Goal: Task Accomplishment & Management: Contribute content

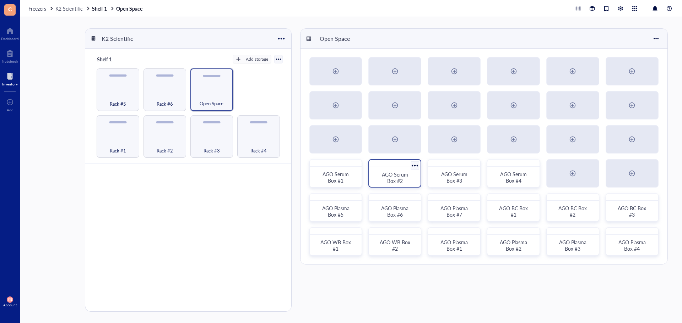
click at [410, 174] on div "AGO Serum Box #2" at bounding box center [394, 177] width 34 height 13
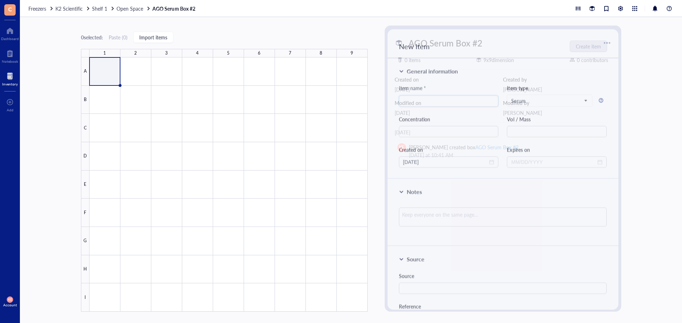
click at [104, 77] on div at bounding box center [228, 185] width 278 height 255
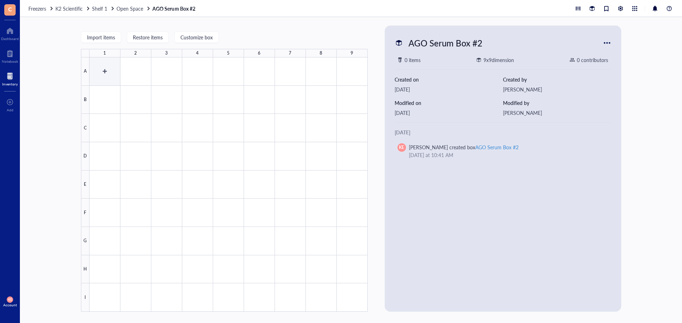
click at [100, 70] on div at bounding box center [228, 185] width 278 height 255
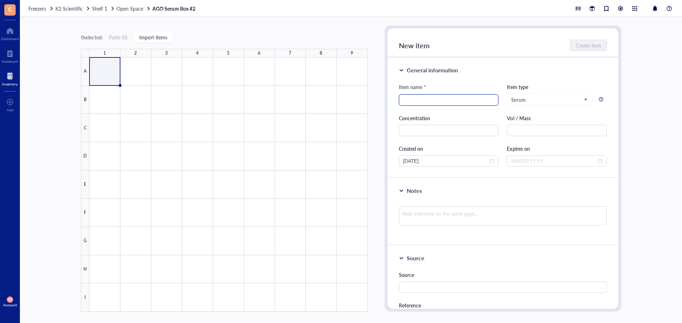
click at [425, 97] on input "search" at bounding box center [448, 100] width 91 height 11
type input "1043A"
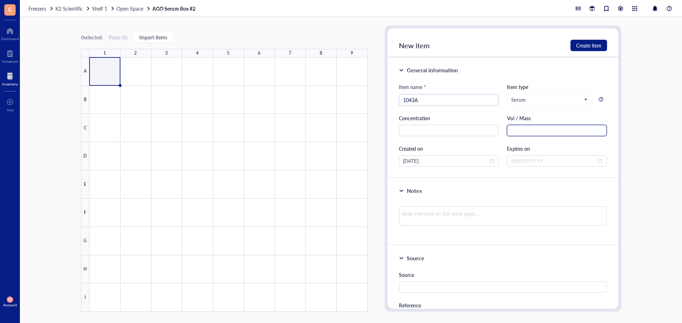
click at [538, 133] on input "text" at bounding box center [557, 130] width 100 height 11
type input "1.5 mL"
drag, startPoint x: 456, startPoint y: 164, endPoint x: 326, endPoint y: 163, distance: 129.9
click at [326, 163] on div "0 selected: Paste ( 0 ) Import items 1 2 3 4 5 6 7 8 9 A B C D E F G H I AGO Se…" at bounding box center [351, 170] width 662 height 306
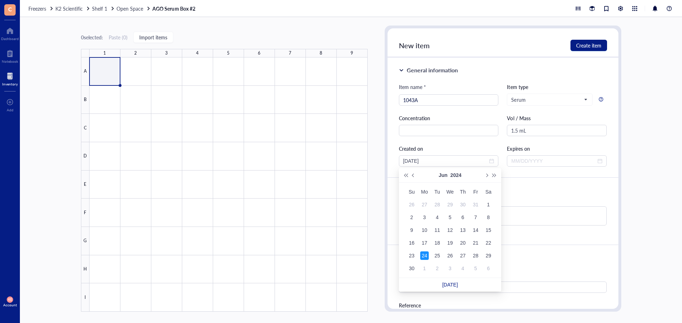
click at [532, 58] on div "General information Item name * 1043A Item type Serum Concentration Vol / Mass …" at bounding box center [502, 118] width 231 height 121
drag, startPoint x: 437, startPoint y: 160, endPoint x: 360, endPoint y: 162, distance: 77.1
click at [360, 162] on div "0 selected: Paste ( 0 ) Import items 1 2 3 4 5 6 7 8 9 A B C D E F G H I AGO Se…" at bounding box center [351, 170] width 662 height 306
type input "[DATE]"
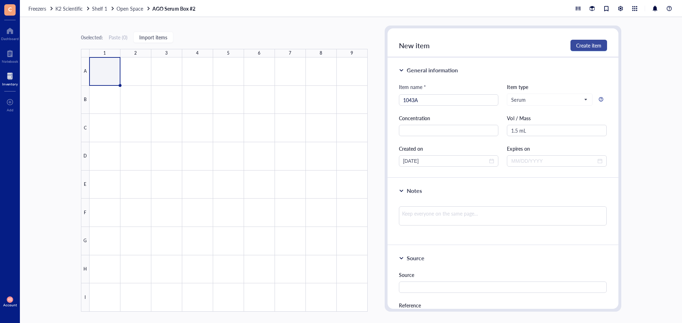
click at [595, 47] on span "Create item" at bounding box center [588, 46] width 25 height 6
type input "[DATE]"
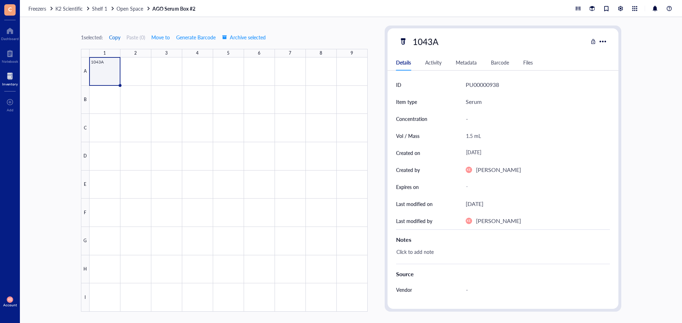
click at [118, 38] on span "Copy" at bounding box center [114, 37] width 11 height 6
click at [142, 74] on div at bounding box center [228, 185] width 278 height 255
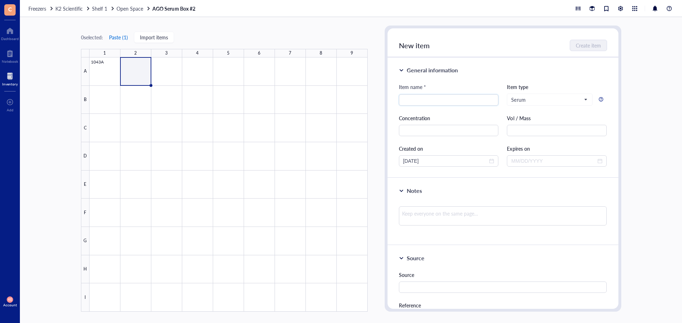
click at [122, 40] on button "Paste ( 1 )" at bounding box center [119, 37] width 20 height 11
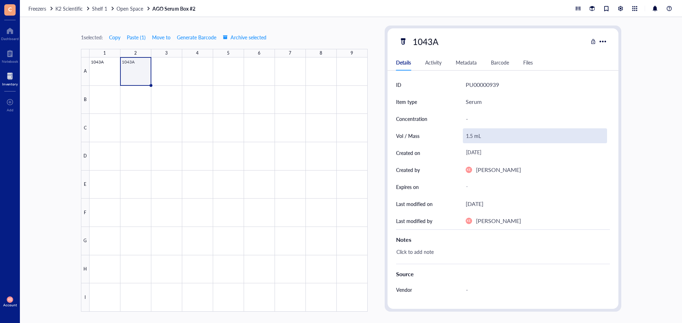
click at [473, 138] on div "1.5 mL" at bounding box center [535, 136] width 144 height 15
drag, startPoint x: 471, startPoint y: 136, endPoint x: 460, endPoint y: 136, distance: 10.3
click at [460, 136] on div "Vol / Mass 1.5 mL" at bounding box center [503, 135] width 214 height 17
type input "0.75 mL"
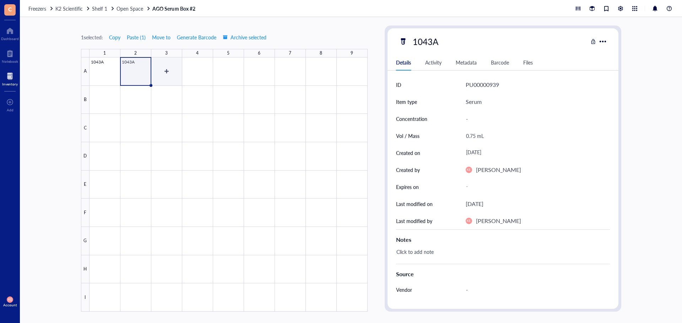
click at [177, 70] on div at bounding box center [228, 185] width 278 height 255
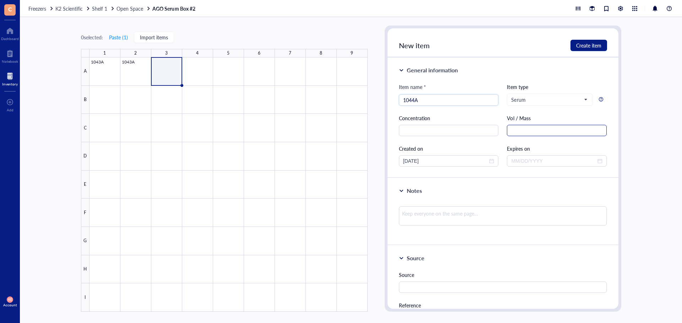
type input "1044A"
click at [529, 128] on input "text" at bounding box center [557, 130] width 100 height 11
type input "1.5 mL"
drag, startPoint x: 442, startPoint y: 163, endPoint x: 374, endPoint y: 163, distance: 68.2
click at [374, 163] on div "0 selected: Paste ( 1 ) Import items 1 2 3 4 5 6 7 8 9 A B C D E F G H I 1043A …" at bounding box center [351, 170] width 662 height 306
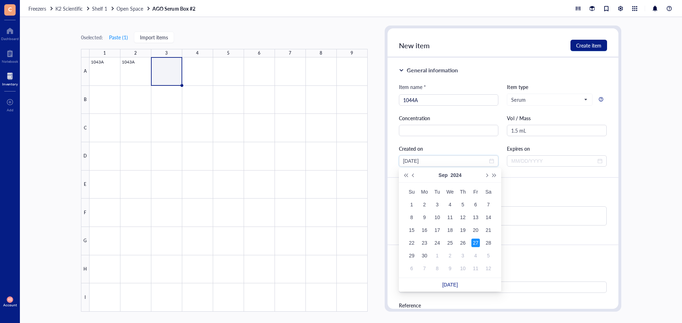
type input "[DATE]"
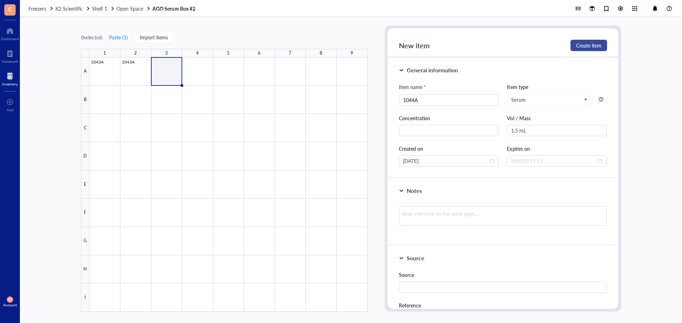
click at [587, 50] on button "Create item" at bounding box center [588, 45] width 37 height 11
type input "[DATE]"
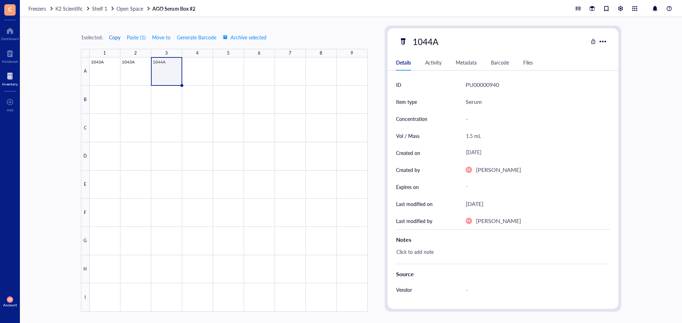
click at [116, 38] on span "Copy" at bounding box center [114, 37] width 11 height 6
click at [188, 71] on div at bounding box center [228, 185] width 278 height 255
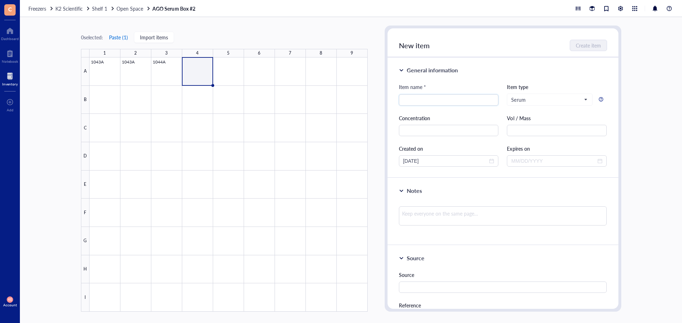
click at [120, 38] on button "Paste ( 1 )" at bounding box center [119, 37] width 20 height 11
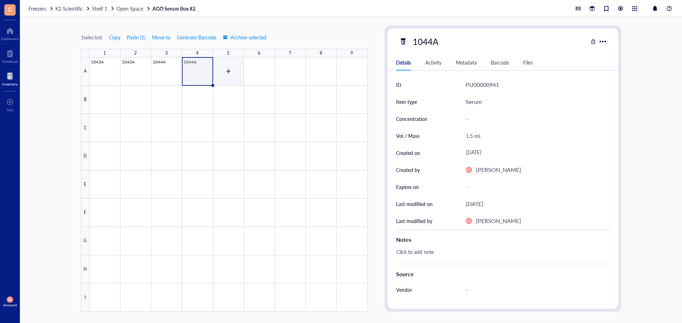
click at [235, 75] on div at bounding box center [228, 185] width 278 height 255
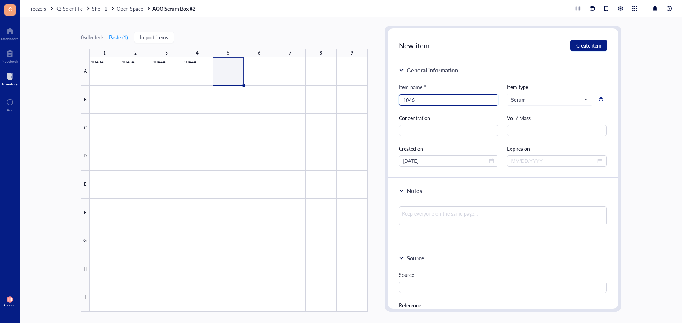
click at [437, 99] on input "1046" at bounding box center [448, 100] width 91 height 11
type input "1046A"
click at [523, 130] on input "text" at bounding box center [557, 130] width 100 height 11
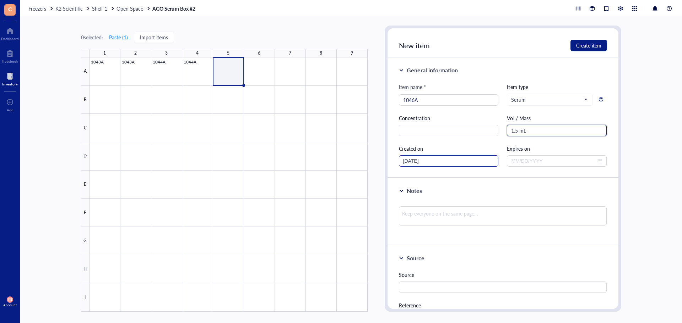
type input "1.5 mL"
drag, startPoint x: 433, startPoint y: 161, endPoint x: 361, endPoint y: 162, distance: 72.4
click at [361, 162] on div "0 selected: Paste ( 1 ) Import items 1 2 3 4 5 6 7 8 9 A B C D E F G H I 1043A …" at bounding box center [351, 170] width 662 height 306
type input "0"
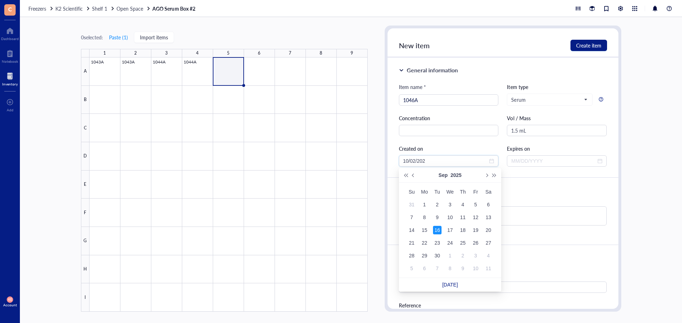
type input "[DATE]"
click at [536, 73] on div "General information" at bounding box center [503, 70] width 208 height 9
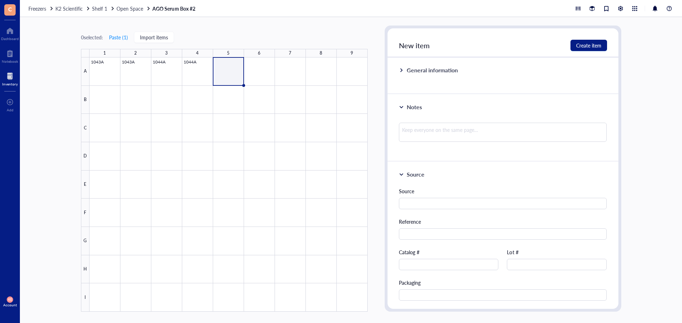
click at [406, 65] on div "General information" at bounding box center [502, 76] width 231 height 37
click at [406, 68] on div "General information" at bounding box center [431, 70] width 51 height 9
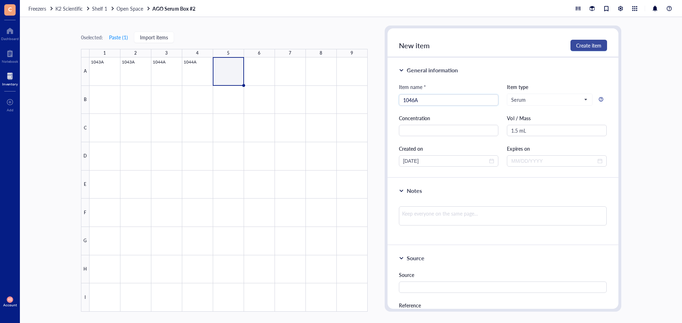
click at [581, 48] on span "Create item" at bounding box center [588, 46] width 25 height 6
type input "[DATE]"
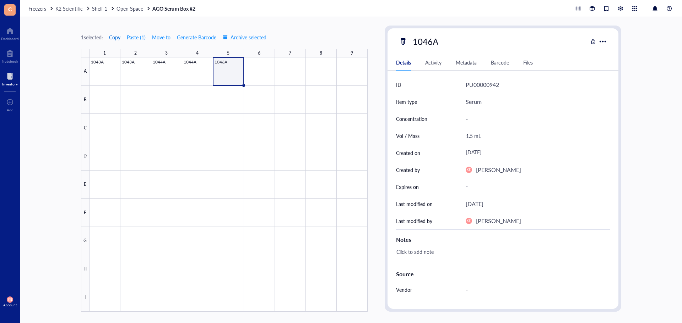
click at [112, 38] on span "Copy" at bounding box center [114, 37] width 11 height 6
click at [254, 73] on div at bounding box center [228, 185] width 278 height 255
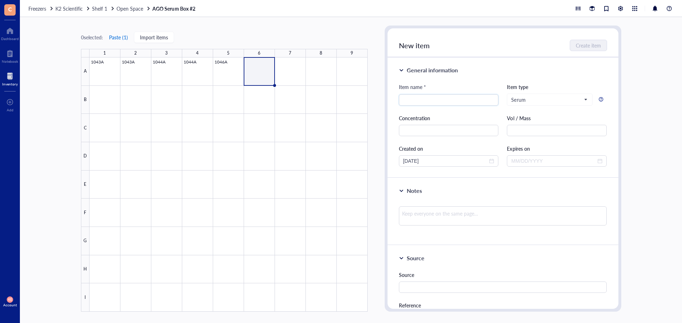
click at [114, 37] on button "Paste ( 1 )" at bounding box center [119, 37] width 20 height 11
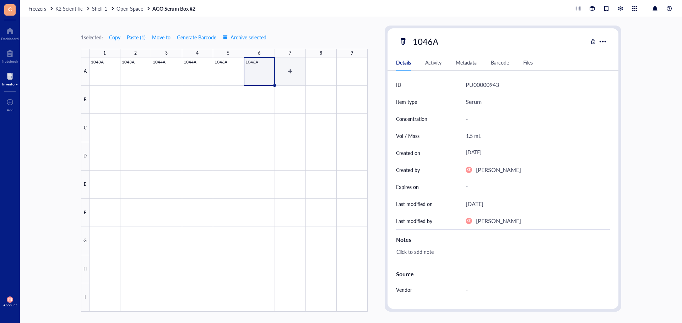
click at [296, 71] on div at bounding box center [228, 185] width 278 height 255
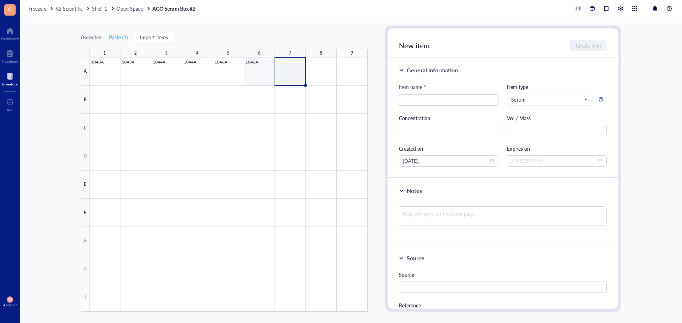
click at [270, 69] on div at bounding box center [228, 185] width 278 height 255
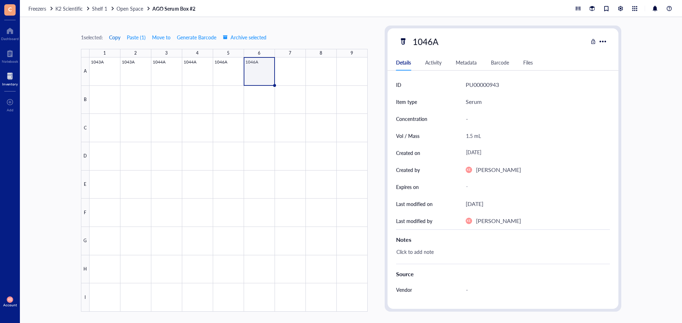
click at [119, 38] on span "Copy" at bounding box center [114, 37] width 11 height 6
click at [285, 71] on div at bounding box center [228, 185] width 278 height 255
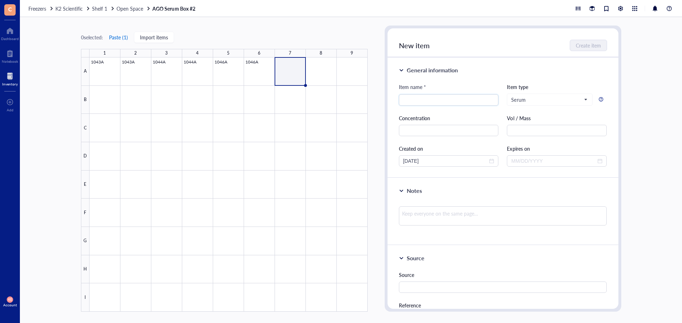
click at [123, 37] on button "Paste ( 1 )" at bounding box center [119, 37] width 20 height 11
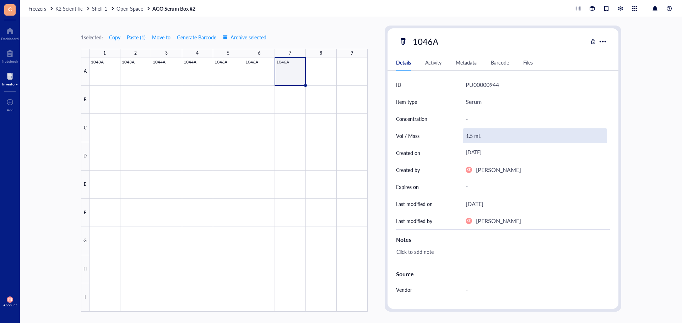
click at [472, 138] on div "1.5 mL" at bounding box center [535, 136] width 144 height 15
drag, startPoint x: 472, startPoint y: 137, endPoint x: 466, endPoint y: 137, distance: 5.7
click at [466, 137] on input "1.5 mL" at bounding box center [534, 136] width 143 height 14
type input "0.8 mL"
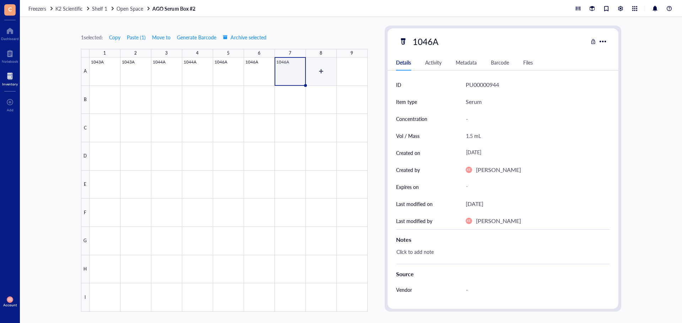
click at [314, 74] on div at bounding box center [228, 185] width 278 height 255
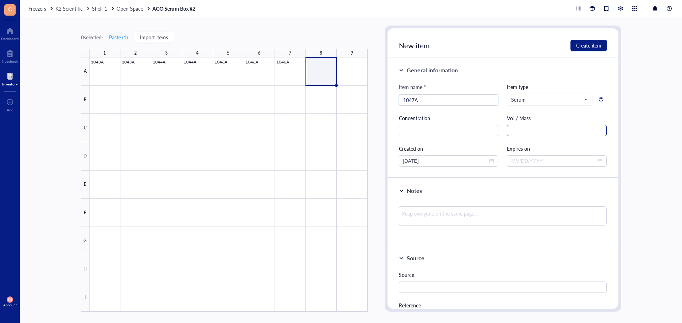
type input "1047A"
click at [529, 133] on input "text" at bounding box center [557, 130] width 100 height 11
type input "1.5 mL"
drag, startPoint x: 432, startPoint y: 163, endPoint x: 368, endPoint y: 163, distance: 64.3
click at [368, 163] on div "0 selected: Paste ( 1 ) Import items 1 2 3 4 5 6 7 8 9 A B C D E F G H I 1043A …" at bounding box center [351, 170] width 662 height 306
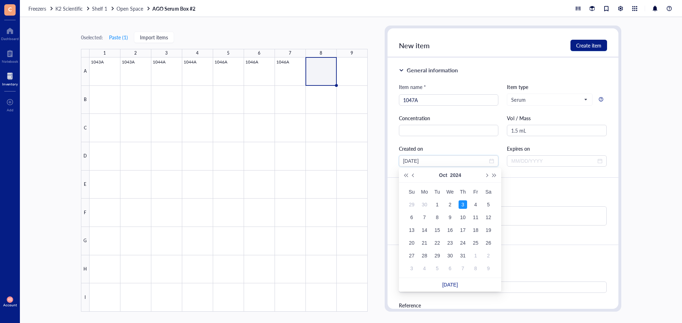
type input "[DATE]"
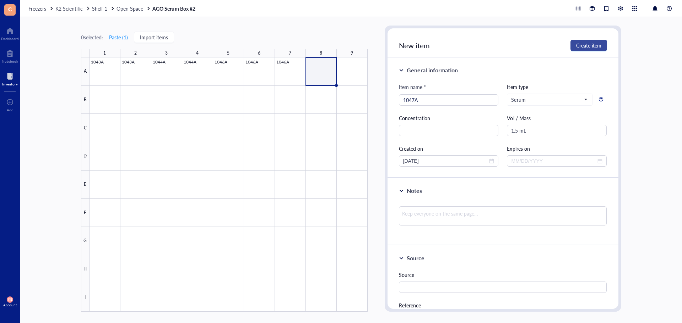
click at [589, 46] on span "Create item" at bounding box center [588, 46] width 25 height 6
type input "[DATE]"
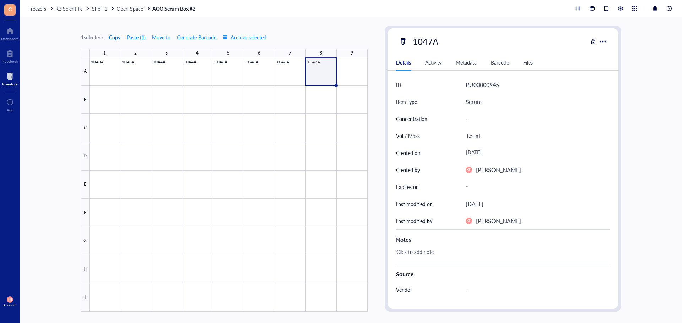
click at [120, 39] on span "Copy" at bounding box center [114, 37] width 11 height 6
click at [346, 73] on div at bounding box center [228, 185] width 278 height 255
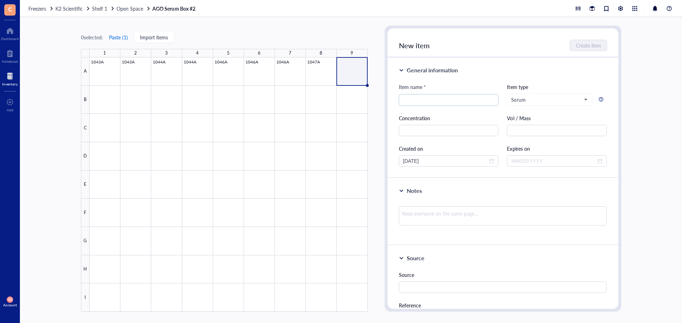
click at [122, 38] on button "Paste ( 1 )" at bounding box center [119, 37] width 20 height 11
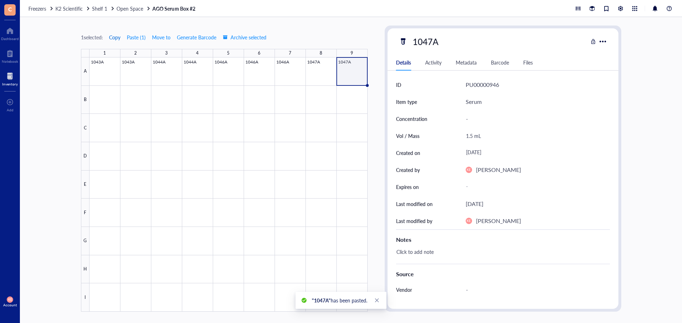
click at [116, 39] on span "Copy" at bounding box center [114, 37] width 11 height 6
click at [102, 94] on div at bounding box center [228, 185] width 278 height 255
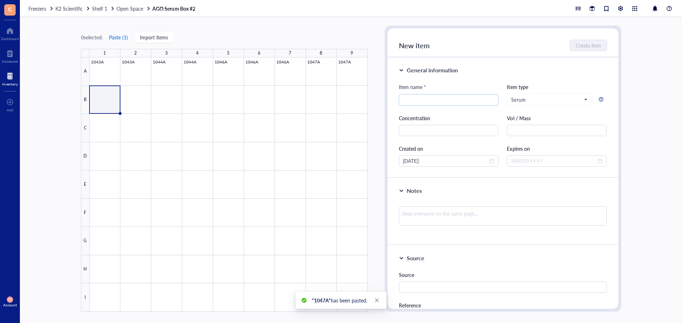
click at [116, 38] on button "Paste ( 1 )" at bounding box center [119, 37] width 20 height 11
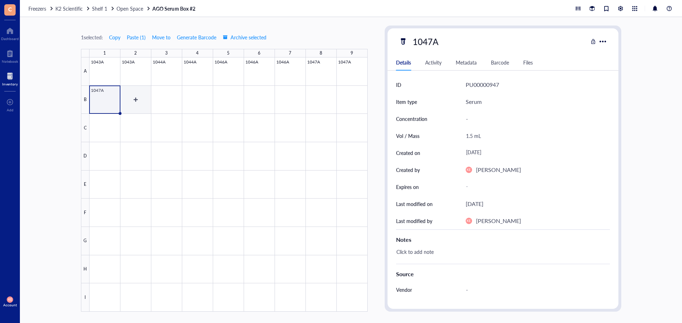
click at [139, 102] on div at bounding box center [228, 185] width 278 height 255
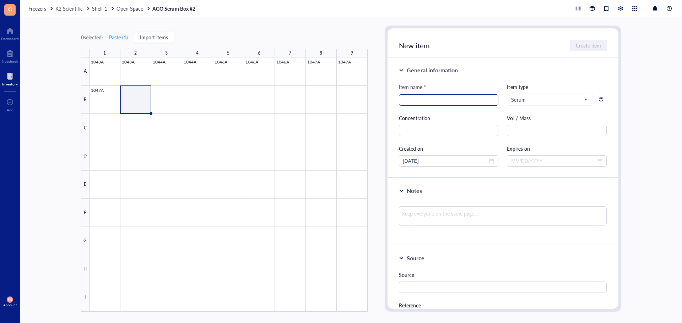
click at [417, 99] on input "search" at bounding box center [448, 100] width 91 height 11
type input "1048A"
click at [571, 132] on input "text" at bounding box center [557, 130] width 100 height 11
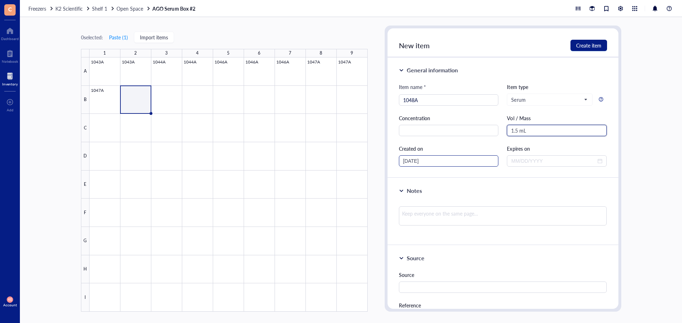
type input "1.5 mL"
drag, startPoint x: 442, startPoint y: 159, endPoint x: 378, endPoint y: 159, distance: 64.3
click at [378, 159] on div "0 selected: Paste ( 1 ) Import items 1 2 3 4 5 6 7 8 9 A B C D E F G H I 1043A …" at bounding box center [351, 170] width 662 height 306
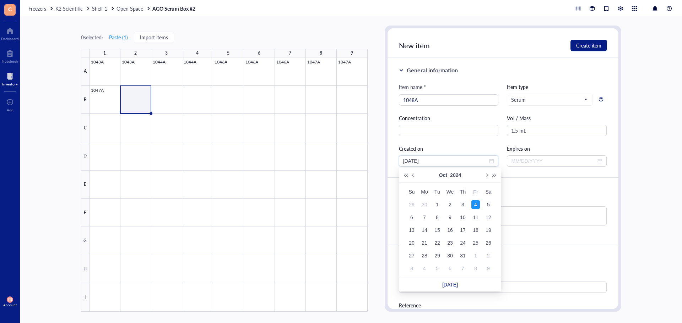
type input "[DATE]"
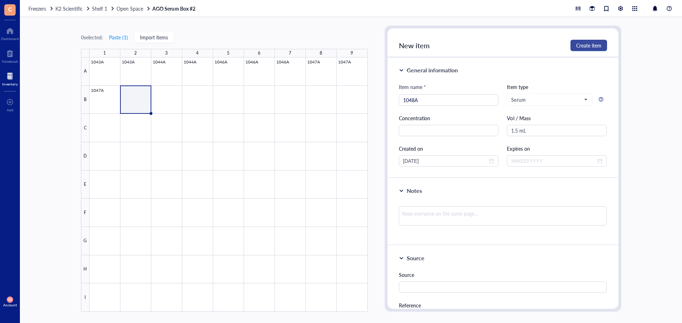
click at [576, 46] on span "Create item" at bounding box center [588, 46] width 25 height 6
type input "[DATE]"
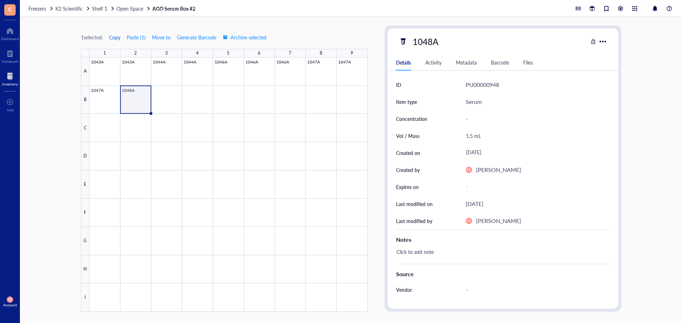
click at [114, 37] on span "Copy" at bounding box center [114, 37] width 11 height 6
click at [166, 103] on div at bounding box center [228, 185] width 278 height 255
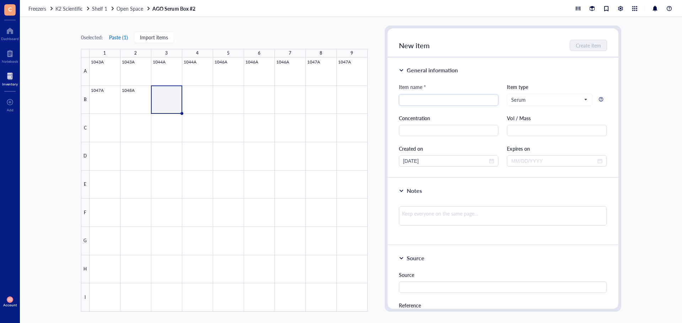
click at [116, 39] on button "Paste ( 1 )" at bounding box center [119, 37] width 20 height 11
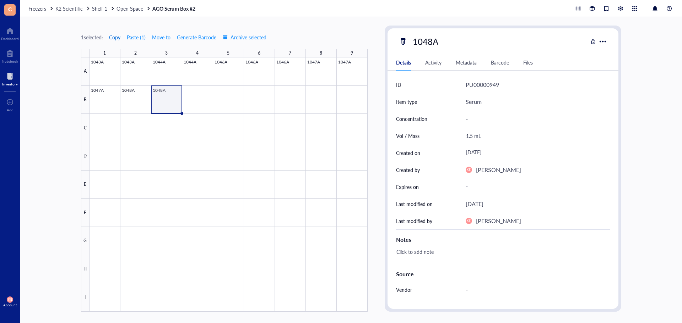
click at [114, 38] on span "Copy" at bounding box center [114, 37] width 11 height 6
click at [192, 95] on div at bounding box center [228, 185] width 278 height 255
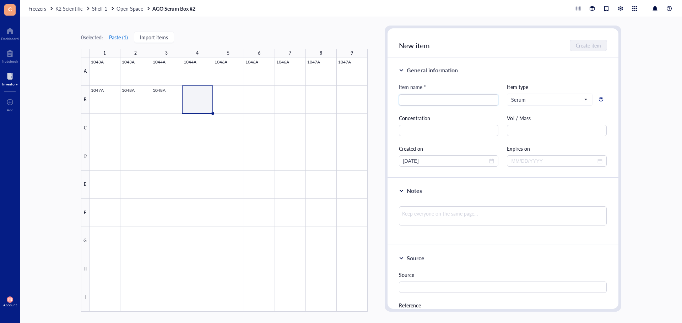
click at [115, 38] on button "Paste ( 1 )" at bounding box center [119, 37] width 20 height 11
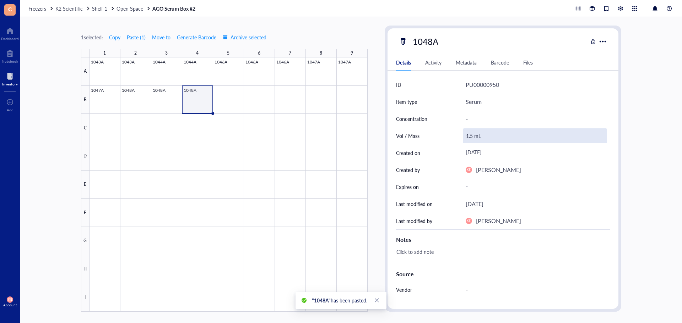
click at [472, 135] on div "1.5 mL" at bounding box center [535, 136] width 144 height 15
drag, startPoint x: 470, startPoint y: 136, endPoint x: 459, endPoint y: 137, distance: 11.4
click at [459, 137] on div "Vol / Mass 1.5 mL" at bounding box center [503, 135] width 214 height 17
type input "0.75 mL"
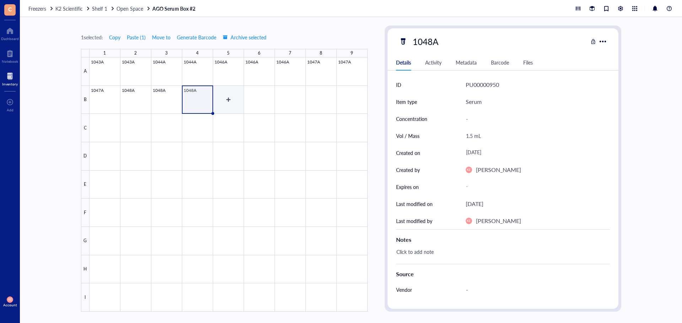
click at [227, 104] on div at bounding box center [228, 185] width 278 height 255
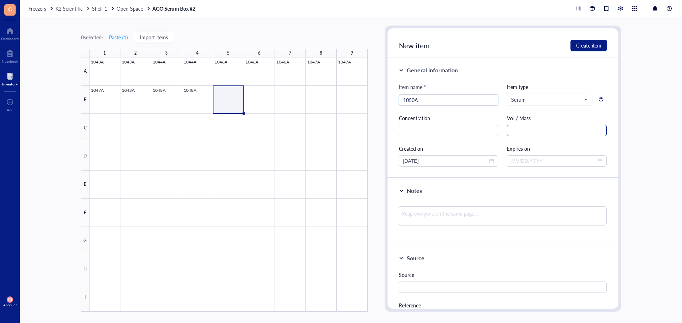
type input "1050A"
click at [537, 131] on input "text" at bounding box center [557, 130] width 100 height 11
type input "1.5 mL"
drag, startPoint x: 421, startPoint y: 163, endPoint x: 363, endPoint y: 163, distance: 58.2
click at [363, 163] on div "0 selected: Paste ( 1 ) Import items 1 2 3 4 5 6 7 8 9 A B C D E F G H I 1043A …" at bounding box center [351, 170] width 662 height 306
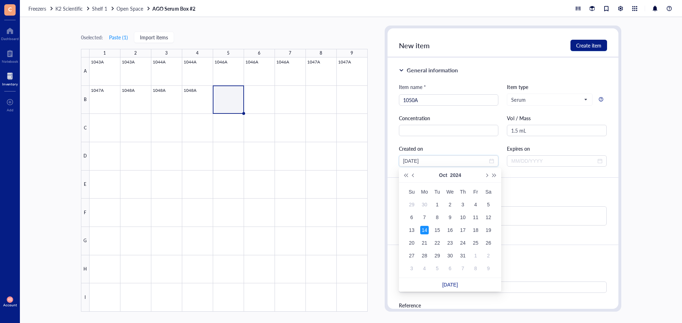
type input "[DATE]"
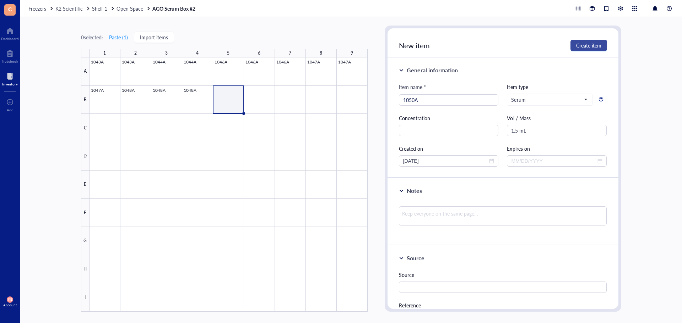
click at [579, 43] on span "Create item" at bounding box center [588, 46] width 25 height 6
type input "[DATE]"
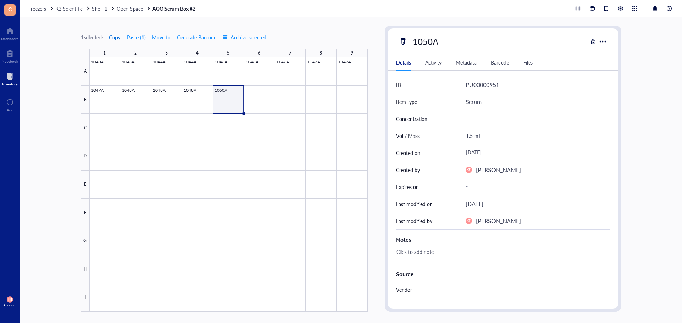
click at [116, 36] on span "Copy" at bounding box center [114, 37] width 11 height 6
click at [254, 100] on div at bounding box center [228, 185] width 278 height 255
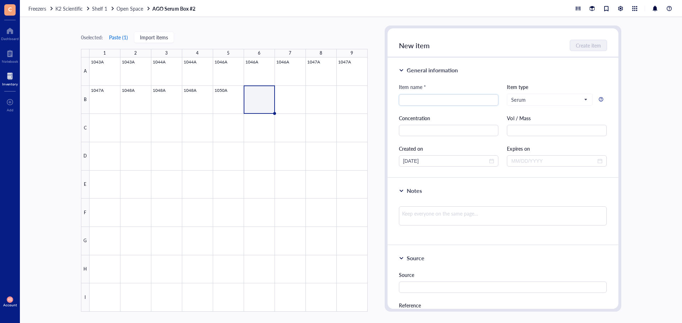
click at [118, 40] on button "Paste ( 1 )" at bounding box center [119, 37] width 20 height 11
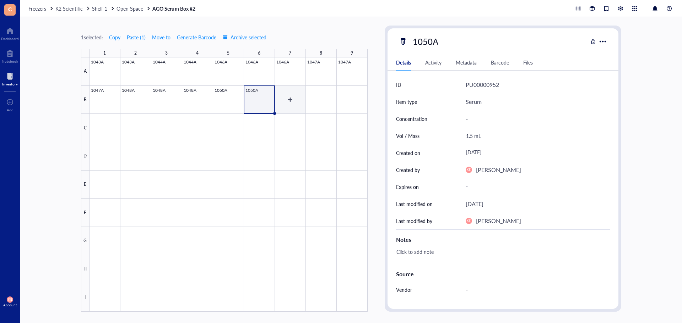
click at [290, 99] on div at bounding box center [228, 185] width 278 height 255
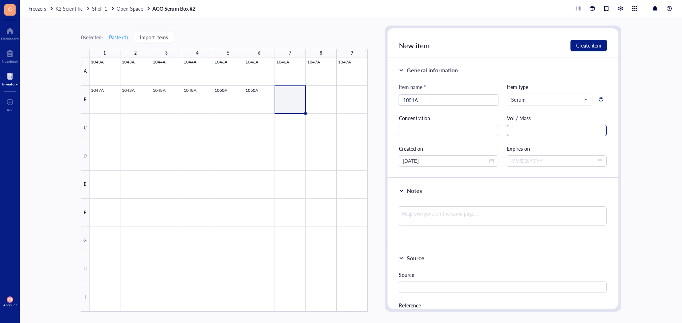
type input "1051A"
click at [524, 127] on input "text" at bounding box center [557, 130] width 100 height 11
type input "1.5 mL"
drag, startPoint x: 433, startPoint y: 160, endPoint x: 355, endPoint y: 160, distance: 78.4
click at [355, 160] on div "0 selected: Paste ( 1 ) Import items 1 2 3 4 5 6 7 8 9 A B C D E F G H I 1043A …" at bounding box center [351, 170] width 662 height 306
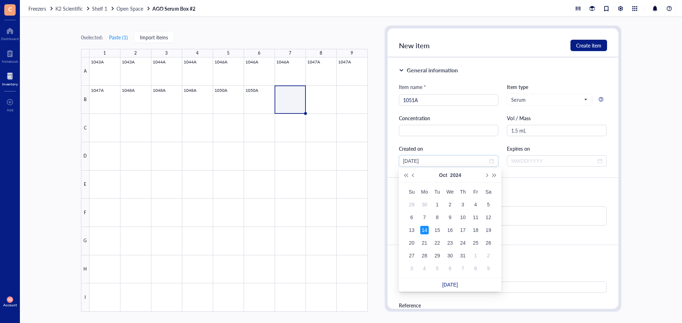
type input "[DATE]"
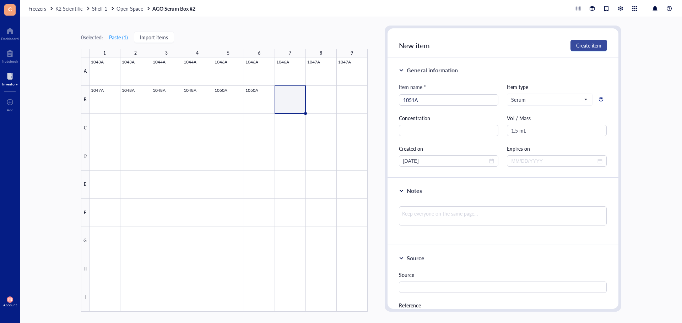
click at [580, 51] on button "Create item" at bounding box center [588, 45] width 37 height 11
type input "[DATE]"
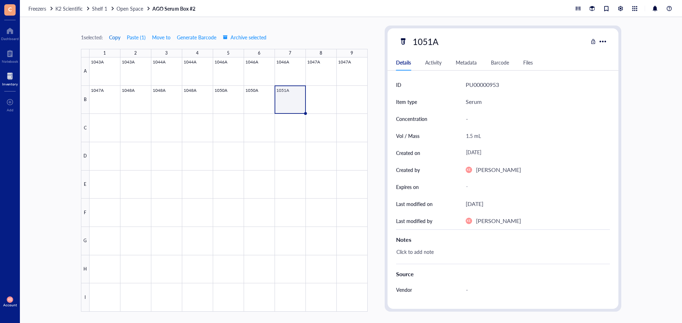
click at [115, 35] on span "Copy" at bounding box center [114, 37] width 11 height 6
click at [310, 94] on div at bounding box center [228, 185] width 278 height 255
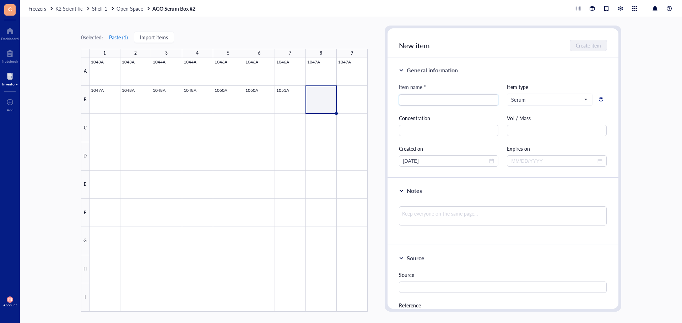
click at [114, 38] on button "Paste ( 1 )" at bounding box center [119, 37] width 20 height 11
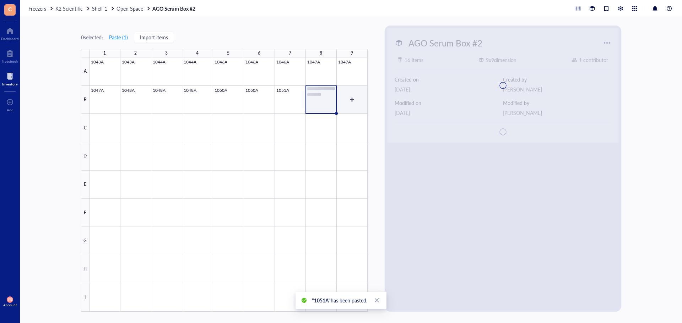
click at [350, 102] on div at bounding box center [228, 185] width 278 height 255
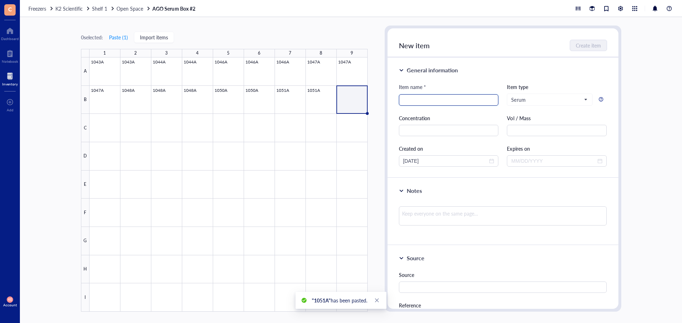
click at [428, 101] on input "search" at bounding box center [448, 100] width 91 height 11
type input "1053A"
click at [553, 137] on div "Item name * 1053A 1053A Item type Serum Concentration Vol / Mass Created on [DA…" at bounding box center [503, 125] width 208 height 84
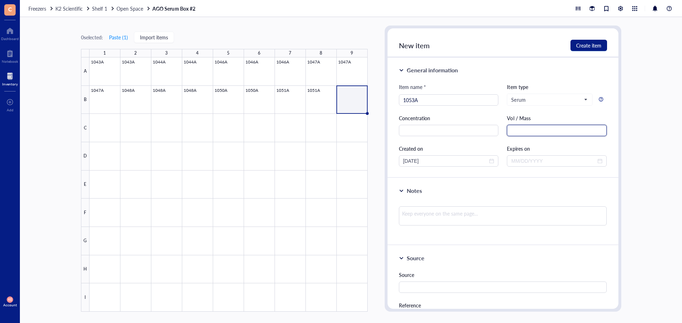
click at [561, 133] on input "text" at bounding box center [557, 130] width 100 height 11
type input "1.5 mL"
drag, startPoint x: 452, startPoint y: 159, endPoint x: 364, endPoint y: 160, distance: 88.1
click at [364, 160] on div "0 selected: Paste ( 1 ) Import items 1 2 3 4 5 6 7 8 9 A B C D E F G H I 1043A …" at bounding box center [351, 170] width 662 height 306
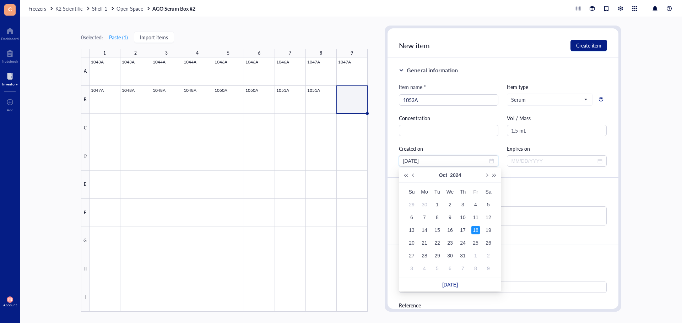
type input "[DATE]"
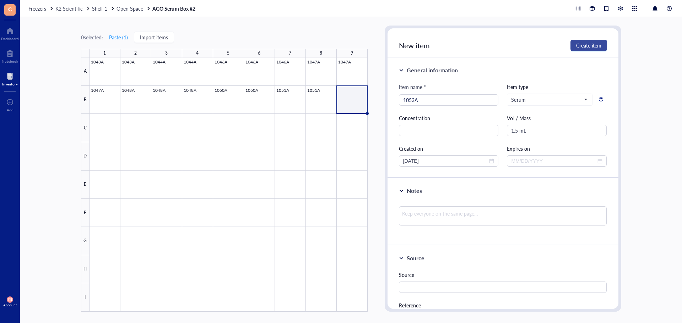
click at [576, 44] on span "Create item" at bounding box center [588, 46] width 25 height 6
type input "[DATE]"
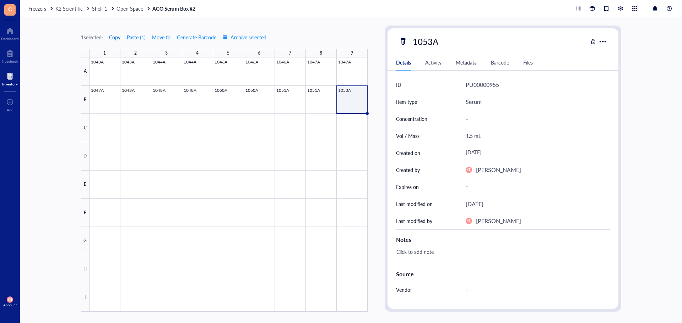
drag, startPoint x: 116, startPoint y: 37, endPoint x: 122, endPoint y: 65, distance: 28.3
click at [116, 37] on span "Copy" at bounding box center [114, 37] width 11 height 6
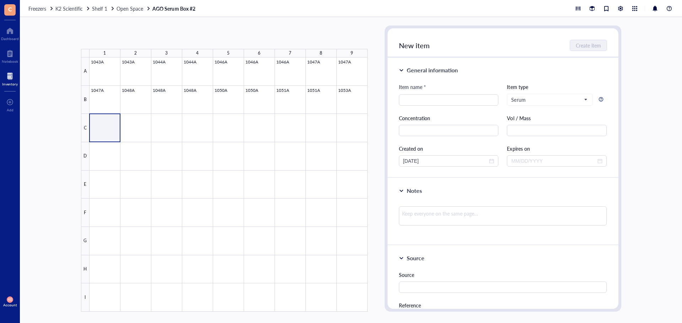
click at [136, 128] on div at bounding box center [228, 185] width 278 height 255
click at [119, 39] on button "Paste ( 1 )" at bounding box center [119, 37] width 20 height 11
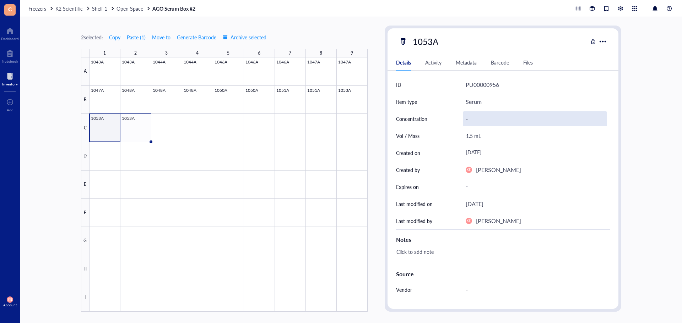
click at [135, 122] on div at bounding box center [228, 185] width 278 height 255
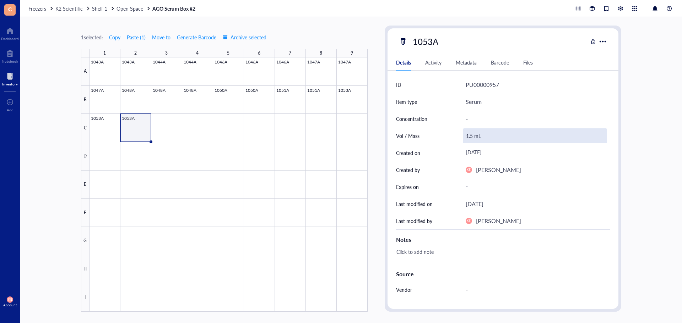
click at [469, 135] on div "1.5 mL" at bounding box center [535, 136] width 144 height 15
drag, startPoint x: 470, startPoint y: 138, endPoint x: 463, endPoint y: 138, distance: 7.5
click at [463, 138] on input "1.5 mL" at bounding box center [534, 136] width 143 height 14
type input "0.5 mL"
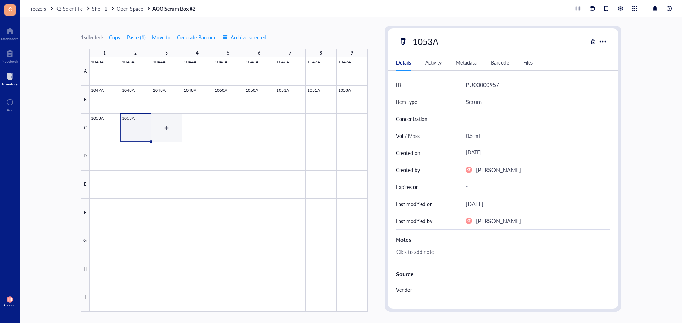
click at [166, 129] on div at bounding box center [228, 185] width 278 height 255
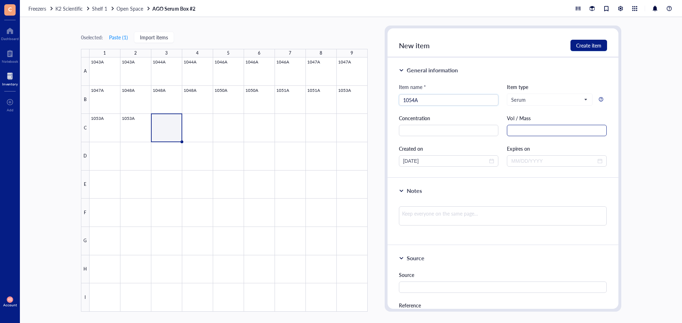
type input "1054A"
click at [518, 129] on input "text" at bounding box center [557, 130] width 100 height 11
type input "1.5 mL"
drag, startPoint x: 457, startPoint y: 162, endPoint x: 363, endPoint y: 163, distance: 93.4
click at [363, 163] on div "0 selected: Paste ( 1 ) Import items 1 2 3 4 5 6 7 8 9 A B C D E F G H I 1043A …" at bounding box center [351, 170] width 662 height 306
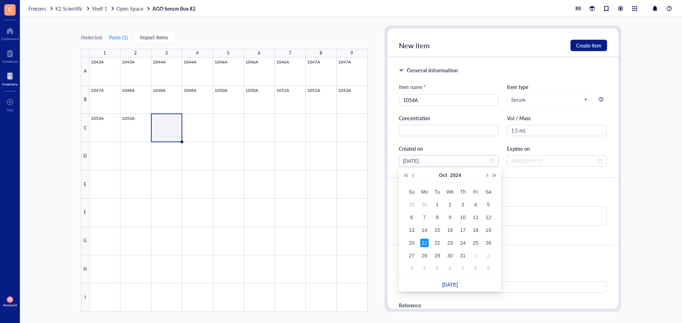
type input "[DATE]"
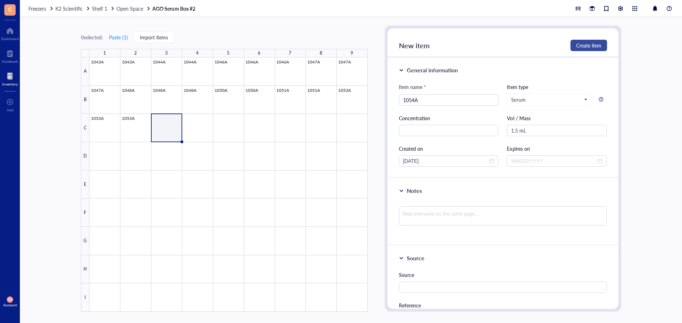
click at [586, 47] on span "Create item" at bounding box center [588, 46] width 25 height 6
type input "[DATE]"
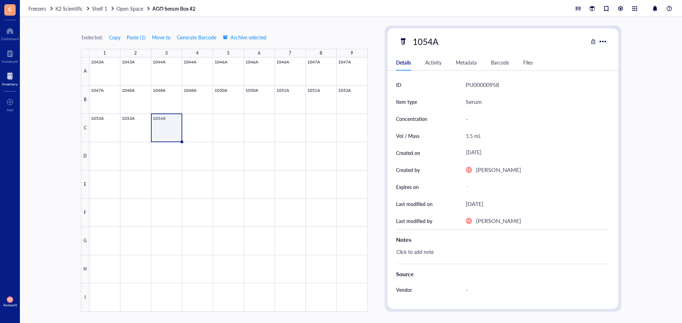
click at [173, 137] on div at bounding box center [228, 185] width 278 height 255
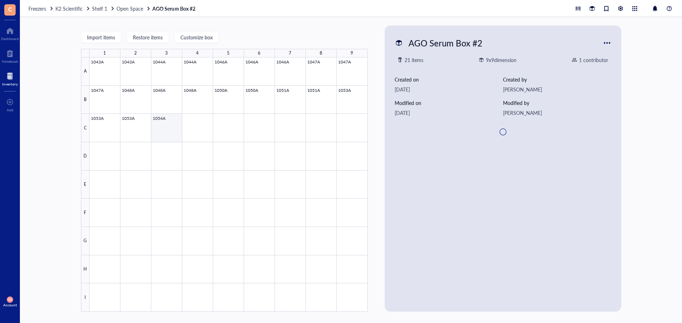
click at [173, 137] on div at bounding box center [228, 185] width 278 height 255
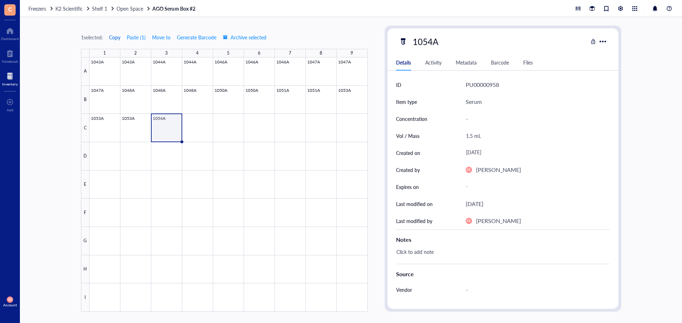
click at [114, 37] on span "Copy" at bounding box center [114, 37] width 11 height 6
click at [192, 132] on div at bounding box center [228, 185] width 278 height 255
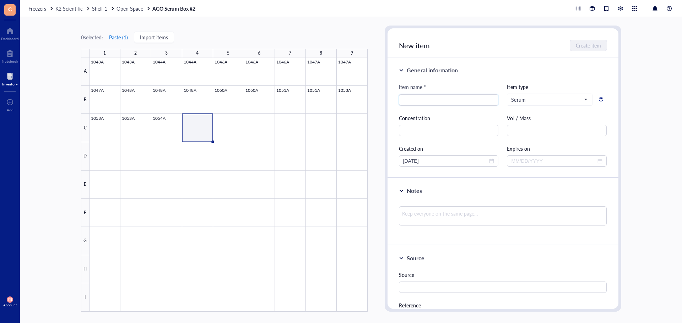
click at [123, 40] on button "Paste ( 1 )" at bounding box center [119, 37] width 20 height 11
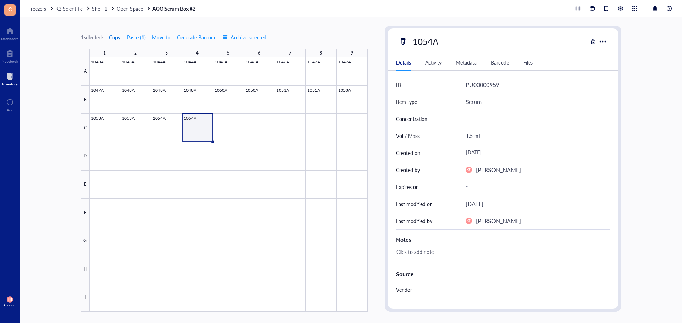
click at [117, 37] on span "Copy" at bounding box center [114, 37] width 11 height 6
click at [227, 129] on div at bounding box center [228, 185] width 278 height 255
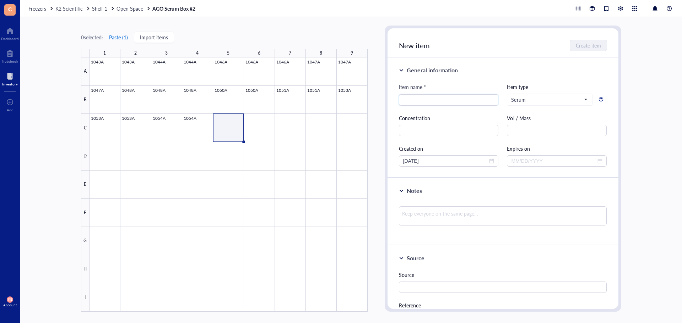
click at [115, 38] on button "Paste ( 1 )" at bounding box center [119, 37] width 20 height 11
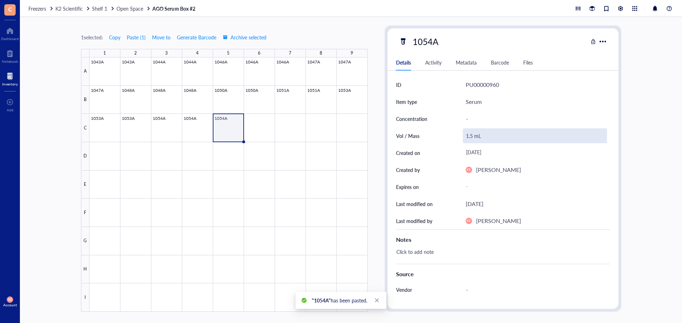
click at [471, 133] on div "1.5 mL" at bounding box center [535, 136] width 144 height 15
drag, startPoint x: 471, startPoint y: 133, endPoint x: 471, endPoint y: 140, distance: 6.0
click at [471, 140] on input "1.5 mL" at bounding box center [534, 136] width 143 height 14
type input "1.0 mL"
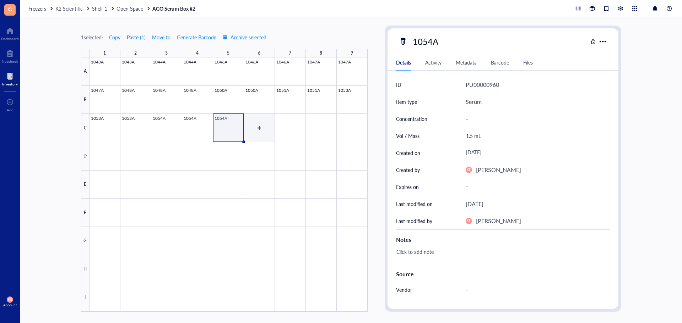
click at [253, 127] on div at bounding box center [228, 185] width 278 height 255
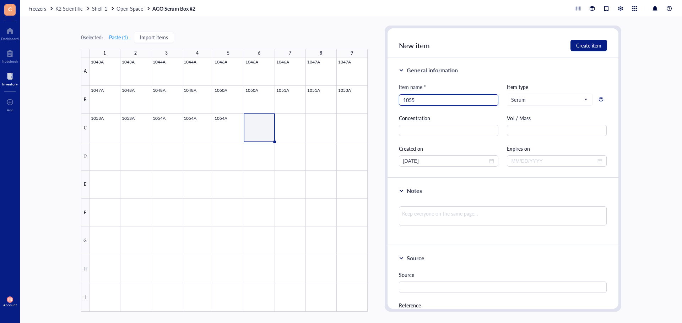
click at [454, 104] on input "1055" at bounding box center [448, 100] width 91 height 11
type input "1055A"
click at [540, 130] on input "text" at bounding box center [557, 130] width 100 height 11
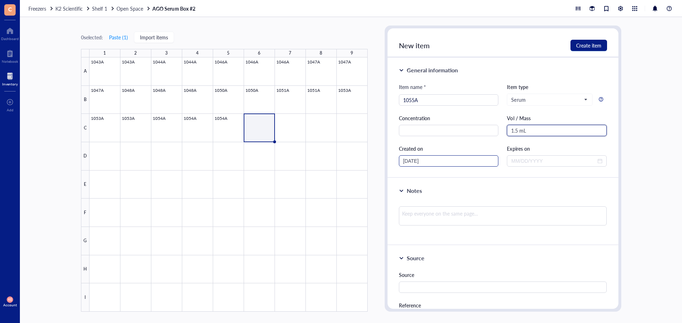
type input "1.5 mL"
drag, startPoint x: 456, startPoint y: 160, endPoint x: 341, endPoint y: 160, distance: 115.0
click at [341, 160] on div "0 selected: Paste ( 1 ) Import items 1 2 3 4 5 6 7 8 9 A B C D E F G H I 1043A …" at bounding box center [351, 170] width 662 height 306
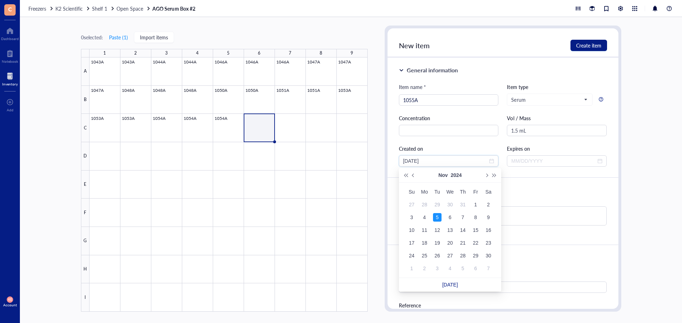
type input "[DATE]"
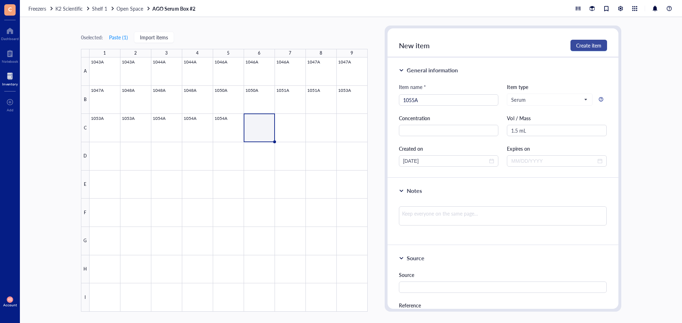
click at [593, 43] on span "Create item" at bounding box center [588, 46] width 25 height 6
type input "[DATE]"
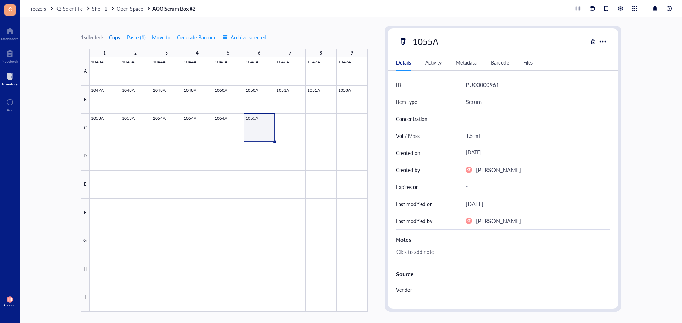
click at [113, 38] on span "Copy" at bounding box center [114, 37] width 11 height 6
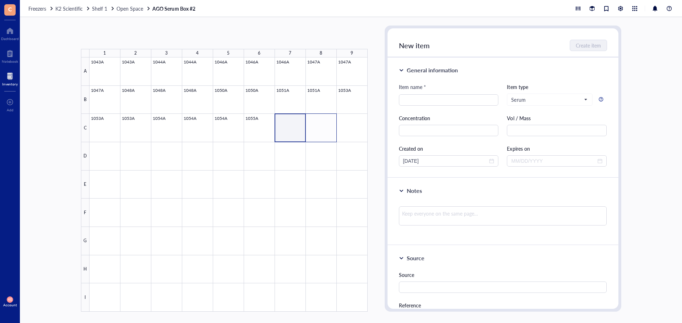
click at [324, 129] on div at bounding box center [228, 185] width 278 height 255
click at [126, 36] on button "Paste ( 1 )" at bounding box center [119, 37] width 20 height 11
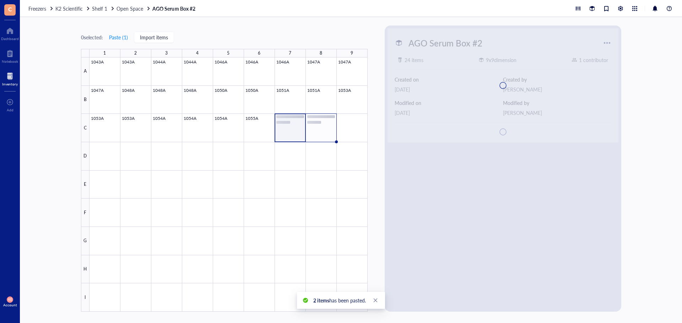
click at [316, 128] on div at bounding box center [228, 185] width 278 height 255
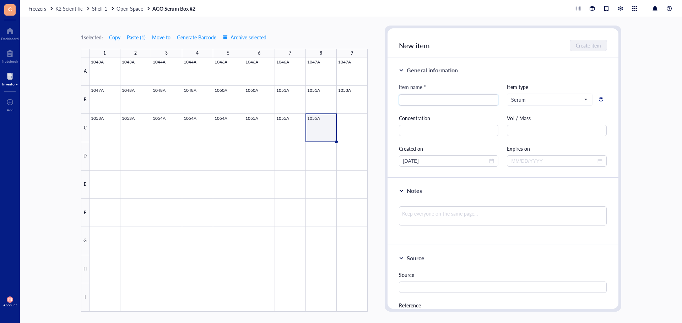
click at [316, 129] on div at bounding box center [228, 185] width 278 height 255
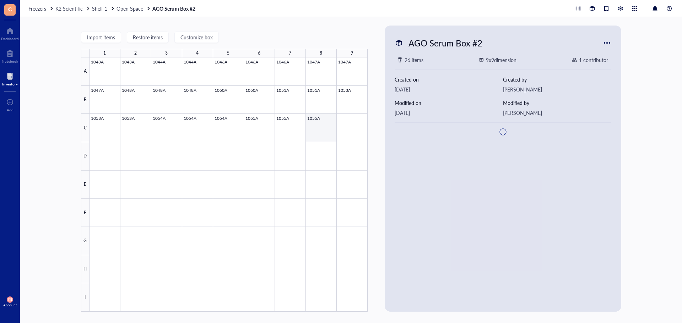
click at [325, 130] on div at bounding box center [228, 185] width 278 height 255
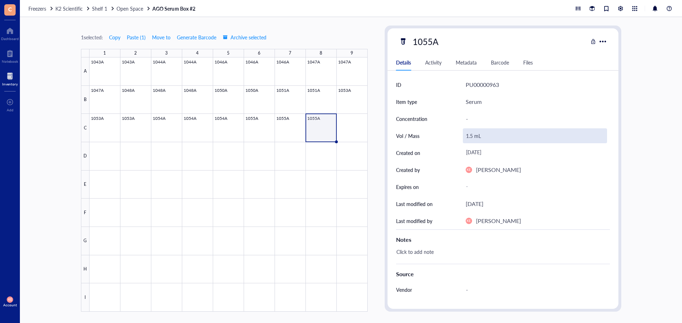
click at [472, 136] on div "1.5 mL" at bounding box center [535, 136] width 144 height 15
drag, startPoint x: 471, startPoint y: 137, endPoint x: 461, endPoint y: 138, distance: 10.0
click at [461, 138] on div "Vol / Mass 1.5 mL" at bounding box center [503, 135] width 214 height 17
type input "0.25 mL"
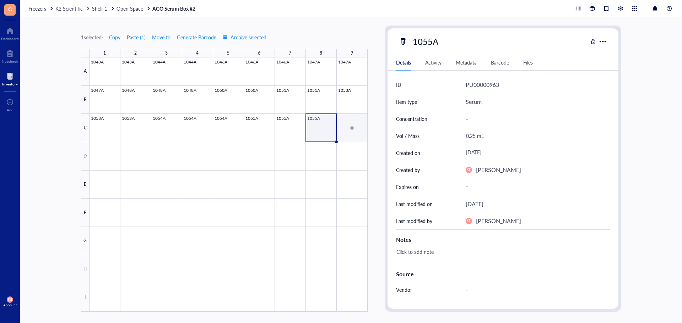
click at [341, 128] on div at bounding box center [228, 185] width 278 height 255
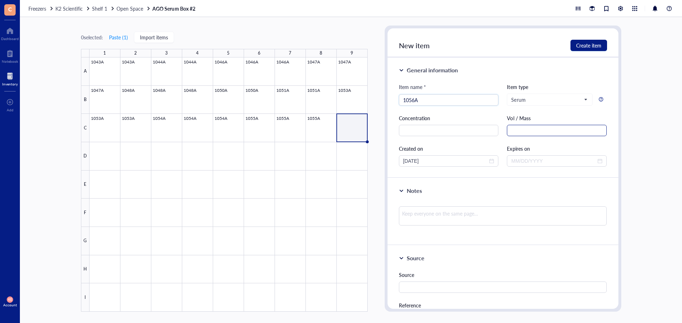
type input "1056A"
click at [530, 130] on input "text" at bounding box center [557, 130] width 100 height 11
type input "1.5 mL"
drag, startPoint x: 447, startPoint y: 163, endPoint x: 392, endPoint y: 165, distance: 54.7
click at [392, 165] on div "General information Item name * 1056A Item type Serum Concentration Vol / Mass …" at bounding box center [502, 118] width 231 height 121
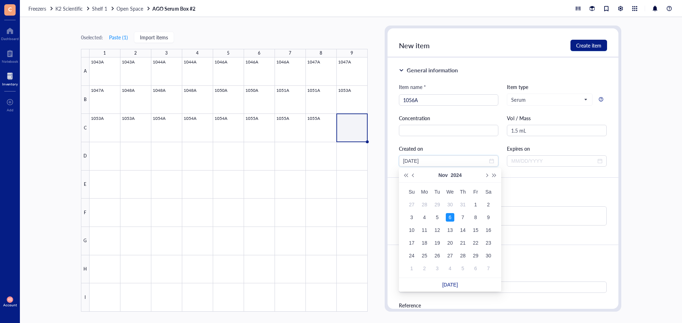
type input "[DATE]"
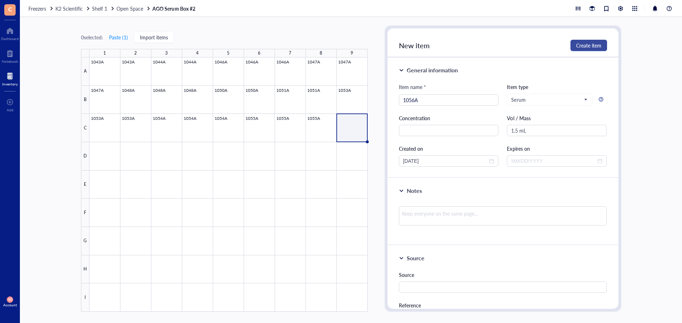
click at [595, 46] on span "Create item" at bounding box center [588, 46] width 25 height 6
type input "[DATE]"
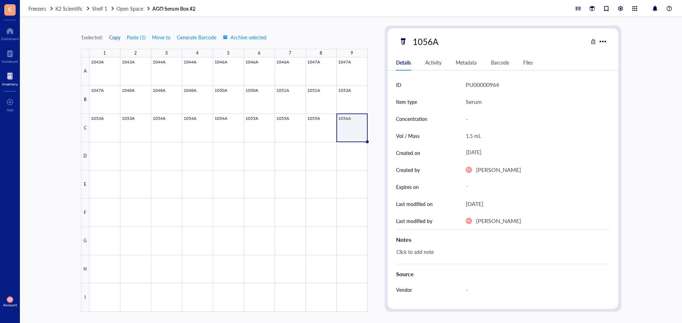
click at [115, 38] on span "Copy" at bounding box center [114, 37] width 11 height 6
click at [103, 159] on div at bounding box center [228, 185] width 278 height 255
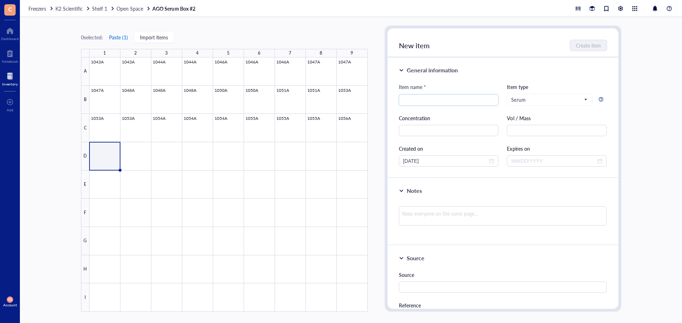
click at [117, 36] on button "Paste ( 1 )" at bounding box center [119, 37] width 20 height 11
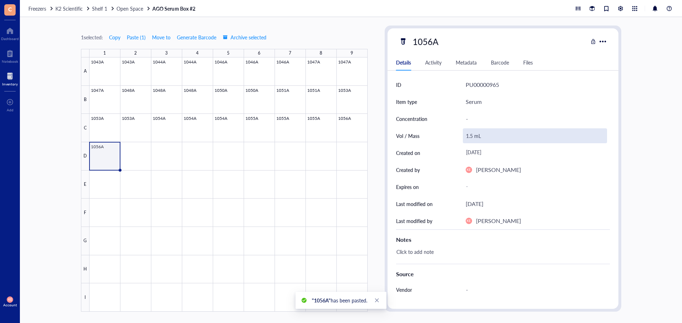
click at [475, 138] on div "1.5 mL" at bounding box center [535, 136] width 144 height 15
click at [472, 139] on input "1.5 mL" at bounding box center [534, 136] width 143 height 14
type input "1.0 mL"
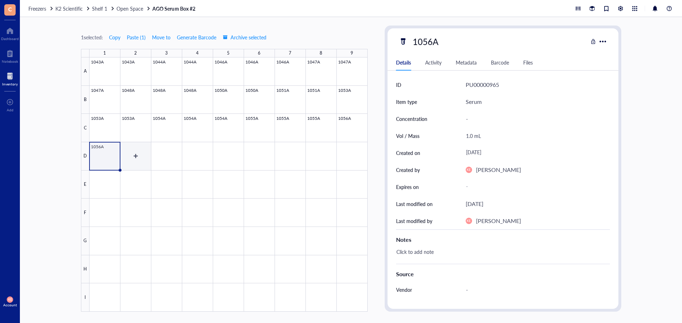
click at [141, 152] on div at bounding box center [228, 185] width 278 height 255
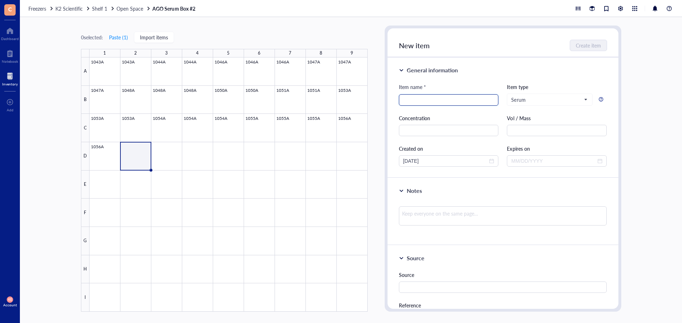
click at [414, 97] on input "search" at bounding box center [448, 100] width 91 height 11
type input "1058A"
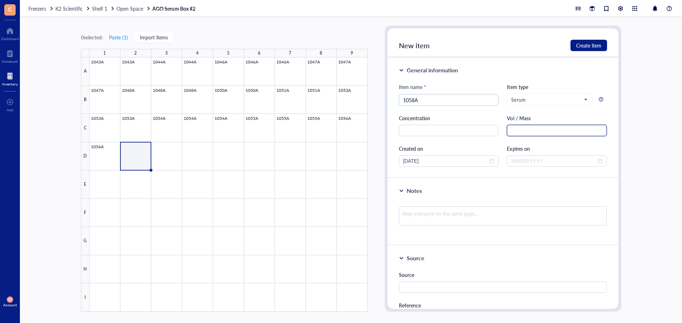
click at [525, 135] on input "text" at bounding box center [557, 130] width 100 height 11
type input "1.5 mL"
drag, startPoint x: 462, startPoint y: 163, endPoint x: 382, endPoint y: 163, distance: 80.6
click at [382, 163] on div "0 selected: Paste ( 1 ) Import items 1 2 3 4 5 6 7 8 9 A B C D E F G H I 1043A …" at bounding box center [351, 170] width 662 height 306
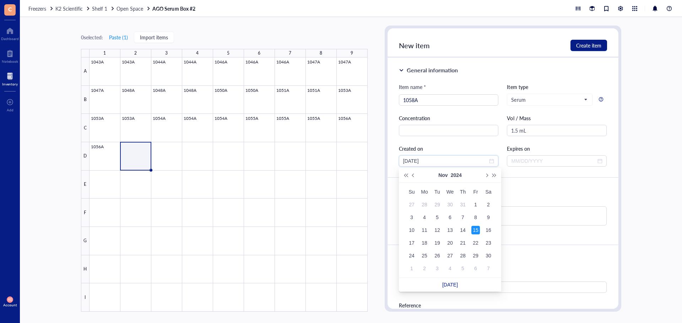
type input "[DATE]"
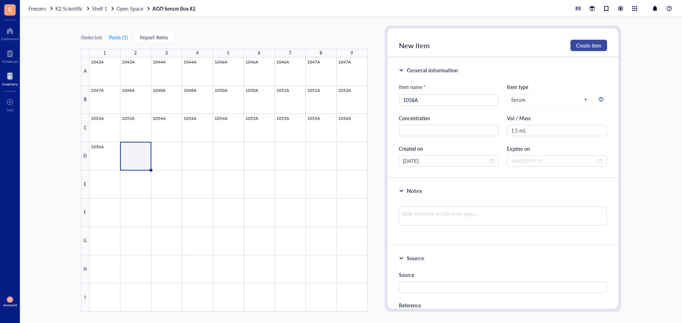
click at [590, 44] on span "Create item" at bounding box center [588, 46] width 25 height 6
type input "[DATE]"
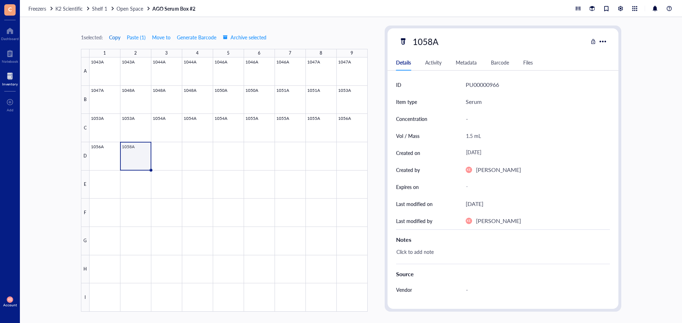
click at [120, 38] on span "Copy" at bounding box center [114, 37] width 11 height 6
click at [173, 154] on div at bounding box center [228, 185] width 278 height 255
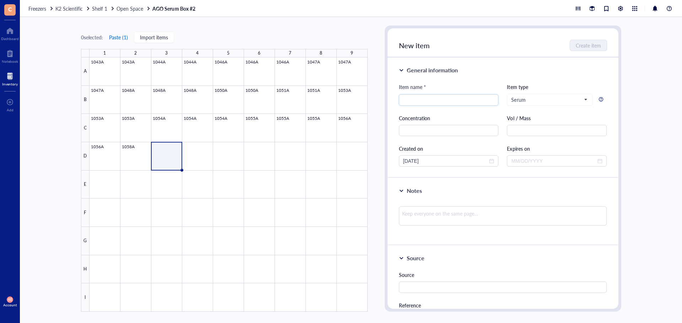
click at [117, 38] on button "Paste ( 1 )" at bounding box center [119, 37] width 20 height 11
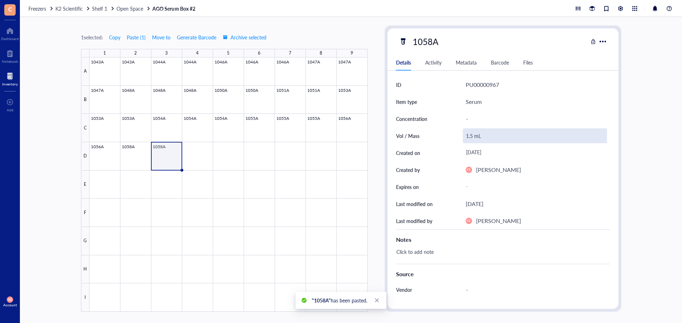
click at [470, 136] on div "1.5 mL" at bounding box center [535, 136] width 144 height 15
click at [468, 137] on input "1.5 mL" at bounding box center [534, 136] width 143 height 14
drag, startPoint x: 469, startPoint y: 137, endPoint x: 465, endPoint y: 137, distance: 3.9
click at [465, 137] on input "1.5 mL" at bounding box center [534, 136] width 143 height 14
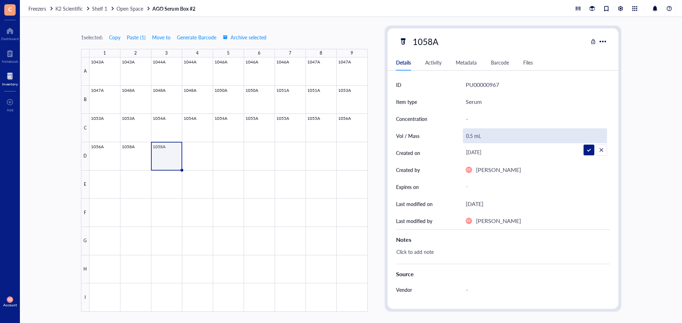
type input "0.75 mL"
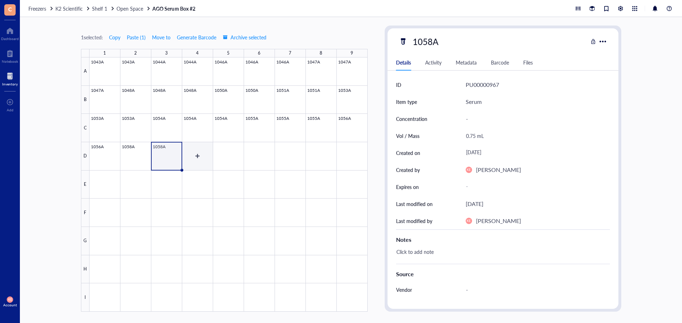
click at [198, 157] on div at bounding box center [228, 185] width 278 height 255
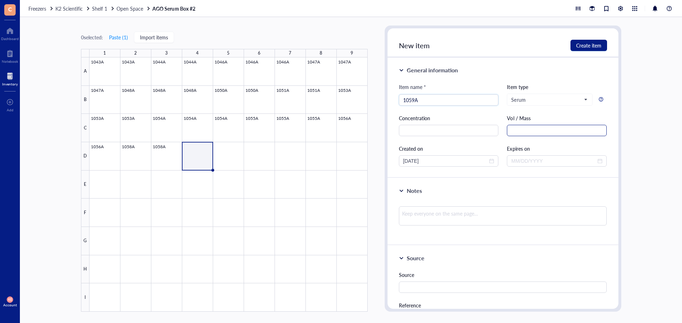
type input "1059A"
click at [521, 127] on input "text" at bounding box center [557, 130] width 100 height 11
type input "1.5 mL"
drag, startPoint x: 453, startPoint y: 165, endPoint x: 357, endPoint y: 164, distance: 95.8
click at [357, 164] on div "0 selected: Paste ( 1 ) Import items 1 2 3 4 5 6 7 8 9 A B C D E F G H I 1043A …" at bounding box center [351, 170] width 662 height 306
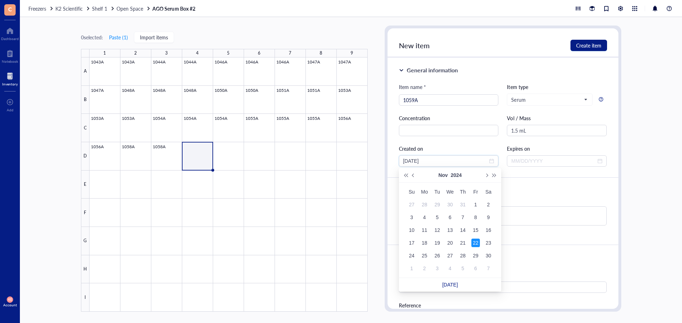
type input "[DATE]"
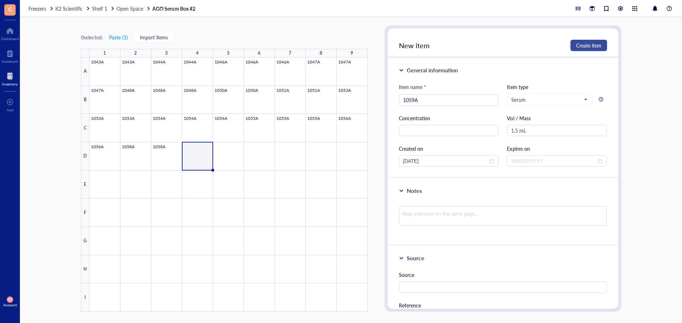
click at [602, 48] on button "Create item" at bounding box center [588, 45] width 37 height 11
type input "[DATE]"
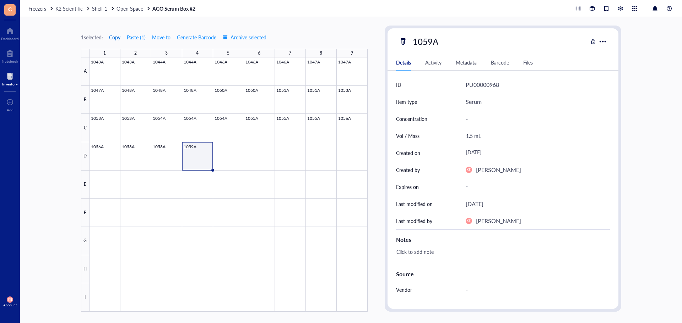
click at [114, 37] on span "Copy" at bounding box center [114, 37] width 11 height 6
click at [227, 158] on div at bounding box center [228, 185] width 278 height 255
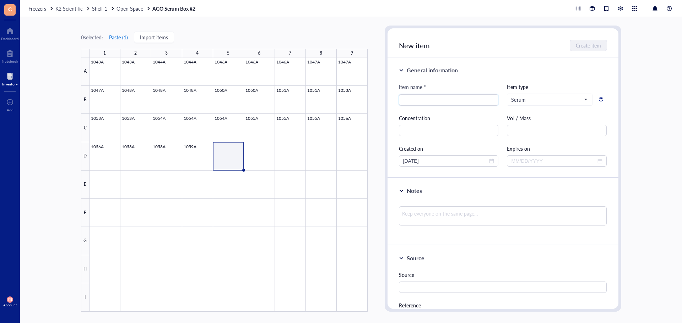
click at [125, 38] on button "Paste ( 1 )" at bounding box center [119, 37] width 20 height 11
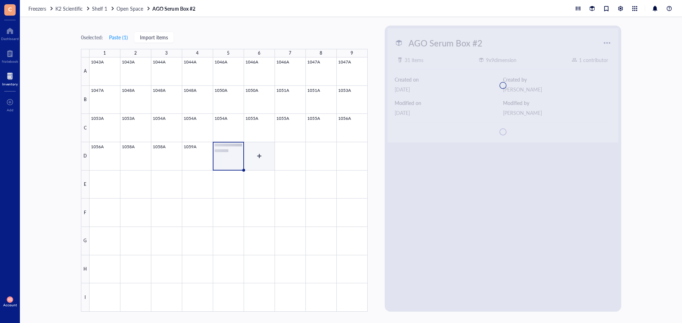
click at [263, 159] on div at bounding box center [228, 185] width 278 height 255
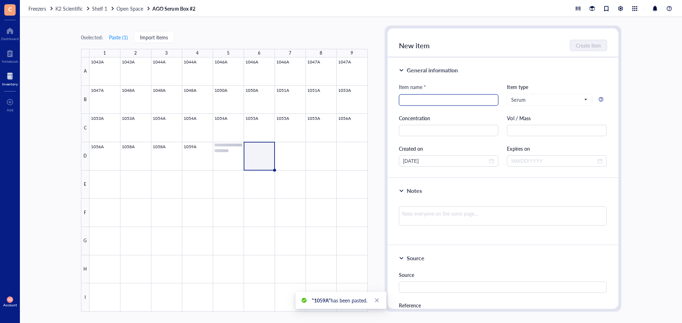
click at [426, 97] on input "search" at bounding box center [448, 100] width 91 height 11
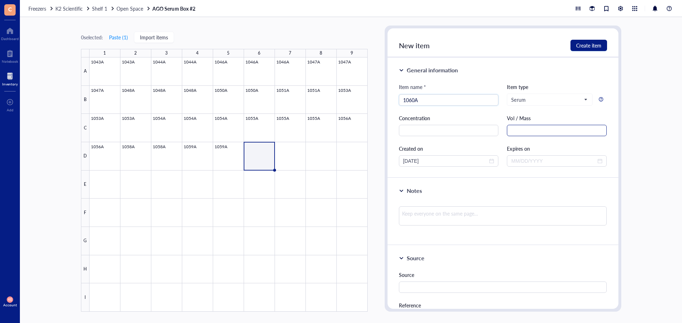
type input "1060A"
click at [601, 131] on input "text" at bounding box center [557, 130] width 100 height 11
type input "1.5 mL"
click at [374, 161] on div "0 selected: Paste ( 1 ) Import items 1 2 3 4 5 6 7 8 9 A B C D E F G H I 1043A …" at bounding box center [351, 170] width 662 height 306
type input "[DATE]"
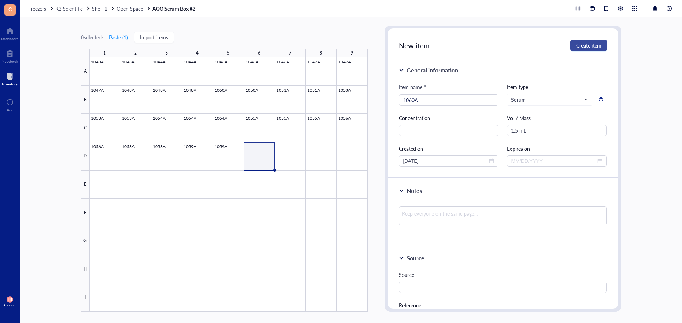
click at [577, 44] on span "Create item" at bounding box center [588, 46] width 25 height 6
type input "[DATE]"
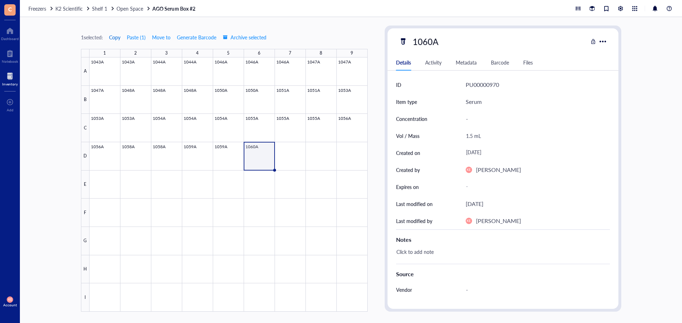
click at [113, 37] on span "Copy" at bounding box center [114, 37] width 11 height 6
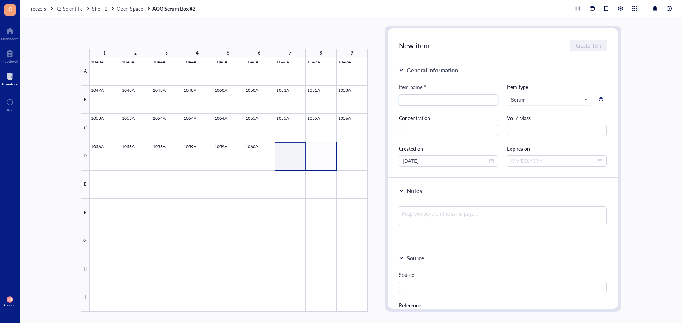
drag, startPoint x: 286, startPoint y: 157, endPoint x: 317, endPoint y: 159, distance: 31.3
click at [317, 159] on div at bounding box center [228, 185] width 278 height 255
click at [118, 38] on button "Paste ( 1 )" at bounding box center [119, 37] width 20 height 11
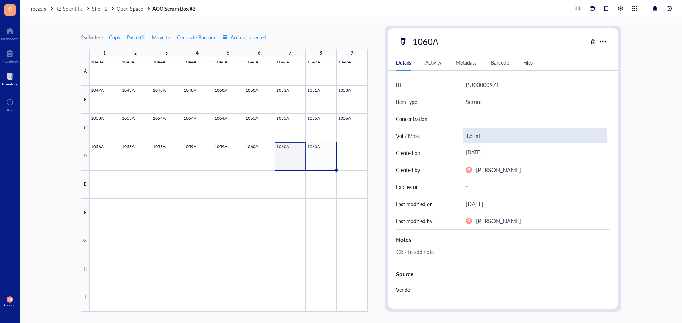
click at [473, 134] on div "1.5 mL" at bounding box center [535, 136] width 144 height 15
drag, startPoint x: 473, startPoint y: 134, endPoint x: 461, endPoint y: 137, distance: 12.0
click at [461, 137] on div "Vol / Mass 1.5 mL" at bounding box center [503, 135] width 214 height 17
type input "0.2 mL"
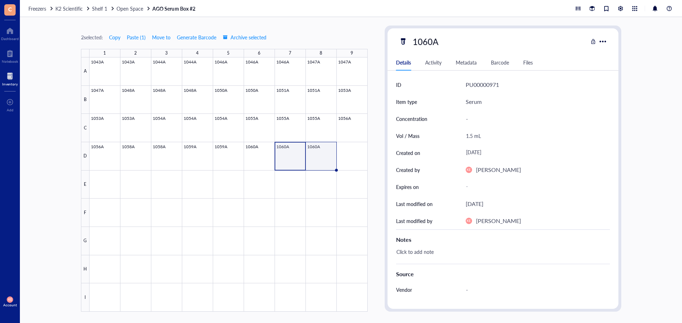
click at [317, 158] on div at bounding box center [228, 185] width 278 height 255
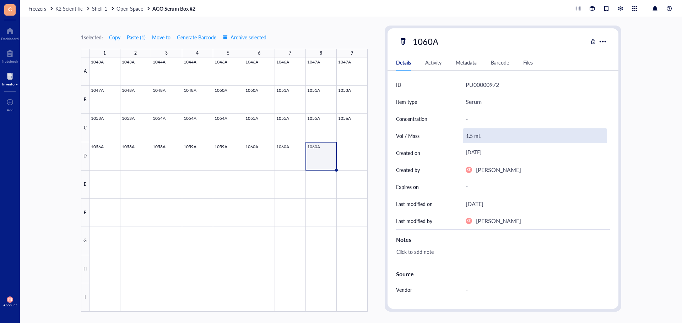
click at [472, 135] on div "1.5 mL" at bounding box center [535, 136] width 144 height 15
drag, startPoint x: 472, startPoint y: 135, endPoint x: 464, endPoint y: 137, distance: 8.2
click at [464, 137] on input "1.5 mL" at bounding box center [534, 136] width 143 height 14
type input "0.2 mL"
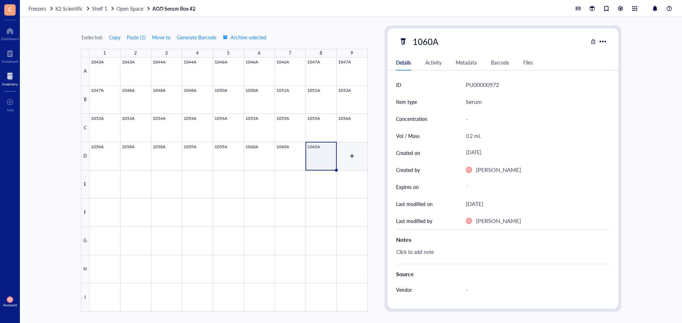
click at [356, 152] on div at bounding box center [228, 185] width 278 height 255
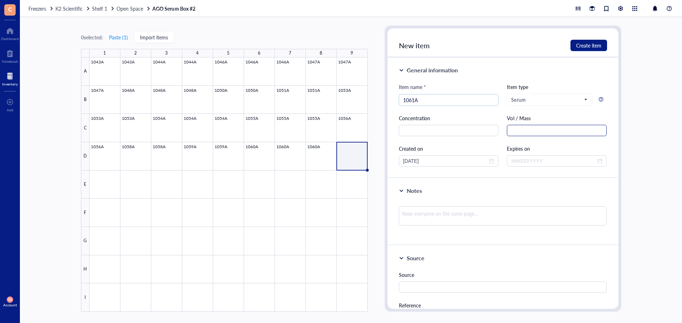
type input "1061A"
click at [521, 128] on input "text" at bounding box center [557, 130] width 100 height 11
type input "1.5 mL"
drag, startPoint x: 440, startPoint y: 161, endPoint x: 380, endPoint y: 161, distance: 59.6
click at [380, 161] on div "0 selected: Paste ( 1 ) Import items 1 2 3 4 5 6 7 8 9 A B C D E F G H I 1043A …" at bounding box center [351, 170] width 662 height 306
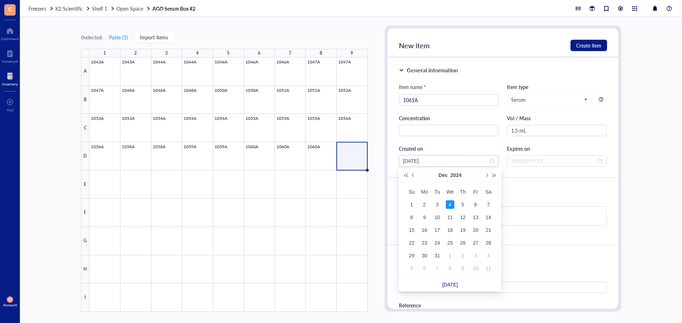
type input "[DATE]"
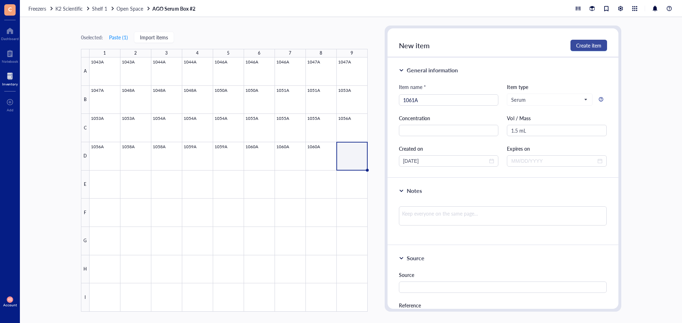
click at [594, 47] on span "Create item" at bounding box center [588, 46] width 25 height 6
type input "[DATE]"
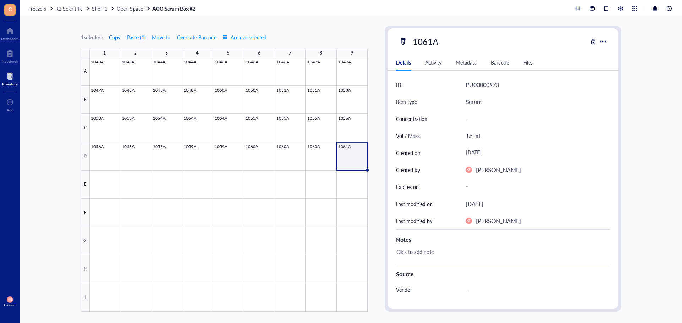
click at [116, 39] on span "Copy" at bounding box center [114, 37] width 11 height 6
click at [108, 183] on div at bounding box center [228, 185] width 278 height 255
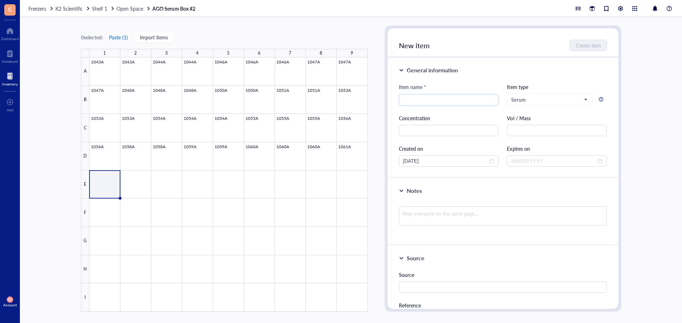
click at [118, 36] on button "Paste ( 1 )" at bounding box center [119, 37] width 20 height 11
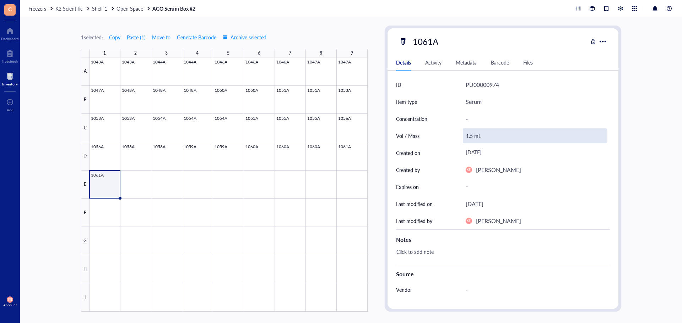
click at [470, 136] on div "1.5 mL" at bounding box center [535, 136] width 144 height 15
click at [471, 139] on input "1.5 mL" at bounding box center [534, 136] width 143 height 14
click at [471, 137] on input "1.5 mL" at bounding box center [534, 136] width 143 height 14
type input "1.0 mL"
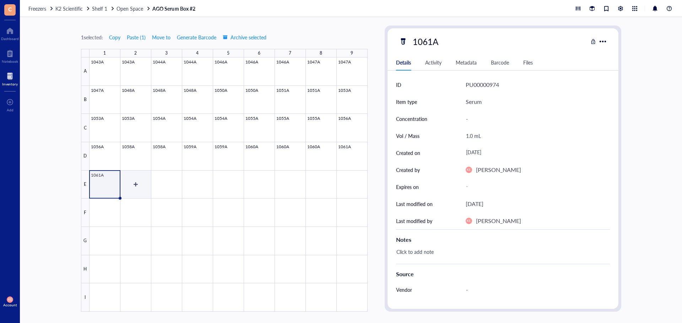
click at [140, 182] on div at bounding box center [228, 185] width 278 height 255
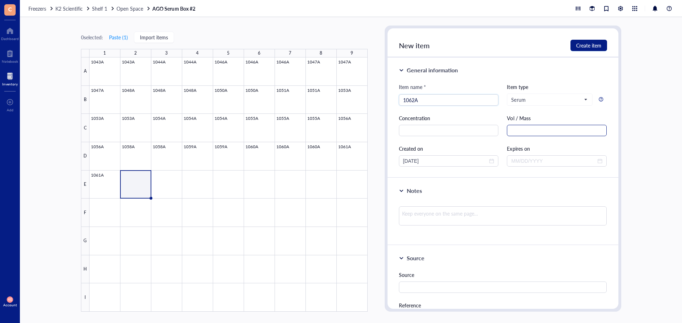
type input "1062A"
click at [529, 130] on input "text" at bounding box center [557, 130] width 100 height 11
type input "1.5 mL"
drag, startPoint x: 427, startPoint y: 160, endPoint x: 339, endPoint y: 160, distance: 87.7
click at [339, 160] on div "0 selected: Paste ( 1 ) Import items 1 2 3 4 5 6 7 8 9 A B C D E F G H I 1043A …" at bounding box center [351, 170] width 662 height 306
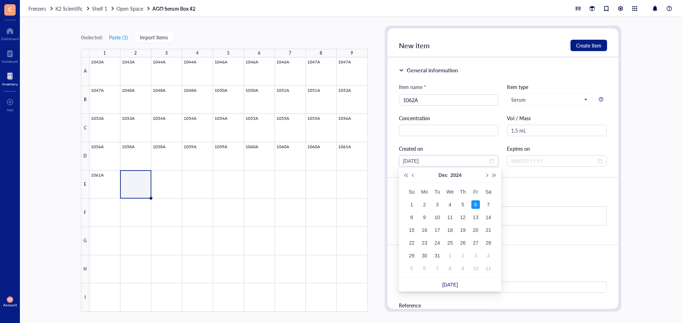
type input "[DATE]"
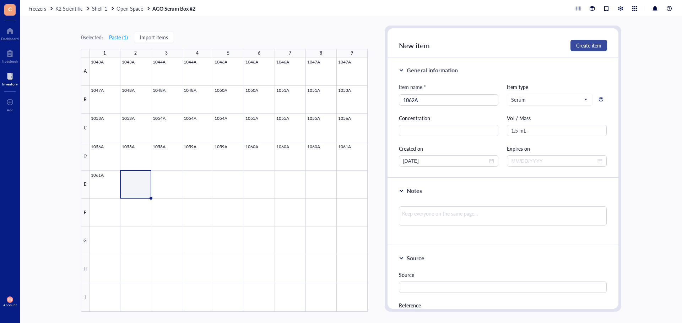
click at [583, 48] on span "Create item" at bounding box center [588, 46] width 25 height 6
type input "[DATE]"
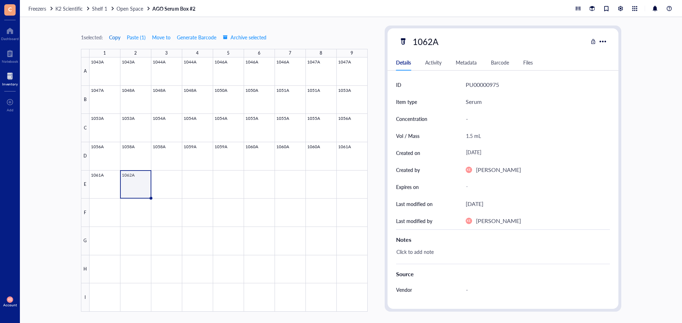
click at [114, 38] on span "Copy" at bounding box center [114, 37] width 11 height 6
click at [166, 187] on div at bounding box center [228, 185] width 278 height 255
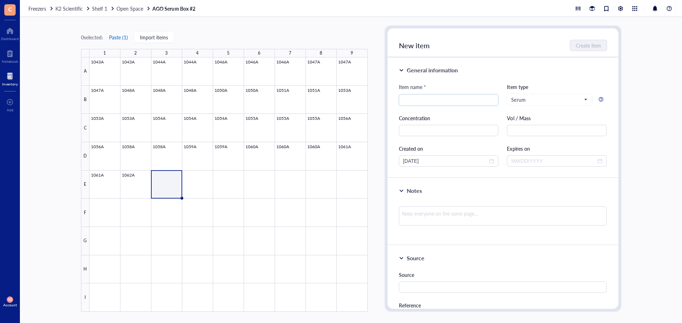
click at [119, 37] on button "Paste ( 1 )" at bounding box center [119, 37] width 20 height 11
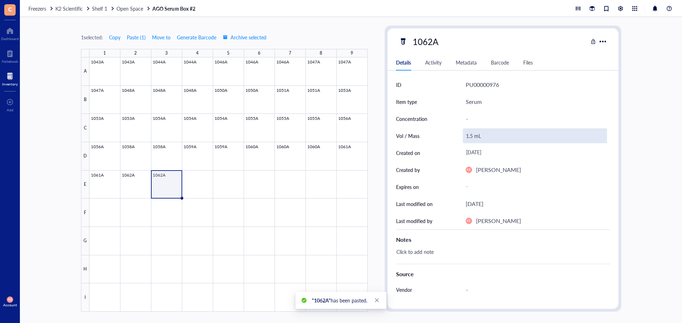
click at [473, 137] on div "1.5 mL" at bounding box center [535, 136] width 144 height 15
drag, startPoint x: 470, startPoint y: 138, endPoint x: 451, endPoint y: 137, distance: 19.2
click at [451, 137] on div "Vol / Mass 1.5 mL" at bounding box center [503, 135] width 214 height 17
type input "0.75 mL"
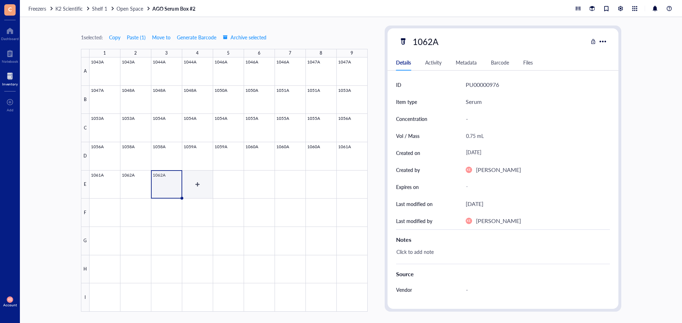
click at [198, 187] on div at bounding box center [228, 185] width 278 height 255
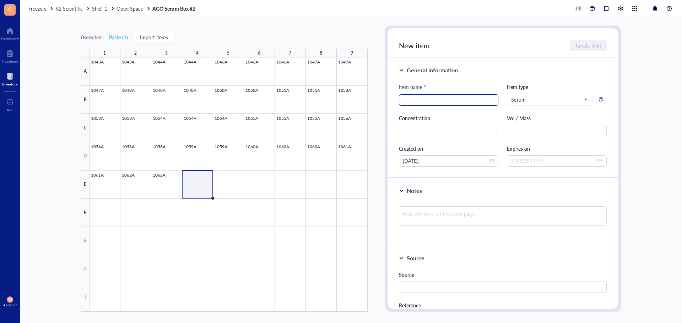
click at [467, 97] on input "search" at bounding box center [448, 100] width 91 height 11
type input "1063A"
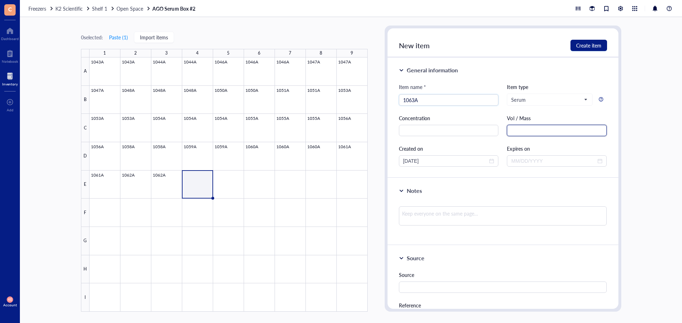
click at [552, 128] on input "text" at bounding box center [557, 130] width 100 height 11
type input "1.5 mL"
drag, startPoint x: 428, startPoint y: 160, endPoint x: 385, endPoint y: 160, distance: 43.7
click at [385, 160] on div "New item Create item General information Item name * 1063A Item type Serum Conc…" at bounding box center [502, 169] width 236 height 286
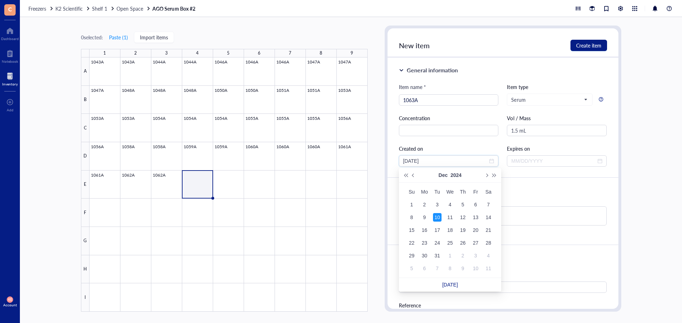
type input "[DATE]"
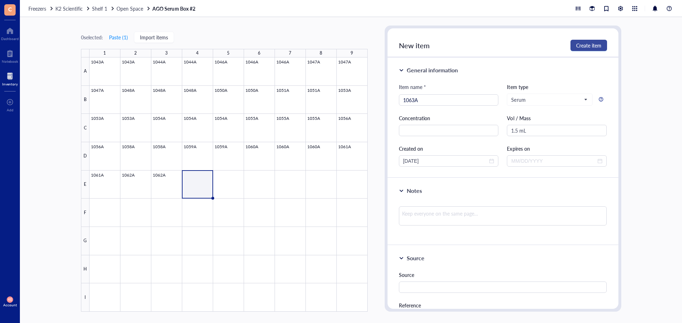
click at [585, 48] on span "Create item" at bounding box center [588, 46] width 25 height 6
type input "[DATE]"
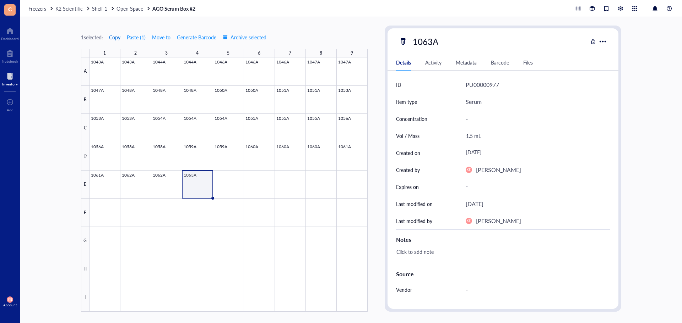
click at [114, 37] on span "Copy" at bounding box center [114, 37] width 11 height 6
click at [232, 188] on div at bounding box center [228, 185] width 278 height 255
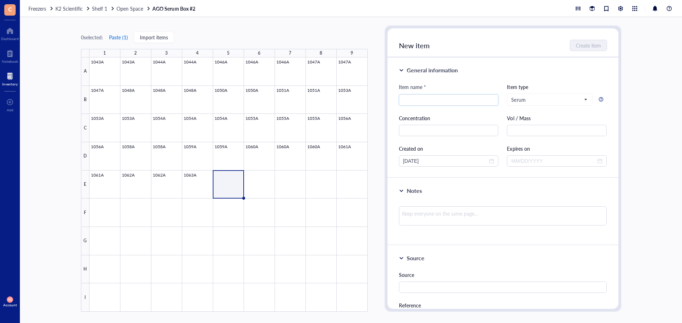
click at [124, 38] on button "Paste ( 1 )" at bounding box center [119, 37] width 20 height 11
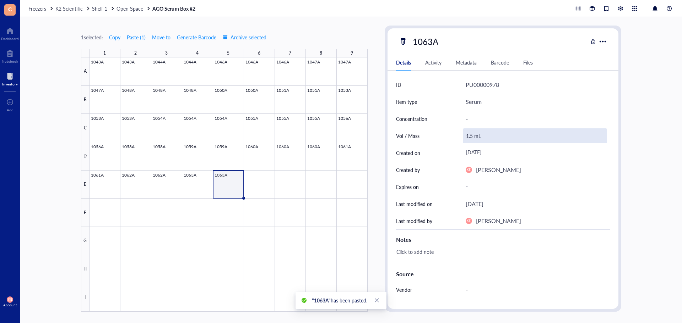
click at [471, 137] on div "1.5 mL" at bounding box center [535, 136] width 144 height 15
click at [472, 136] on input "1.5 mL" at bounding box center [534, 136] width 143 height 14
type input "1.0 mL"
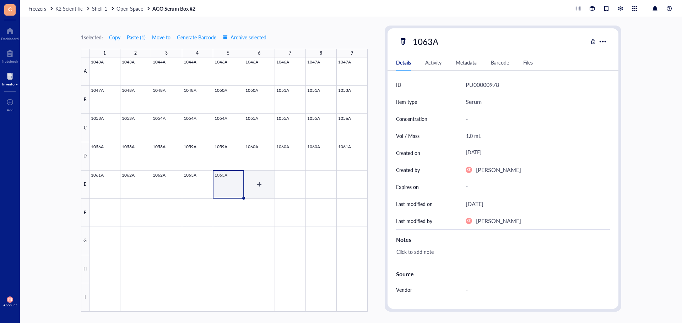
click at [257, 184] on div at bounding box center [228, 185] width 278 height 255
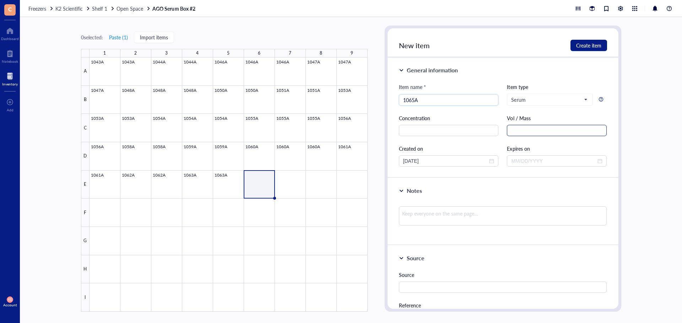
type input "1065A"
click at [526, 127] on input "text" at bounding box center [557, 130] width 100 height 11
type input "1.5 mL"
drag, startPoint x: 457, startPoint y: 160, endPoint x: 378, endPoint y: 164, distance: 79.2
click at [378, 164] on div "0 selected: Paste ( 1 ) Import items 1 2 3 4 5 6 7 8 9 A B C D E F G H I 1043A …" at bounding box center [351, 170] width 662 height 306
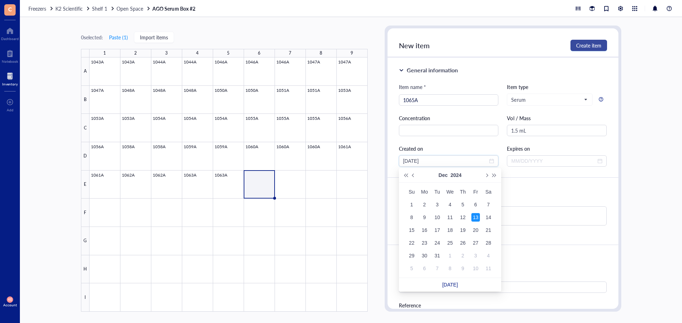
type input "[DATE]"
click at [581, 46] on span "Create item" at bounding box center [588, 46] width 25 height 6
type input "[DATE]"
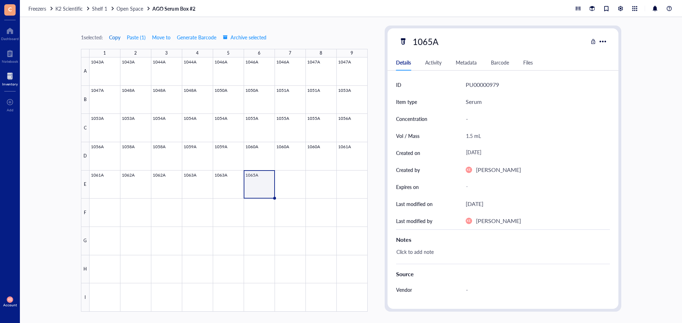
click at [113, 36] on span "Copy" at bounding box center [114, 37] width 11 height 6
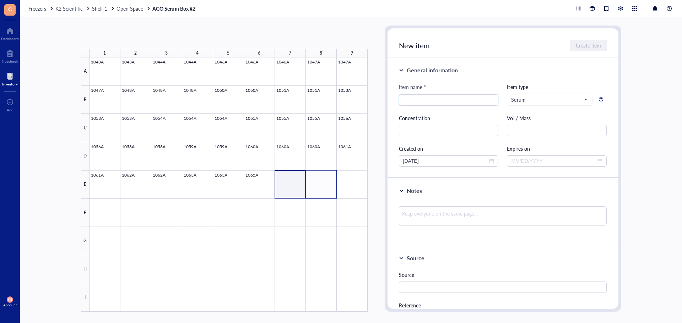
drag, startPoint x: 315, startPoint y: 185, endPoint x: 297, endPoint y: 166, distance: 26.4
click at [320, 184] on div at bounding box center [228, 185] width 278 height 255
click at [116, 38] on button "Paste ( 1 )" at bounding box center [119, 37] width 20 height 11
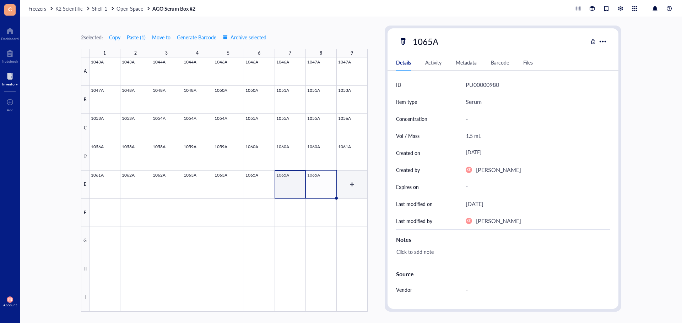
click at [349, 185] on div at bounding box center [228, 185] width 278 height 255
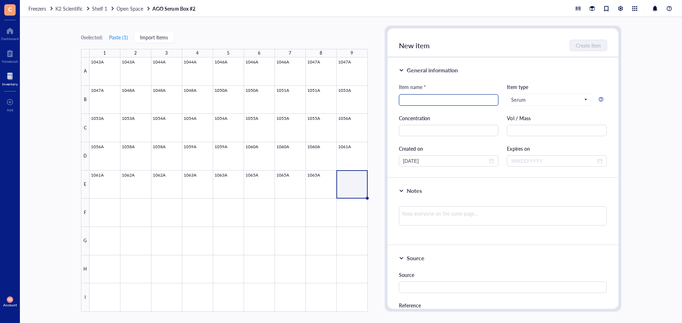
click at [424, 101] on input "search" at bounding box center [448, 100] width 91 height 11
type input "1067A"
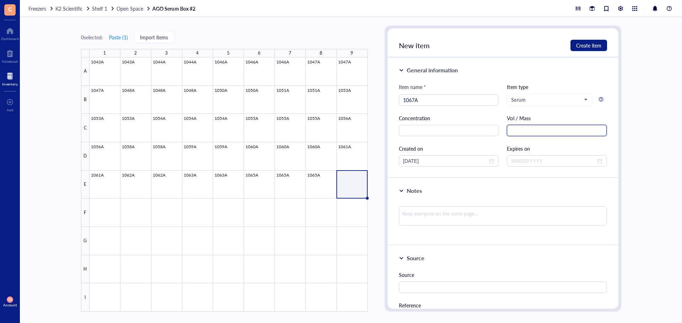
click at [514, 129] on input "text" at bounding box center [557, 130] width 100 height 11
type input "1.5 mL"
drag, startPoint x: 447, startPoint y: 163, endPoint x: 363, endPoint y: 163, distance: 84.1
click at [363, 163] on div "0 selected: Paste ( 1 ) Import items 1 2 3 4 5 6 7 8 9 A B C D E F G H I 1043A …" at bounding box center [351, 170] width 662 height 306
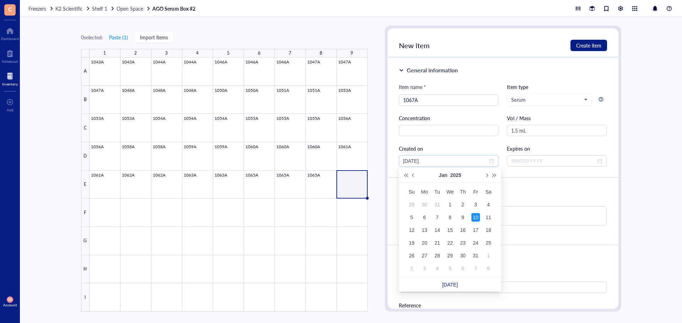
type input "[DATE]"
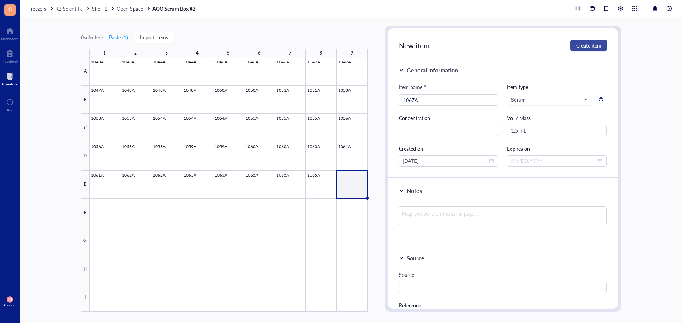
click at [588, 43] on span "Create item" at bounding box center [588, 46] width 25 height 6
type input "[DATE]"
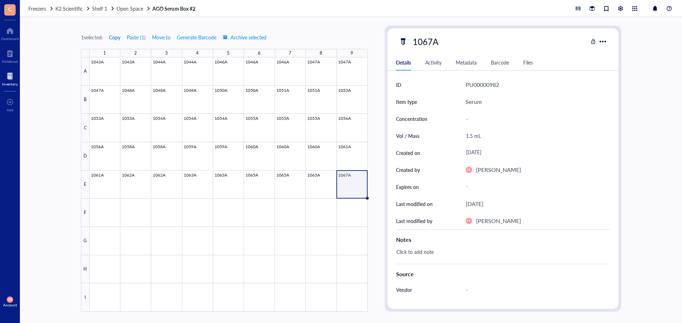
click at [112, 38] on span "Copy" at bounding box center [114, 37] width 11 height 6
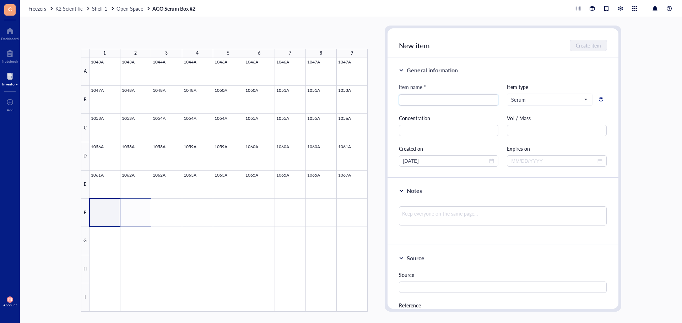
click at [142, 216] on div at bounding box center [228, 185] width 278 height 255
click at [121, 36] on button "Paste ( 1 )" at bounding box center [119, 37] width 20 height 11
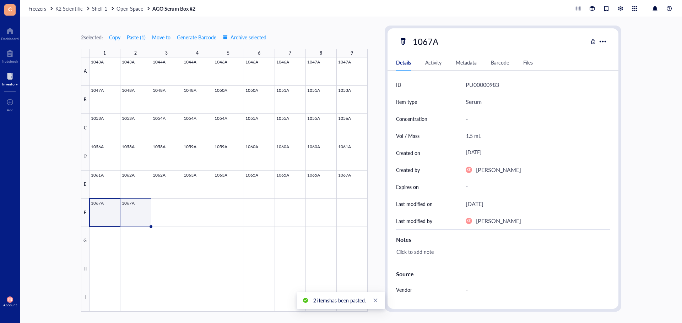
click at [138, 213] on div at bounding box center [228, 185] width 278 height 255
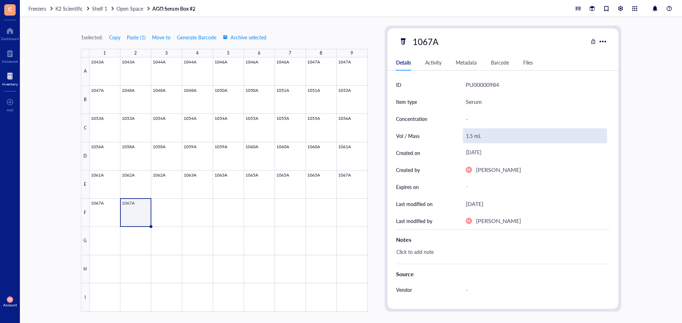
click at [472, 139] on div "1.5 mL" at bounding box center [535, 136] width 144 height 15
drag, startPoint x: 468, startPoint y: 136, endPoint x: 461, endPoint y: 139, distance: 8.0
click at [461, 138] on div "Vol / Mass 1.5 mL" at bounding box center [503, 135] width 214 height 17
type input "0.5 mL"
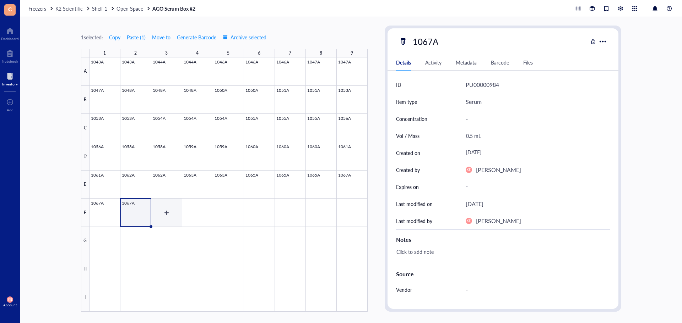
click at [166, 214] on div at bounding box center [228, 185] width 278 height 255
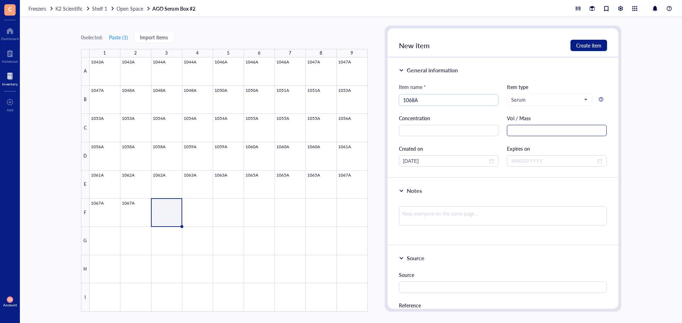
type input "1068A"
click at [567, 131] on input "text" at bounding box center [557, 130] width 100 height 11
type input "1.5 mL"
drag, startPoint x: 446, startPoint y: 160, endPoint x: 362, endPoint y: 160, distance: 83.8
click at [362, 160] on div "0 selected: Paste ( 1 ) Import items 1 2 3 4 5 6 7 8 9 A B C D E F G H I 1043A …" at bounding box center [351, 170] width 662 height 306
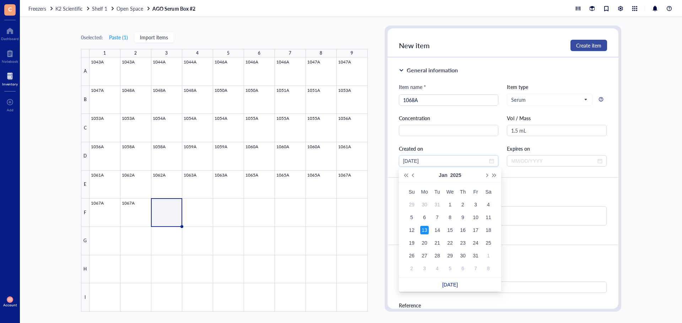
type input "[DATE]"
click at [586, 45] on span "Create item" at bounding box center [588, 46] width 25 height 6
type input "[DATE]"
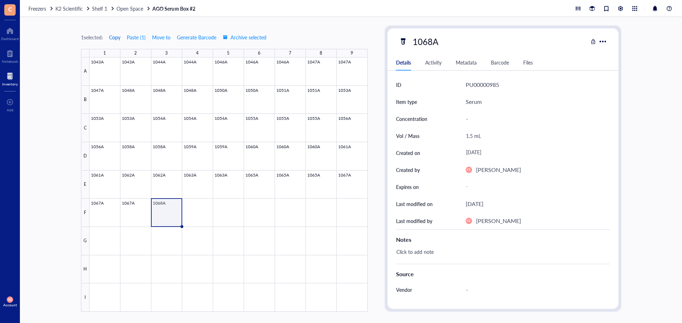
click at [113, 39] on span "Copy" at bounding box center [114, 37] width 11 height 6
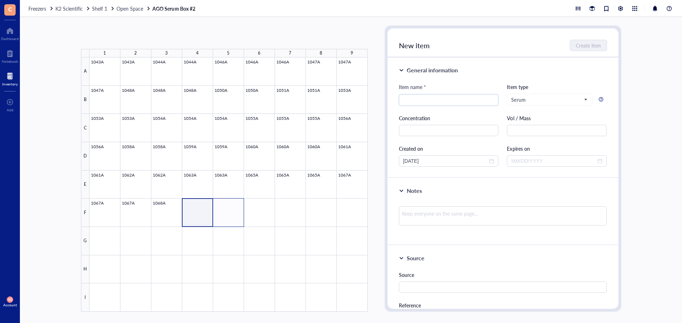
click at [227, 215] on div at bounding box center [228, 185] width 278 height 255
click at [123, 40] on button "Paste ( 1 )" at bounding box center [119, 37] width 20 height 11
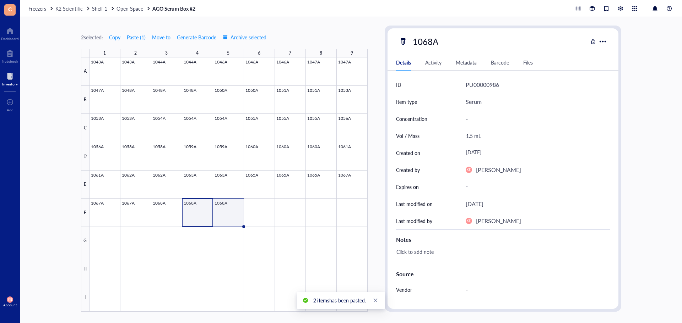
click at [231, 207] on div at bounding box center [228, 185] width 278 height 255
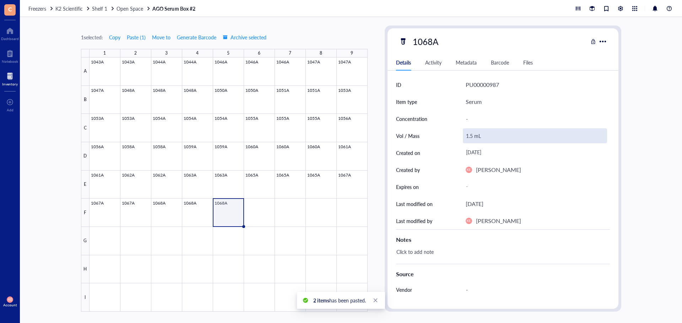
click at [470, 133] on div "1.5 mL" at bounding box center [535, 136] width 144 height 15
drag, startPoint x: 469, startPoint y: 138, endPoint x: 464, endPoint y: 140, distance: 5.5
click at [464, 140] on input "1.5 mL" at bounding box center [534, 136] width 143 height 14
type input "0.5 mL"
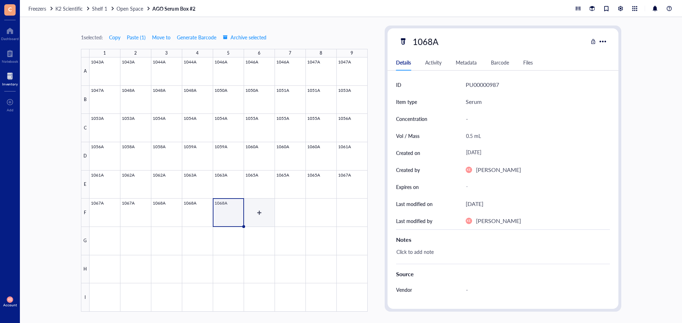
click at [255, 215] on div at bounding box center [228, 185] width 278 height 255
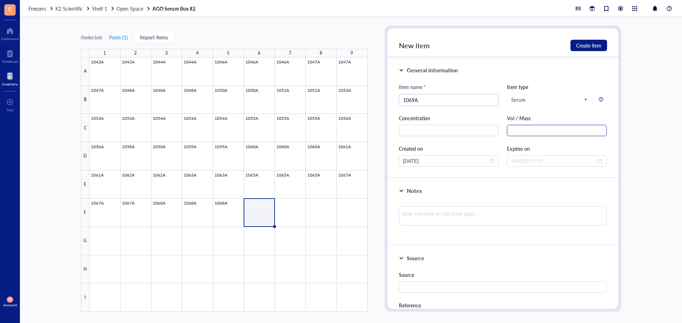
type input "1069A"
click at [551, 129] on input "text" at bounding box center [557, 130] width 100 height 11
type input "1.5 mL"
drag, startPoint x: 444, startPoint y: 162, endPoint x: 367, endPoint y: 160, distance: 77.8
click at [367, 160] on div "0 selected: Paste ( 1 ) Import items 1 2 3 4 5 6 7 8 9 A B C D E F G H I 1043A …" at bounding box center [351, 170] width 662 height 306
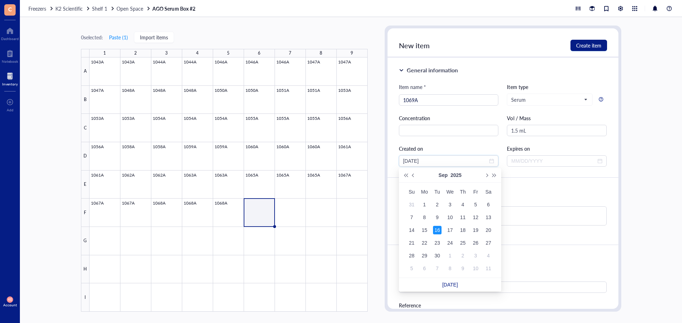
type input "[DATE]"
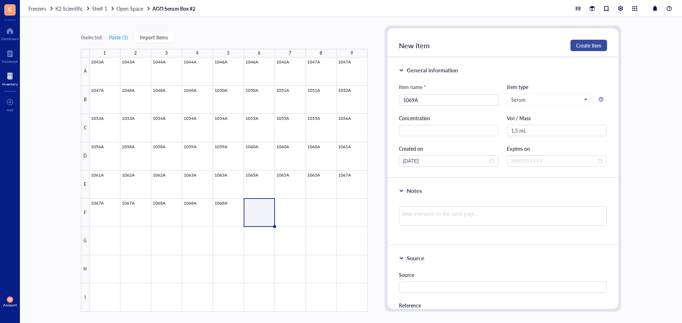
click at [590, 45] on span "Create item" at bounding box center [588, 46] width 25 height 6
type input "[DATE]"
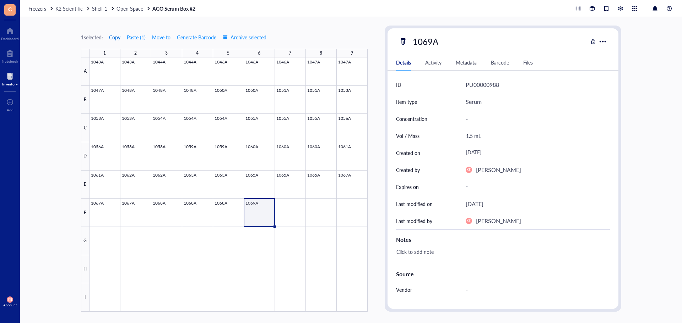
click at [114, 38] on span "Copy" at bounding box center [114, 37] width 11 height 6
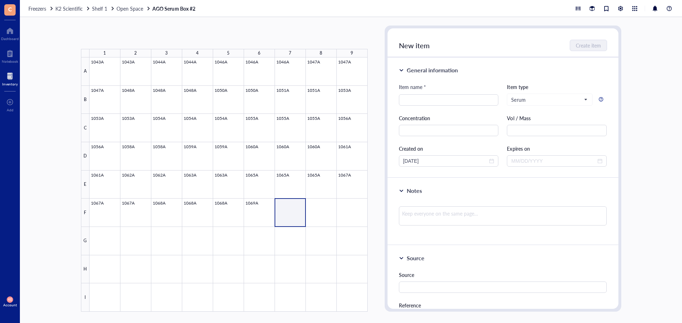
drag, startPoint x: 292, startPoint y: 212, endPoint x: 326, endPoint y: 213, distance: 34.1
click at [326, 213] on div at bounding box center [228, 185] width 278 height 255
click at [126, 38] on button "Paste ( 1 )" at bounding box center [119, 37] width 20 height 11
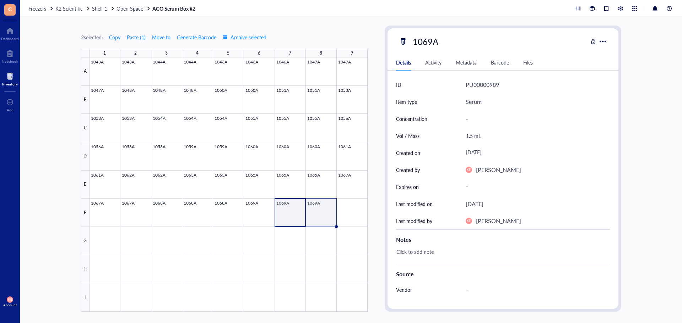
click at [319, 219] on div at bounding box center [228, 185] width 278 height 255
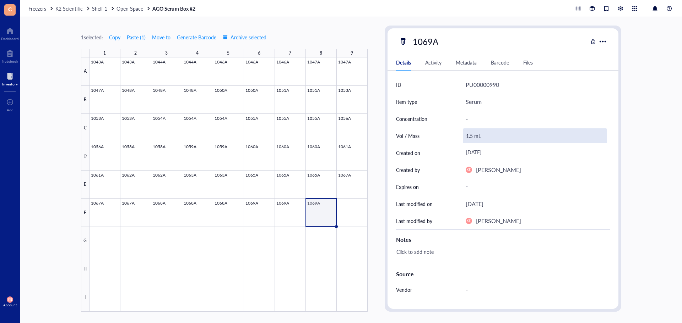
click at [470, 137] on div "1.5 mL" at bounding box center [535, 136] width 144 height 15
drag, startPoint x: 470, startPoint y: 137, endPoint x: 462, endPoint y: 138, distance: 8.5
click at [462, 138] on div "Vol / Mass 1.5 mL" at bounding box center [503, 135] width 214 height 17
click at [470, 138] on input "1.5 mL" at bounding box center [534, 136] width 143 height 14
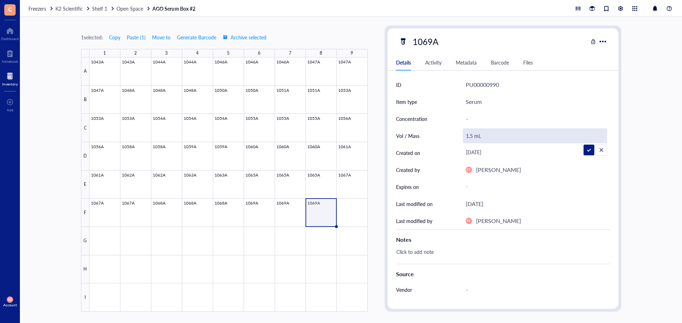
click at [470, 138] on input "1.5 mL" at bounding box center [534, 136] width 143 height 14
click at [468, 137] on input "1.5 mL" at bounding box center [534, 136] width 143 height 14
drag, startPoint x: 465, startPoint y: 137, endPoint x: 470, endPoint y: 137, distance: 4.6
click at [470, 137] on input "1.5 mL" at bounding box center [534, 136] width 143 height 14
type input "0.25 mL"
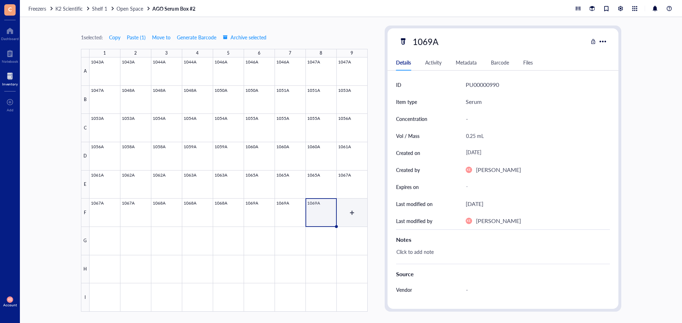
click at [353, 217] on div at bounding box center [228, 185] width 278 height 255
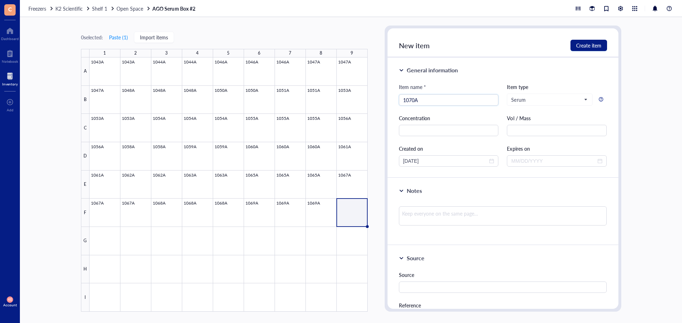
type input "1070A"
click at [516, 125] on div "Vol / Mass" at bounding box center [557, 125] width 100 height 22
click at [516, 125] on input "text" at bounding box center [557, 130] width 100 height 11
type input "1.5 mL"
drag, startPoint x: 452, startPoint y: 159, endPoint x: 349, endPoint y: 158, distance: 102.9
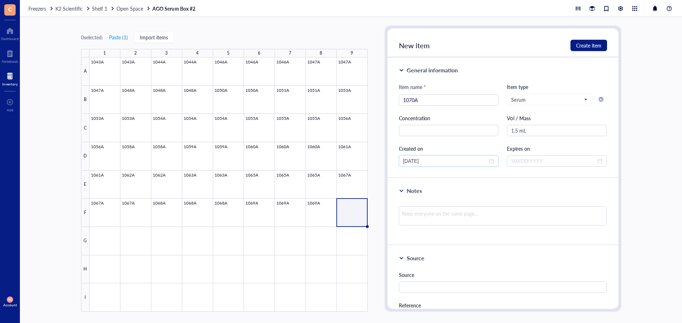
click at [349, 158] on div "0 selected: Paste ( 1 ) Import items 1 2 3 4 5 6 7 8 9 A B C D E F G H I 1043A …" at bounding box center [351, 170] width 662 height 306
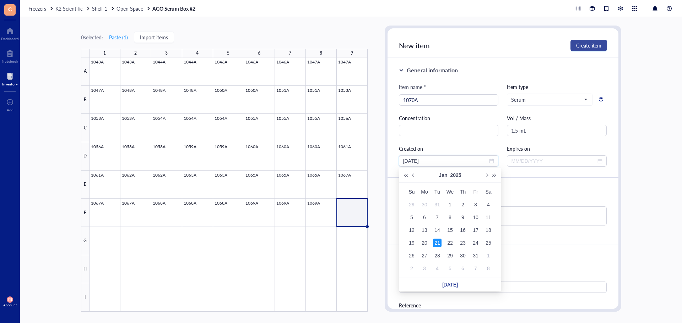
type input "[DATE]"
click at [591, 43] on span "Create item" at bounding box center [588, 46] width 25 height 6
type input "[DATE]"
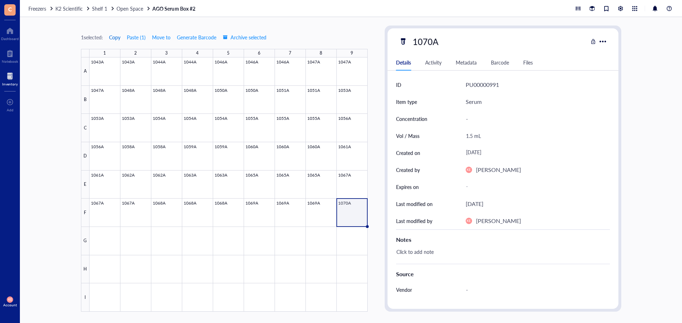
click at [117, 37] on span "Copy" at bounding box center [114, 37] width 11 height 6
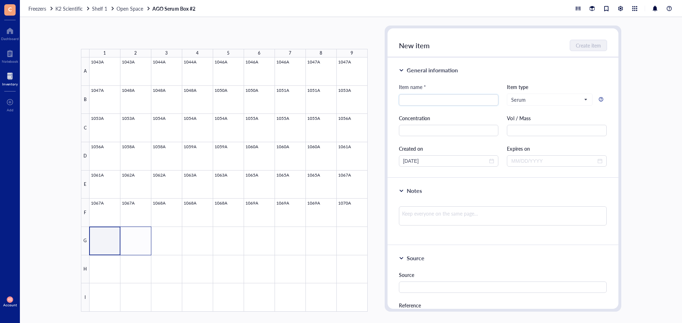
click at [137, 242] on div at bounding box center [228, 185] width 278 height 255
click at [124, 36] on button "Paste ( 1 )" at bounding box center [119, 37] width 20 height 11
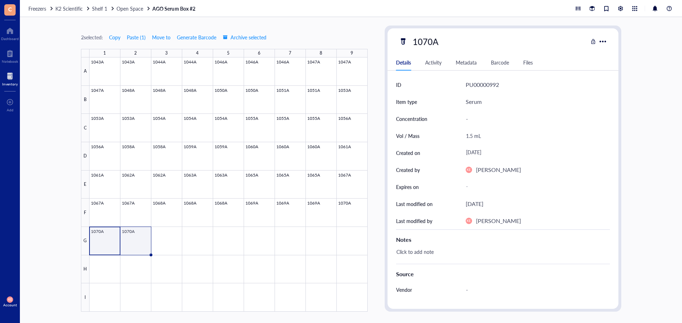
click at [132, 249] on div at bounding box center [228, 185] width 278 height 255
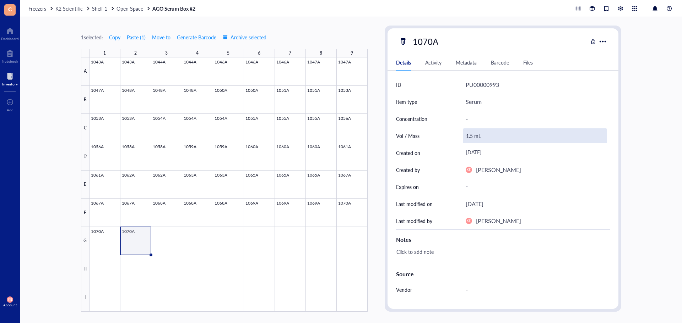
click at [467, 138] on div "1.5 mL" at bounding box center [535, 136] width 144 height 15
click at [469, 138] on input "1.5 mL" at bounding box center [534, 136] width 143 height 14
click at [470, 137] on input "1.5 mL" at bounding box center [534, 136] width 143 height 14
type input "0.25 mL"
click at [162, 240] on div at bounding box center [228, 185] width 278 height 255
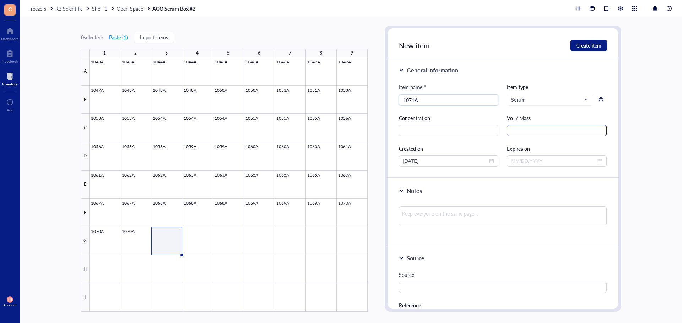
type input "1071A"
click at [527, 127] on input "text" at bounding box center [557, 130] width 100 height 11
type input "1.5 mL"
drag, startPoint x: 433, startPoint y: 162, endPoint x: 392, endPoint y: 160, distance: 40.8
click at [392, 160] on div "General information Item name * 1071A Item type Serum Concentration Vol / Mass …" at bounding box center [502, 118] width 231 height 121
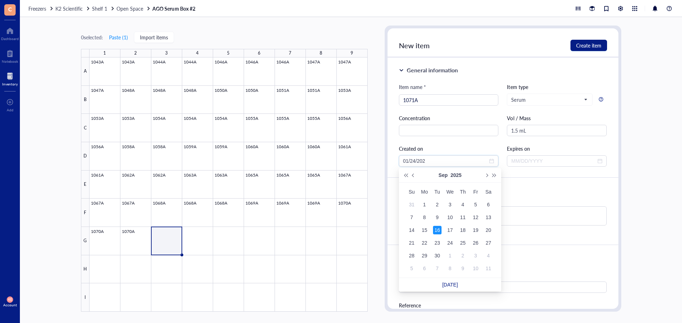
type input "[DATE]"
click at [578, 70] on div "General information" at bounding box center [503, 70] width 208 height 9
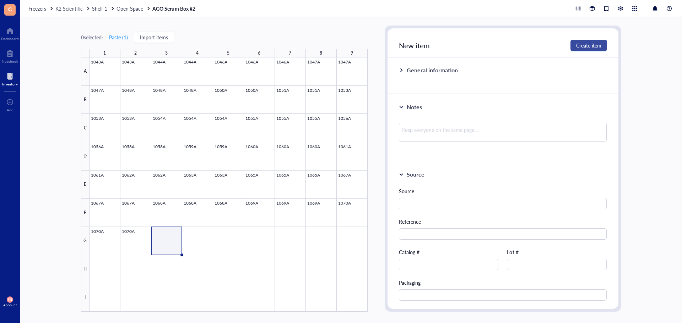
click at [581, 43] on span "Create item" at bounding box center [588, 46] width 25 height 6
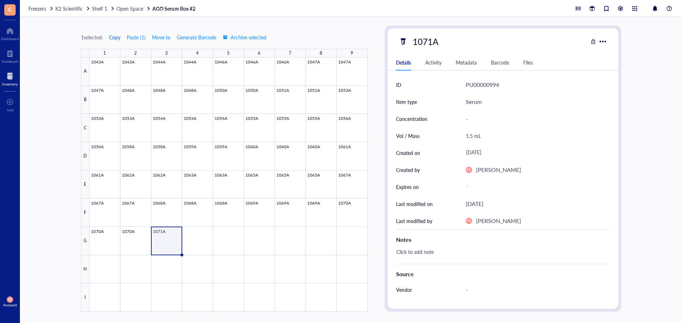
click at [113, 38] on span "Copy" at bounding box center [114, 37] width 11 height 6
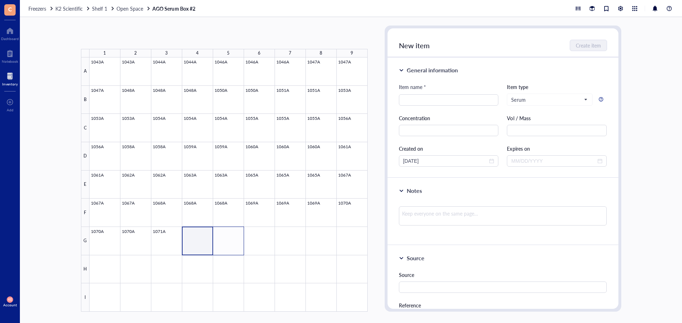
click at [230, 239] on div at bounding box center [228, 185] width 278 height 255
drag, startPoint x: 124, startPoint y: 37, endPoint x: 199, endPoint y: 126, distance: 116.6
click at [123, 37] on button "Paste ( 1 )" at bounding box center [119, 37] width 20 height 11
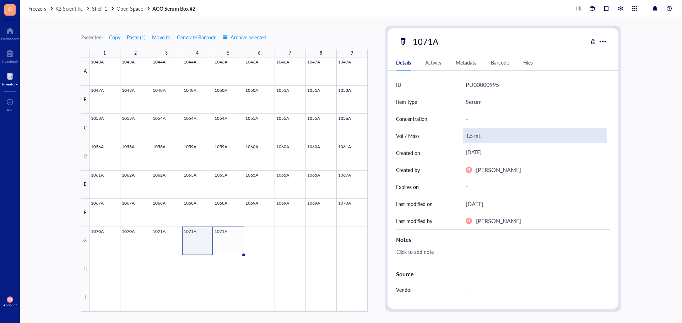
click at [227, 238] on div at bounding box center [228, 185] width 278 height 255
click at [464, 133] on div "1.5 mL" at bounding box center [535, 136] width 144 height 15
click at [468, 137] on input "1.5 mL" at bounding box center [534, 136] width 143 height 14
type input "0.5 mL"
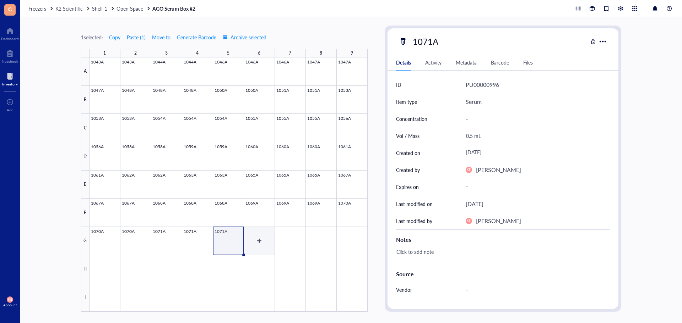
click at [257, 245] on div at bounding box center [228, 185] width 278 height 255
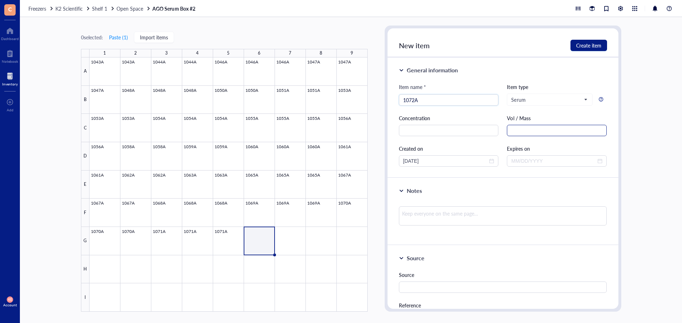
type input "1072A"
click at [596, 131] on input "text" at bounding box center [557, 130] width 100 height 11
type input "1.5 mL"
drag, startPoint x: 439, startPoint y: 164, endPoint x: 345, endPoint y: 159, distance: 94.5
click at [345, 159] on div "0 selected: Paste ( 1 ) Import items 1 2 3 4 5 6 7 8 9 A B C D E F G H I 1043A …" at bounding box center [351, 170] width 662 height 306
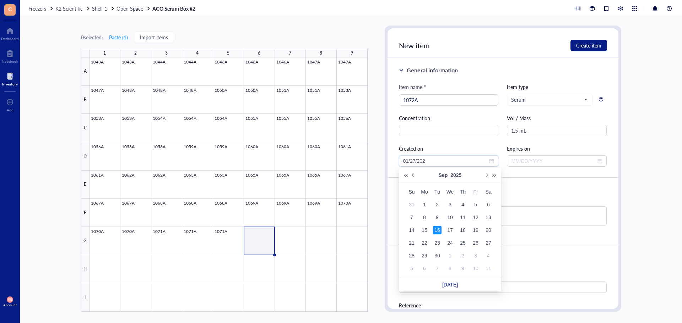
type input "[DATE]"
click at [568, 71] on div "General information" at bounding box center [503, 70] width 208 height 9
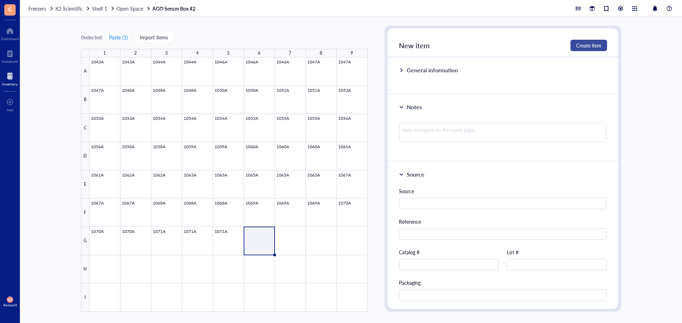
click at [584, 44] on span "Create item" at bounding box center [588, 46] width 25 height 6
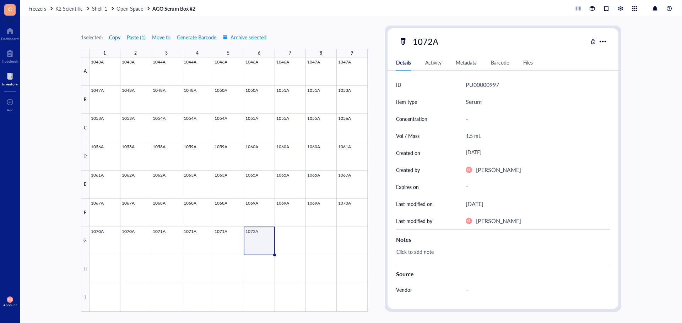
click at [119, 35] on span "Copy" at bounding box center [114, 37] width 11 height 6
click at [289, 249] on div at bounding box center [228, 185] width 278 height 255
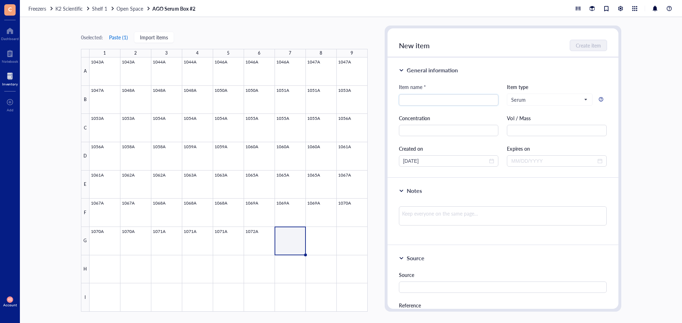
click at [121, 37] on button "Paste ( 1 )" at bounding box center [119, 37] width 20 height 11
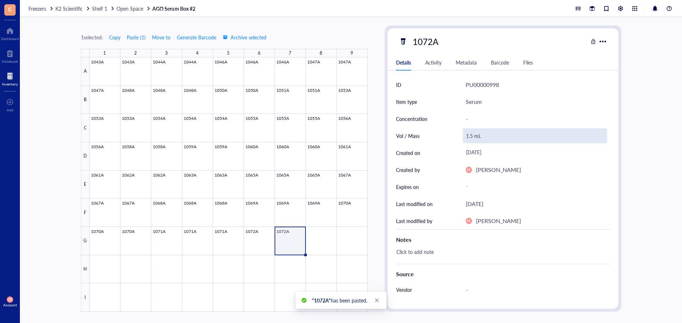
click at [468, 135] on div "1.5 mL" at bounding box center [535, 136] width 144 height 15
click at [468, 136] on input "1.5 mL" at bounding box center [534, 136] width 143 height 14
type input "0.5 mL"
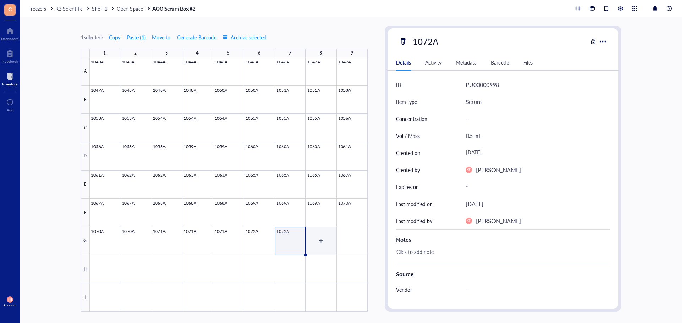
click at [312, 240] on div at bounding box center [228, 185] width 278 height 255
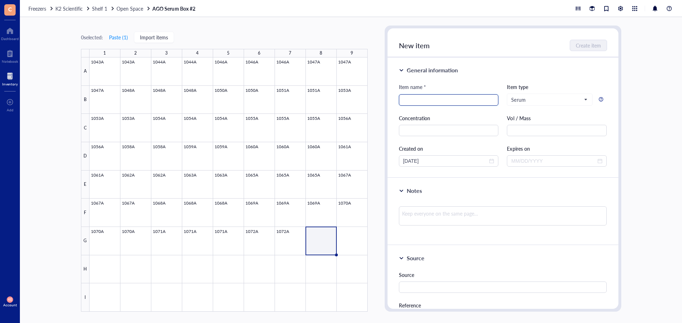
click at [408, 96] on input "search" at bounding box center [448, 100] width 91 height 11
type input "1073A"
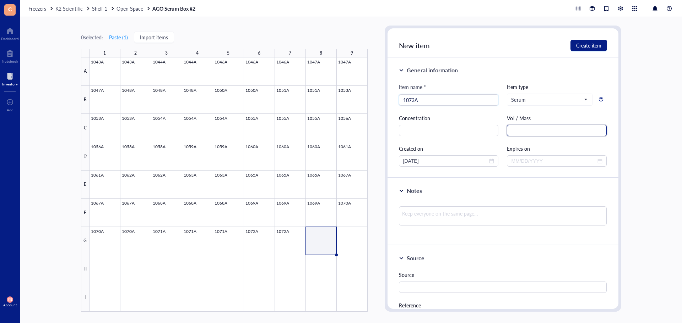
click at [515, 131] on input "text" at bounding box center [557, 130] width 100 height 11
type input "1.5 mL"
drag, startPoint x: 435, startPoint y: 162, endPoint x: 372, endPoint y: 163, distance: 63.2
click at [374, 164] on div "0 selected: Paste ( 1 ) Import items 1 2 3 4 5 6 7 8 9 A B C D E F G H I 1043A …" at bounding box center [351, 170] width 662 height 306
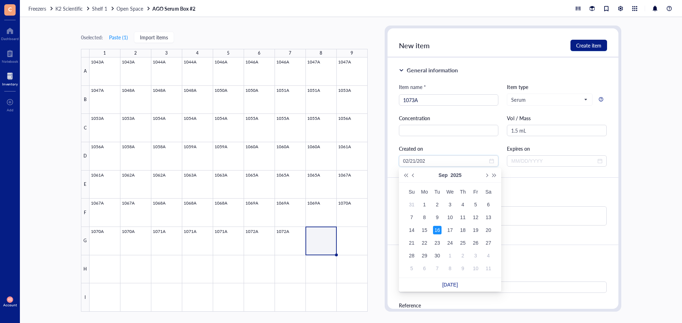
type input "[DATE]"
click at [524, 67] on div "General information" at bounding box center [503, 70] width 208 height 9
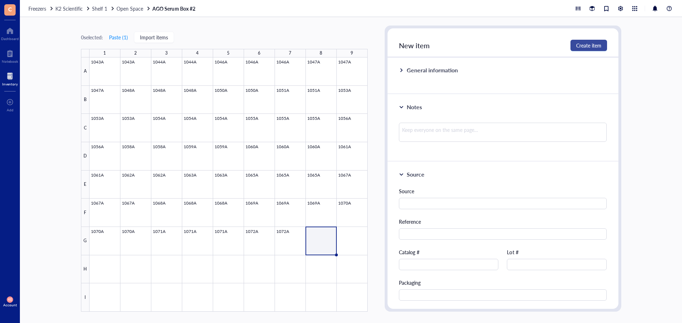
click at [576, 47] on span "Create item" at bounding box center [588, 46] width 25 height 6
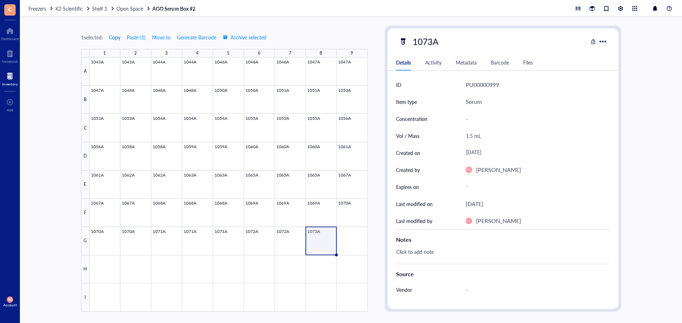
click at [115, 37] on span "Copy" at bounding box center [114, 37] width 11 height 6
click at [358, 239] on div at bounding box center [228, 185] width 278 height 255
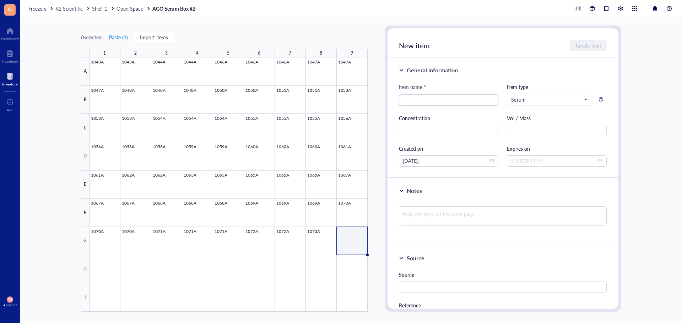
click at [119, 40] on button "Paste ( 1 )" at bounding box center [119, 37] width 20 height 11
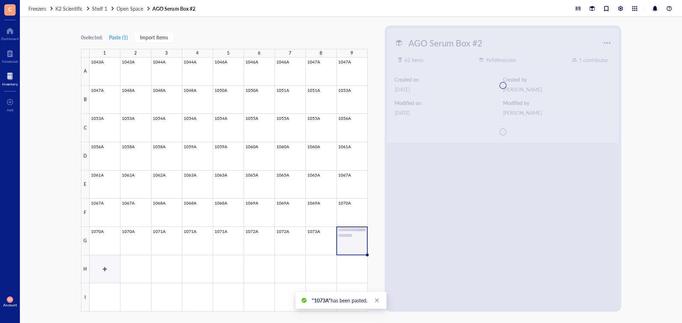
click at [106, 270] on div at bounding box center [228, 185] width 278 height 255
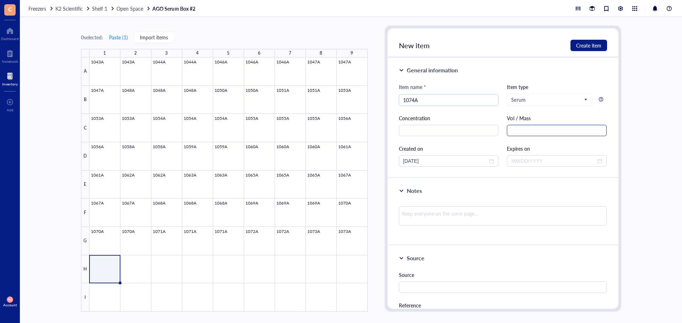
type input "1074A"
click at [549, 131] on input "text" at bounding box center [557, 130] width 100 height 11
type input "1.5 mL"
drag, startPoint x: 450, startPoint y: 167, endPoint x: 389, endPoint y: 164, distance: 60.8
click at [389, 164] on div "General information Item name * 1074A Item type Serum Concentration Vol / Mass …" at bounding box center [502, 118] width 231 height 121
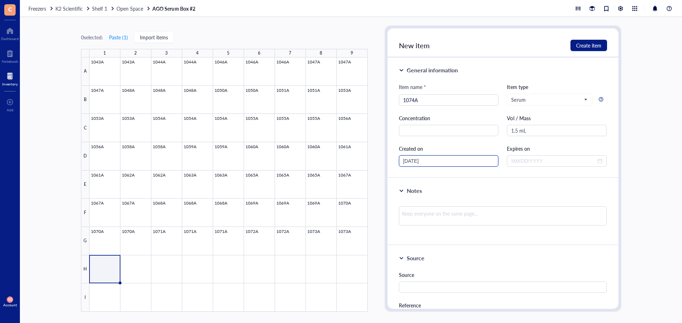
click at [439, 162] on input "[DATE]" at bounding box center [445, 161] width 85 height 8
drag, startPoint x: 436, startPoint y: 162, endPoint x: 357, endPoint y: 161, distance: 78.5
click at [357, 161] on div "0 selected: Paste ( 1 ) Import items 1 2 3 4 5 6 7 8 9 A B C D E F G H I 1043A …" at bounding box center [351, 170] width 662 height 306
type input "[DATE]"
click at [572, 67] on div "General information" at bounding box center [503, 70] width 208 height 9
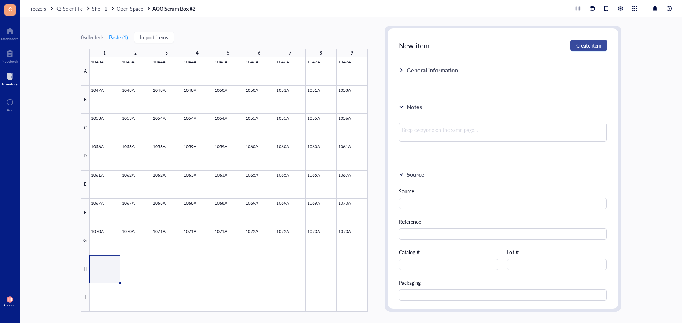
click at [587, 48] on span "Create item" at bounding box center [588, 46] width 25 height 6
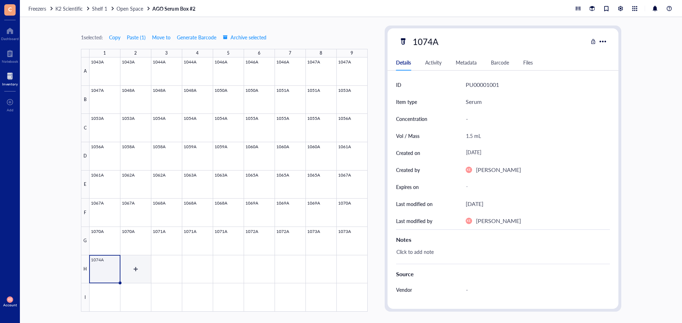
click at [144, 274] on div at bounding box center [228, 185] width 278 height 255
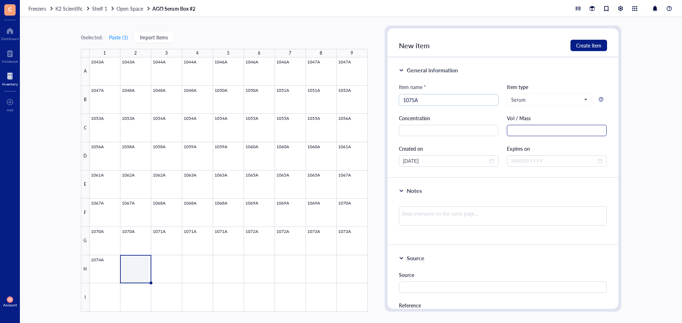
type input "1075A"
click at [569, 129] on input "text" at bounding box center [557, 130] width 100 height 11
type input "1.5 mL"
drag, startPoint x: 444, startPoint y: 159, endPoint x: 377, endPoint y: 159, distance: 67.8
click at [377, 159] on div "0 selected: Paste ( 1 ) Import items 1 2 3 4 5 6 7 8 9 A B C D E F G H I 1043A …" at bounding box center [351, 170] width 662 height 306
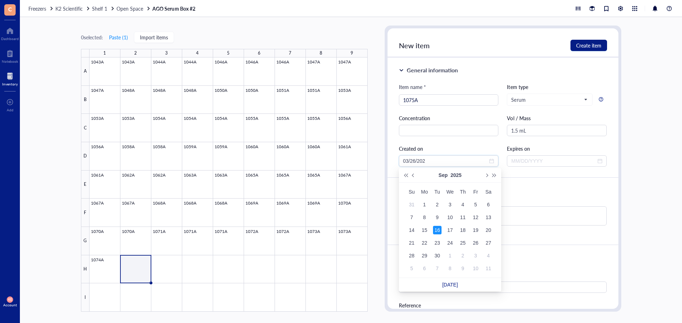
type input "[DATE]"
click at [577, 72] on div "General information" at bounding box center [503, 70] width 208 height 9
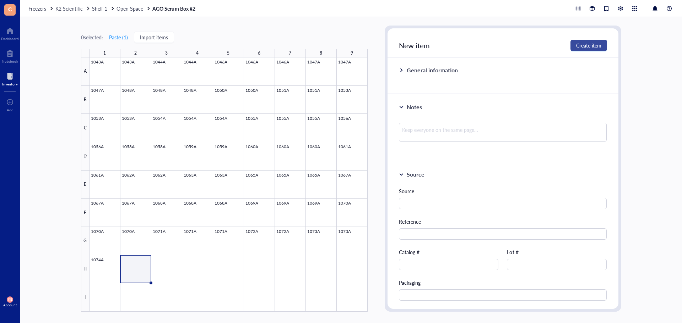
click at [583, 47] on span "Create item" at bounding box center [588, 46] width 25 height 6
click at [401, 70] on div at bounding box center [502, 99] width 231 height 142
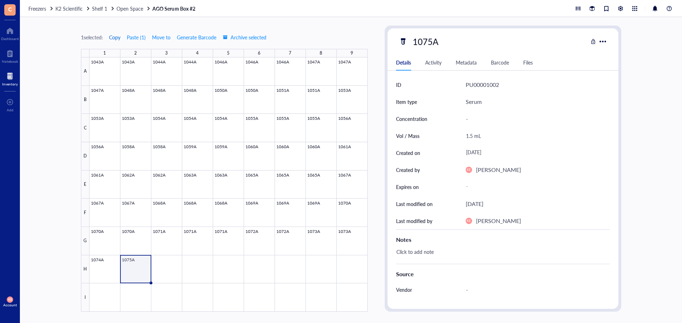
click at [120, 38] on span "Copy" at bounding box center [114, 37] width 11 height 6
click at [169, 268] on div at bounding box center [228, 185] width 278 height 255
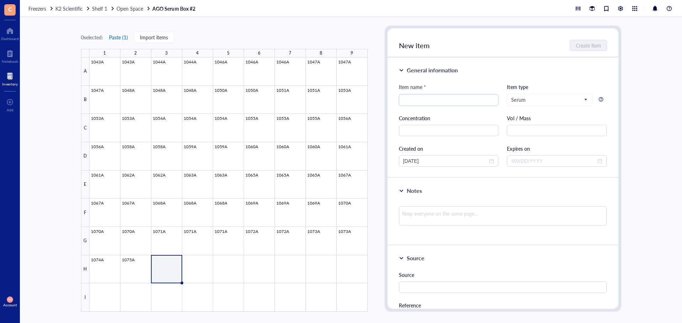
click at [118, 38] on button "Paste ( 1 )" at bounding box center [119, 37] width 20 height 11
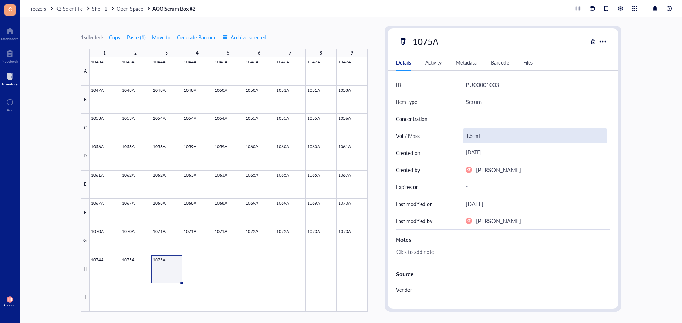
click at [464, 136] on div "1.5 mL" at bounding box center [535, 136] width 144 height 15
click at [469, 137] on input "1.5 mL" at bounding box center [534, 136] width 143 height 14
type input "0.75 mL"
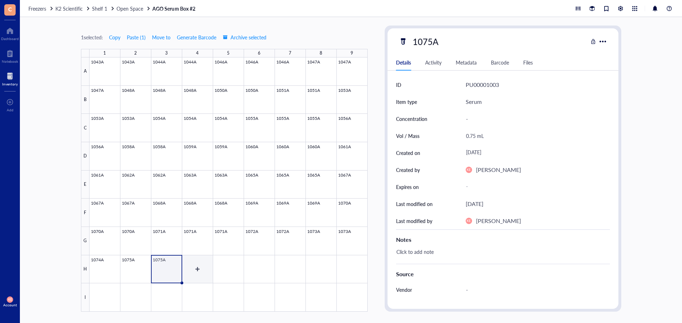
click at [195, 266] on div at bounding box center [228, 185] width 278 height 255
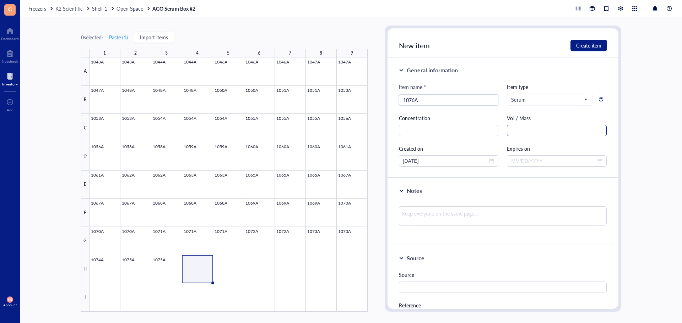
type input "1076A"
click at [520, 129] on input "text" at bounding box center [557, 130] width 100 height 11
type input "1.5 mL"
drag, startPoint x: 445, startPoint y: 159, endPoint x: 374, endPoint y: 159, distance: 70.6
click at [374, 159] on div "0 selected: Paste ( 1 ) Import items 1 2 3 4 5 6 7 8 9 A B C D E F G H I 1043A …" at bounding box center [351, 170] width 662 height 306
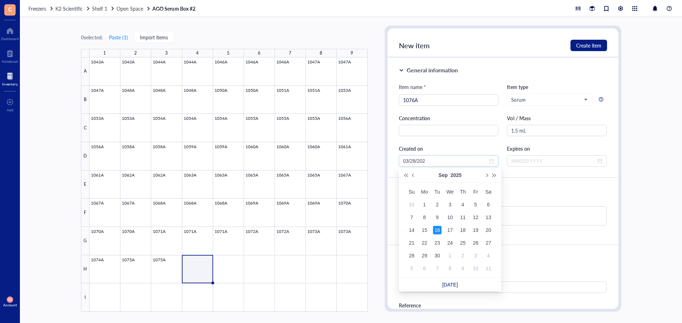
type input "[DATE]"
click at [554, 69] on div "General information" at bounding box center [503, 70] width 208 height 9
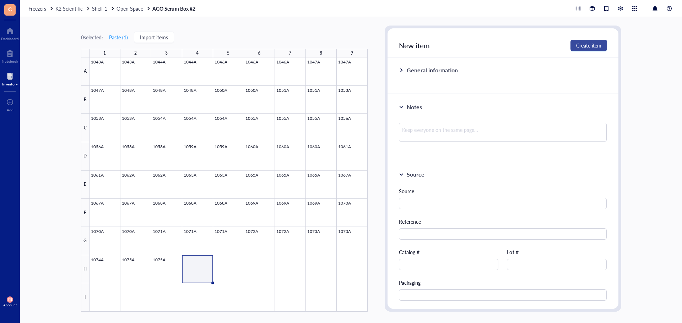
click at [589, 43] on span "Create item" at bounding box center [588, 46] width 25 height 6
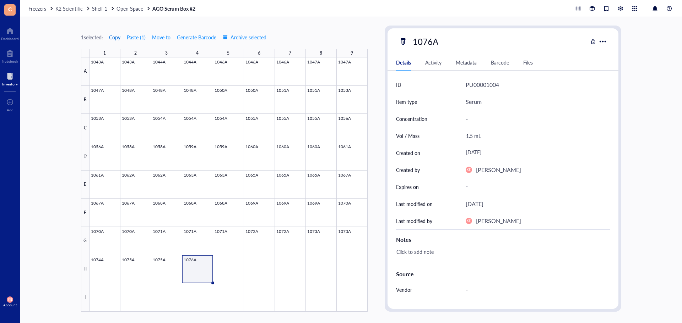
click at [111, 37] on span "Copy" at bounding box center [114, 37] width 11 height 6
click at [230, 266] on div at bounding box center [228, 185] width 278 height 255
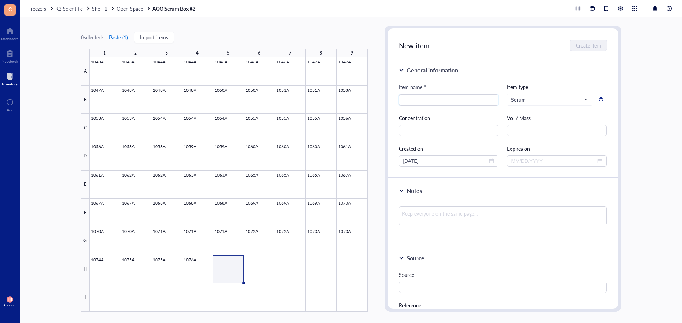
click at [120, 38] on button "Paste ( 1 )" at bounding box center [119, 37] width 20 height 11
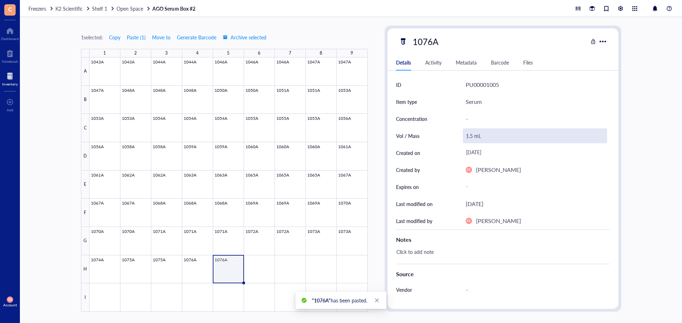
click at [471, 136] on div "1.5 mL" at bounding box center [535, 136] width 144 height 15
click at [470, 136] on input "1.5 mL" at bounding box center [534, 136] width 143 height 14
type input "1.25 mL"
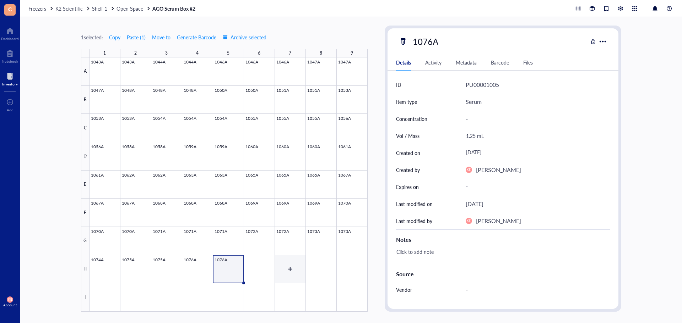
click at [255, 269] on div at bounding box center [228, 185] width 278 height 255
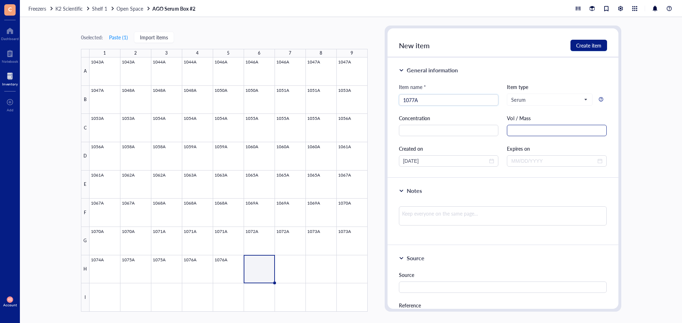
type input "1077A"
click at [523, 130] on input "text" at bounding box center [557, 130] width 100 height 11
type input "1.5 mL"
drag, startPoint x: 436, startPoint y: 163, endPoint x: 385, endPoint y: 162, distance: 50.8
click at [385, 162] on div "New item Create item General information Item name * 1077A Item type Serum Conc…" at bounding box center [502, 169] width 236 height 286
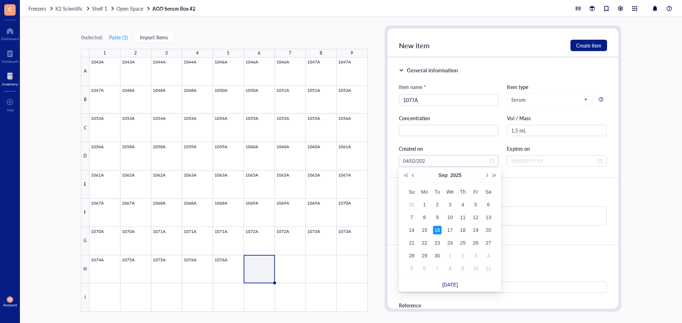
type input "[DATE]"
click at [581, 69] on div "General information" at bounding box center [503, 70] width 208 height 9
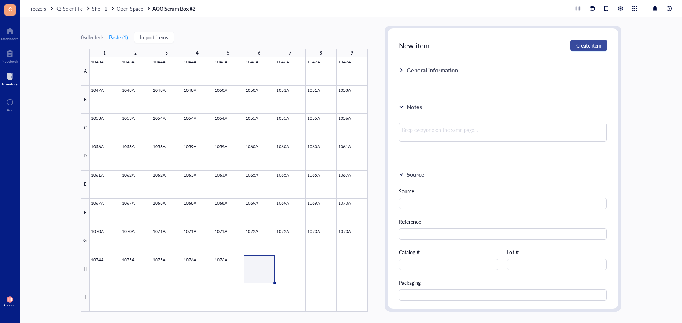
click at [585, 46] on span "Create item" at bounding box center [588, 46] width 25 height 6
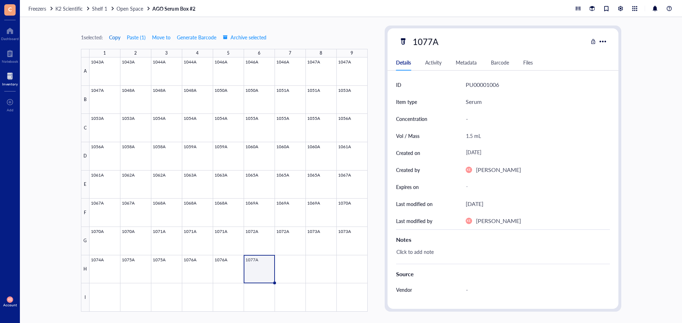
click at [120, 35] on span "Copy" at bounding box center [114, 37] width 11 height 6
drag, startPoint x: 300, startPoint y: 279, endPoint x: 70, endPoint y: 42, distance: 329.9
click at [300, 279] on div at bounding box center [228, 185] width 278 height 255
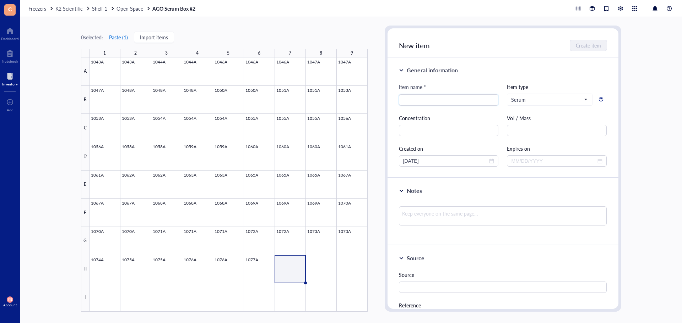
click at [116, 37] on button "Paste ( 1 )" at bounding box center [119, 37] width 20 height 11
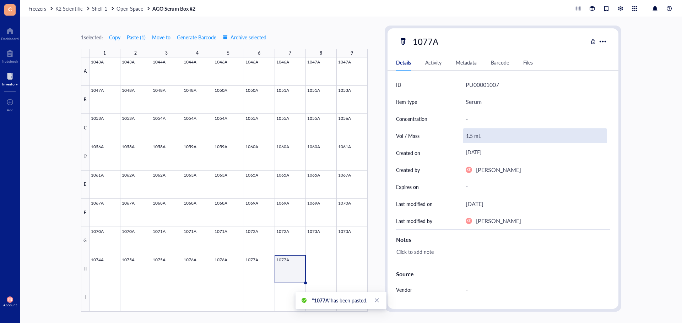
click at [469, 137] on div "1.5 mL" at bounding box center [535, 136] width 144 height 15
click at [471, 138] on input "1.5 mL" at bounding box center [534, 136] width 143 height 14
type input "1.25 mL"
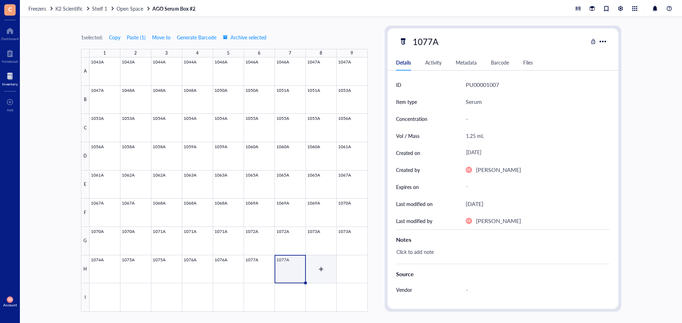
click at [307, 272] on div at bounding box center [228, 185] width 278 height 255
click at [328, 270] on div at bounding box center [228, 185] width 278 height 255
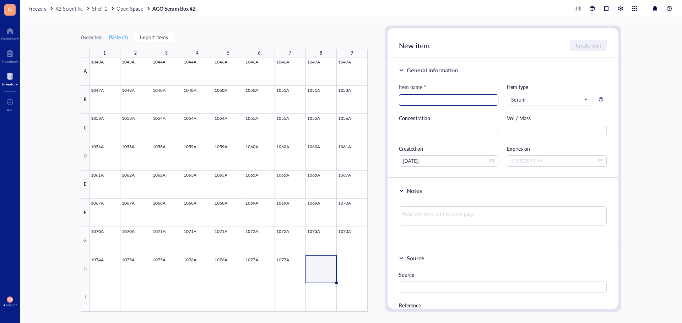
click at [427, 99] on input "search" at bounding box center [448, 100] width 91 height 11
type input "1078A"
click at [534, 136] on div "Item name * 1078A 1078A Item type Serum Concentration Vol / Mass Created on [DA…" at bounding box center [503, 125] width 208 height 84
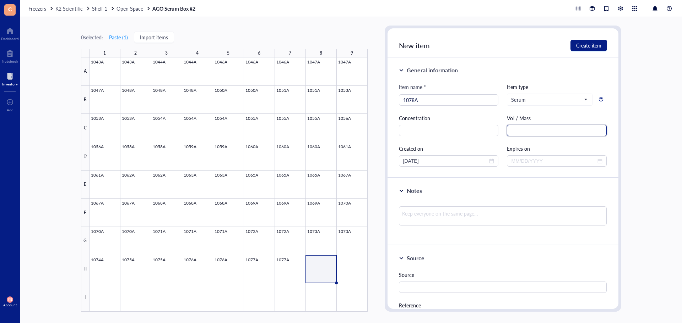
click at [531, 131] on input "text" at bounding box center [557, 130] width 100 height 11
type input "1.5 mL"
drag, startPoint x: 440, startPoint y: 163, endPoint x: 388, endPoint y: 163, distance: 51.8
click at [388, 163] on div "General information Item name * 1078A Item type Serum Concentration Vol / Mass …" at bounding box center [502, 118] width 231 height 121
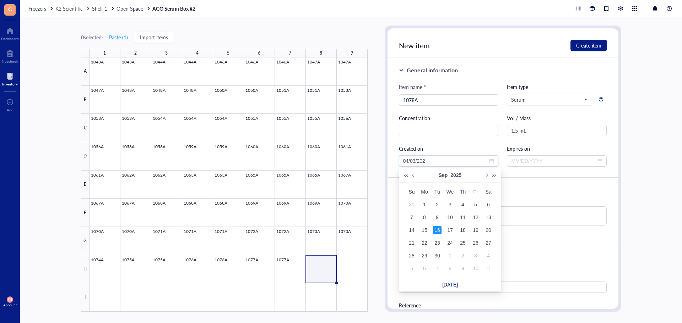
type input "[DATE]"
click at [552, 68] on div "General information" at bounding box center [503, 70] width 208 height 9
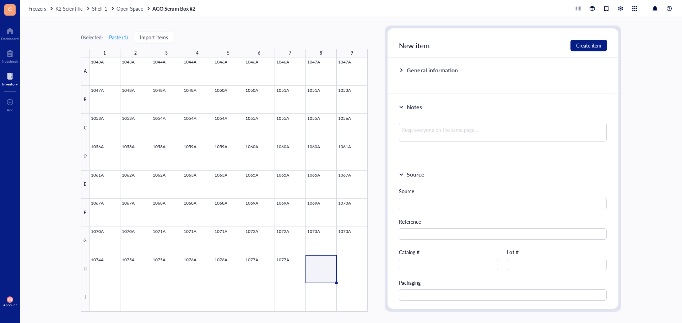
click at [458, 79] on div "General information" at bounding box center [502, 76] width 231 height 37
click at [417, 67] on div "General information" at bounding box center [431, 70] width 51 height 9
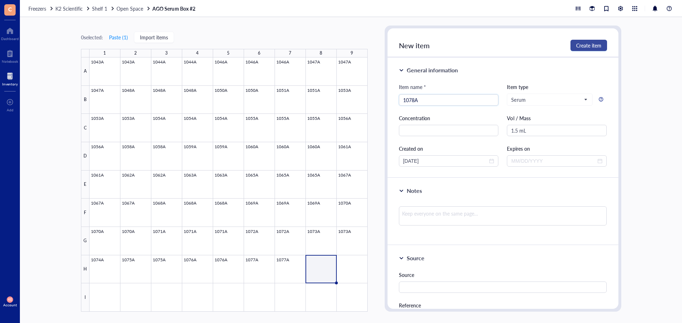
click at [590, 47] on span "Create item" at bounding box center [588, 46] width 25 height 6
type input "[DATE]"
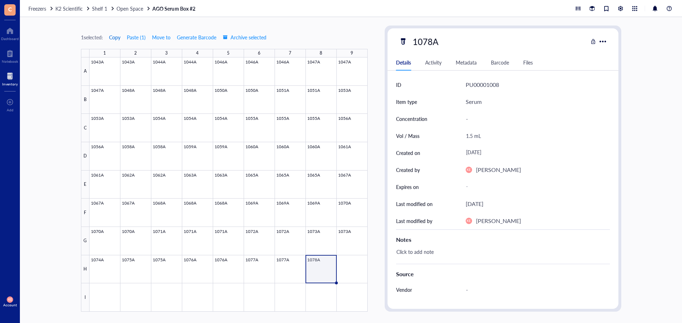
click at [113, 35] on span "Copy" at bounding box center [114, 37] width 11 height 6
drag, startPoint x: 350, startPoint y: 266, endPoint x: 180, endPoint y: 78, distance: 253.3
click at [350, 266] on div at bounding box center [228, 185] width 278 height 255
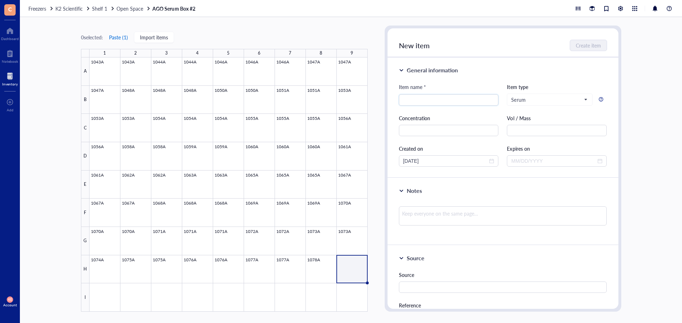
click at [122, 37] on button "Paste ( 1 )" at bounding box center [119, 37] width 20 height 11
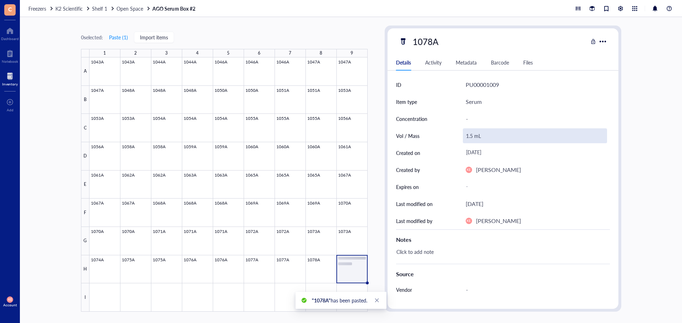
click at [473, 137] on div "1.5 mL" at bounding box center [535, 136] width 144 height 15
click at [471, 137] on input "1.5 mL" at bounding box center [534, 136] width 143 height 14
type input "1.2 mL"
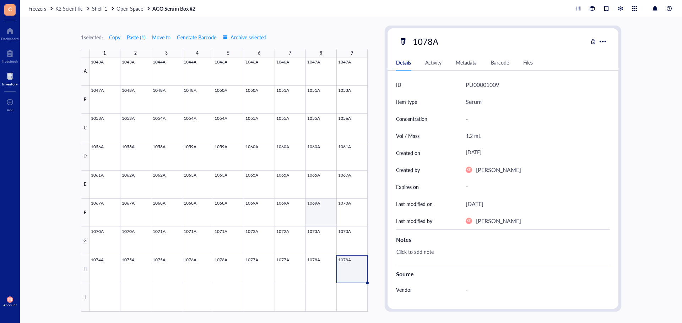
click at [99, 298] on div at bounding box center [228, 185] width 278 height 255
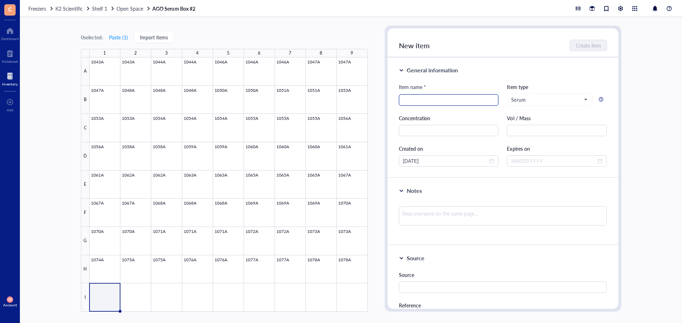
click at [426, 98] on input "search" at bounding box center [448, 100] width 91 height 11
type input "1079A"
click at [546, 143] on div "Item name * 1079A 1079A Item type Serum Concentration Vol / Mass Created on [DA…" at bounding box center [503, 125] width 208 height 84
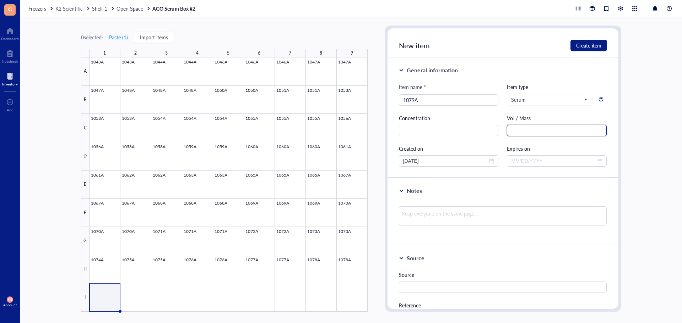
click at [550, 129] on input "text" at bounding box center [557, 130] width 100 height 11
type input "1.5 mL"
drag, startPoint x: 439, startPoint y: 159, endPoint x: 379, endPoint y: 159, distance: 60.0
click at [379, 159] on div "0 selected: Paste ( 1 ) Import items 1 2 3 4 5 6 7 8 9 A B C D E F G H I 1043A …" at bounding box center [351, 170] width 662 height 306
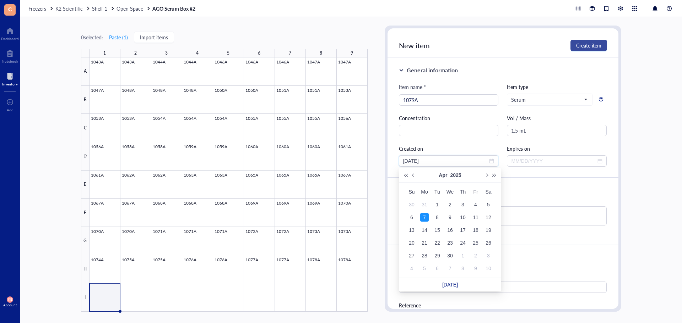
type input "[DATE]"
click at [595, 46] on span "Create item" at bounding box center [588, 46] width 25 height 6
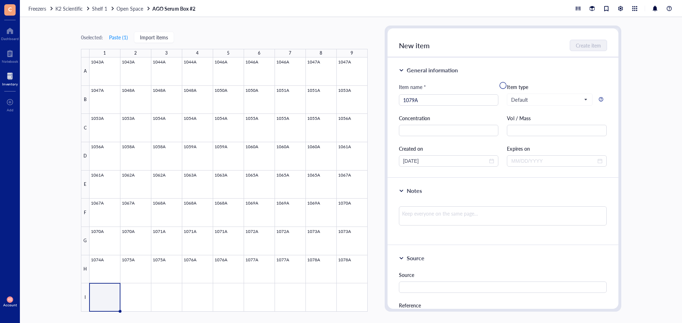
type input "[DATE]"
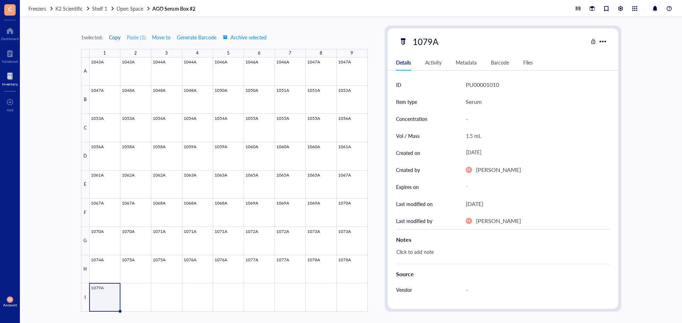
click at [113, 39] on span "Copy" at bounding box center [114, 37] width 11 height 6
click at [127, 294] on div at bounding box center [228, 185] width 278 height 255
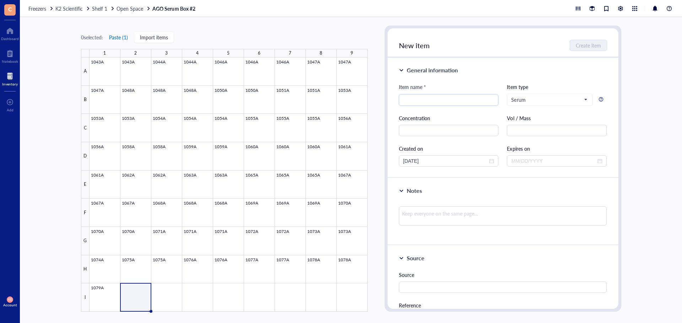
click at [123, 38] on button "Paste ( 1 )" at bounding box center [119, 37] width 20 height 11
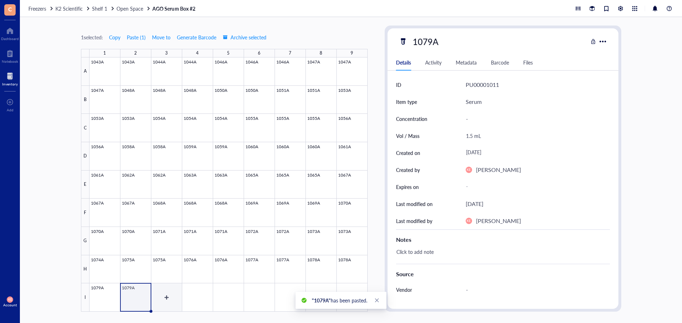
click at [164, 294] on div at bounding box center [228, 185] width 278 height 255
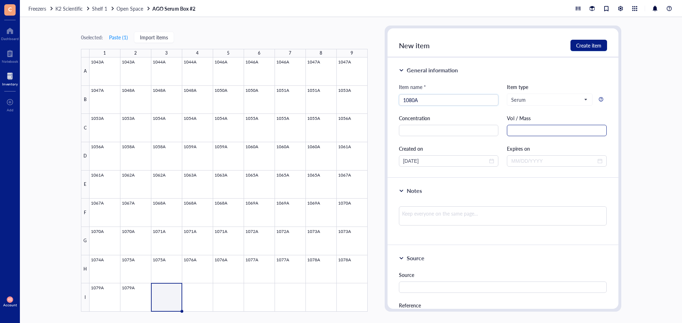
type input "1080A"
click at [551, 126] on input "text" at bounding box center [557, 130] width 100 height 11
type input "1.5 mL"
drag, startPoint x: 454, startPoint y: 161, endPoint x: 368, endPoint y: 160, distance: 86.3
click at [368, 160] on div "0 selected: Paste ( 1 ) Import items 1 2 3 4 5 6 7 8 9 A B C D E F G H I 1043A …" at bounding box center [351, 170] width 662 height 306
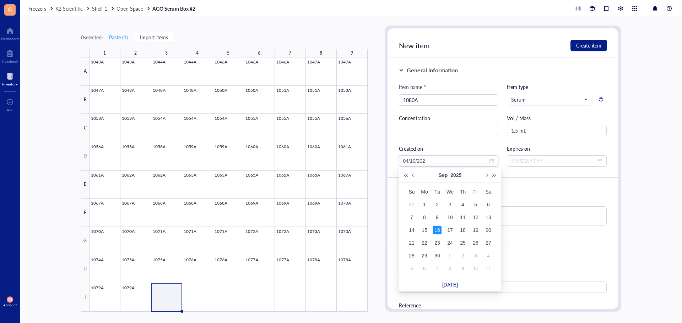
type input "[DATE]"
click at [549, 70] on div "General information" at bounding box center [503, 70] width 208 height 9
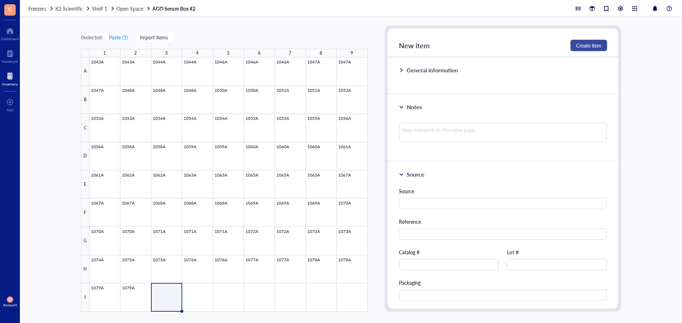
click at [587, 45] on span "Create item" at bounding box center [588, 46] width 25 height 6
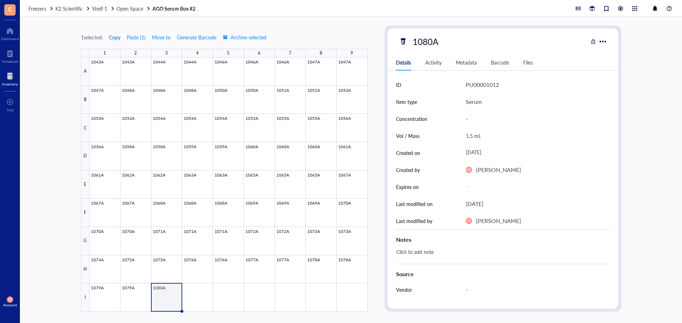
click at [114, 35] on span "Copy" at bounding box center [114, 37] width 11 height 6
click at [188, 300] on div at bounding box center [228, 185] width 278 height 255
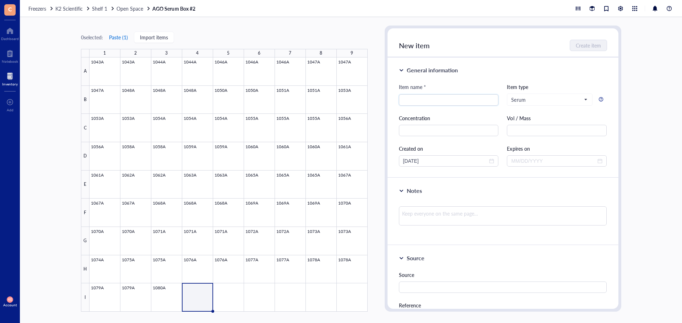
click at [120, 37] on button "Paste ( 1 )" at bounding box center [119, 37] width 20 height 11
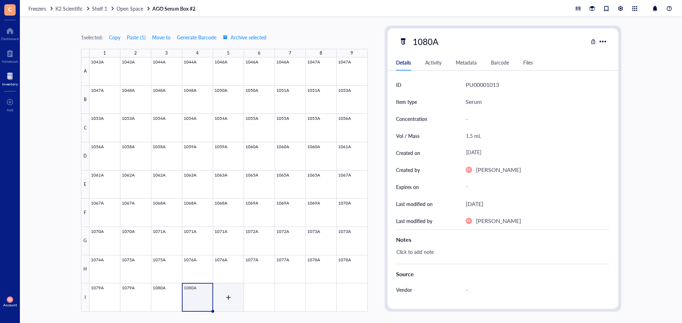
click at [224, 299] on div at bounding box center [228, 185] width 278 height 255
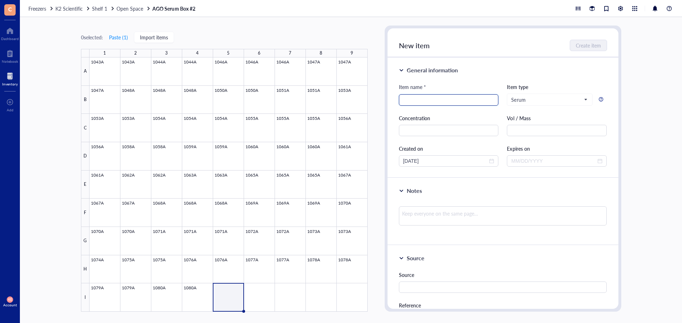
click at [427, 100] on input "search" at bounding box center [448, 100] width 91 height 11
type input "1081A"
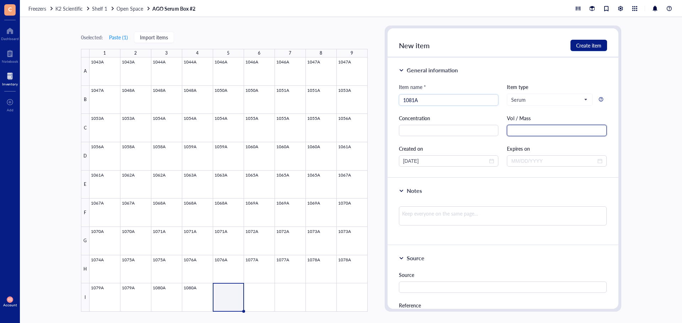
click at [526, 134] on input "text" at bounding box center [557, 130] width 100 height 11
type input "1.5 mL"
drag, startPoint x: 470, startPoint y: 158, endPoint x: 383, endPoint y: 157, distance: 87.3
click at [383, 157] on div "0 selected: Paste ( 1 ) Import items 1 2 3 4 5 6 7 8 9 A B C D E F G H I 1043A …" at bounding box center [351, 170] width 662 height 306
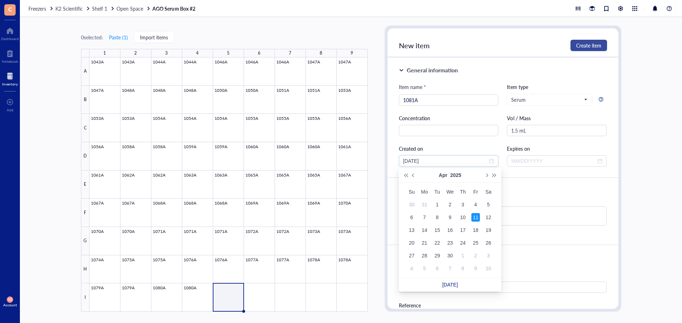
type input "[DATE]"
click at [592, 48] on span "Create item" at bounding box center [588, 46] width 25 height 6
type input "[DATE]"
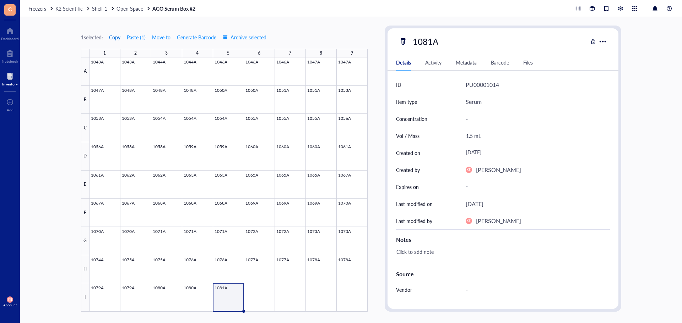
click at [118, 37] on span "Copy" at bounding box center [114, 37] width 11 height 6
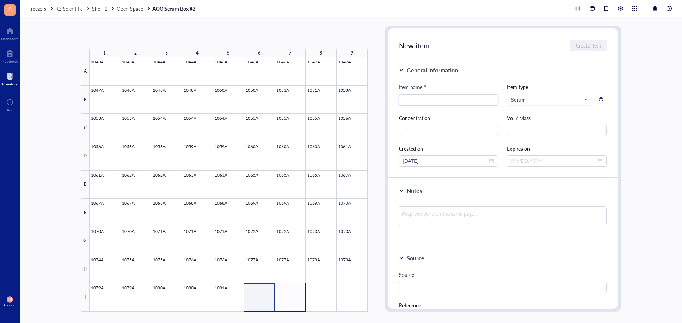
click at [301, 305] on div at bounding box center [228, 185] width 278 height 255
click at [125, 34] on button "Paste ( 1 )" at bounding box center [119, 37] width 20 height 11
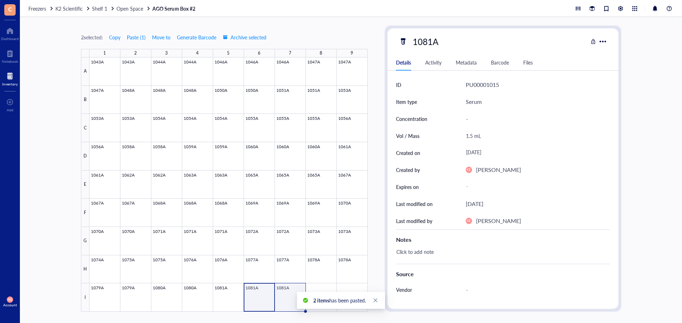
click at [278, 293] on div at bounding box center [228, 185] width 278 height 255
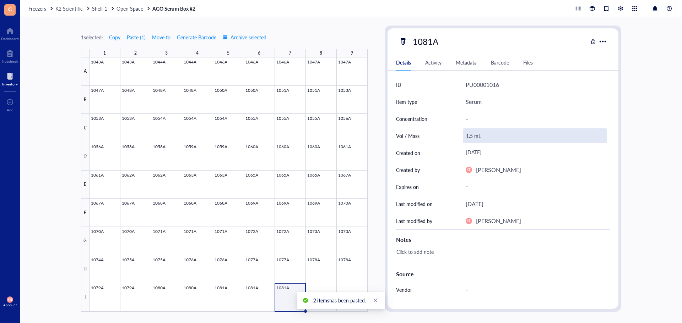
click at [469, 136] on div "1.5 mL" at bounding box center [535, 136] width 144 height 15
click at [471, 135] on input "1.5 mL" at bounding box center [534, 136] width 143 height 14
type input "1.0 mL"
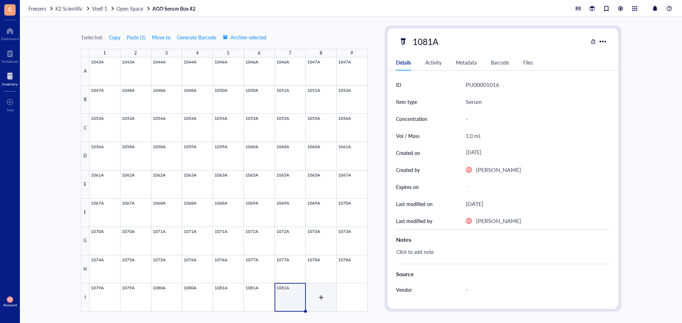
click at [319, 296] on div at bounding box center [228, 185] width 278 height 255
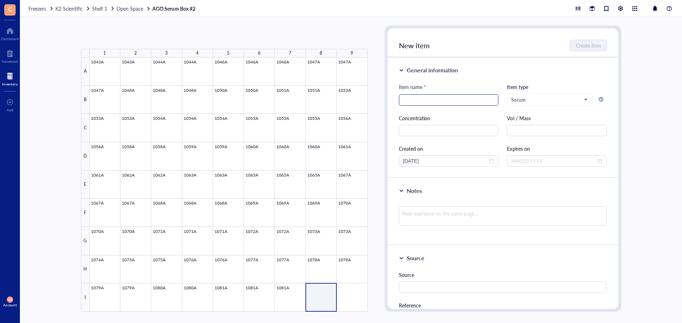
click at [426, 97] on input "search" at bounding box center [448, 100] width 91 height 11
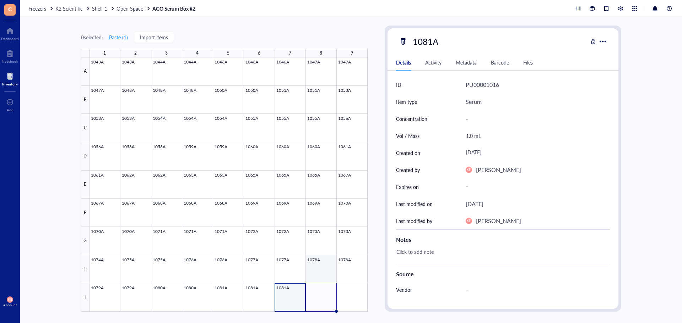
click at [330, 290] on div at bounding box center [228, 185] width 278 height 255
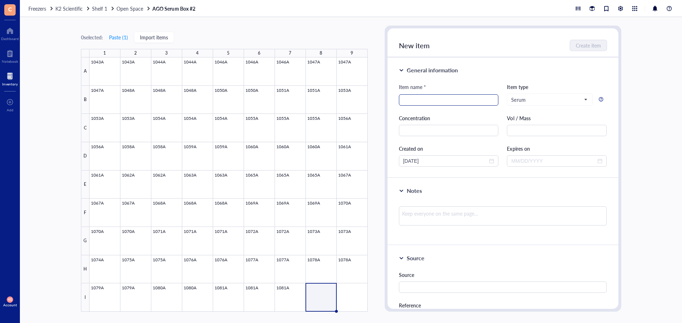
click at [436, 96] on input "search" at bounding box center [448, 100] width 91 height 11
type input "1082A"
click at [512, 128] on input "text" at bounding box center [557, 130] width 100 height 11
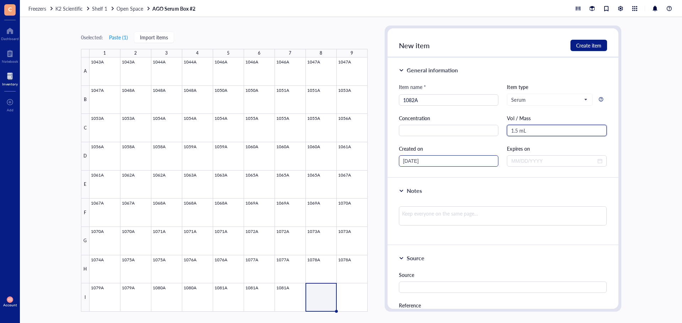
type input "1.5 mL"
drag, startPoint x: 436, startPoint y: 163, endPoint x: 377, endPoint y: 162, distance: 58.2
click at [377, 162] on div "0 selected: Paste ( 1 ) Import items 1 2 3 4 5 6 7 8 9 A B C D E F G H I 1043A …" at bounding box center [351, 170] width 662 height 306
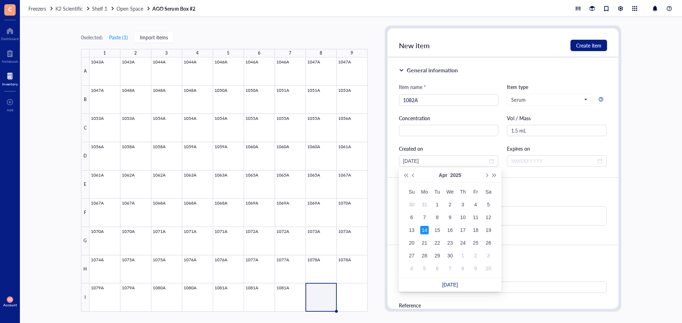
click at [521, 76] on div "General information Item name * 1082A Item type Serum Concentration Vol / Mass …" at bounding box center [502, 118] width 231 height 121
type input "[DATE]"
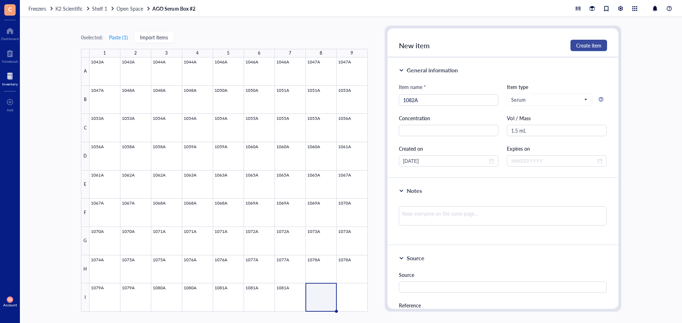
click at [580, 46] on span "Create item" at bounding box center [588, 46] width 25 height 6
type input "[DATE]"
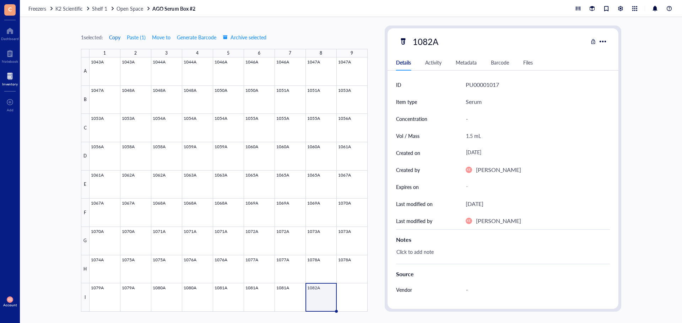
click at [115, 37] on span "Copy" at bounding box center [114, 37] width 11 height 6
click at [349, 294] on div at bounding box center [228, 185] width 278 height 255
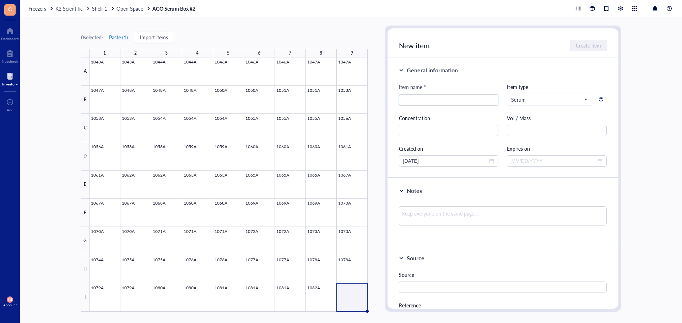
click at [117, 35] on button "Paste ( 1 )" at bounding box center [119, 37] width 20 height 11
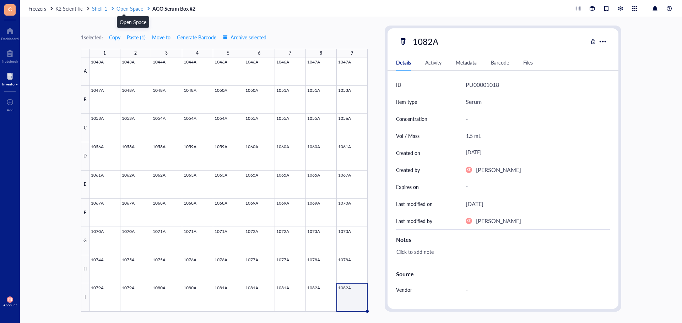
click at [138, 8] on span "Open Space" at bounding box center [129, 8] width 27 height 7
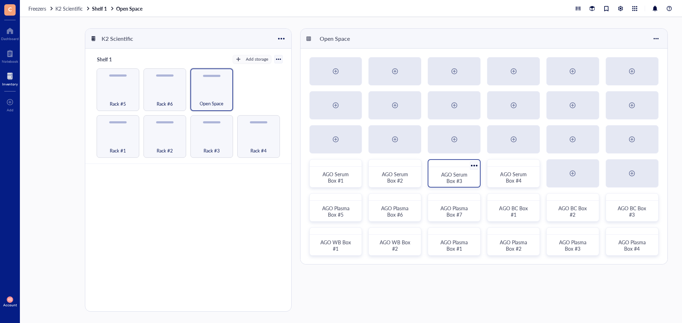
click at [463, 182] on div "AGO Serum Box #3" at bounding box center [454, 177] width 34 height 13
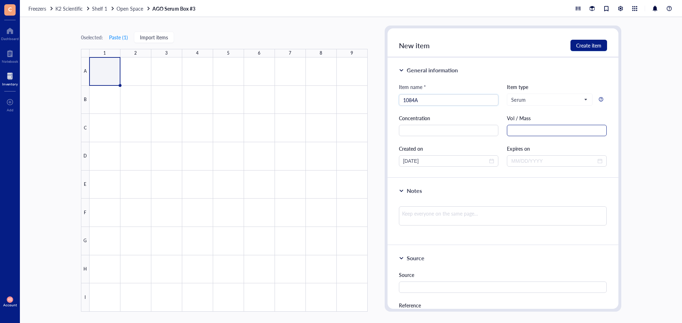
type input "1084A"
click at [538, 134] on input "text" at bounding box center [557, 130] width 100 height 11
type input "1.5 mL"
drag, startPoint x: 436, startPoint y: 163, endPoint x: 348, endPoint y: 163, distance: 88.4
click at [348, 163] on div "0 selected: Paste ( 1 ) Import items 1 2 3 4 5 6 7 8 9 A B C D E F G H I AGO Se…" at bounding box center [351, 170] width 662 height 306
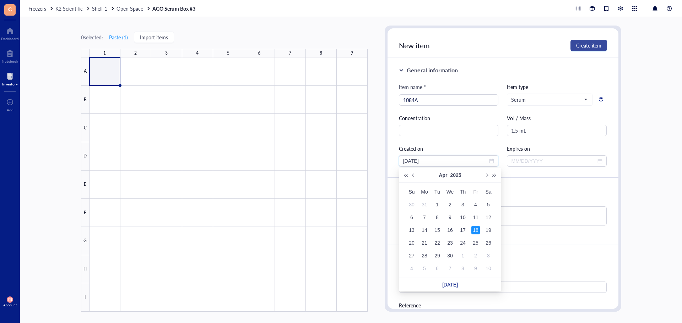
type input "[DATE]"
click at [594, 43] on span "Create item" at bounding box center [588, 46] width 25 height 6
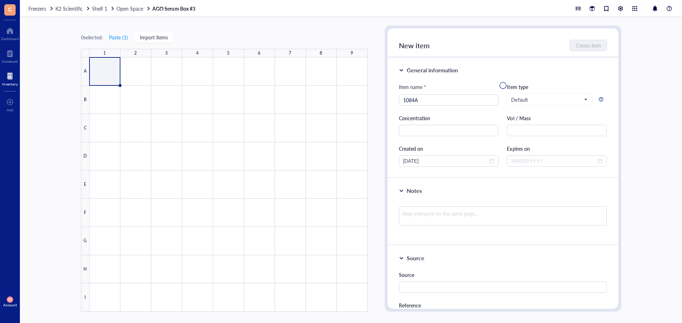
type input "[DATE]"
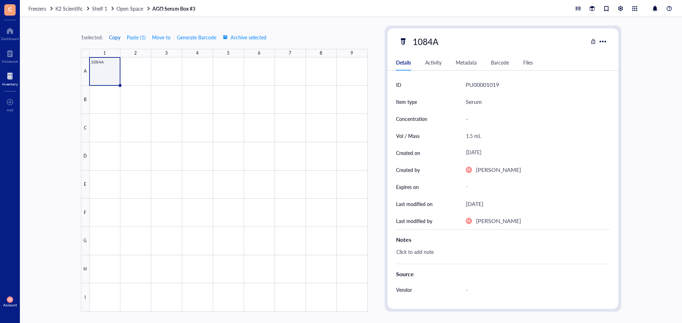
click at [119, 38] on span "Copy" at bounding box center [114, 37] width 11 height 6
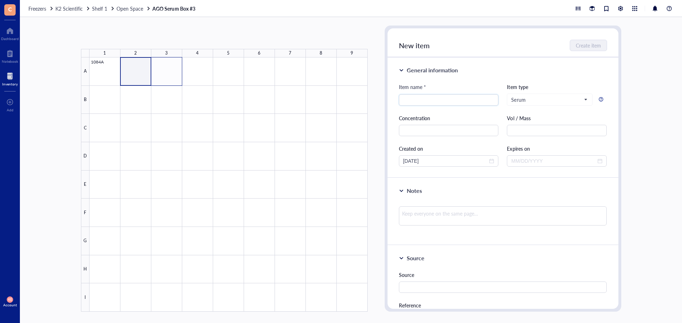
drag, startPoint x: 142, startPoint y: 76, endPoint x: 173, endPoint y: 76, distance: 30.9
click at [173, 76] on div at bounding box center [228, 185] width 278 height 255
click at [116, 35] on button "Paste ( 1 )" at bounding box center [119, 37] width 20 height 11
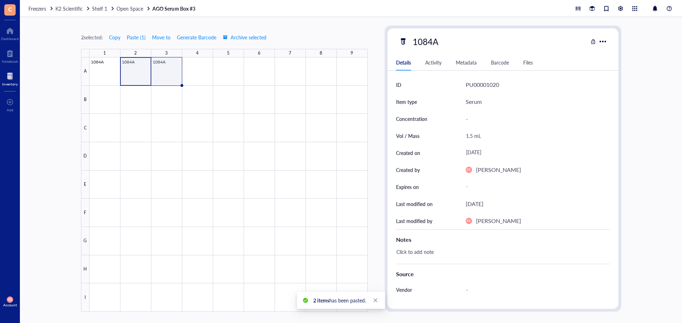
click at [163, 68] on div at bounding box center [228, 185] width 278 height 255
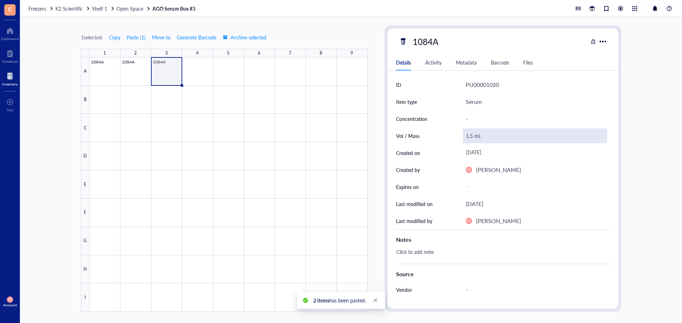
click at [470, 137] on div "1.5 mL" at bounding box center [535, 136] width 144 height 15
click at [472, 136] on input "1.5 mL" at bounding box center [534, 136] width 143 height 14
type input "1.3 mL"
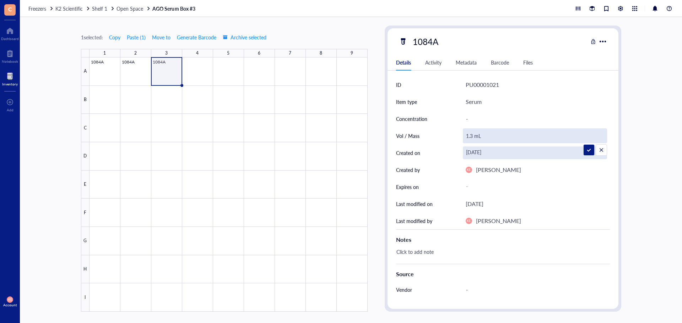
click at [579, 151] on div "[DATE]" at bounding box center [535, 153] width 144 height 13
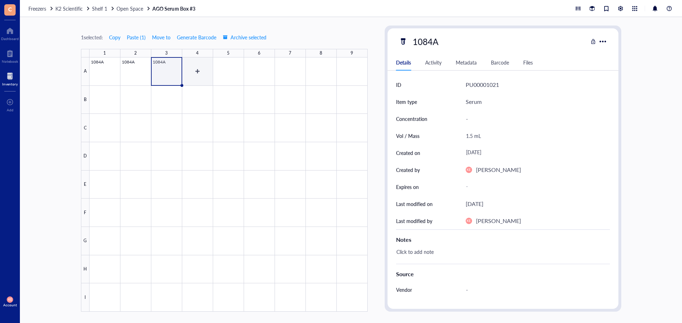
click at [204, 78] on div at bounding box center [228, 185] width 278 height 255
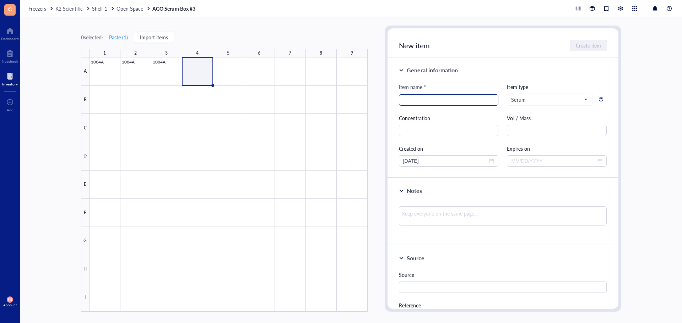
click at [442, 95] on input "search" at bounding box center [448, 100] width 91 height 11
type input "1086A"
click at [537, 132] on input "text" at bounding box center [557, 130] width 100 height 11
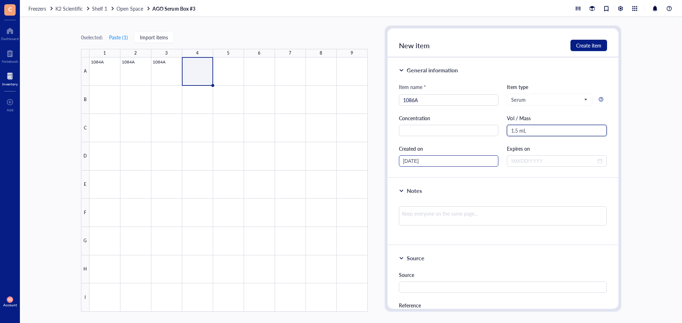
type input "1.5 mL"
drag, startPoint x: 461, startPoint y: 162, endPoint x: 292, endPoint y: 153, distance: 169.9
click at [292, 153] on div "0 selected: Paste ( 1 ) Import items 1 2 3 4 5 6 7 8 9 A B C D E F G H I 1084A …" at bounding box center [351, 170] width 662 height 306
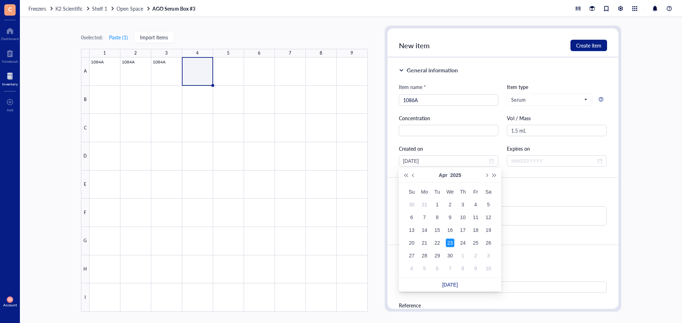
click at [503, 57] on div "New item Create item" at bounding box center [502, 42] width 231 height 29
type input "[DATE]"
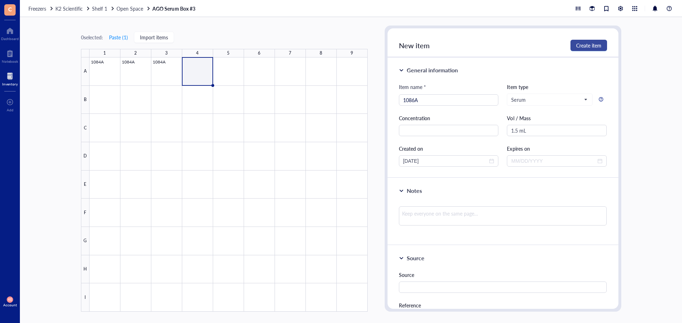
click at [580, 46] on span "Create item" at bounding box center [588, 46] width 25 height 6
type input "[DATE]"
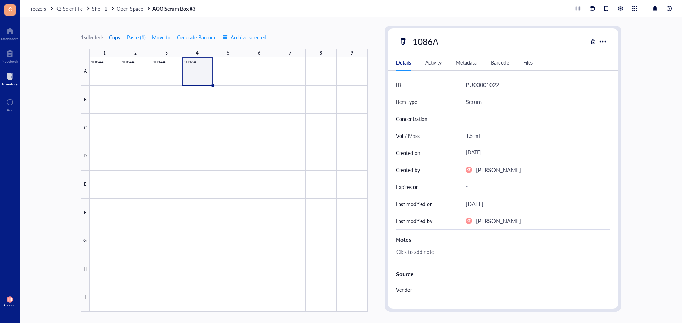
click at [112, 35] on span "Copy" at bounding box center [114, 37] width 11 height 6
click at [225, 76] on div at bounding box center [228, 185] width 278 height 255
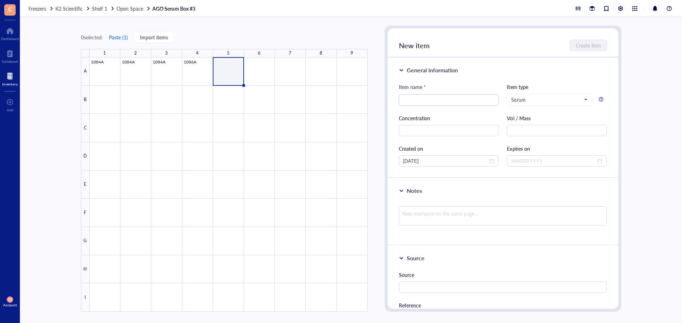
click at [120, 39] on button "Paste ( 1 )" at bounding box center [119, 37] width 20 height 11
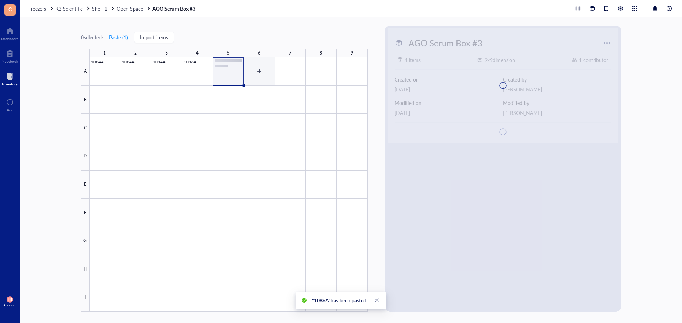
click at [254, 74] on div at bounding box center [228, 185] width 278 height 255
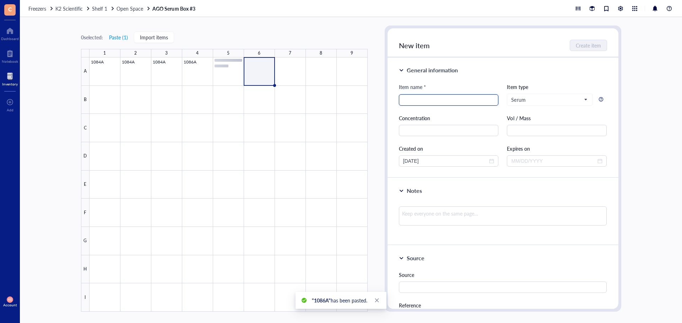
click at [446, 98] on input "search" at bounding box center [448, 100] width 91 height 11
type input "1087A"
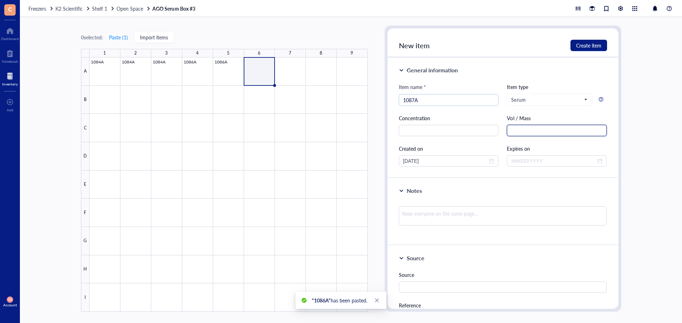
click at [553, 132] on input "text" at bounding box center [557, 130] width 100 height 11
type input "1.5 mL"
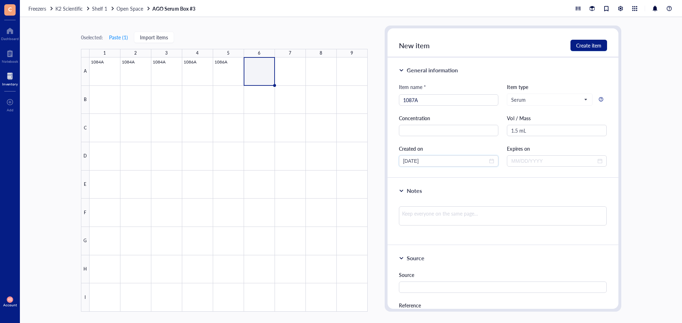
drag, startPoint x: 452, startPoint y: 159, endPoint x: 299, endPoint y: 147, distance: 153.8
click at [306, 150] on div "0 selected: Paste ( 1 ) Import items 1 2 3 4 5 6 7 8 9 A B C D E F G H I 1084A …" at bounding box center [351, 170] width 662 height 306
type input "[DATE]"
click at [581, 45] on span "Create item" at bounding box center [588, 46] width 25 height 6
type input "[DATE]"
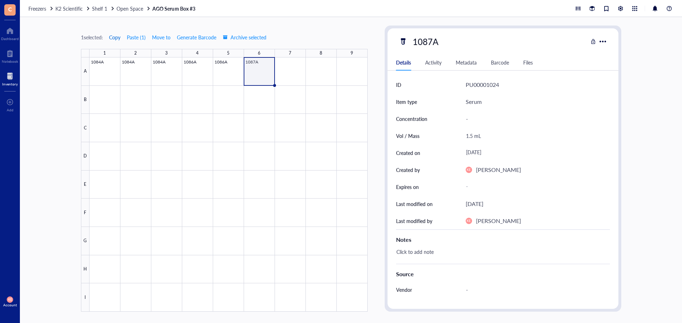
click at [117, 36] on span "Copy" at bounding box center [114, 37] width 11 height 6
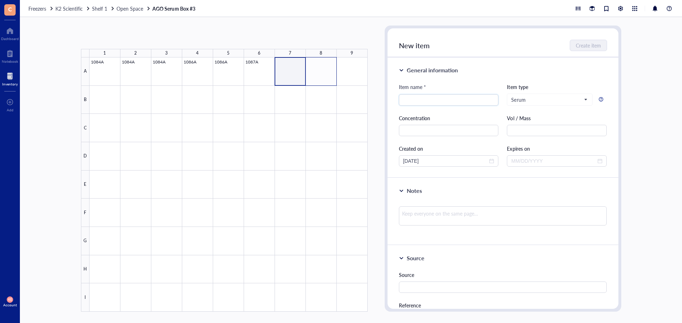
click at [322, 78] on div at bounding box center [228, 185] width 278 height 255
click at [121, 37] on button "Paste ( 1 )" at bounding box center [119, 37] width 20 height 11
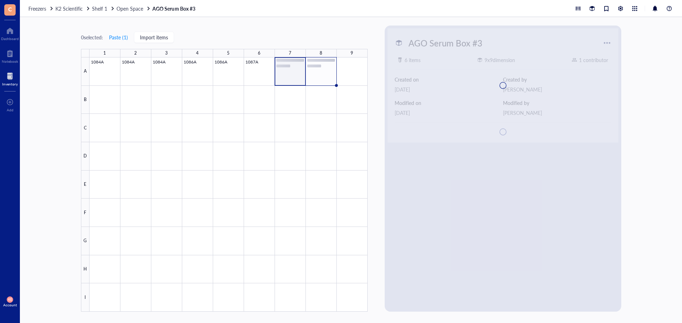
click at [320, 80] on div at bounding box center [228, 185] width 278 height 255
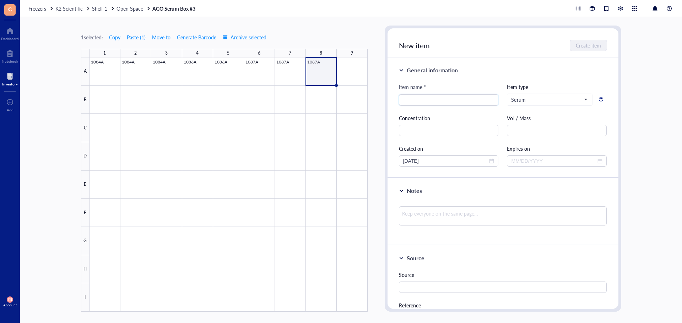
click at [321, 76] on div at bounding box center [228, 185] width 278 height 255
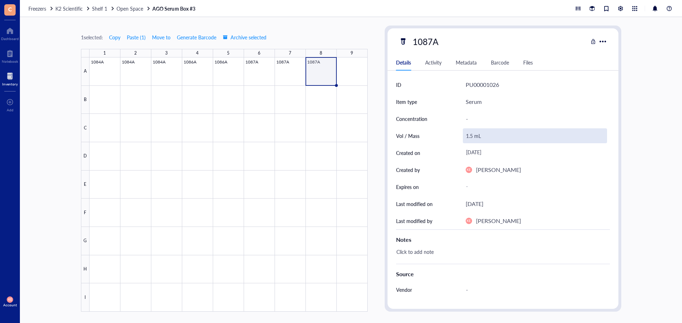
click at [468, 136] on div "1.5 mL" at bounding box center [535, 136] width 144 height 15
click at [465, 137] on input "1.5 mL" at bounding box center [534, 136] width 143 height 14
type input "0.5 mL"
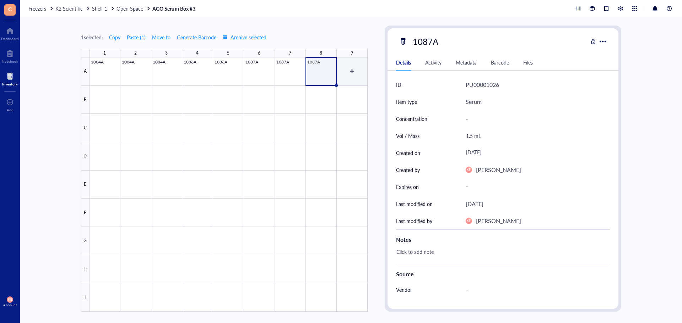
click at [349, 62] on div at bounding box center [228, 185] width 278 height 255
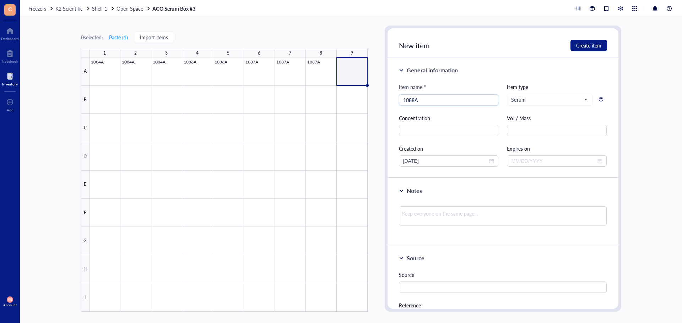
type input "1088A"
click at [525, 138] on div "Item name * 1088A 1088A Item type Serum Concentration Vol / Mass Created on [DA…" at bounding box center [503, 125] width 208 height 84
click at [526, 133] on input "text" at bounding box center [557, 130] width 100 height 11
type input "1.5 mL"
drag, startPoint x: 466, startPoint y: 160, endPoint x: 309, endPoint y: 160, distance: 156.5
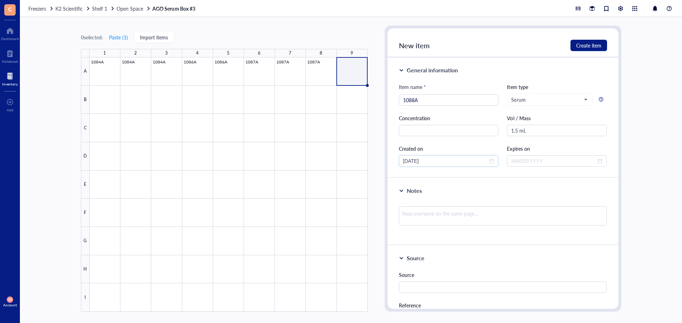
click at [309, 160] on div "0 selected: Paste ( 1 ) Import items 1 2 3 4 5 6 7 8 9 A B C D E F G H I 1084A …" at bounding box center [351, 170] width 662 height 306
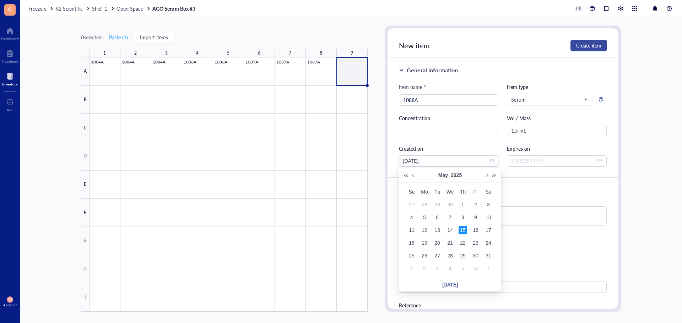
type input "[DATE]"
click at [596, 47] on span "Create item" at bounding box center [588, 46] width 25 height 6
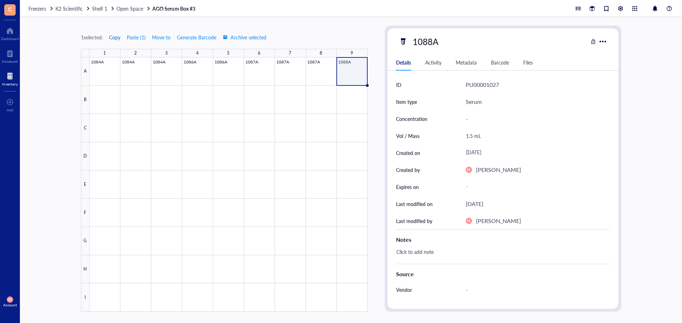
click at [115, 36] on span "Copy" at bounding box center [114, 37] width 11 height 6
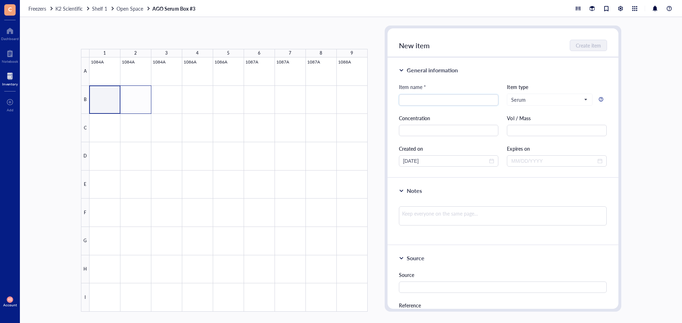
click at [135, 102] on div at bounding box center [228, 185] width 278 height 255
click at [123, 37] on button "Paste ( 1 )" at bounding box center [119, 37] width 20 height 11
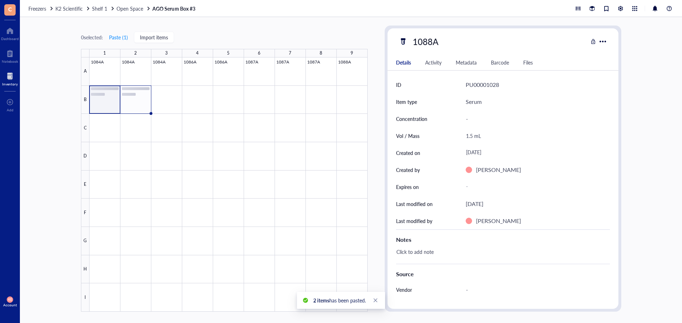
click at [136, 102] on div at bounding box center [228, 185] width 278 height 255
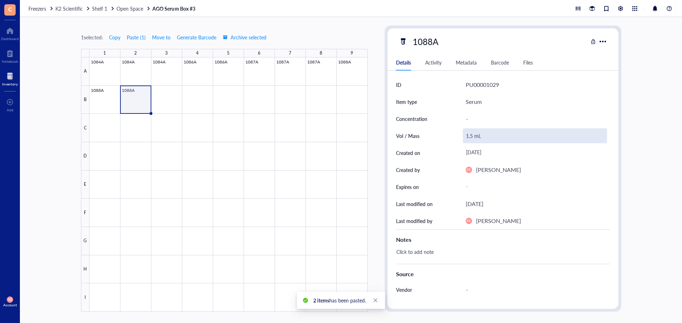
click at [468, 136] on div "1.5 mL" at bounding box center [535, 136] width 144 height 15
drag, startPoint x: 470, startPoint y: 139, endPoint x: 466, endPoint y: 139, distance: 4.3
click at [466, 139] on input "1.5 mL" at bounding box center [534, 136] width 143 height 14
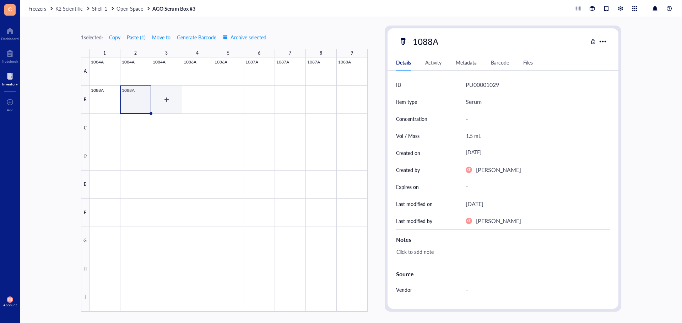
click at [161, 100] on div at bounding box center [228, 185] width 278 height 255
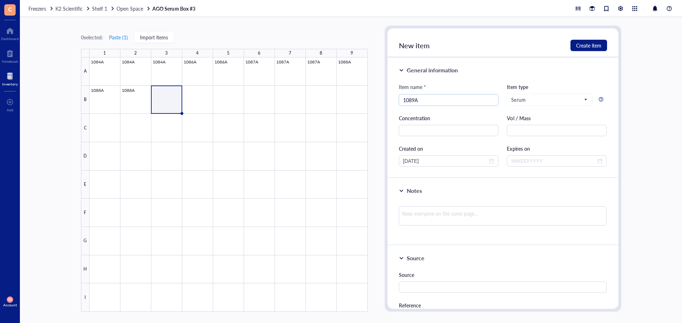
click at [526, 137] on div "Item name * 1089A 1089A Item type Serum Concentration Vol / Mass Created on [DA…" at bounding box center [503, 125] width 208 height 84
click at [548, 135] on input "text" at bounding box center [557, 130] width 100 height 11
drag, startPoint x: 354, startPoint y: 157, endPoint x: 338, endPoint y: 157, distance: 15.6
click at [338, 157] on div "0 selected: Paste ( 1 ) Import items 1 2 3 4 5 6 7 8 9 A B C D E F G H I 1084A …" at bounding box center [351, 170] width 662 height 306
click at [590, 44] on span "Create item" at bounding box center [588, 46] width 25 height 6
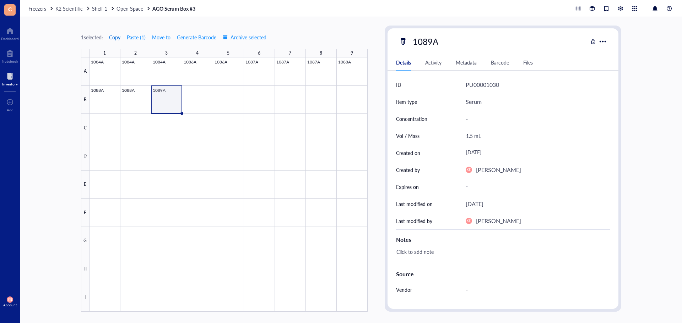
click at [112, 37] on span "Copy" at bounding box center [114, 37] width 11 height 6
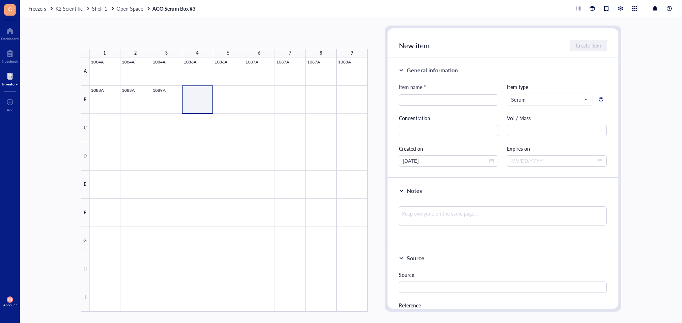
click at [238, 95] on div at bounding box center [228, 185] width 278 height 255
click at [120, 37] on button "Paste ( 1 )" at bounding box center [119, 37] width 20 height 11
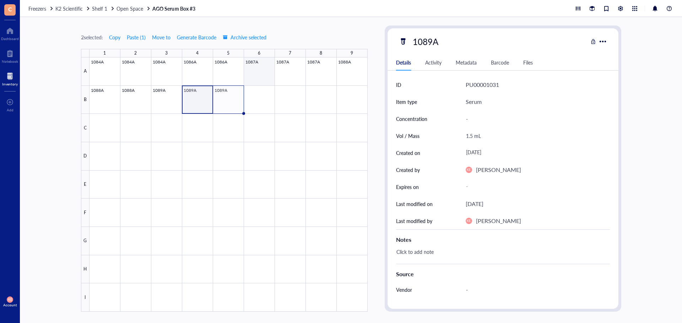
click at [234, 93] on div at bounding box center [228, 185] width 278 height 255
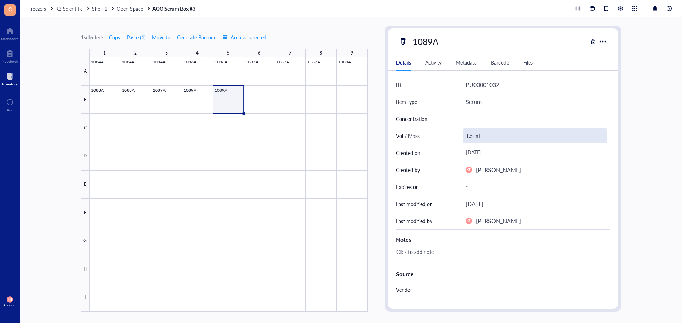
click at [471, 137] on div "1.5 mL" at bounding box center [535, 136] width 144 height 15
click at [467, 137] on input "1.5 mL" at bounding box center [534, 136] width 143 height 14
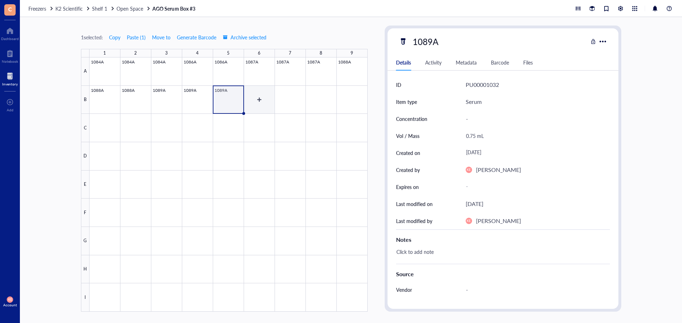
click at [260, 104] on div at bounding box center [228, 185] width 278 height 255
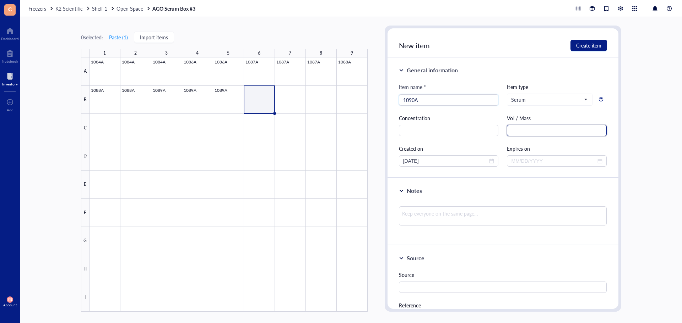
click at [529, 129] on input "text" at bounding box center [557, 130] width 100 height 11
drag, startPoint x: 401, startPoint y: 160, endPoint x: 371, endPoint y: 163, distance: 29.6
click at [371, 163] on div "0 selected: Paste ( 1 ) Import items 1 2 3 4 5 6 7 8 9 A B C D E F G H I 1084A …" at bounding box center [351, 170] width 662 height 306
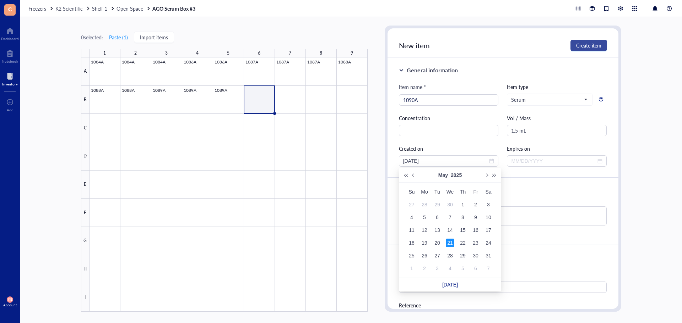
click at [599, 41] on button "Create item" at bounding box center [588, 45] width 37 height 11
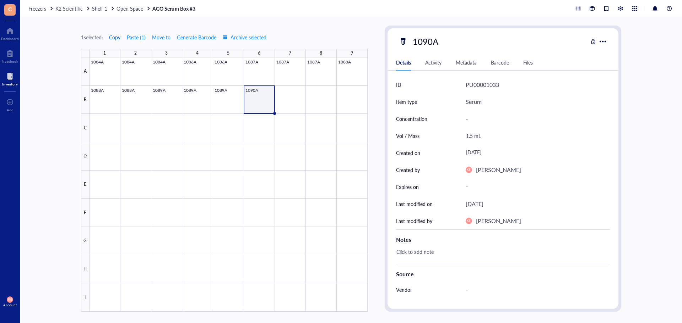
click at [112, 38] on span "Copy" at bounding box center [114, 37] width 11 height 6
click at [291, 107] on div at bounding box center [228, 185] width 278 height 255
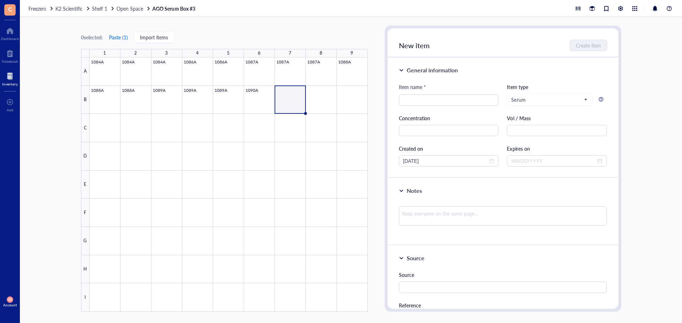
click at [117, 38] on button "Paste ( 1 )" at bounding box center [119, 37] width 20 height 11
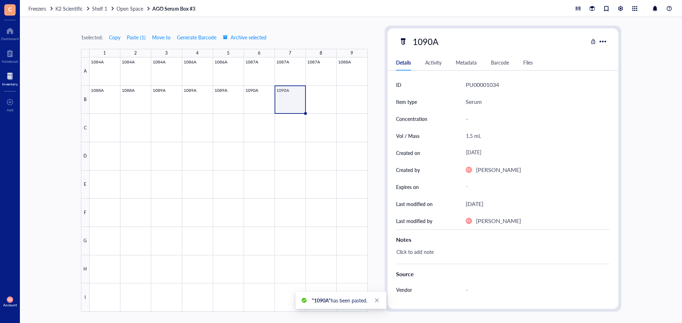
click at [296, 104] on div at bounding box center [228, 185] width 278 height 255
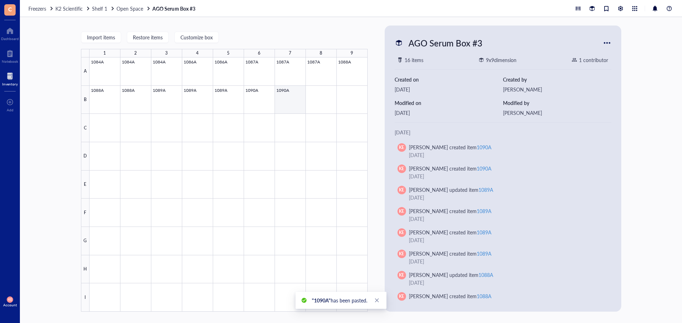
click at [289, 108] on div at bounding box center [228, 185] width 278 height 255
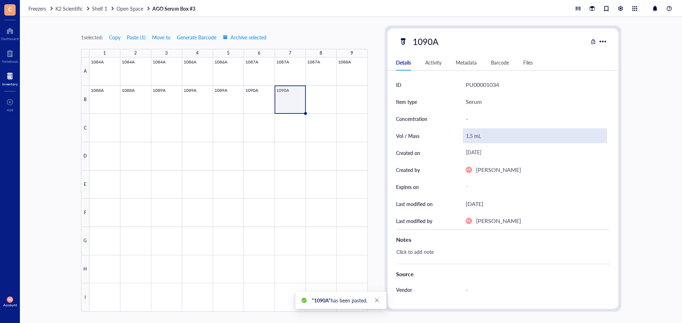
click at [471, 136] on div "1.5 mL" at bounding box center [535, 136] width 144 height 15
click at [469, 138] on input "1.5 mL" at bounding box center [534, 136] width 143 height 14
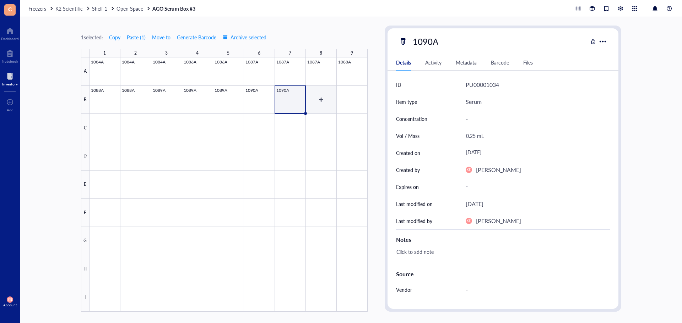
click at [316, 103] on div at bounding box center [228, 185] width 278 height 255
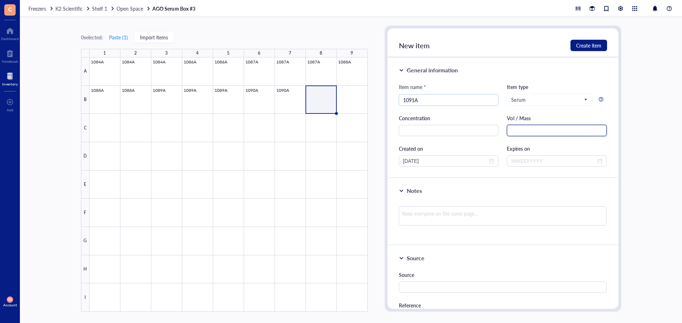
click at [524, 133] on input "text" at bounding box center [557, 130] width 100 height 11
drag, startPoint x: 453, startPoint y: 164, endPoint x: 332, endPoint y: 164, distance: 120.7
click at [332, 164] on div "0 selected: Paste ( 1 ) Import items 1 2 3 4 5 6 7 8 9 A B C D E F G H I 1084A …" at bounding box center [351, 170] width 662 height 306
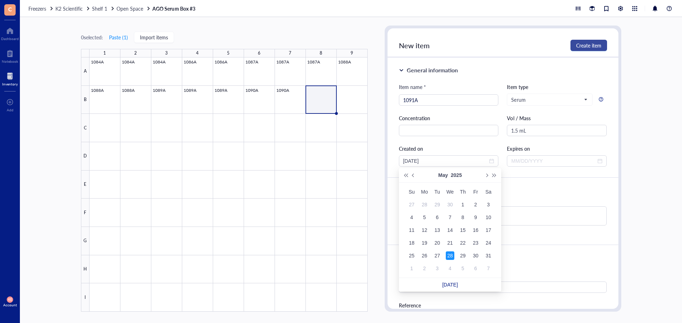
click at [594, 43] on span "Create item" at bounding box center [588, 46] width 25 height 6
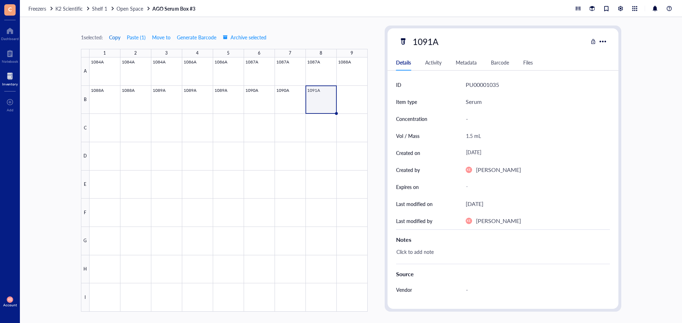
click at [114, 38] on span "Copy" at bounding box center [114, 37] width 11 height 6
click at [357, 105] on div at bounding box center [228, 185] width 278 height 255
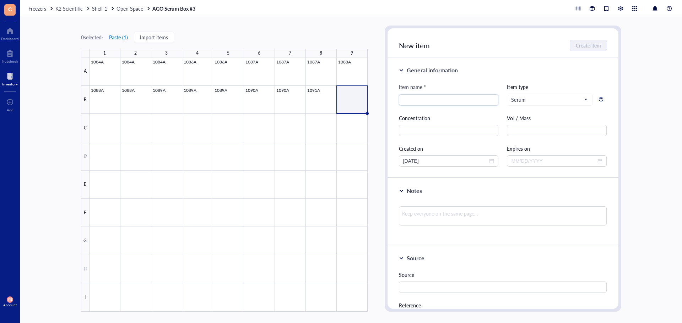
click at [127, 35] on button "Paste ( 1 )" at bounding box center [119, 37] width 20 height 11
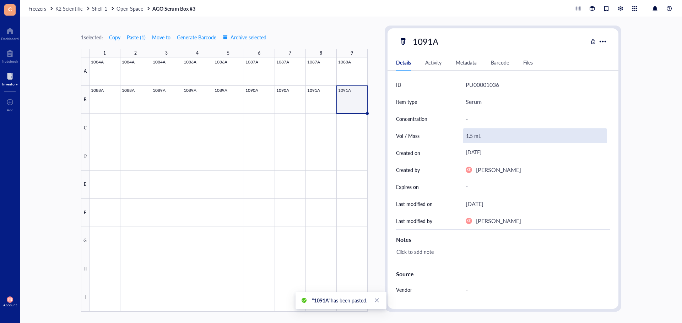
click at [469, 139] on div "1.5 mL" at bounding box center [535, 136] width 144 height 15
drag, startPoint x: 469, startPoint y: 139, endPoint x: 465, endPoint y: 138, distance: 3.8
click at [465, 138] on input "1.5 mL" at bounding box center [534, 136] width 143 height 14
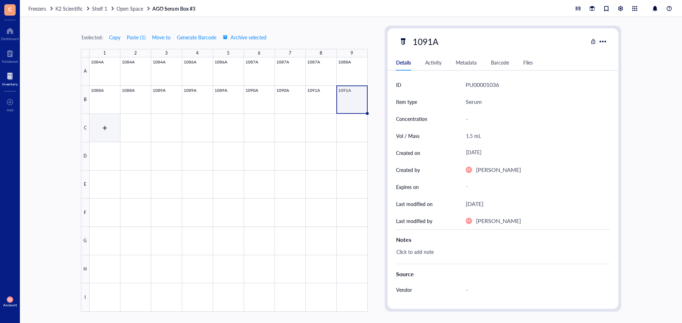
click at [104, 131] on div at bounding box center [228, 185] width 278 height 255
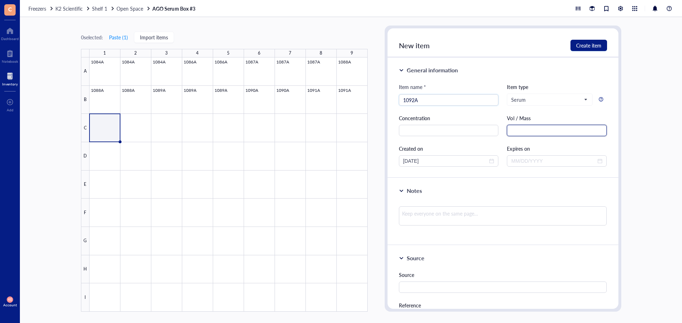
click at [524, 130] on input "text" at bounding box center [557, 130] width 100 height 11
drag, startPoint x: 446, startPoint y: 163, endPoint x: 355, endPoint y: 163, distance: 90.9
click at [355, 163] on div "0 selected: Paste ( 1 ) Import items 1 2 3 4 5 6 7 8 9 A B C D E F G H I 1084A …" at bounding box center [351, 170] width 662 height 306
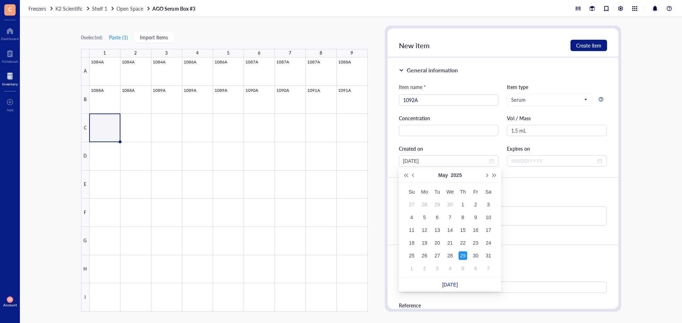
click at [502, 61] on div "General information Item name * 1092A Item type Serum Concentration Vol / Mass …" at bounding box center [502, 118] width 231 height 121
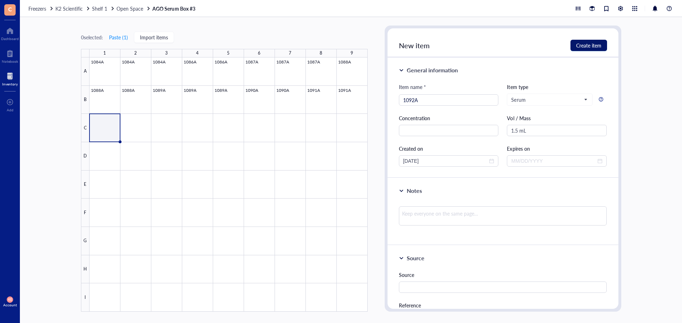
click at [589, 47] on span "Create item" at bounding box center [588, 46] width 25 height 6
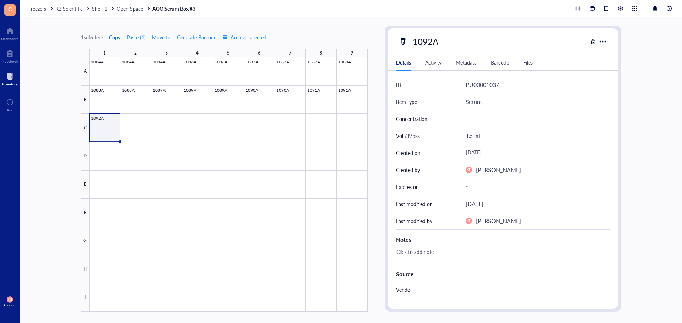
click at [114, 36] on span "Copy" at bounding box center [114, 37] width 11 height 6
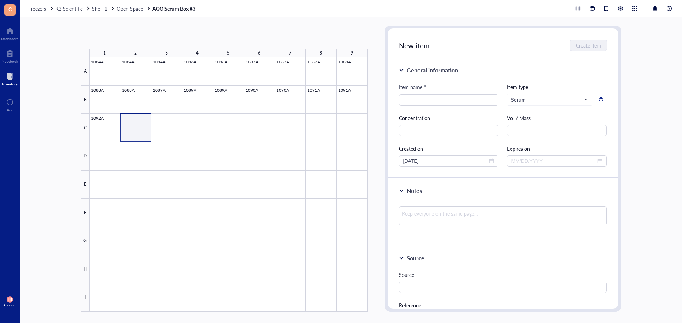
click at [167, 123] on div at bounding box center [228, 185] width 278 height 255
click at [120, 39] on button "Paste ( 1 )" at bounding box center [119, 37] width 20 height 11
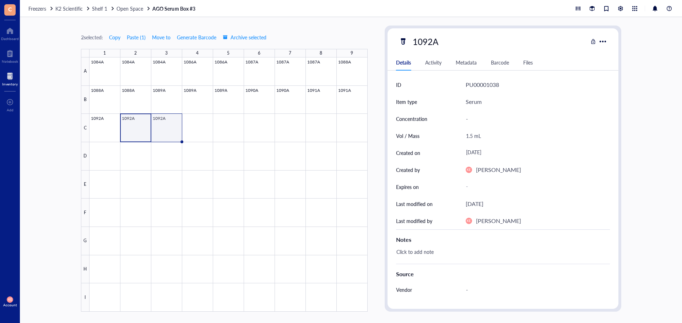
click at [162, 130] on div at bounding box center [228, 185] width 278 height 255
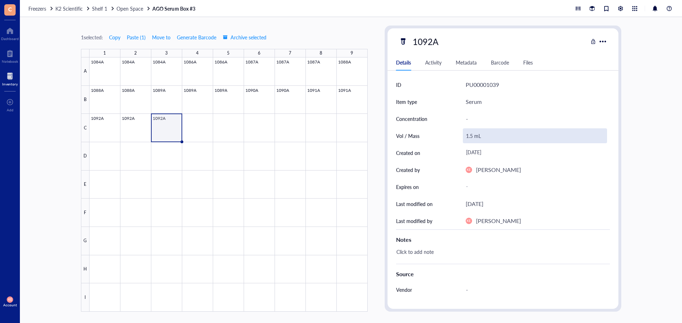
click at [468, 137] on div "1.5 mL" at bounding box center [535, 136] width 144 height 15
click at [468, 137] on input "1.5 mL" at bounding box center [534, 136] width 143 height 14
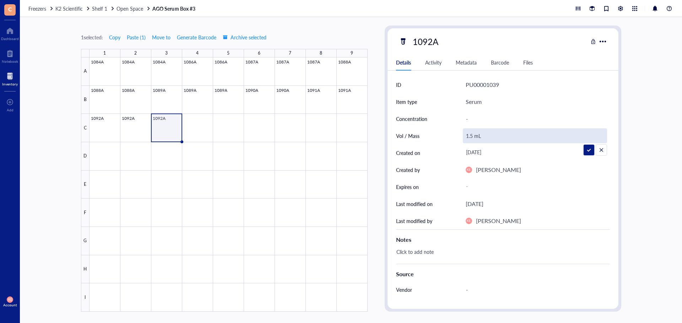
click at [468, 137] on input "1.5 mL" at bounding box center [534, 136] width 143 height 14
click at [469, 138] on input "1.5 mL" at bounding box center [534, 136] width 143 height 14
click at [471, 138] on input "1.5 mL" at bounding box center [534, 136] width 143 height 14
click at [468, 138] on input "1.5 mL" at bounding box center [534, 136] width 143 height 14
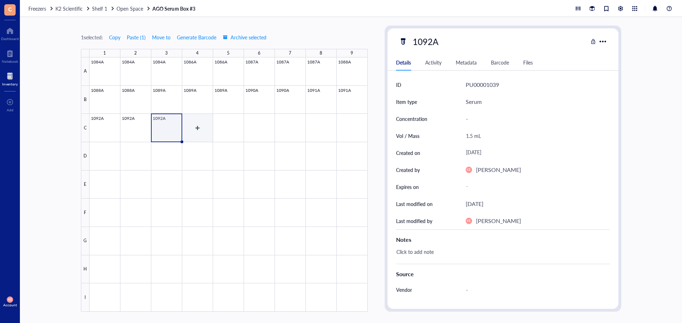
click at [197, 128] on div at bounding box center [228, 185] width 278 height 255
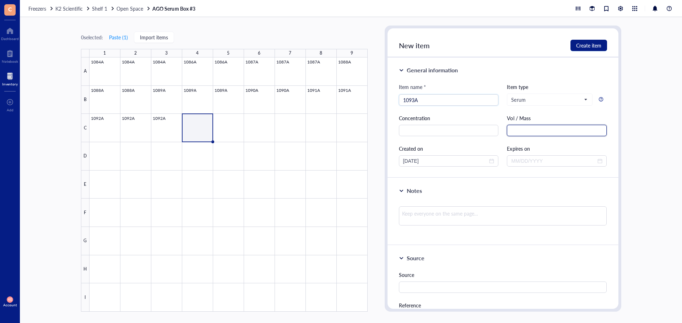
click at [531, 131] on input "text" at bounding box center [557, 130] width 100 height 11
drag, startPoint x: 443, startPoint y: 162, endPoint x: 361, endPoint y: 160, distance: 82.0
click at [361, 160] on div "0 selected: Paste ( 1 ) Import items 1 2 3 4 5 6 7 8 9 A B C D E F G H I 1084A …" at bounding box center [351, 170] width 662 height 306
click at [578, 44] on span "Create item" at bounding box center [588, 46] width 25 height 6
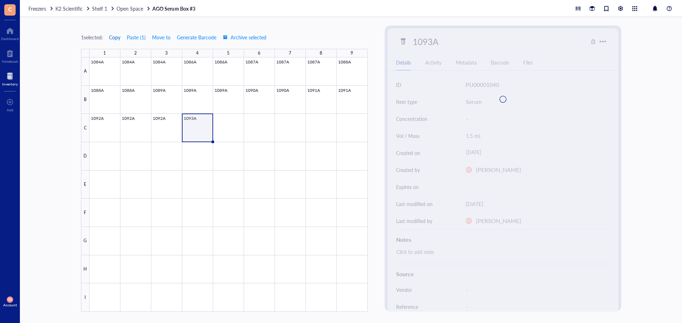
click at [112, 36] on span "Copy" at bounding box center [114, 37] width 11 height 6
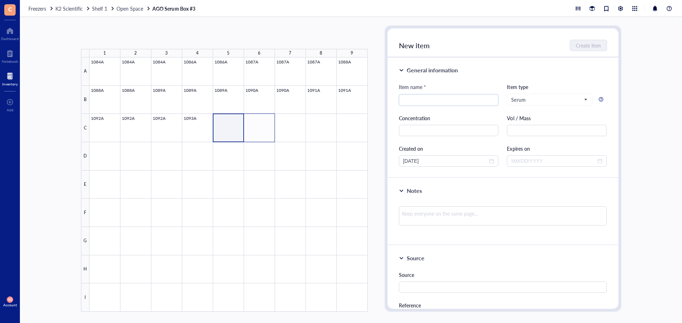
click at [263, 131] on div at bounding box center [228, 185] width 278 height 255
click at [121, 38] on button "Paste ( 1 )" at bounding box center [119, 37] width 20 height 11
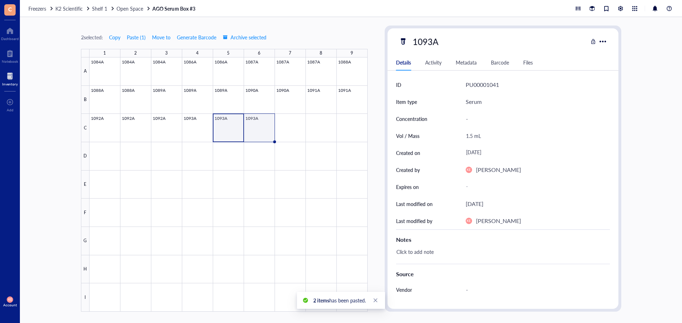
click at [262, 125] on div at bounding box center [228, 185] width 278 height 255
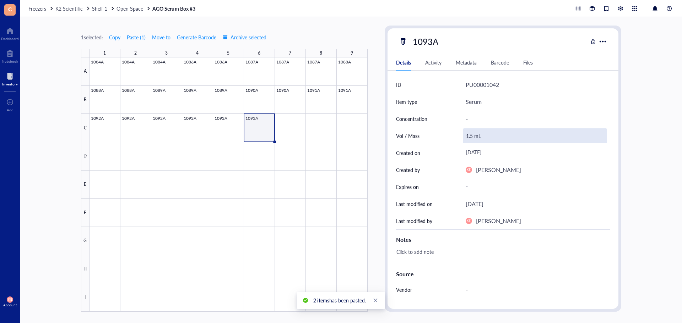
click at [472, 137] on div "1.5 mL" at bounding box center [535, 136] width 144 height 15
click at [471, 138] on input "1.5 mL" at bounding box center [534, 136] width 143 height 14
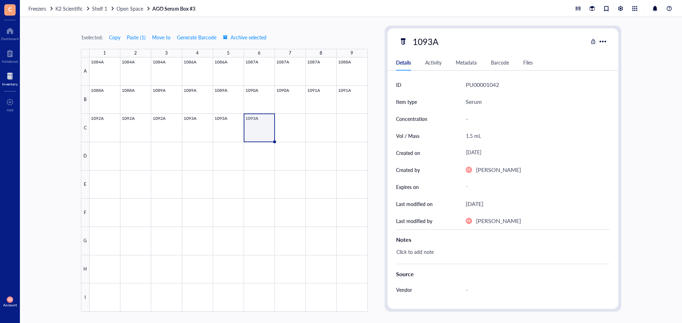
click at [297, 124] on div at bounding box center [228, 185] width 278 height 255
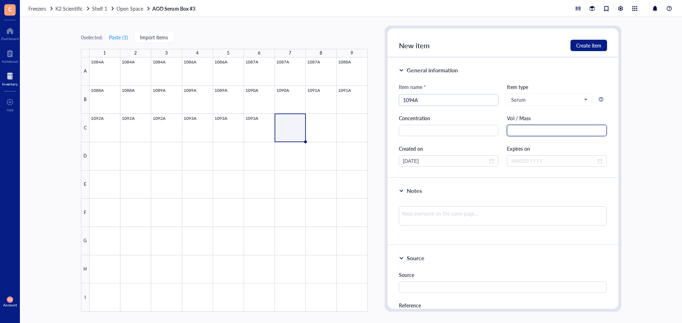
click at [527, 130] on input "text" at bounding box center [557, 130] width 100 height 11
drag, startPoint x: 449, startPoint y: 166, endPoint x: 410, endPoint y: 166, distance: 39.4
click at [410, 166] on div "[DATE]" at bounding box center [449, 160] width 100 height 11
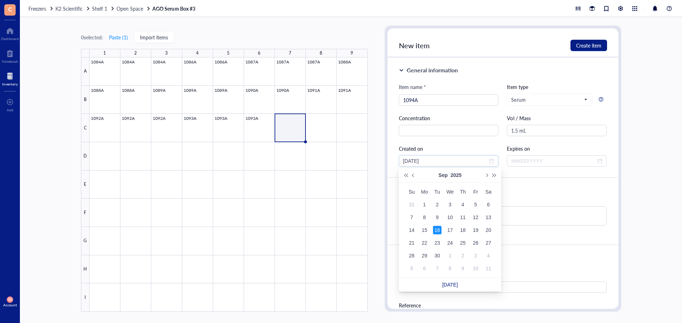
drag, startPoint x: 439, startPoint y: 161, endPoint x: 387, endPoint y: 160, distance: 52.2
click at [387, 160] on div "New item Create item General information Item name * 1094A Item type Serum Conc…" at bounding box center [502, 169] width 236 height 286
click at [595, 39] on div "New item Create item" at bounding box center [502, 42] width 231 height 29
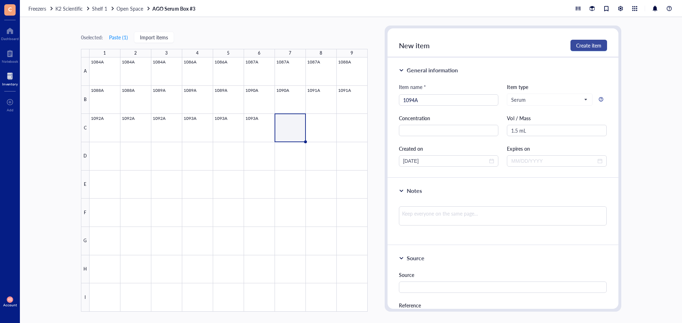
click at [595, 44] on span "Create item" at bounding box center [588, 46] width 25 height 6
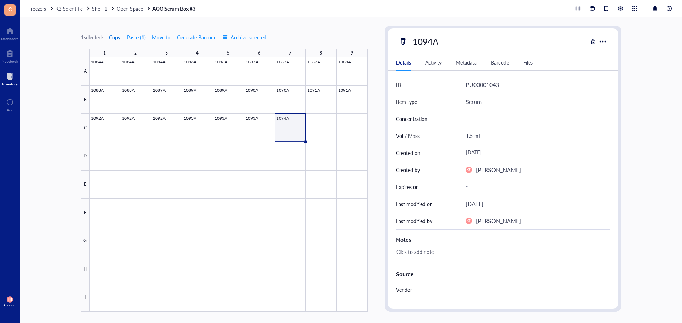
click at [113, 37] on span "Copy" at bounding box center [114, 37] width 11 height 6
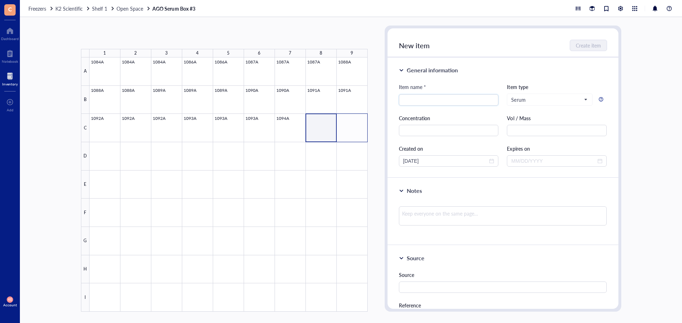
drag, startPoint x: 342, startPoint y: 128, endPoint x: 254, endPoint y: 92, distance: 95.7
click at [349, 127] on div at bounding box center [228, 185] width 278 height 255
click at [113, 33] on button "Paste ( 1 )" at bounding box center [119, 37] width 20 height 11
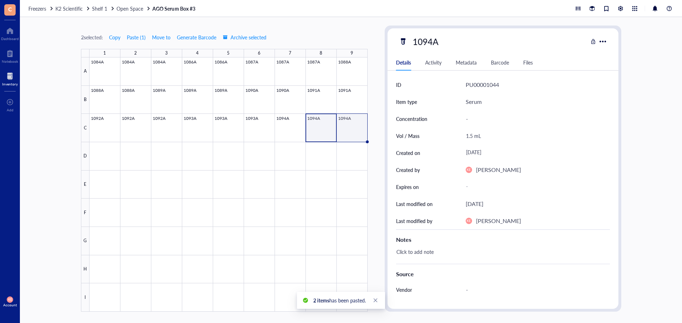
click at [354, 130] on div at bounding box center [228, 185] width 278 height 255
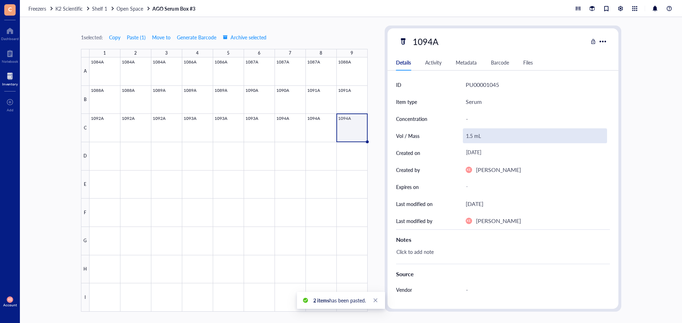
click at [468, 133] on div "1.5 mL" at bounding box center [535, 136] width 144 height 15
click at [470, 136] on input "1.5 mL" at bounding box center [534, 136] width 143 height 14
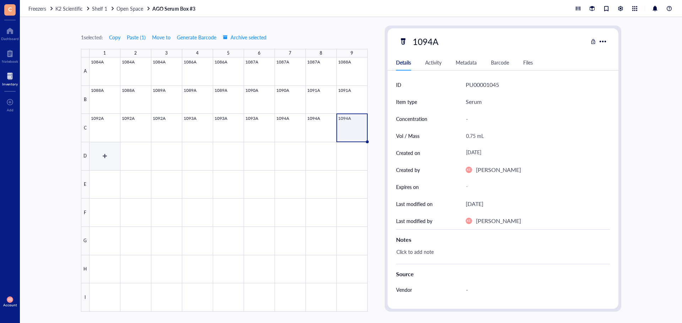
click at [109, 151] on div at bounding box center [228, 185] width 278 height 255
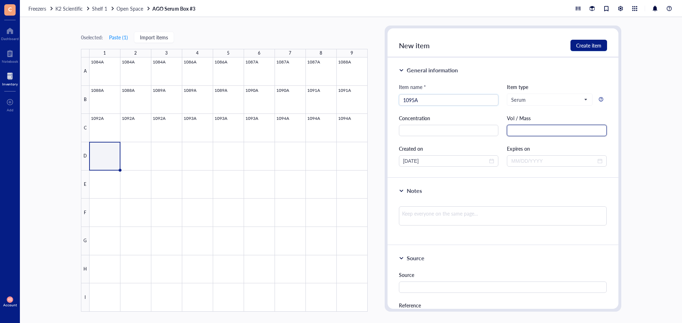
click at [525, 127] on input "text" at bounding box center [557, 130] width 100 height 11
drag, startPoint x: 449, startPoint y: 162, endPoint x: 348, endPoint y: 163, distance: 101.2
click at [348, 163] on div "0 selected: Paste ( 1 ) Import items 1 2 3 4 5 6 7 8 9 A B C D E F G H I 1084A …" at bounding box center [351, 170] width 662 height 306
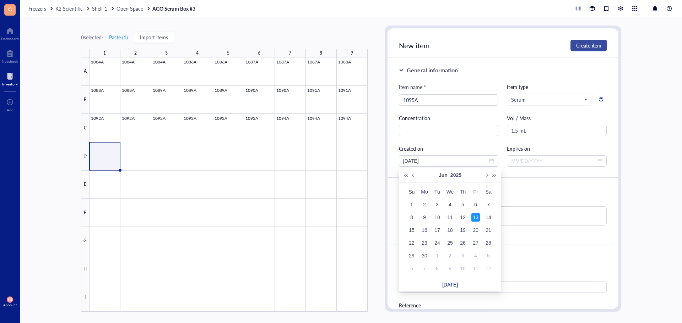
click at [579, 43] on span "Create item" at bounding box center [588, 46] width 25 height 6
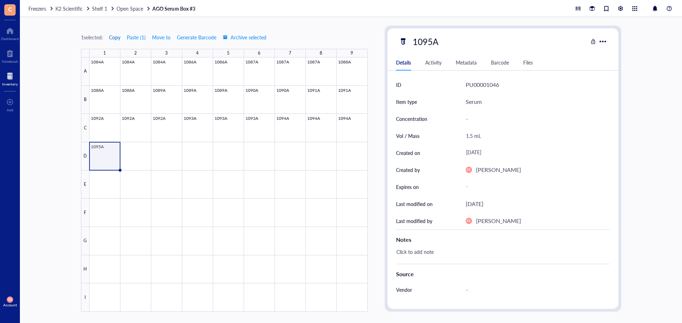
click at [114, 39] on span "Copy" at bounding box center [114, 37] width 11 height 6
click at [134, 153] on div at bounding box center [228, 185] width 278 height 255
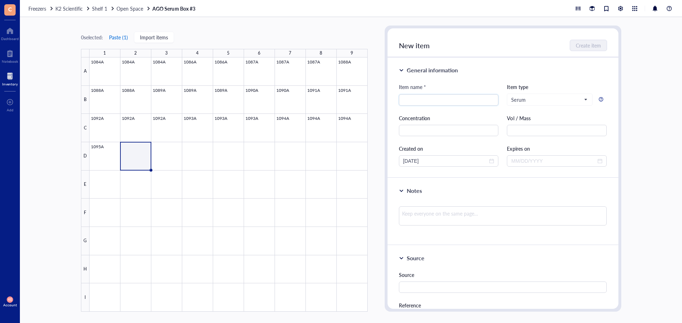
click at [115, 35] on button "Paste ( 1 )" at bounding box center [119, 37] width 20 height 11
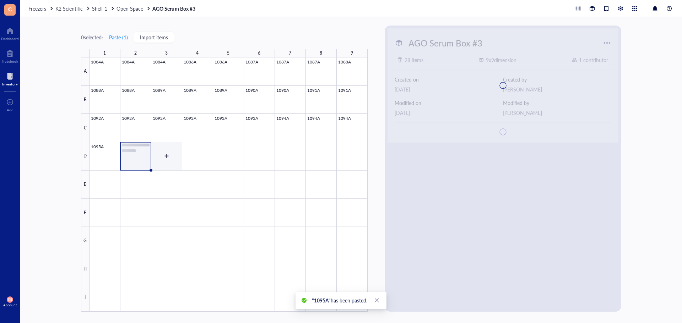
click at [173, 158] on div at bounding box center [228, 185] width 278 height 255
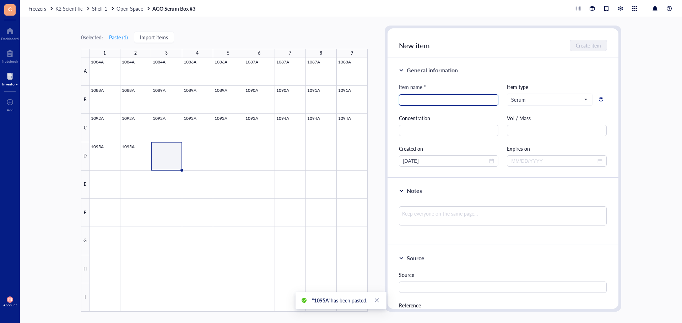
click at [430, 98] on input "search" at bounding box center [448, 100] width 91 height 11
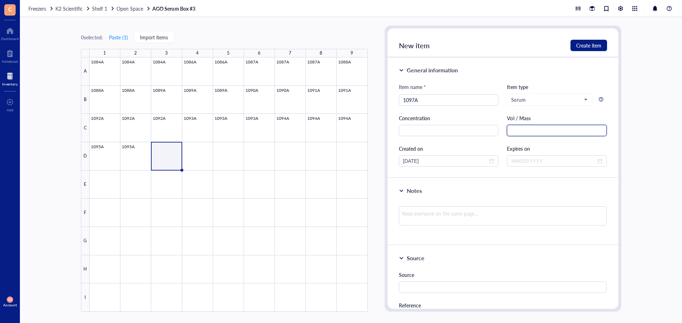
click at [545, 126] on input "text" at bounding box center [557, 130] width 100 height 11
drag, startPoint x: 435, startPoint y: 160, endPoint x: 357, endPoint y: 159, distance: 77.7
click at [357, 159] on div "0 selected: Paste ( 1 ) Import items 1 2 3 4 5 6 7 8 9 A B C D E F G H I 1084A …" at bounding box center [351, 170] width 662 height 306
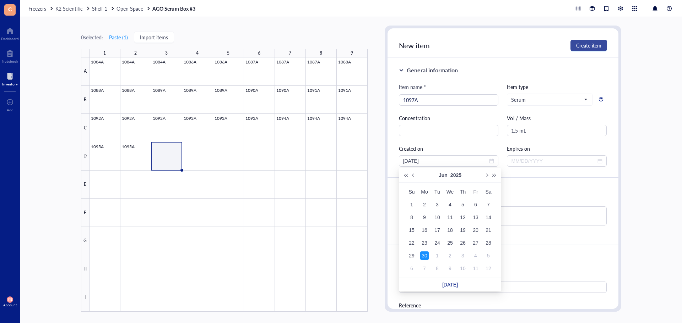
click at [587, 44] on span "Create item" at bounding box center [588, 46] width 25 height 6
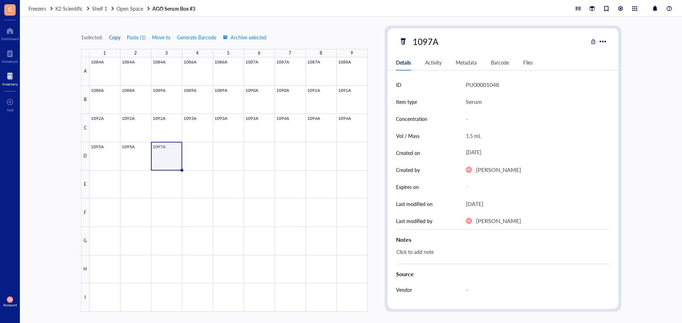
drag, startPoint x: 113, startPoint y: 37, endPoint x: 118, endPoint y: 42, distance: 7.3
click at [113, 37] on span "Copy" at bounding box center [114, 37] width 11 height 6
click at [190, 153] on div at bounding box center [228, 185] width 278 height 255
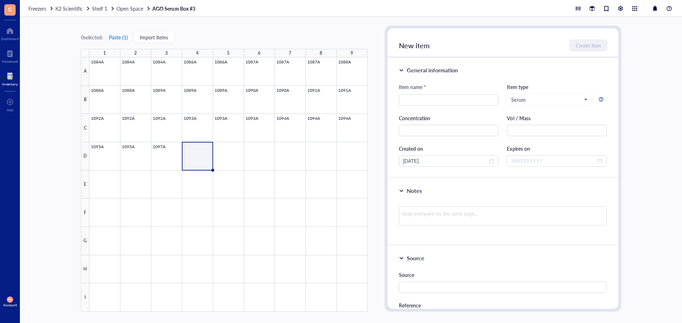
click at [119, 37] on button "Paste ( 1 )" at bounding box center [119, 37] width 20 height 11
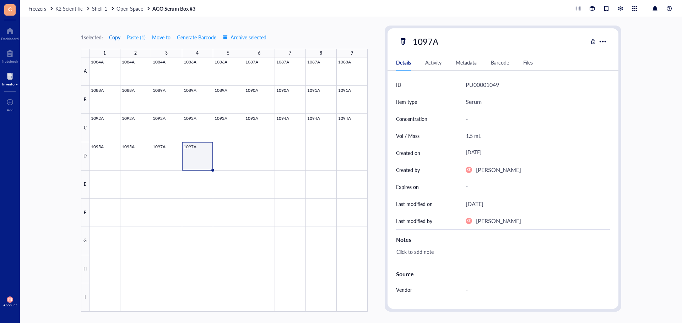
click at [119, 37] on span "Copy" at bounding box center [114, 37] width 11 height 6
click at [231, 155] on div at bounding box center [228, 185] width 278 height 255
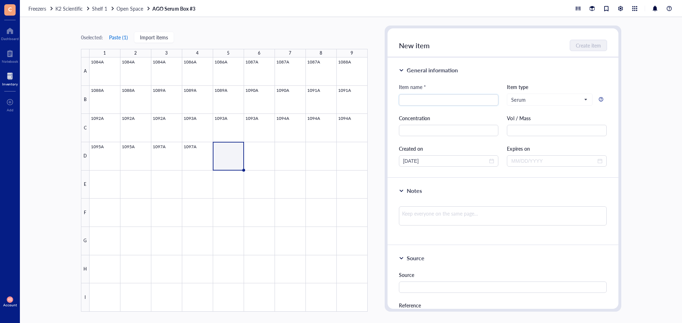
click at [128, 36] on button "Paste ( 1 )" at bounding box center [119, 37] width 20 height 11
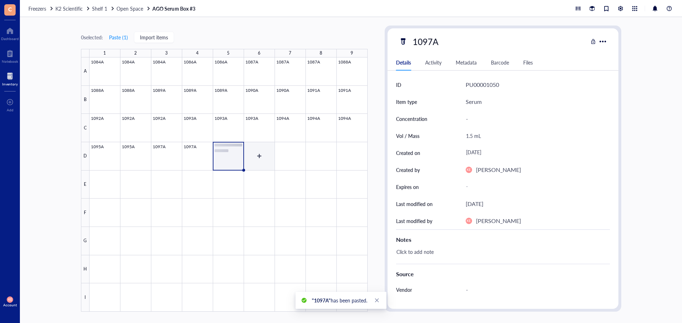
click at [259, 157] on div at bounding box center [228, 185] width 278 height 255
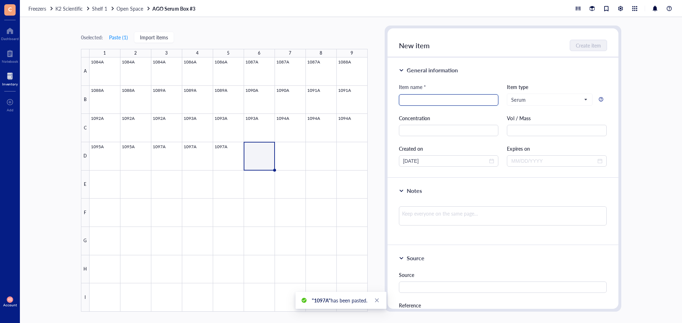
click at [425, 98] on input "search" at bounding box center [448, 100] width 91 height 11
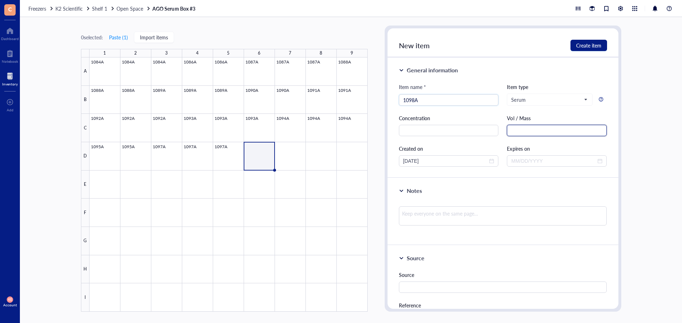
click at [534, 132] on input "text" at bounding box center [557, 130] width 100 height 11
click at [492, 163] on span "close-circle" at bounding box center [491, 161] width 5 height 5
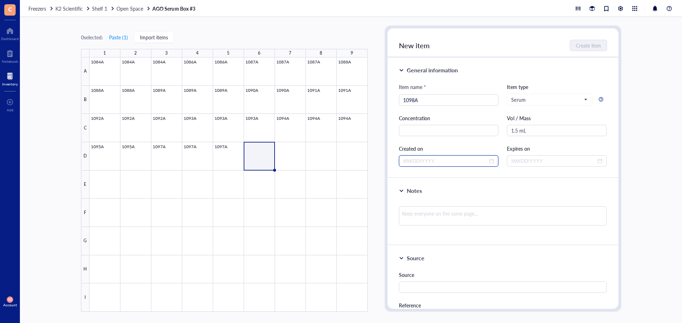
click at [485, 162] on input at bounding box center [445, 161] width 85 height 8
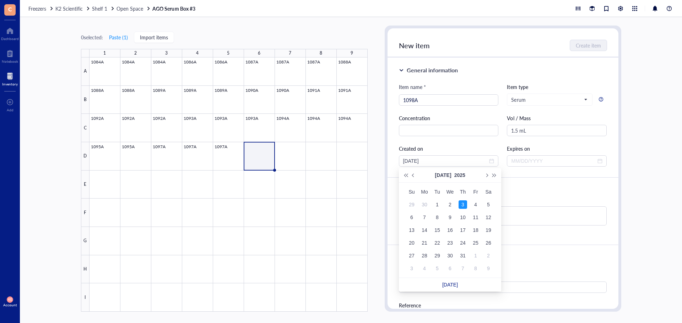
click at [466, 144] on div "Item name * 1098A Item type Serum Concentration Vol / Mass 1.5 mL Created on [D…" at bounding box center [503, 125] width 208 height 84
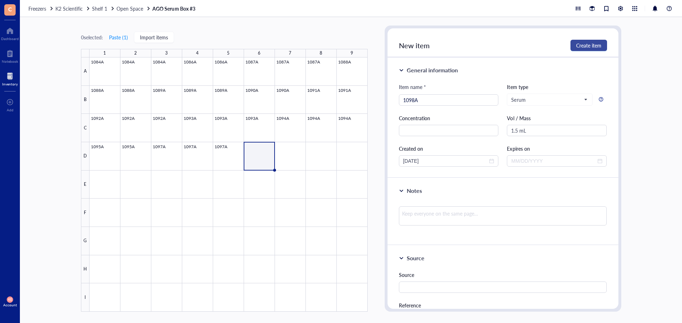
click at [601, 44] on button "Create item" at bounding box center [588, 45] width 37 height 11
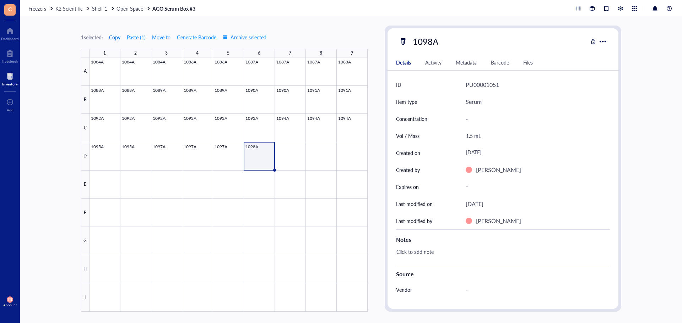
click at [116, 37] on span "Copy" at bounding box center [114, 37] width 11 height 6
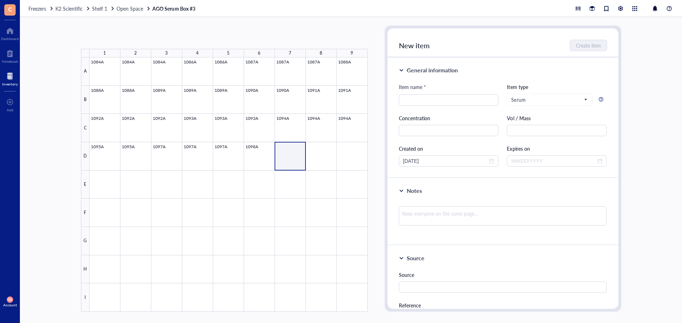
click at [325, 156] on div at bounding box center [228, 185] width 278 height 255
click at [128, 39] on button "Paste ( 1 )" at bounding box center [119, 37] width 20 height 11
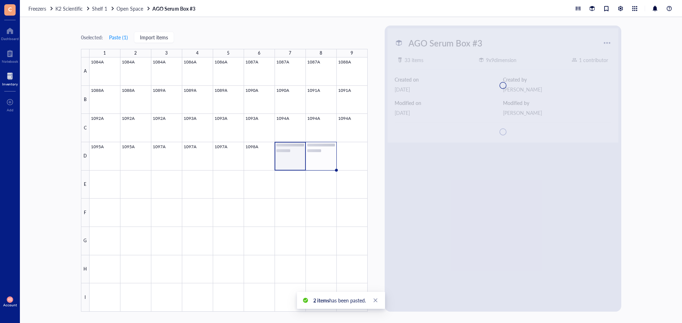
click at [323, 162] on div at bounding box center [228, 185] width 278 height 255
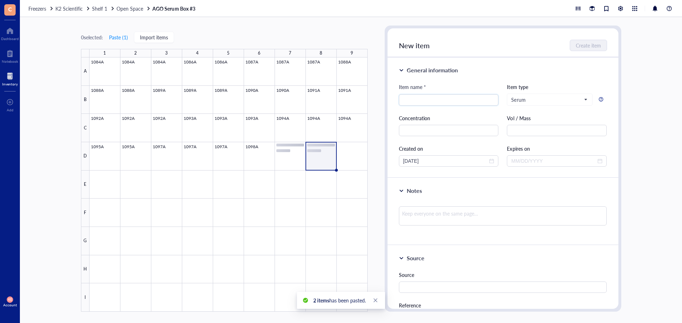
click at [328, 157] on div at bounding box center [228, 185] width 278 height 255
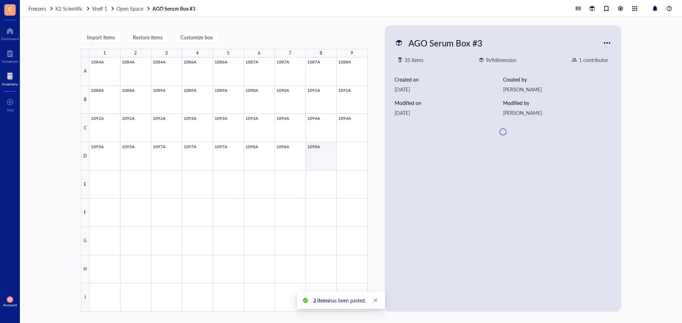
click at [328, 157] on div at bounding box center [228, 185] width 278 height 255
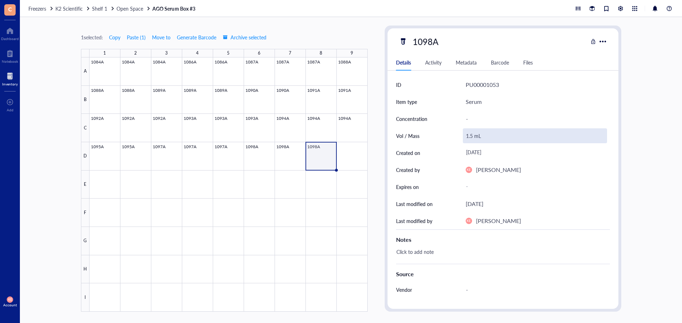
click at [470, 137] on div "1.5 mL" at bounding box center [535, 136] width 144 height 15
click at [470, 137] on input "1.5 mL" at bounding box center [534, 136] width 143 height 14
click at [471, 137] on input "1.5 mL" at bounding box center [534, 136] width 143 height 14
click at [469, 137] on input "1.5 mL" at bounding box center [534, 136] width 143 height 14
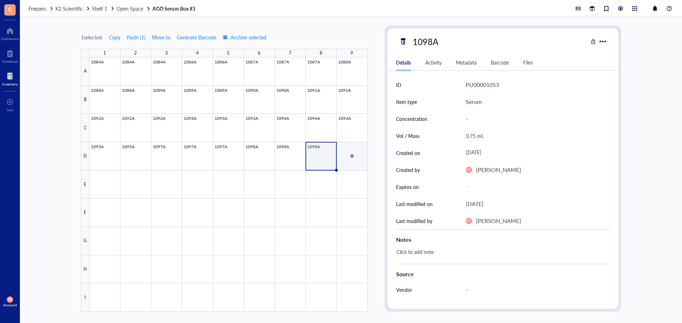
click at [353, 157] on div at bounding box center [228, 185] width 278 height 255
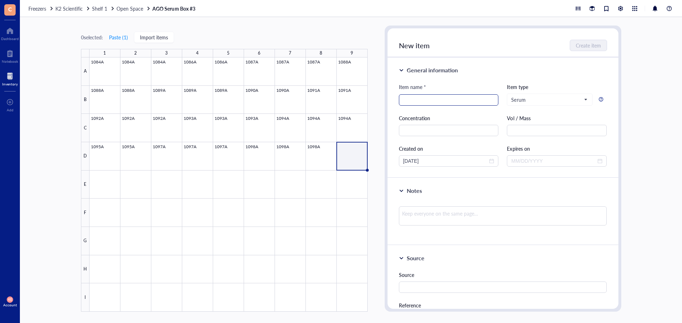
click at [415, 101] on input "search" at bounding box center [448, 100] width 91 height 11
click at [527, 125] on input "text" at bounding box center [557, 130] width 100 height 11
drag, startPoint x: 451, startPoint y: 159, endPoint x: 359, endPoint y: 159, distance: 92.3
click at [359, 159] on div "0 selected: Paste ( 1 ) Import items 1 2 3 4 5 6 7 8 9 A B C D E F G H I 1084A …" at bounding box center [351, 170] width 662 height 306
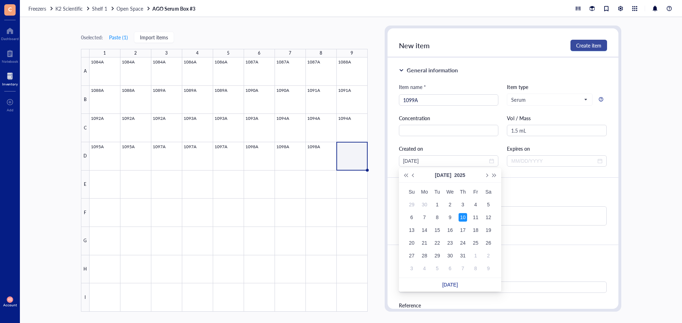
click at [582, 48] on span "Create item" at bounding box center [588, 46] width 25 height 6
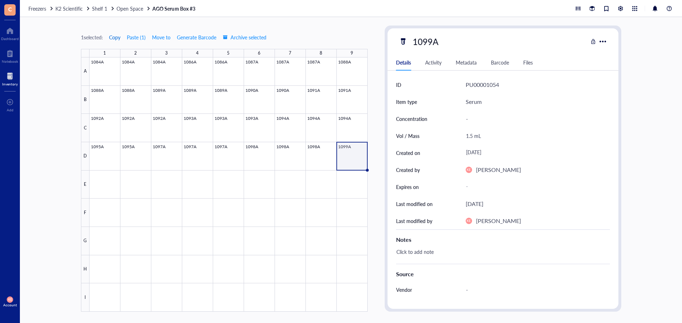
click at [115, 38] on span "Copy" at bounding box center [114, 37] width 11 height 6
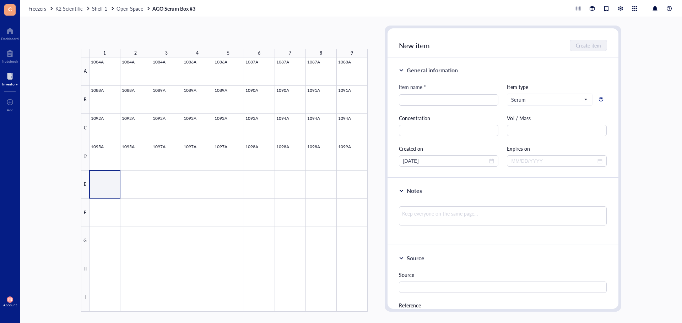
click at [141, 179] on div at bounding box center [228, 185] width 278 height 255
click at [117, 36] on button "Paste ( 1 )" at bounding box center [119, 37] width 20 height 11
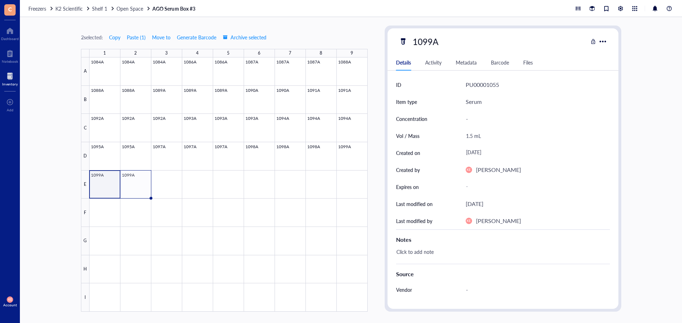
drag, startPoint x: 117, startPoint y: 189, endPoint x: 125, endPoint y: 190, distance: 7.9
click at [117, 189] on div at bounding box center [228, 185] width 278 height 255
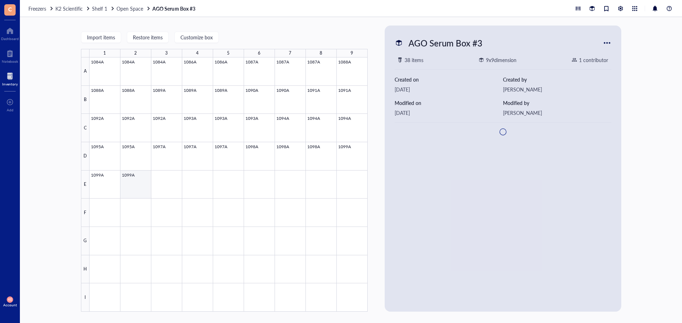
click at [126, 190] on div at bounding box center [228, 185] width 278 height 255
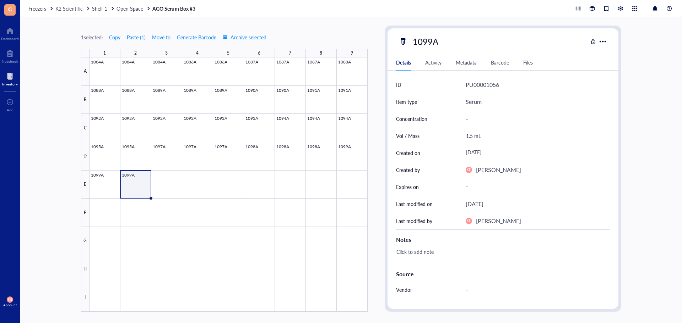
click at [471, 136] on div "1.5 mL" at bounding box center [535, 136] width 144 height 15
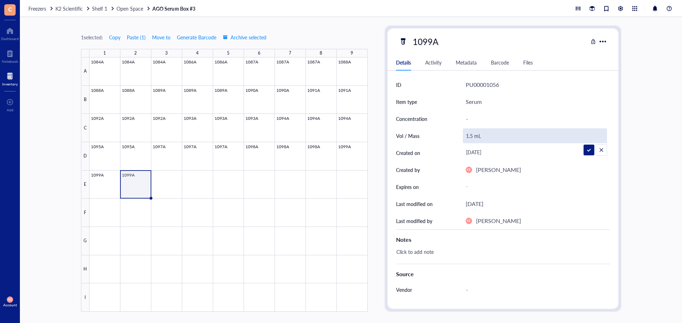
drag, startPoint x: 470, startPoint y: 137, endPoint x: 466, endPoint y: 138, distance: 3.7
click at [466, 138] on input "1.5 mL" at bounding box center [534, 136] width 143 height 14
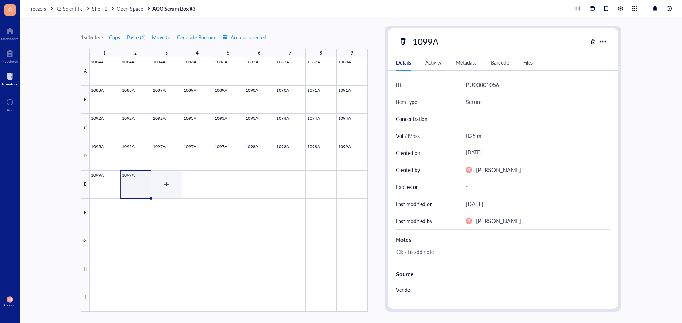
click at [167, 184] on div at bounding box center [228, 185] width 278 height 255
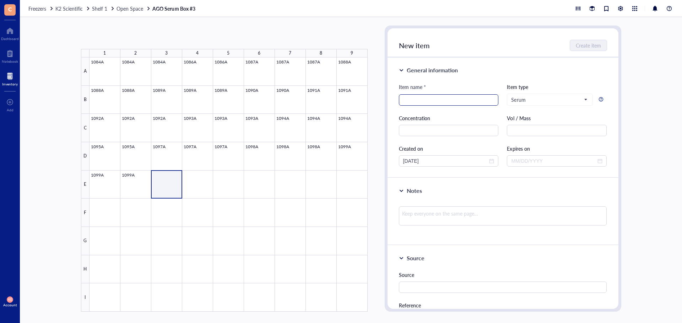
click at [450, 102] on input "search" at bounding box center [448, 100] width 91 height 11
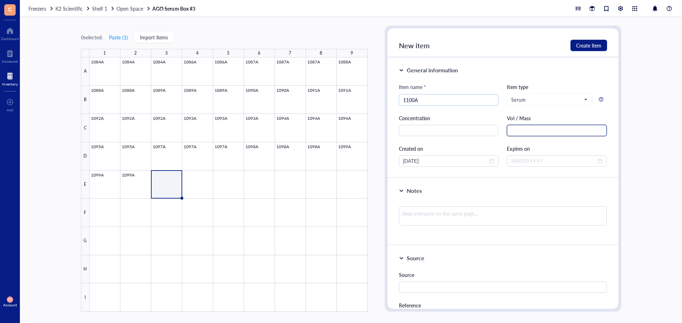
click at [522, 130] on input "text" at bounding box center [557, 130] width 100 height 11
drag, startPoint x: 453, startPoint y: 159, endPoint x: 344, endPoint y: 157, distance: 108.3
click at [344, 157] on div "0 selected: Paste ( 1 ) Import items 1 2 3 4 5 6 7 8 9 A B C D E F G H I 1084A …" at bounding box center [351, 170] width 662 height 306
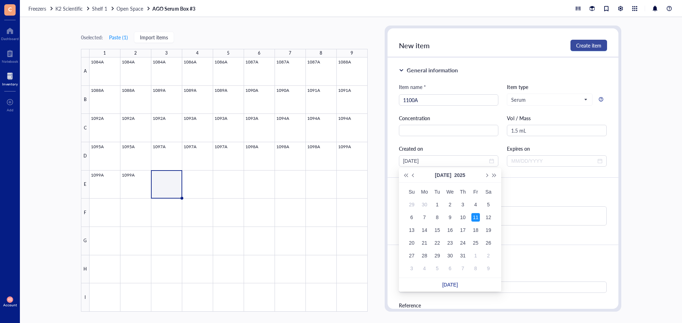
click at [578, 46] on span "Create item" at bounding box center [588, 46] width 25 height 6
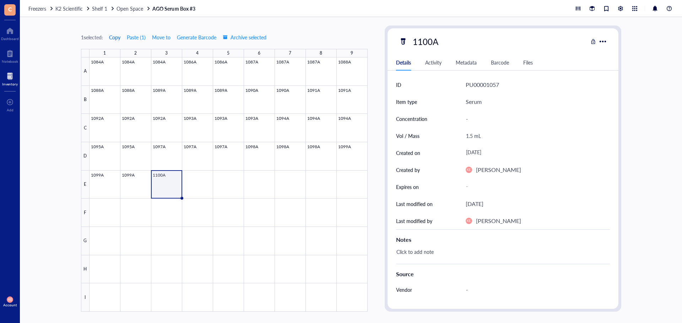
click at [114, 38] on span "Copy" at bounding box center [114, 37] width 11 height 6
click at [194, 189] on div at bounding box center [228, 185] width 278 height 255
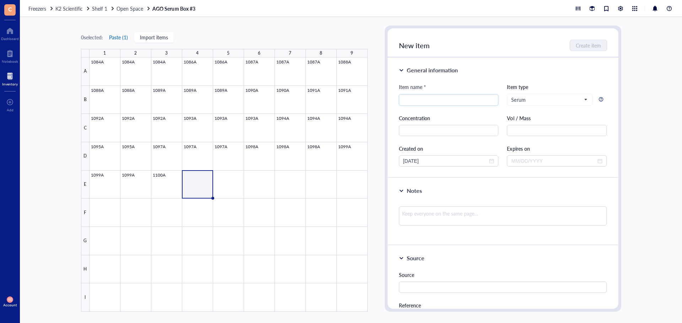
click at [118, 37] on button "Paste ( 1 )" at bounding box center [119, 37] width 20 height 11
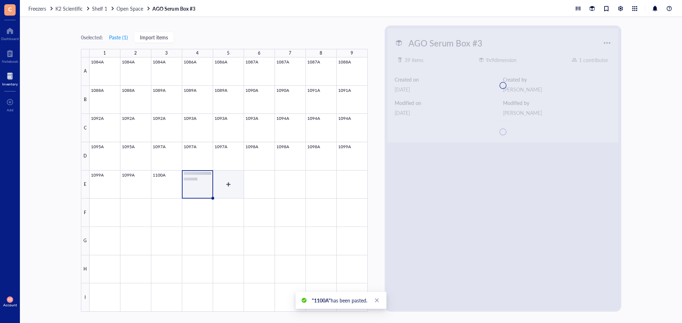
click at [233, 186] on div at bounding box center [228, 185] width 278 height 255
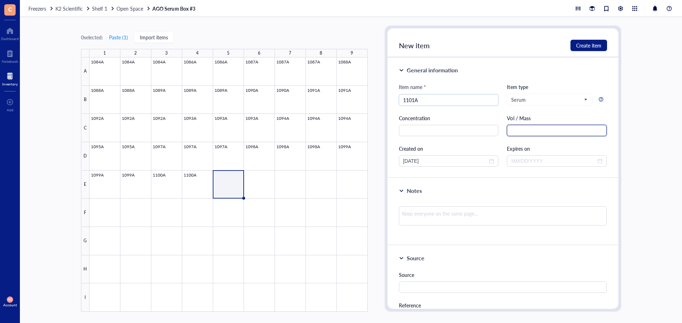
click at [536, 130] on input "text" at bounding box center [557, 130] width 100 height 11
drag, startPoint x: 441, startPoint y: 162, endPoint x: 346, endPoint y: 158, distance: 94.2
click at [346, 158] on div "0 selected: Paste ( 1 ) Import items 1 2 3 4 5 6 7 8 9 A B C D E F G H I 1084A …" at bounding box center [351, 170] width 662 height 306
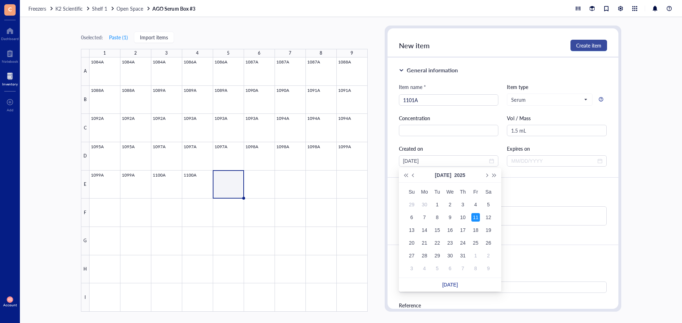
click at [585, 46] on span "Create item" at bounding box center [588, 46] width 25 height 6
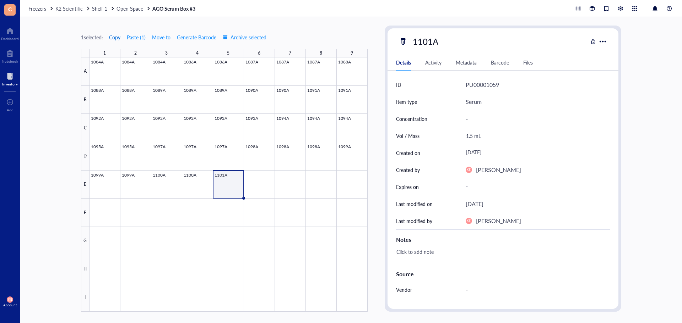
click at [113, 36] on span "Copy" at bounding box center [114, 37] width 11 height 6
click at [255, 177] on div at bounding box center [228, 185] width 278 height 255
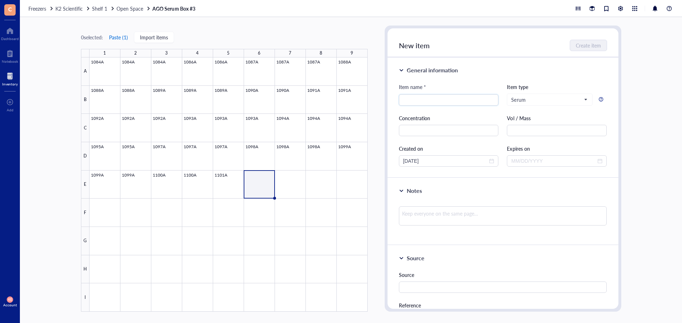
click at [122, 37] on button "Paste ( 1 )" at bounding box center [119, 37] width 20 height 11
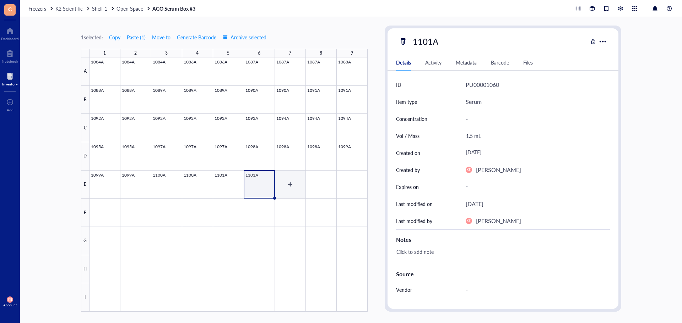
click at [288, 191] on div at bounding box center [228, 185] width 278 height 255
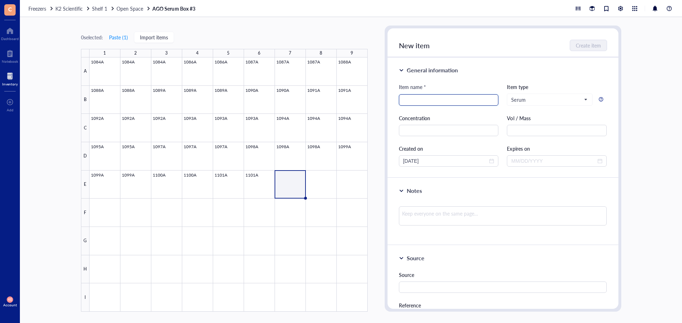
click at [443, 99] on input "search" at bounding box center [448, 100] width 91 height 11
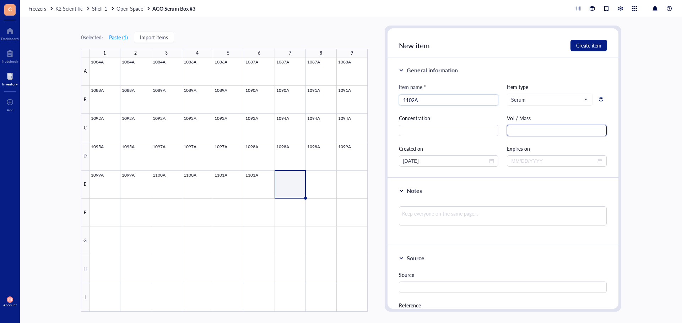
click at [520, 129] on input "text" at bounding box center [557, 130] width 100 height 11
drag, startPoint x: 449, startPoint y: 162, endPoint x: 352, endPoint y: 161, distance: 96.9
click at [352, 161] on div "0 selected: Paste ( 1 ) Import items 1 2 3 4 5 6 7 8 9 A B C D E F G H I 1084A …" at bounding box center [351, 170] width 662 height 306
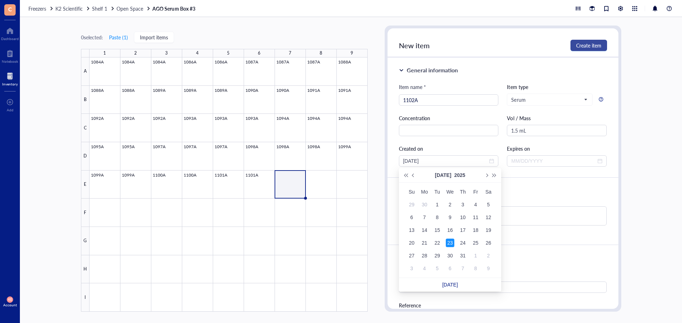
click at [594, 44] on span "Create item" at bounding box center [588, 46] width 25 height 6
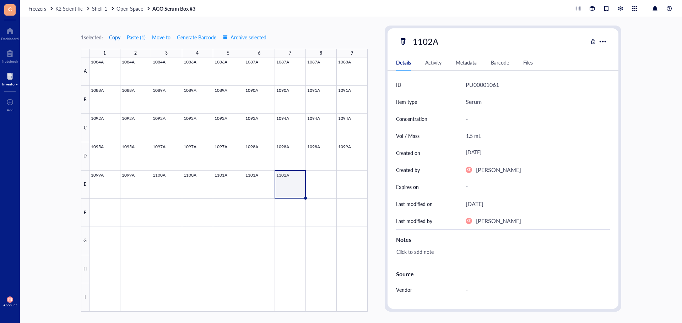
click at [111, 37] on span "Copy" at bounding box center [114, 37] width 11 height 6
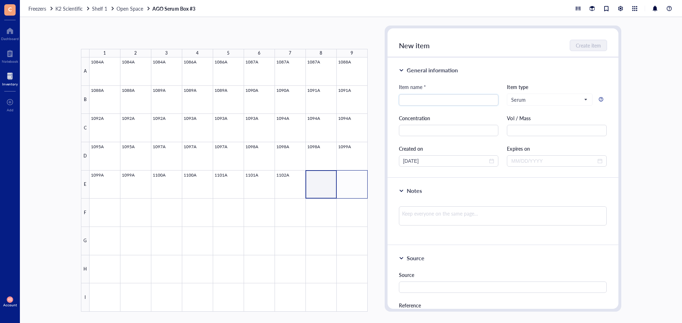
drag, startPoint x: 331, startPoint y: 178, endPoint x: 348, endPoint y: 179, distance: 17.1
click at [348, 179] on div at bounding box center [228, 185] width 278 height 255
click at [123, 35] on button "Paste ( 1 )" at bounding box center [119, 37] width 20 height 11
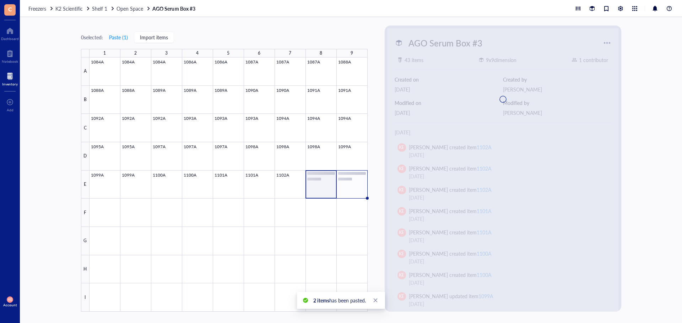
click at [360, 187] on div at bounding box center [228, 185] width 278 height 255
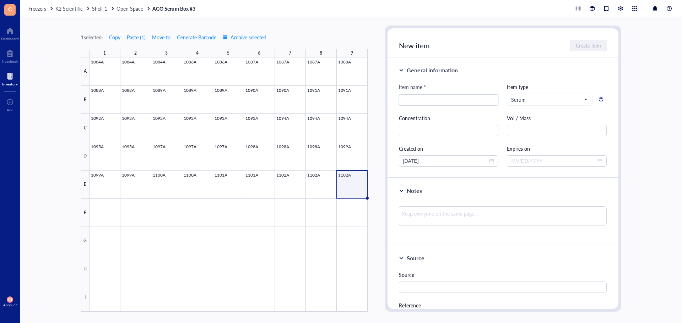
click at [356, 182] on div at bounding box center [228, 185] width 278 height 255
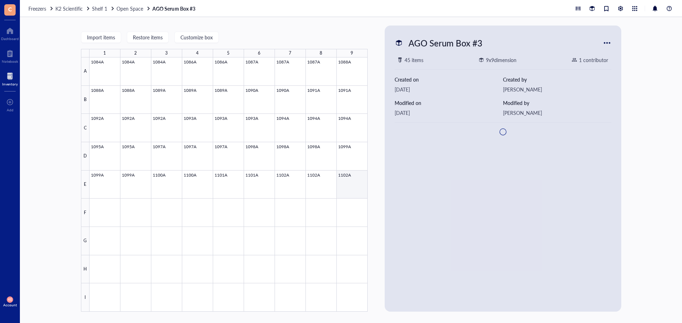
click at [356, 182] on div at bounding box center [228, 185] width 278 height 255
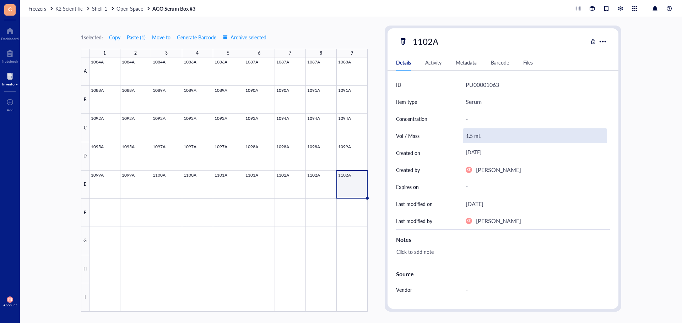
click at [473, 138] on div "1.5 mL" at bounding box center [535, 136] width 144 height 15
click at [470, 138] on input "1.5 mL" at bounding box center [534, 136] width 143 height 14
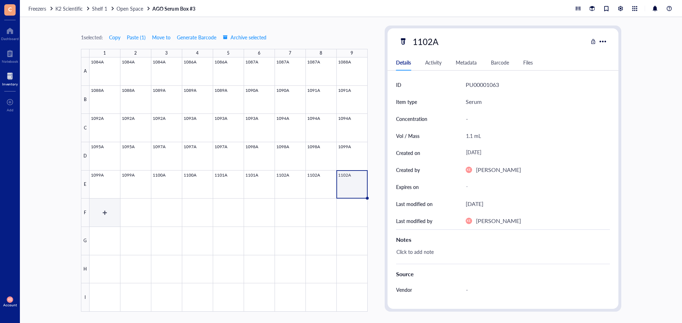
click at [110, 212] on div at bounding box center [228, 185] width 278 height 255
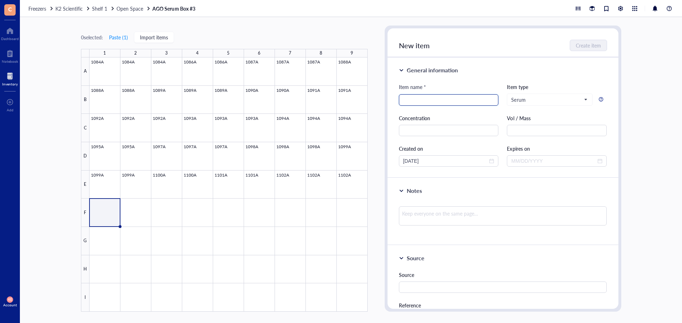
click at [411, 98] on input "search" at bounding box center [448, 100] width 91 height 11
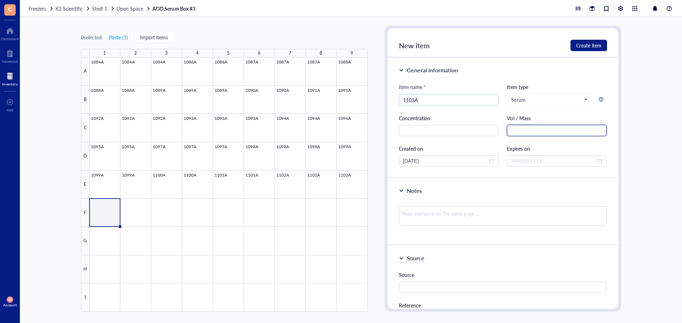
click at [544, 133] on input "text" at bounding box center [557, 130] width 100 height 11
drag, startPoint x: 434, startPoint y: 161, endPoint x: 376, endPoint y: 162, distance: 58.6
click at [376, 162] on div "0 selected: Paste ( 1 ) Import items 1 2 3 4 5 6 7 8 9 A B C D E F G H I 1084A …" at bounding box center [351, 170] width 662 height 306
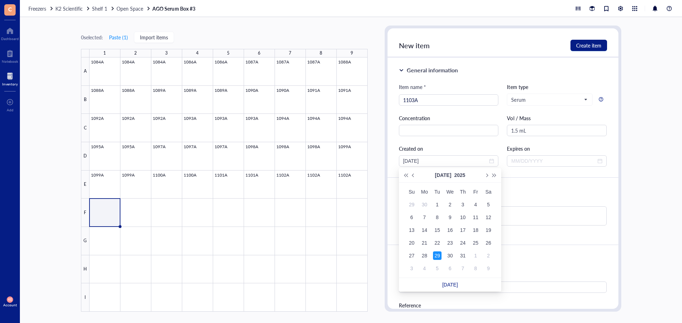
click at [464, 151] on div "Created on" at bounding box center [449, 149] width 100 height 8
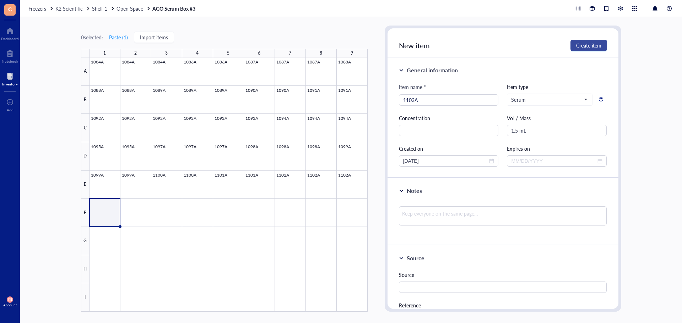
click at [590, 43] on span "Create item" at bounding box center [588, 46] width 25 height 6
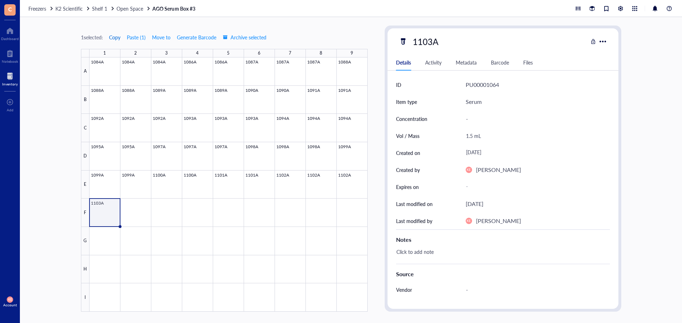
click at [117, 38] on span "Copy" at bounding box center [114, 37] width 11 height 6
drag, startPoint x: 124, startPoint y: 218, endPoint x: 135, endPoint y: 116, distance: 102.1
click at [124, 218] on div at bounding box center [228, 185] width 278 height 255
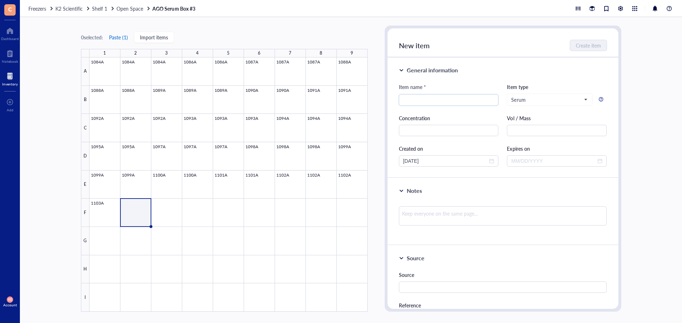
click at [115, 38] on button "Paste ( 1 )" at bounding box center [119, 37] width 20 height 11
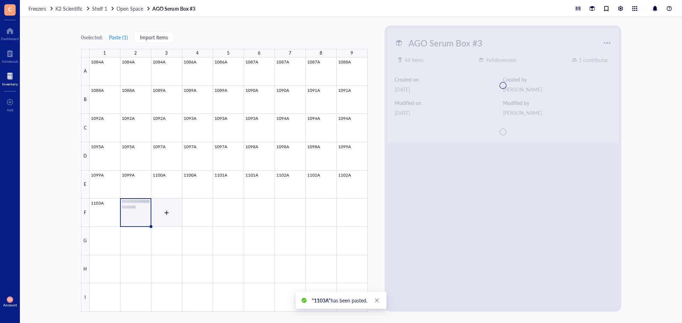
click at [169, 213] on div at bounding box center [228, 185] width 278 height 255
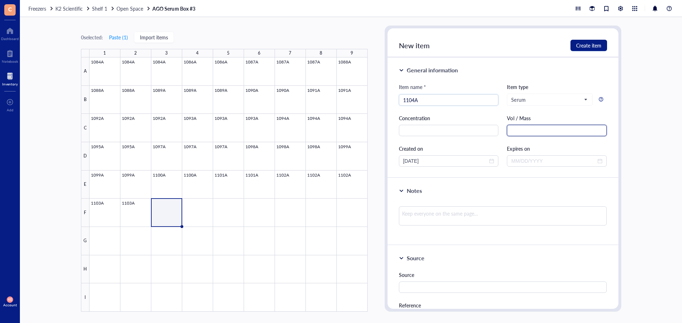
click at [518, 131] on input "text" at bounding box center [557, 130] width 100 height 11
drag, startPoint x: 445, startPoint y: 159, endPoint x: 371, endPoint y: 160, distance: 74.2
click at [371, 160] on div "0 selected: Paste ( 1 ) Import items 1 2 3 4 5 6 7 8 9 A B C D E F G H I 1084A …" at bounding box center [351, 170] width 662 height 306
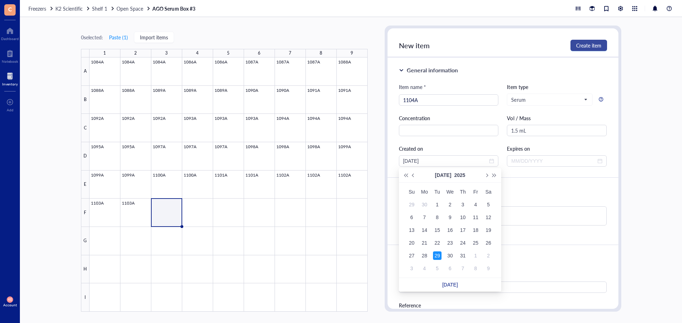
click at [596, 47] on span "Create item" at bounding box center [588, 46] width 25 height 6
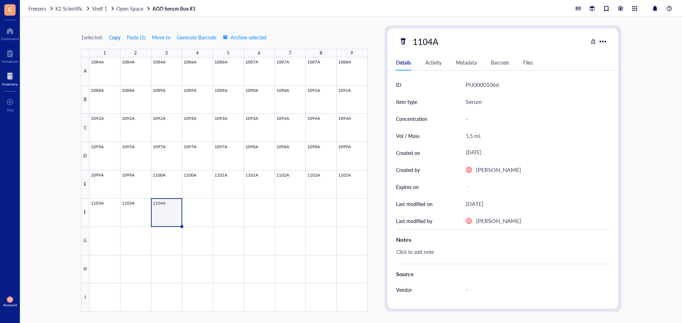
click at [111, 38] on span "Copy" at bounding box center [114, 37] width 11 height 6
click at [196, 222] on div at bounding box center [228, 185] width 278 height 255
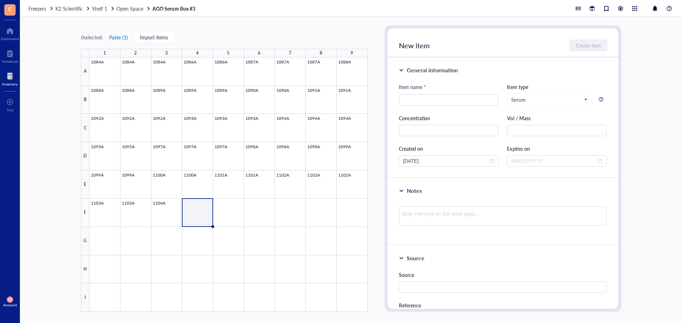
click at [121, 35] on button "Paste ( 1 )" at bounding box center [119, 37] width 20 height 11
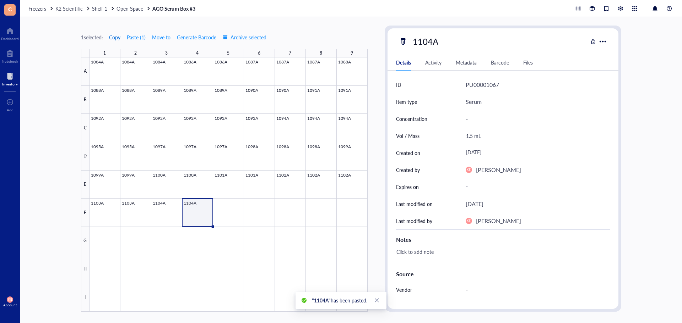
click at [114, 37] on span "Copy" at bounding box center [114, 37] width 11 height 6
click at [227, 214] on div at bounding box center [228, 185] width 278 height 255
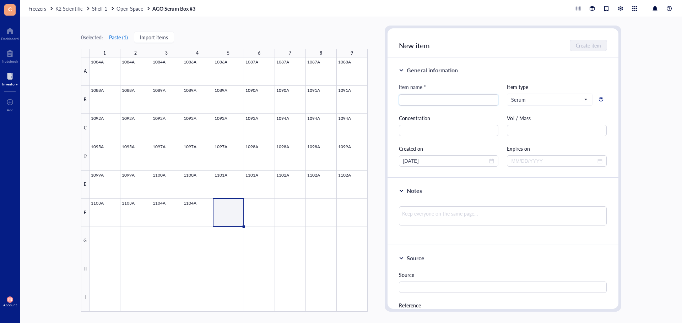
click at [117, 37] on button "Paste ( 1 )" at bounding box center [119, 37] width 20 height 11
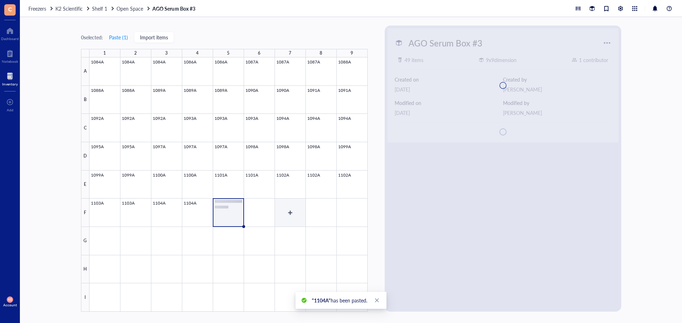
click at [261, 208] on div at bounding box center [228, 185] width 278 height 255
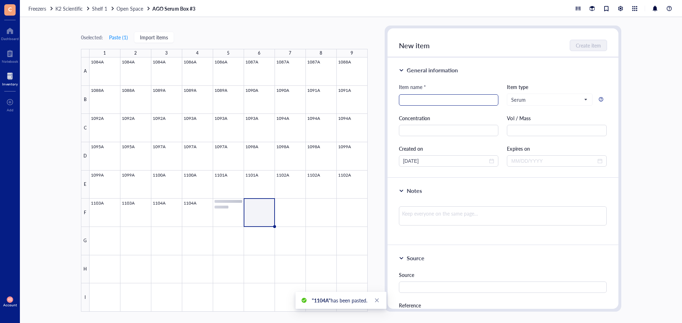
click at [452, 96] on input "search" at bounding box center [448, 100] width 91 height 11
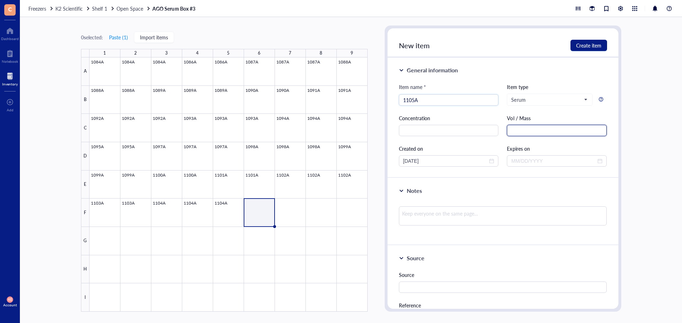
click at [529, 126] on input "text" at bounding box center [557, 130] width 100 height 11
drag, startPoint x: 450, startPoint y: 161, endPoint x: 382, endPoint y: 161, distance: 68.5
click at [382, 161] on div "0 selected: Paste ( 1 ) Import items 1 2 3 4 5 6 7 8 9 A B C D E F G H I 1084A …" at bounding box center [351, 170] width 662 height 306
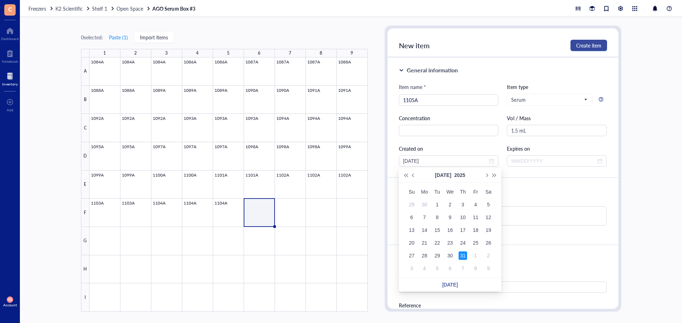
click at [593, 45] on span "Create item" at bounding box center [588, 46] width 25 height 6
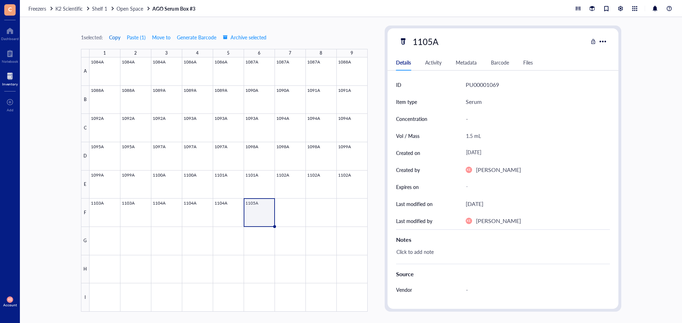
click at [115, 36] on span "Copy" at bounding box center [114, 37] width 11 height 6
click at [300, 216] on div at bounding box center [228, 185] width 278 height 255
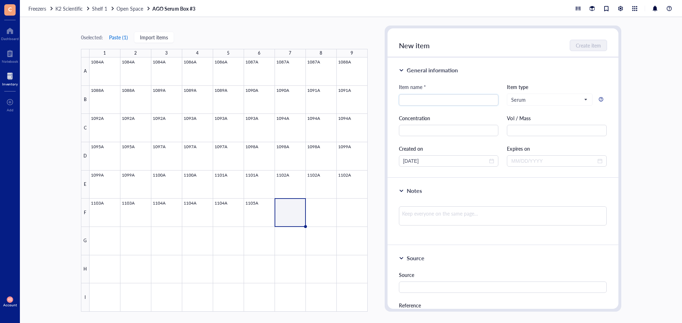
click at [119, 39] on button "Paste ( 1 )" at bounding box center [119, 37] width 20 height 11
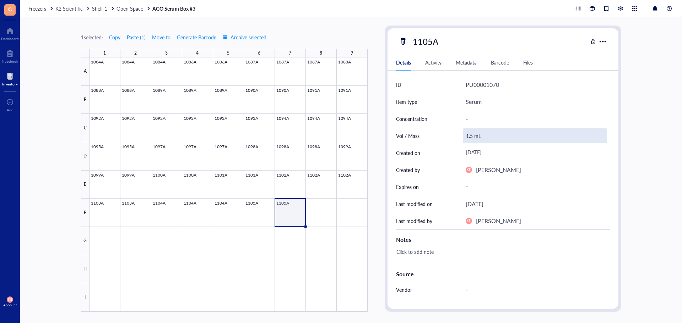
click at [474, 137] on div "1.5 mL" at bounding box center [535, 136] width 144 height 15
click at [470, 138] on input "1.5 mL" at bounding box center [534, 136] width 143 height 14
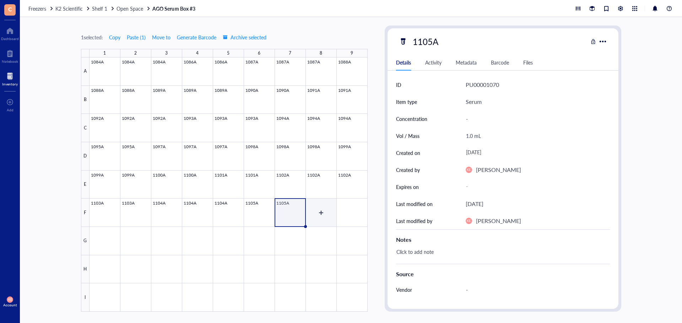
click at [322, 217] on div at bounding box center [228, 185] width 278 height 255
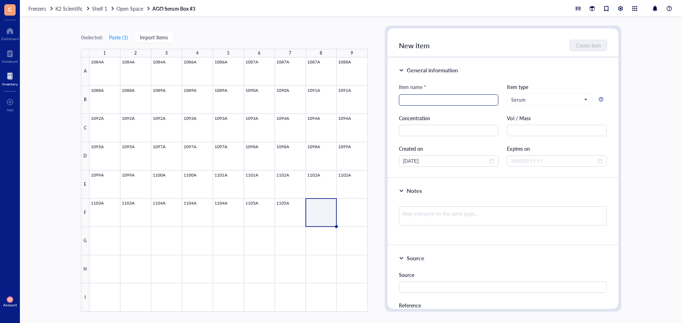
click at [428, 94] on div at bounding box center [449, 99] width 100 height 11
click at [291, 217] on div at bounding box center [228, 185] width 278 height 255
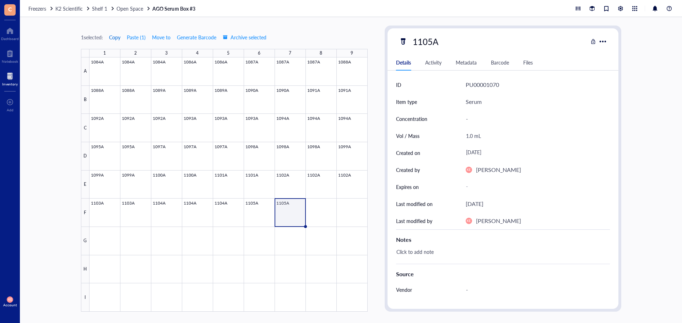
click at [119, 38] on span "Copy" at bounding box center [114, 37] width 11 height 6
click at [330, 222] on div at bounding box center [228, 185] width 278 height 255
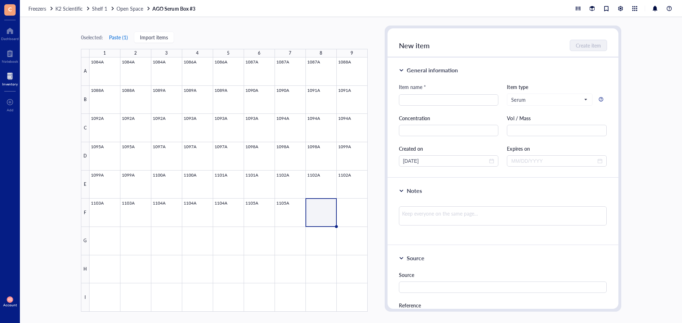
click at [127, 38] on button "Paste ( 1 )" at bounding box center [119, 37] width 20 height 11
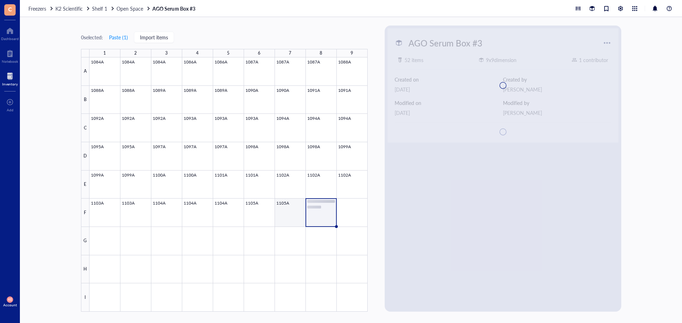
click at [295, 219] on div at bounding box center [228, 185] width 278 height 255
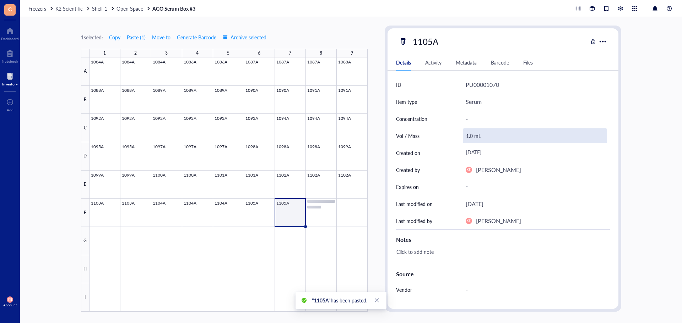
click at [473, 135] on div "1.0 mL" at bounding box center [535, 136] width 144 height 15
click at [472, 137] on input "1.0 mL" at bounding box center [534, 136] width 143 height 14
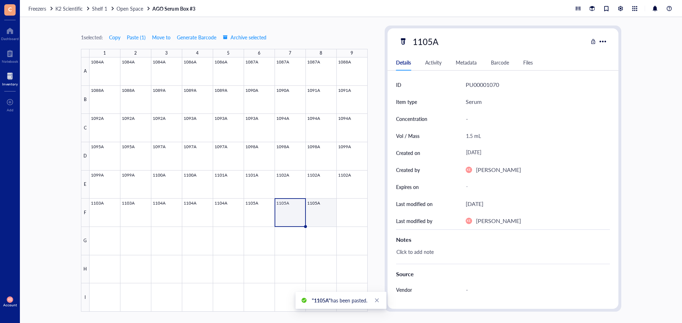
click at [351, 211] on div at bounding box center [228, 185] width 278 height 255
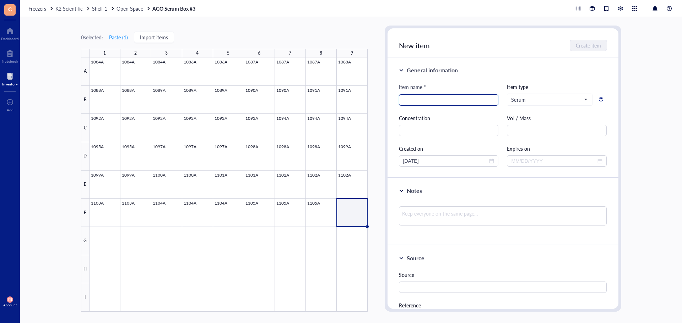
click at [435, 95] on input "search" at bounding box center [448, 100] width 91 height 11
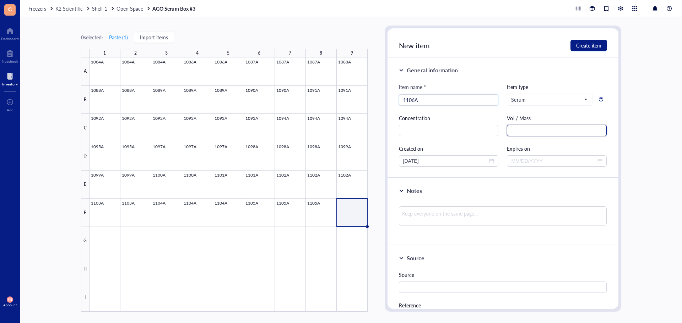
click at [528, 130] on input "text" at bounding box center [557, 130] width 100 height 11
drag, startPoint x: 461, startPoint y: 163, endPoint x: 301, endPoint y: 163, distance: 160.8
click at [301, 163] on div "0 selected: Paste ( 1 ) Import items 1 2 3 4 5 6 7 8 9 A B C D E F G H I 1084A …" at bounding box center [351, 170] width 662 height 306
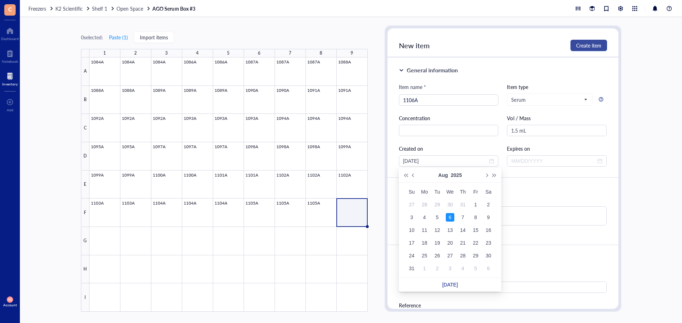
click at [583, 47] on span "Create item" at bounding box center [588, 46] width 25 height 6
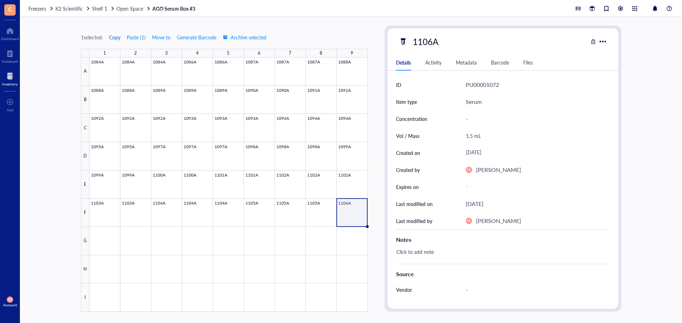
click at [114, 37] on span "Copy" at bounding box center [114, 37] width 11 height 6
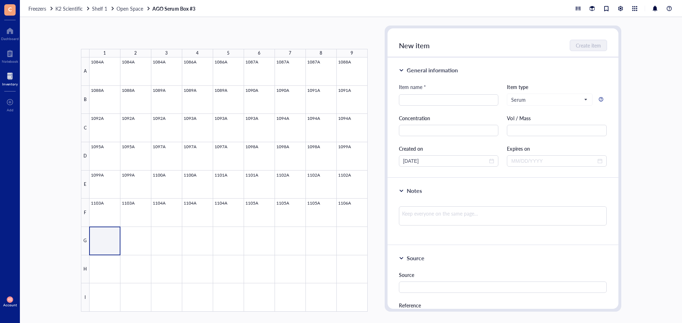
drag, startPoint x: 116, startPoint y: 237, endPoint x: 142, endPoint y: 237, distance: 26.6
click at [142, 237] on div at bounding box center [228, 185] width 278 height 255
click at [125, 37] on button "Paste ( 1 )" at bounding box center [119, 37] width 20 height 11
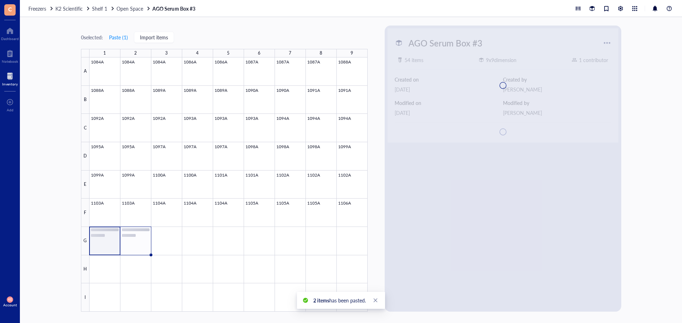
click at [137, 243] on div at bounding box center [228, 185] width 278 height 255
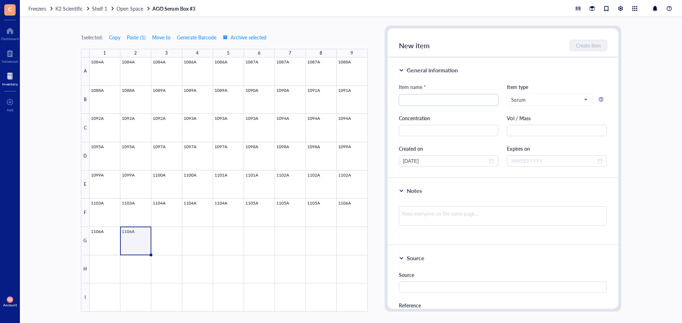
click at [133, 243] on div at bounding box center [228, 185] width 278 height 255
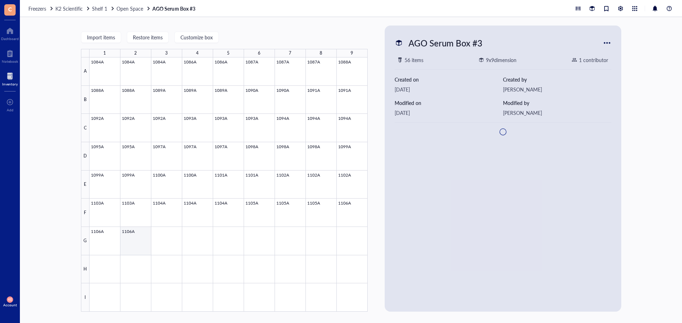
click at [133, 243] on div at bounding box center [228, 185] width 278 height 255
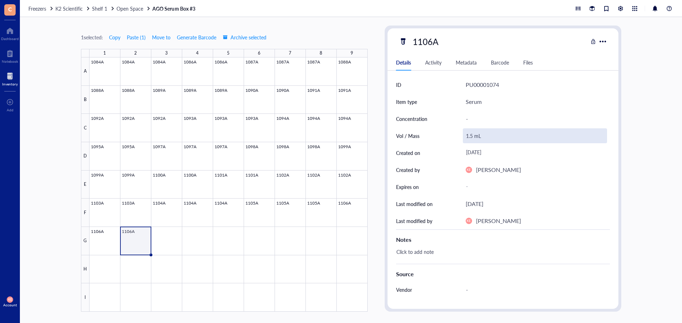
click at [466, 137] on div "1.5 mL" at bounding box center [535, 136] width 144 height 15
click at [469, 136] on input "1.5 mL" at bounding box center [534, 136] width 143 height 14
click at [466, 137] on input "1.5 mL" at bounding box center [534, 136] width 143 height 14
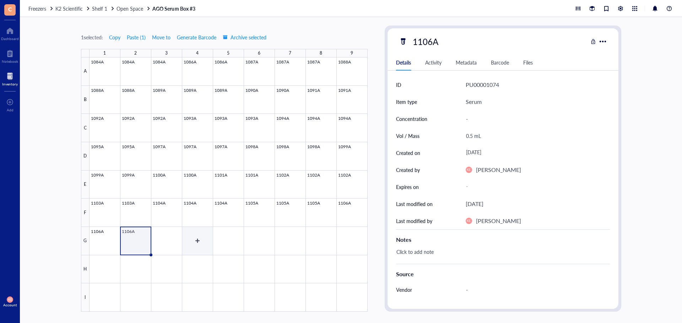
click at [168, 232] on div at bounding box center [228, 185] width 278 height 255
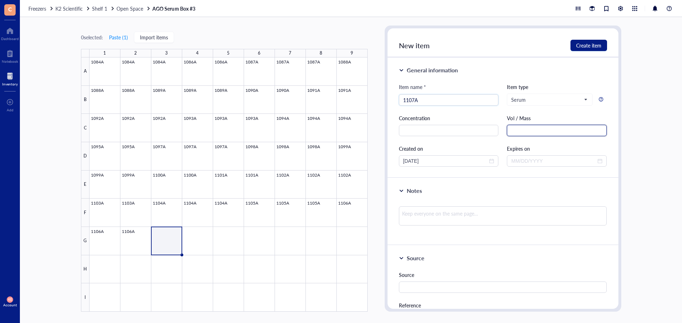
click at [511, 134] on input "text" at bounding box center [557, 130] width 100 height 11
click at [473, 160] on input "[DATE]" at bounding box center [445, 161] width 85 height 8
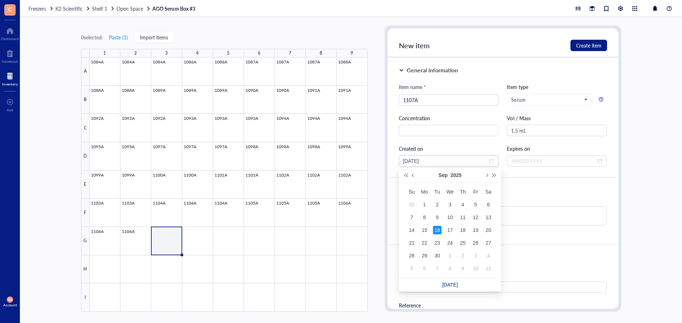
drag, startPoint x: 458, startPoint y: 160, endPoint x: 350, endPoint y: 161, distance: 107.9
click at [350, 161] on div "0 selected: Paste ( 1 ) Import items 1 2 3 4 5 6 7 8 9 A B C D E F G H I 1084A …" at bounding box center [351, 170] width 662 height 306
click at [596, 45] on span "Create item" at bounding box center [588, 46] width 25 height 6
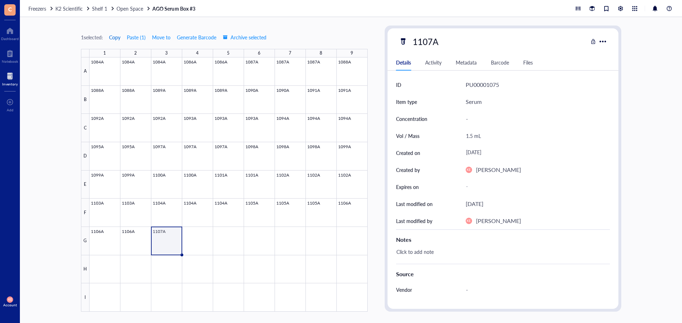
click at [112, 39] on span "Copy" at bounding box center [114, 37] width 11 height 6
click at [200, 238] on div at bounding box center [228, 185] width 278 height 255
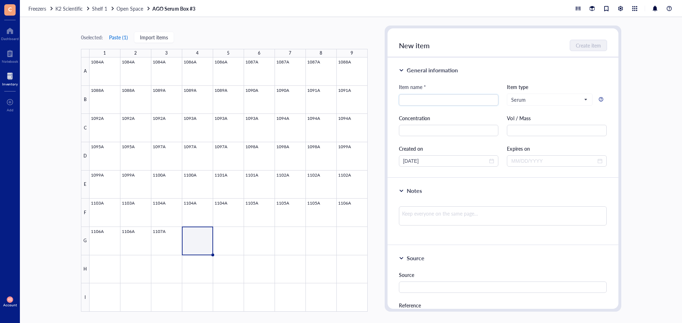
click at [120, 35] on button "Paste ( 1 )" at bounding box center [119, 37] width 20 height 11
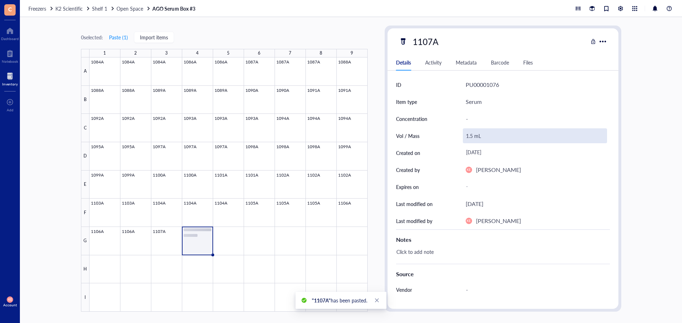
click at [473, 135] on div "1.5 mL" at bounding box center [535, 136] width 144 height 15
click at [470, 138] on input "1.5 mL" at bounding box center [534, 136] width 143 height 14
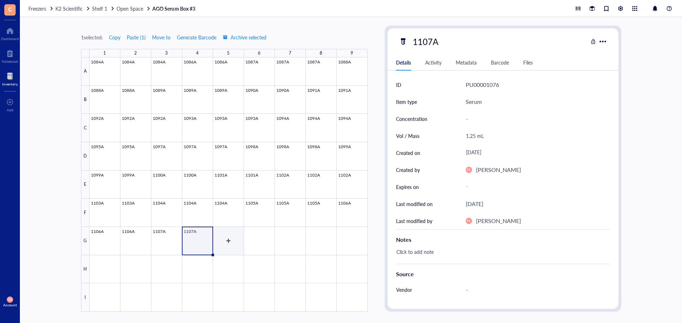
click at [228, 240] on div at bounding box center [228, 185] width 278 height 255
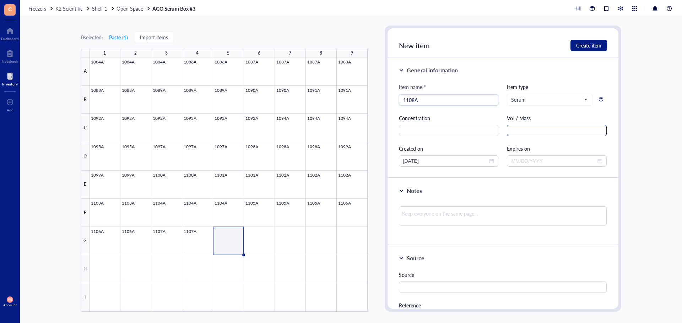
type input "1108A"
click at [519, 129] on input "text" at bounding box center [557, 130] width 100 height 11
type input "1.5 mL"
drag, startPoint x: 438, startPoint y: 162, endPoint x: 359, endPoint y: 162, distance: 78.8
click at [359, 163] on div "0 selected: Paste ( 1 ) Import items 1 2 3 4 5 6 7 8 9 A B C D E F G H I 1084A …" at bounding box center [351, 170] width 662 height 306
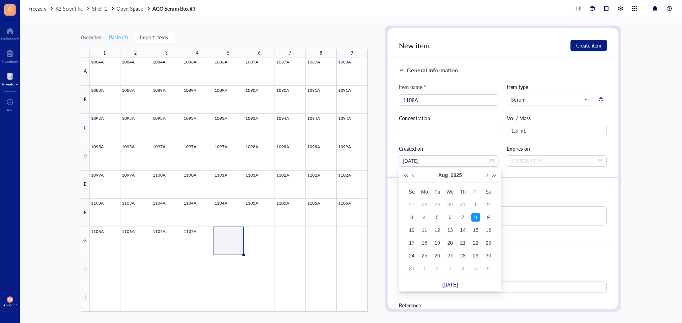
type input "[DATE]"
click at [595, 45] on span "Create item" at bounding box center [588, 46] width 25 height 6
type input "[DATE]"
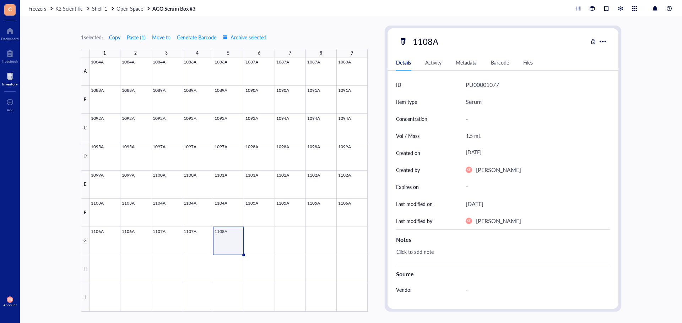
click at [115, 36] on span "Copy" at bounding box center [114, 37] width 11 height 6
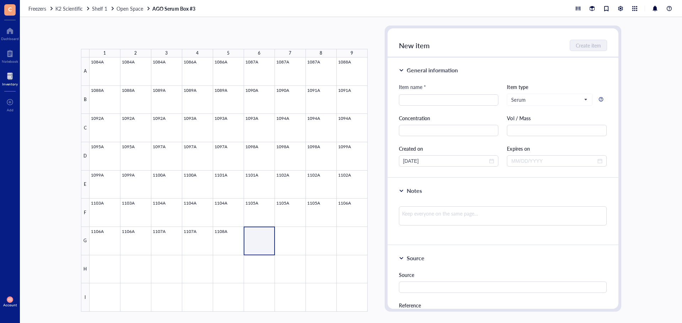
drag, startPoint x: 286, startPoint y: 240, endPoint x: 294, endPoint y: 236, distance: 8.7
click at [294, 236] on div at bounding box center [228, 185] width 278 height 255
click at [120, 35] on button "Paste ( 1 )" at bounding box center [119, 37] width 20 height 11
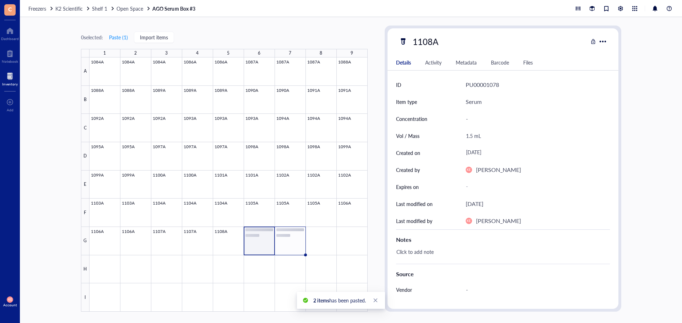
click at [297, 243] on div at bounding box center [228, 185] width 278 height 255
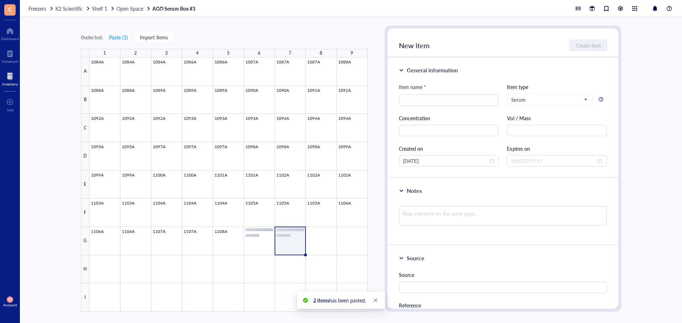
click at [285, 243] on div at bounding box center [228, 185] width 278 height 255
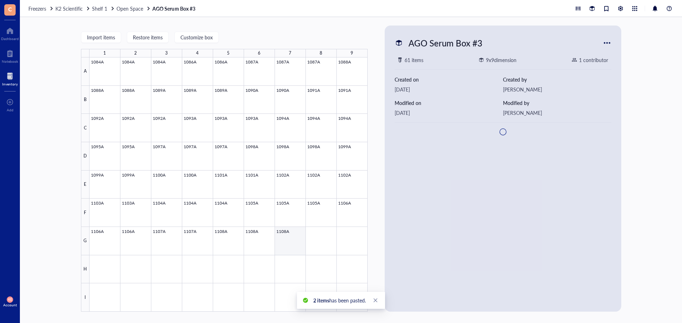
click at [281, 249] on div at bounding box center [228, 185] width 278 height 255
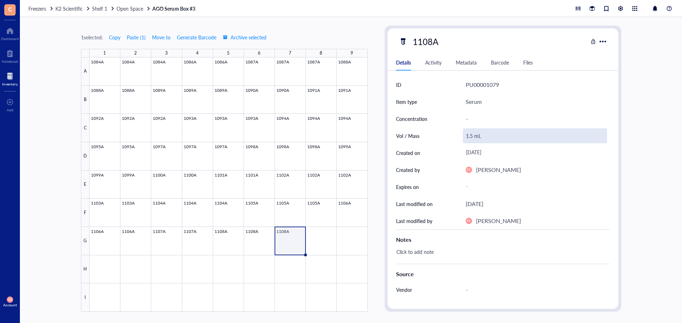
click at [474, 133] on div "1.5 mL" at bounding box center [535, 136] width 144 height 15
click at [471, 138] on input "1.5 mL" at bounding box center [534, 136] width 143 height 14
type input "1.0 mL"
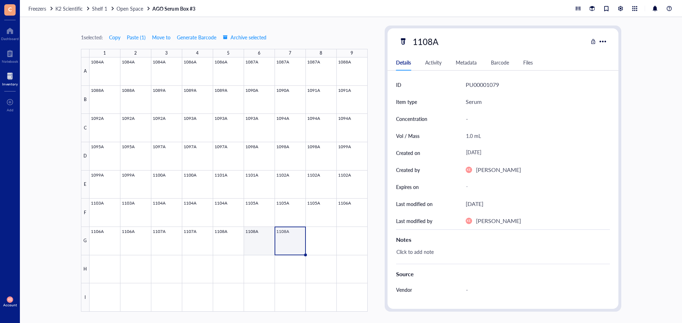
click at [320, 244] on div at bounding box center [228, 185] width 278 height 255
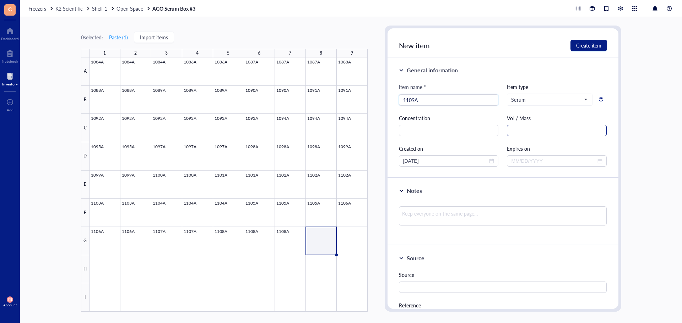
type input "1109A"
click at [512, 131] on input "text" at bounding box center [557, 130] width 100 height 11
type input "1.5 mL"
drag, startPoint x: 462, startPoint y: 159, endPoint x: 359, endPoint y: 159, distance: 102.6
click at [359, 159] on div "0 selected: Paste ( 1 ) Import items 1 2 3 4 5 6 7 8 9 A B C D E F G H I 1084A …" at bounding box center [351, 170] width 662 height 306
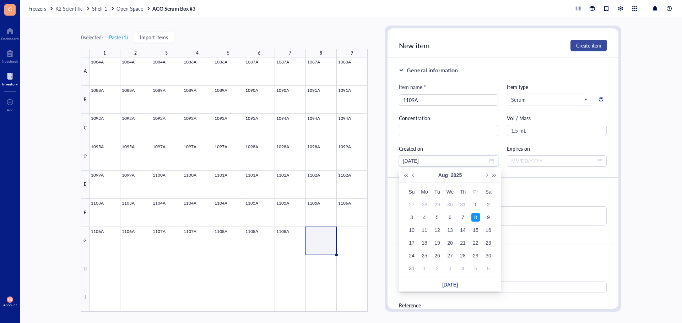
type input "[DATE]"
click at [581, 48] on span "Create item" at bounding box center [588, 46] width 25 height 6
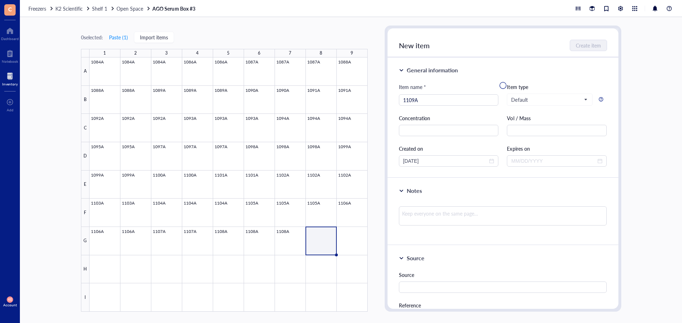
type input "[DATE]"
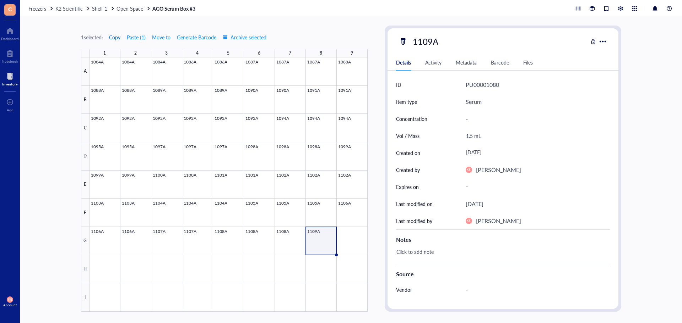
click at [115, 37] on span "Copy" at bounding box center [114, 37] width 11 height 6
click at [345, 239] on div at bounding box center [228, 185] width 278 height 255
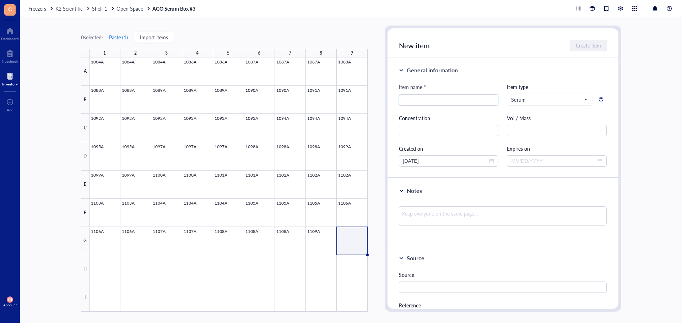
click at [114, 37] on button "Paste ( 1 )" at bounding box center [119, 37] width 20 height 11
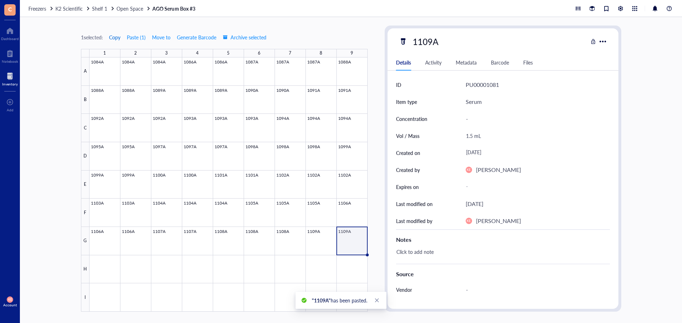
click at [118, 39] on span "Copy" at bounding box center [114, 37] width 11 height 6
click at [108, 266] on div at bounding box center [228, 185] width 278 height 255
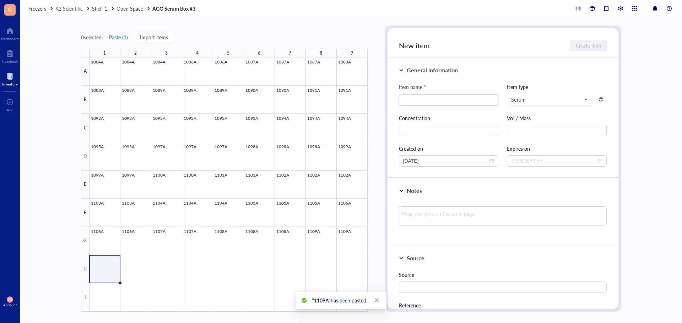
click at [114, 38] on button "Paste ( 1 )" at bounding box center [119, 37] width 20 height 11
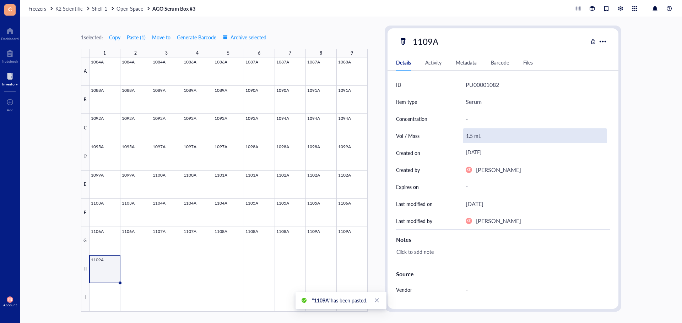
click at [470, 136] on div "1.5 mL" at bounding box center [535, 136] width 144 height 15
click at [471, 137] on input "1.5 mL" at bounding box center [534, 136] width 143 height 14
type input "1.25 mL"
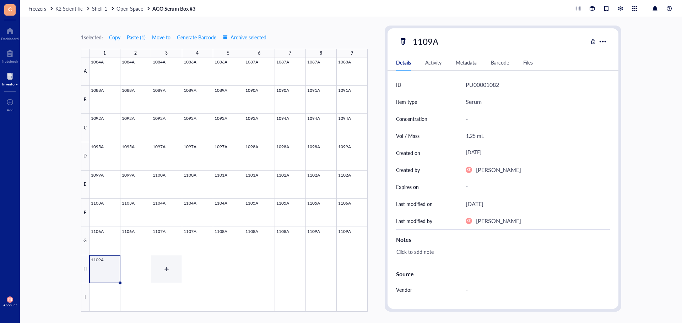
click at [122, 268] on div at bounding box center [228, 185] width 278 height 255
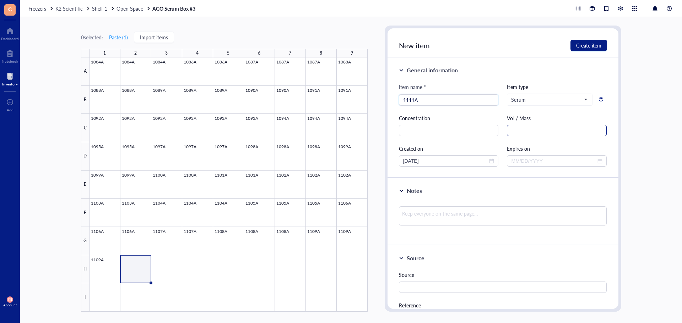
type input "1111A"
click at [555, 134] on input "text" at bounding box center [557, 130] width 100 height 11
type input "1.5 mL"
drag, startPoint x: 455, startPoint y: 162, endPoint x: 280, endPoint y: 164, distance: 175.7
click at [280, 164] on div "0 selected: Paste ( 1 ) Import items 1 2 3 4 5 6 7 8 9 A B C D E F G H I 1084A …" at bounding box center [351, 170] width 662 height 306
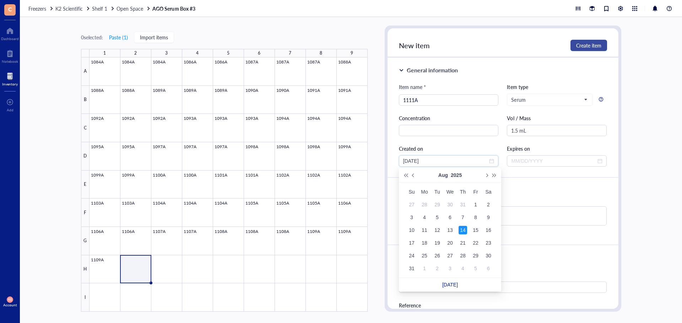
type input "08/14/2025"
click at [590, 45] on span "Create item" at bounding box center [588, 46] width 25 height 6
type input "[DATE]"
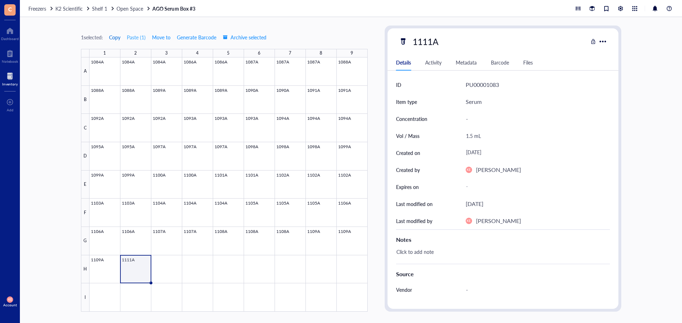
click at [113, 39] on span "Copy" at bounding box center [114, 37] width 11 height 6
click at [165, 264] on div at bounding box center [228, 185] width 278 height 255
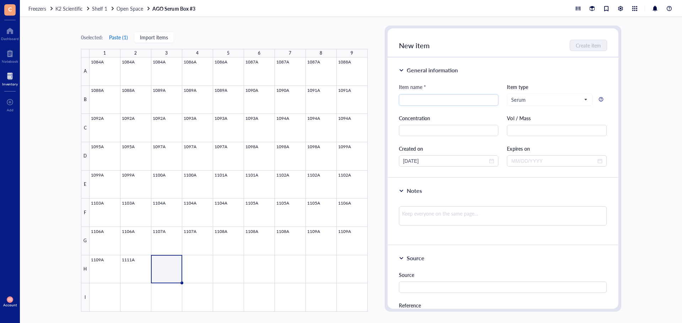
click at [116, 36] on button "Paste ( 1 )" at bounding box center [119, 37] width 20 height 11
click at [200, 270] on div at bounding box center [228, 185] width 278 height 255
type input "1112A"
click at [547, 140] on div "Item name * 1112A 1112A Item type Serum Concentration Vol / Mass Created on 09/…" at bounding box center [503, 125] width 208 height 84
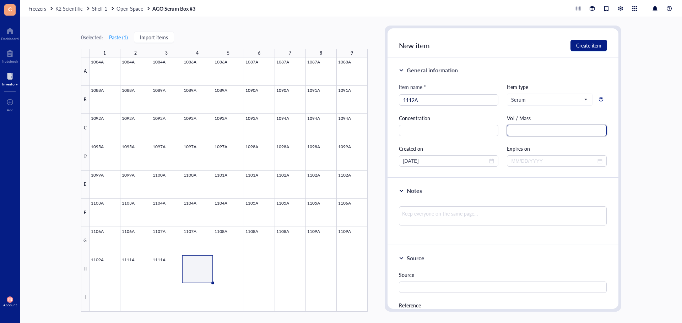
click at [549, 135] on input "text" at bounding box center [557, 130] width 100 height 11
drag, startPoint x: 452, startPoint y: 166, endPoint x: 359, endPoint y: 165, distance: 93.0
click at [359, 165] on div "0 selected: Paste ( 1 ) Import items 1 2 3 4 5 6 7 8 9 A B C D E F G H I 1084A …" at bounding box center [351, 170] width 662 height 306
type input "1.5 mL"
drag, startPoint x: 441, startPoint y: 162, endPoint x: 387, endPoint y: 162, distance: 54.0
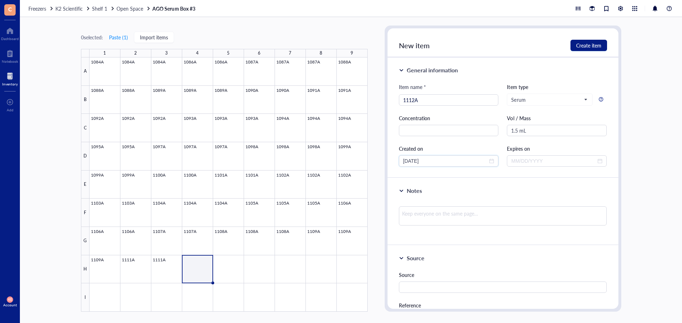
click at [387, 162] on div "General information Item name * 1112A Item type Serum Concentration Vol / Mass …" at bounding box center [502, 118] width 231 height 121
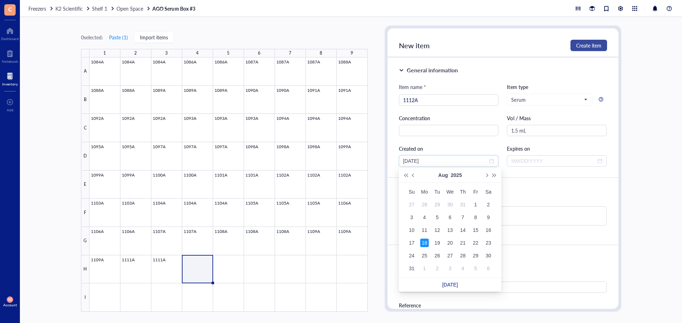
type input "08/18/2025"
click at [590, 46] on span "Create item" at bounding box center [588, 46] width 25 height 6
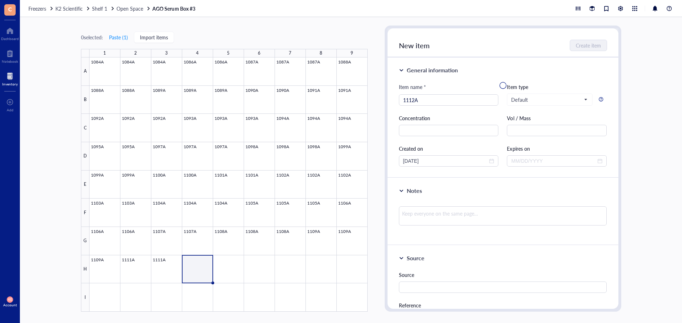
type input "[DATE]"
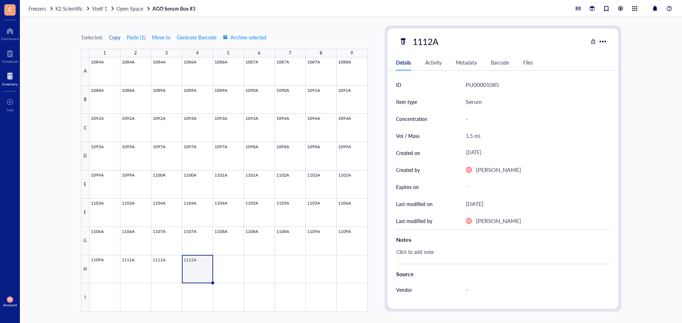
click at [111, 37] on span "Copy" at bounding box center [114, 37] width 11 height 6
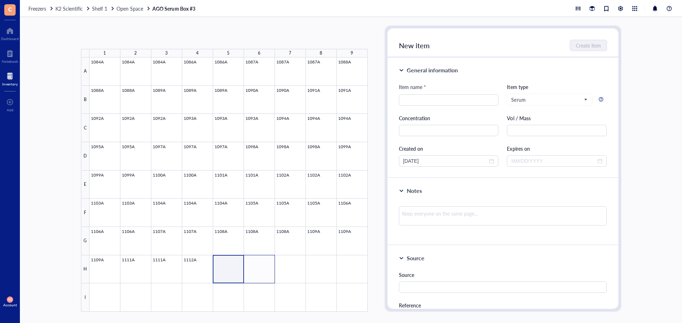
drag, startPoint x: 229, startPoint y: 269, endPoint x: 272, endPoint y: 270, distance: 43.3
click at [272, 270] on div at bounding box center [228, 185] width 278 height 255
click at [115, 38] on button "Paste ( 1 )" at bounding box center [119, 37] width 20 height 11
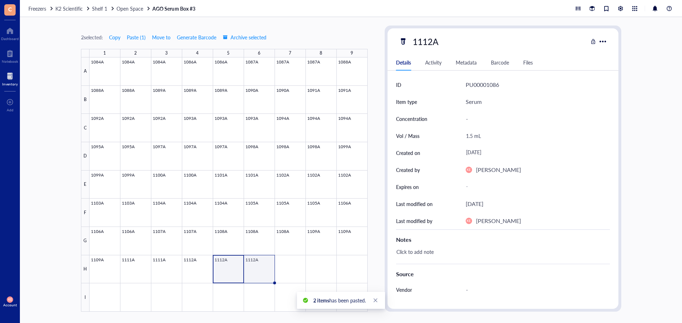
click at [257, 272] on div at bounding box center [228, 185] width 278 height 255
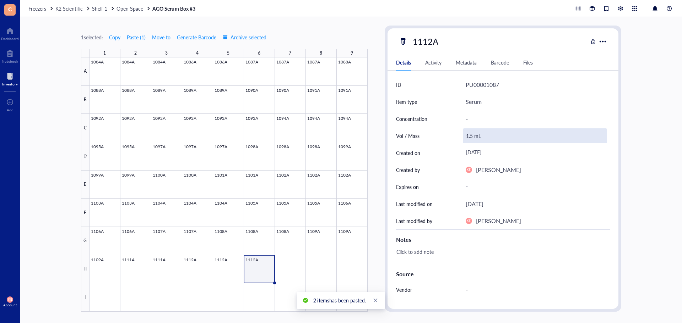
click at [471, 136] on div "1.5 mL" at bounding box center [535, 136] width 144 height 15
click at [470, 138] on input "1.5 mL" at bounding box center [534, 136] width 143 height 14
type input "1.0 mL"
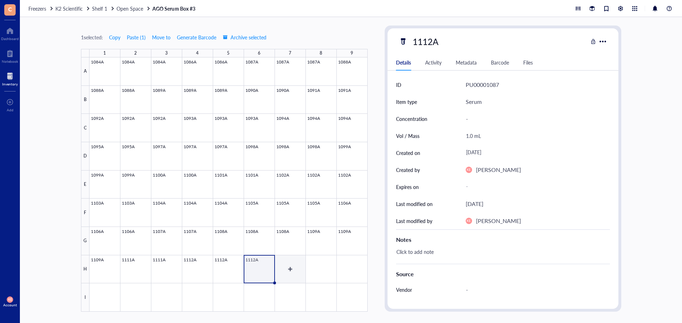
click at [299, 269] on div at bounding box center [228, 185] width 278 height 255
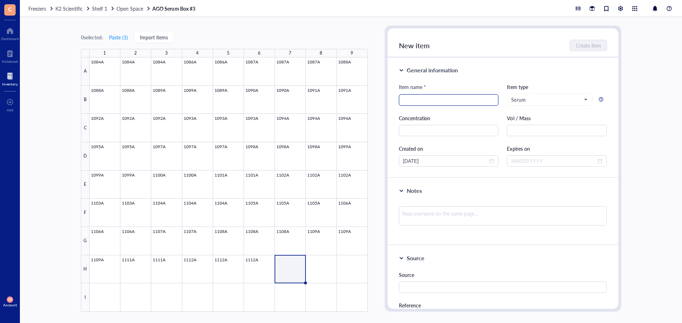
click at [435, 101] on input "search" at bounding box center [448, 100] width 91 height 11
type input "1113A"
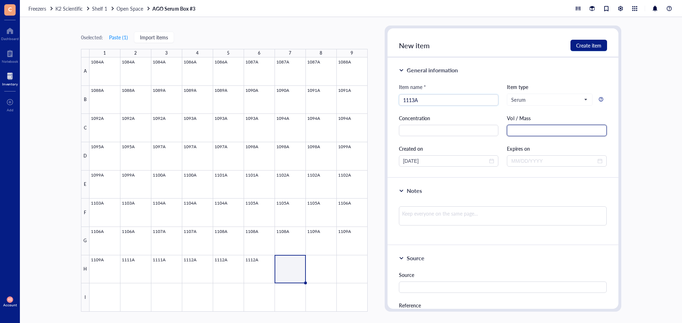
click at [515, 127] on input "text" at bounding box center [557, 130] width 100 height 11
type input "1.5 mL"
drag, startPoint x: 447, startPoint y: 160, endPoint x: 365, endPoint y: 163, distance: 81.7
click at [365, 163] on div "0 selected: Paste ( 1 ) Import items 1 2 3 4 5 6 7 8 9 A B C D E F G H I 1084A …" at bounding box center [351, 170] width 662 height 306
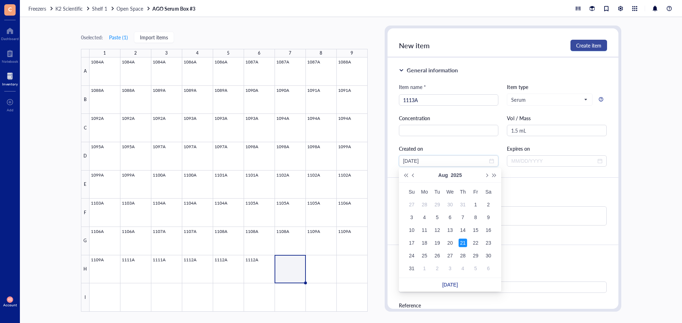
type input "08/21/2025"
click at [591, 47] on span "Create item" at bounding box center [588, 46] width 25 height 6
type input "[DATE]"
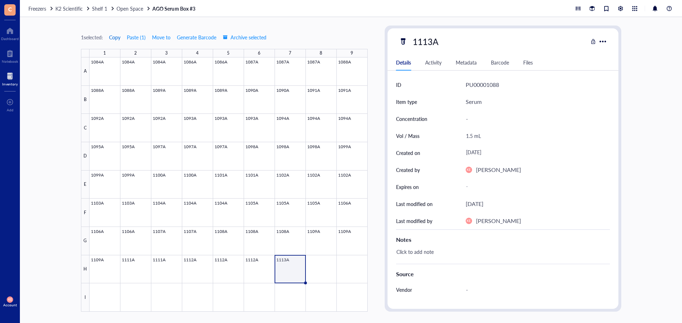
click at [112, 37] on span "Copy" at bounding box center [114, 37] width 11 height 6
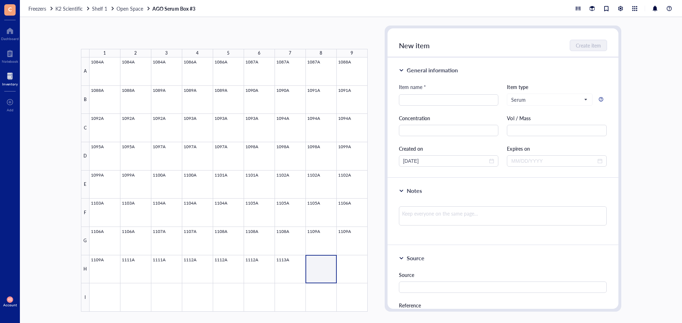
click at [350, 266] on div at bounding box center [228, 185] width 278 height 255
click at [126, 39] on button "Paste ( 1 )" at bounding box center [119, 37] width 20 height 11
click at [104, 302] on div at bounding box center [228, 185] width 278 height 255
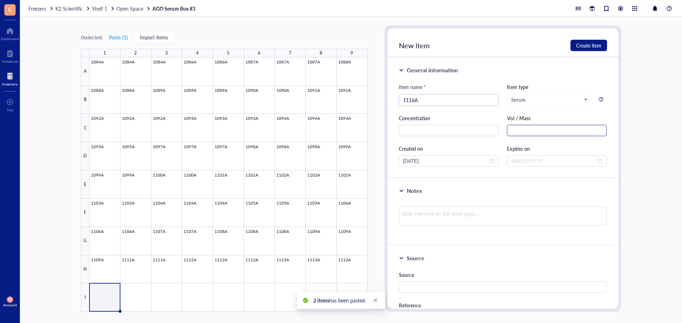
type input "1116A"
click at [544, 133] on input "text" at bounding box center [557, 130] width 100 height 11
type input "1.5 mL"
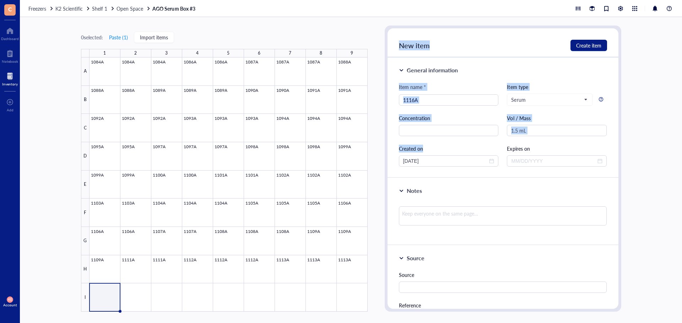
drag, startPoint x: 446, startPoint y: 167, endPoint x: 380, endPoint y: 168, distance: 65.7
click at [380, 167] on div "0 selected: Paste ( 1 ) Import items 1 2 3 4 5 6 7 8 9 A B C D E F G H I 1084A …" at bounding box center [351, 170] width 662 height 306
click at [439, 163] on input "[DATE]" at bounding box center [445, 161] width 85 height 8
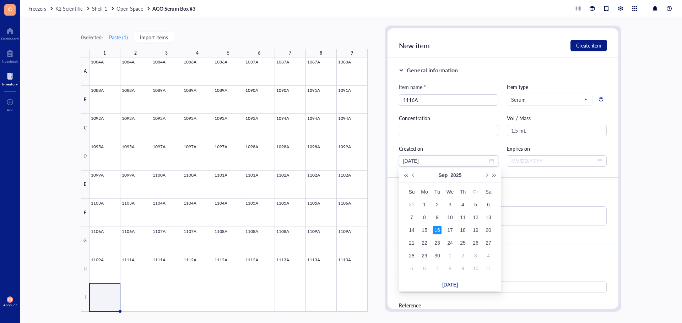
drag, startPoint x: 436, startPoint y: 159, endPoint x: 381, endPoint y: 159, distance: 54.3
click at [381, 159] on div "0 selected: Paste ( 1 ) Import items 1 2 3 4 5 6 7 8 9 A B C D E F G H I 1084A …" at bounding box center [351, 170] width 662 height 306
type input "08/26/2025"
click at [587, 41] on button "Create item" at bounding box center [588, 45] width 37 height 11
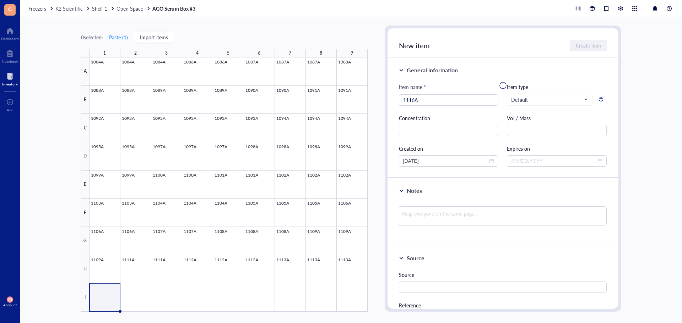
type input "[DATE]"
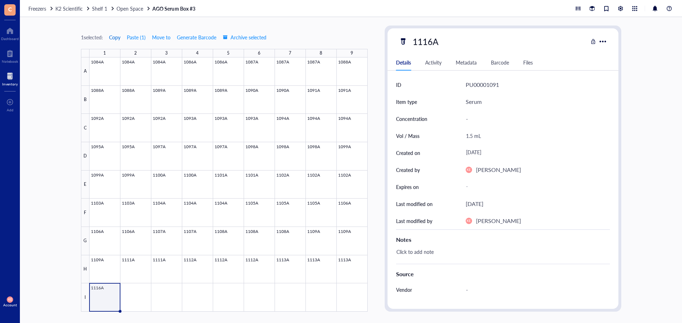
click at [113, 37] on span "Copy" at bounding box center [114, 37] width 11 height 6
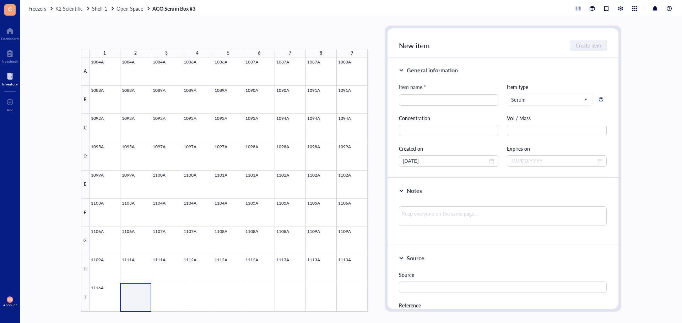
click at [168, 299] on div at bounding box center [228, 185] width 278 height 255
click at [125, 39] on button "Paste ( 1 )" at bounding box center [119, 37] width 20 height 11
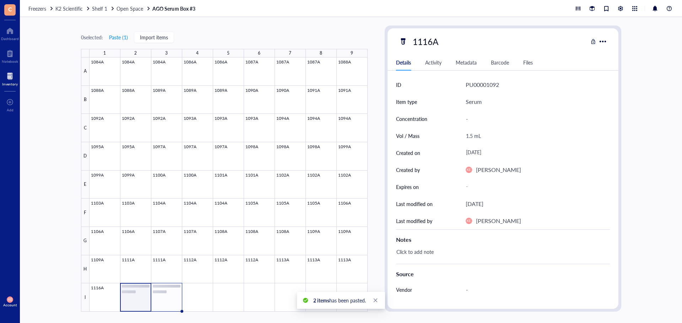
click at [166, 303] on div at bounding box center [228, 185] width 278 height 255
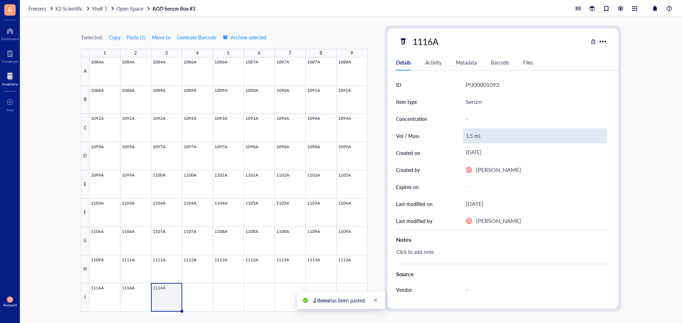
click at [474, 138] on div "1.5 mL" at bounding box center [535, 136] width 144 height 15
click at [466, 138] on input "1.5 mL" at bounding box center [534, 136] width 143 height 14
type input "0.5 mL"
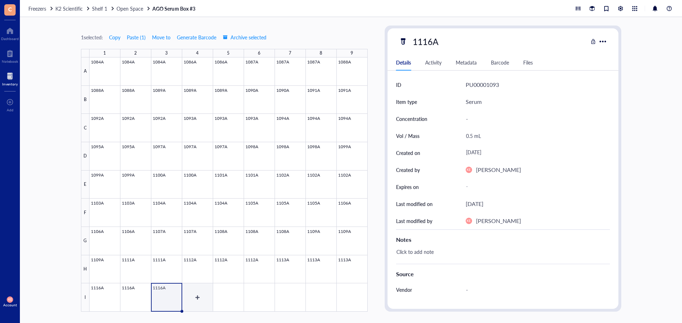
click at [193, 292] on div at bounding box center [228, 185] width 278 height 255
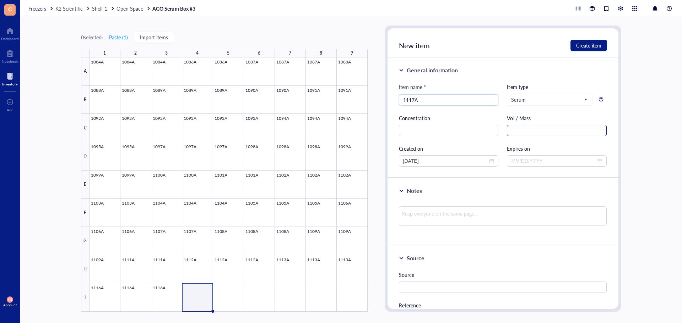
type input "1117A"
click at [518, 129] on input "text" at bounding box center [557, 130] width 100 height 11
drag, startPoint x: 455, startPoint y: 156, endPoint x: 434, endPoint y: 157, distance: 20.6
click at [434, 157] on div "[DATE]" at bounding box center [449, 160] width 100 height 11
type input "1.5 mL"
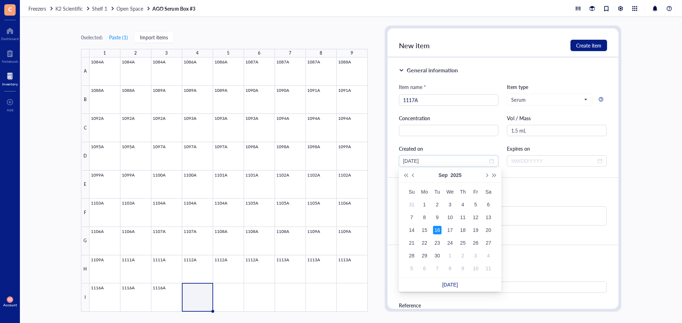
drag, startPoint x: 436, startPoint y: 163, endPoint x: 368, endPoint y: 161, distance: 67.8
click at [368, 161] on div "0 selected: Paste ( 1 ) Import items 1 2 3 4 5 6 7 8 9 A B C D E F G H I 1084A …" at bounding box center [351, 170] width 662 height 306
type input "09/02/2025"
click at [586, 43] on span "Create item" at bounding box center [588, 46] width 25 height 6
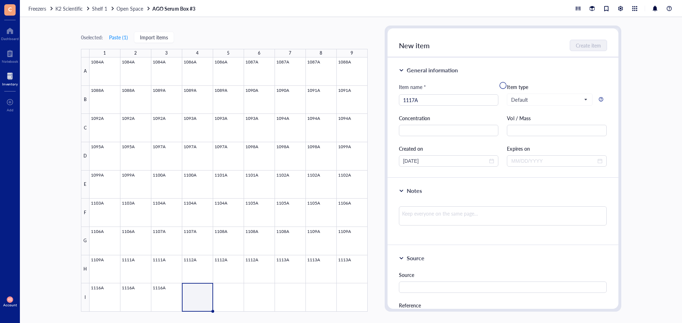
type input "[DATE]"
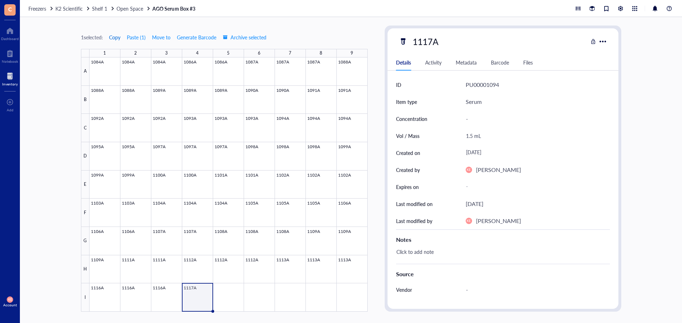
click at [114, 38] on span "Copy" at bounding box center [114, 37] width 11 height 6
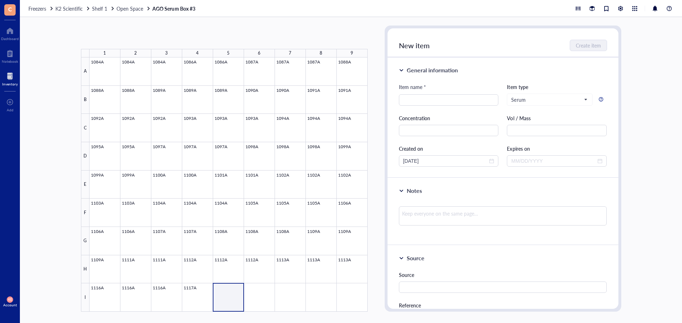
drag, startPoint x: 231, startPoint y: 297, endPoint x: 259, endPoint y: 300, distance: 28.2
click at [259, 300] on div at bounding box center [228, 185] width 278 height 255
click at [116, 37] on button "Paste ( 1 )" at bounding box center [119, 37] width 20 height 11
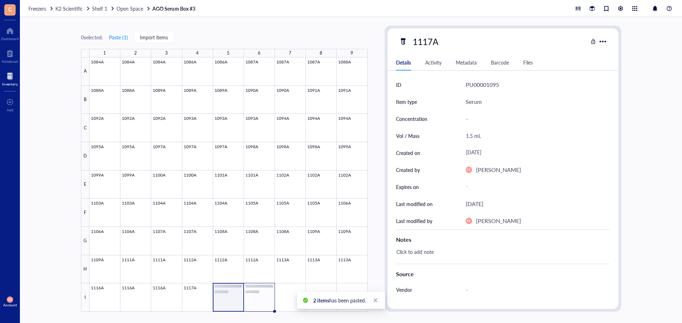
click at [259, 291] on div at bounding box center [228, 185] width 278 height 255
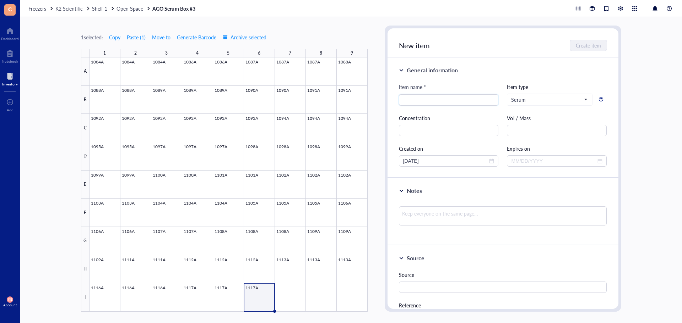
click at [265, 297] on div at bounding box center [228, 185] width 278 height 255
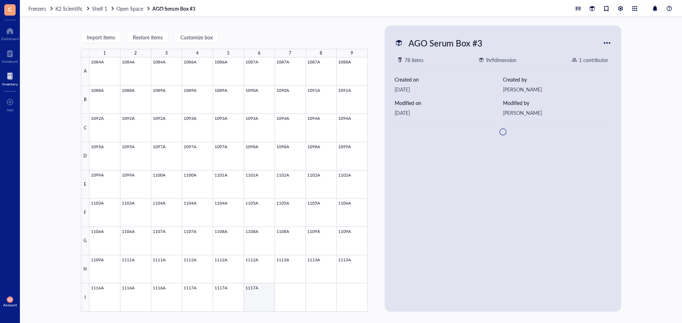
click at [265, 297] on div at bounding box center [228, 185] width 278 height 255
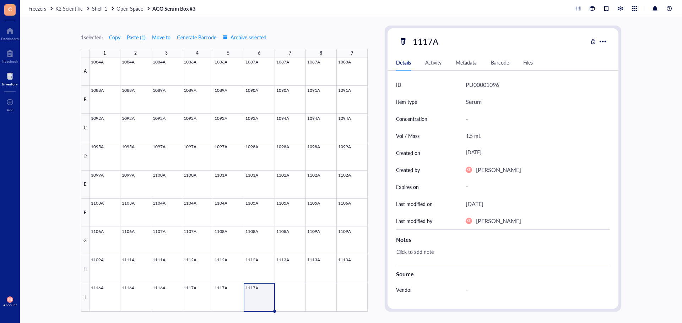
click at [471, 136] on div "1.5 mL" at bounding box center [535, 136] width 144 height 15
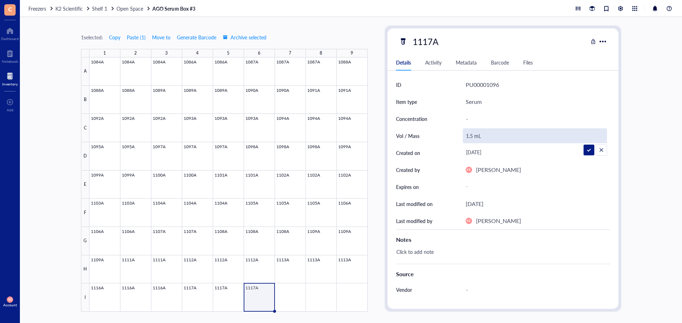
drag, startPoint x: 475, startPoint y: 137, endPoint x: 461, endPoint y: 138, distance: 13.9
click at [461, 138] on div "Vol / Mass 1.5 mL" at bounding box center [503, 135] width 214 height 17
type input "0.9 mL"
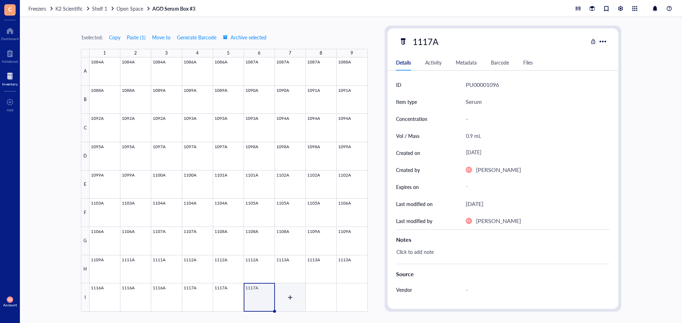
click at [285, 304] on div at bounding box center [228, 185] width 278 height 255
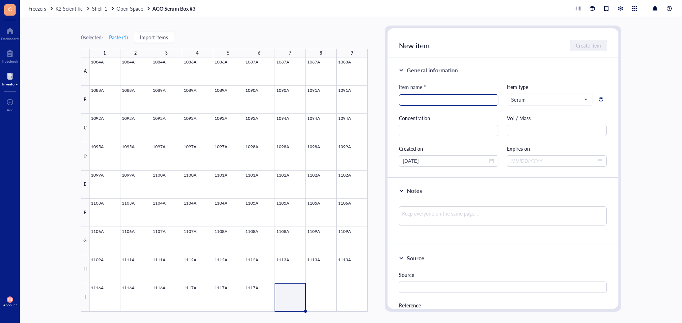
click at [438, 100] on input "search" at bounding box center [448, 100] width 91 height 11
type input "1119A"
click at [537, 128] on input "text" at bounding box center [557, 130] width 100 height 11
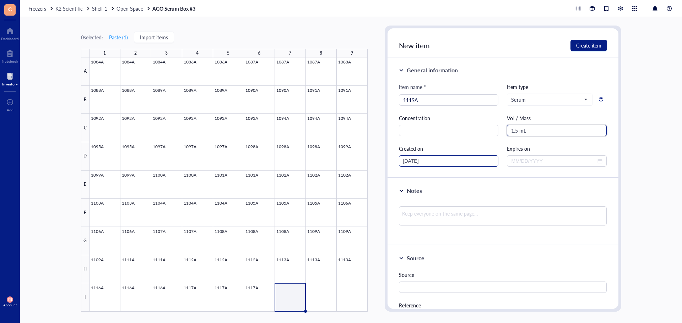
type input "1.5 mL"
drag, startPoint x: 415, startPoint y: 160, endPoint x: 410, endPoint y: 164, distance: 7.1
click at [410, 164] on input "[DATE]" at bounding box center [445, 161] width 85 height 8
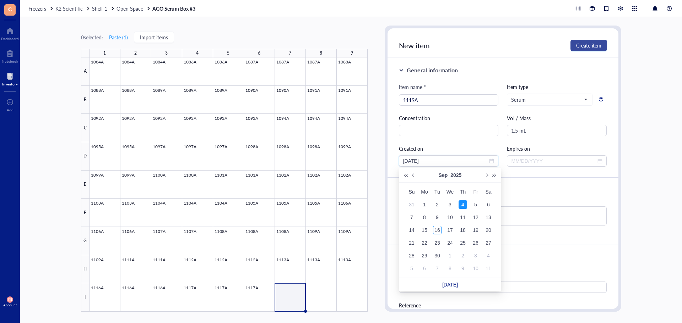
type input "09/04/2025"
click at [601, 45] on button "Create item" at bounding box center [588, 45] width 37 height 11
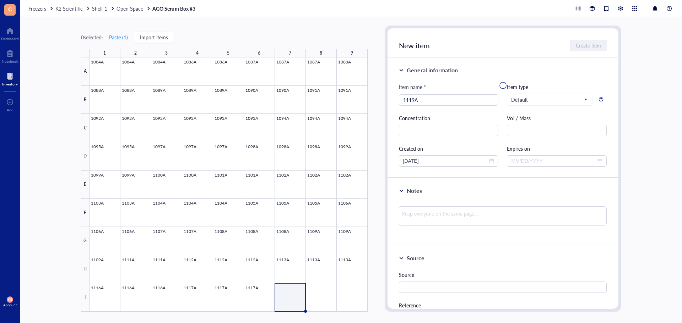
type input "[DATE]"
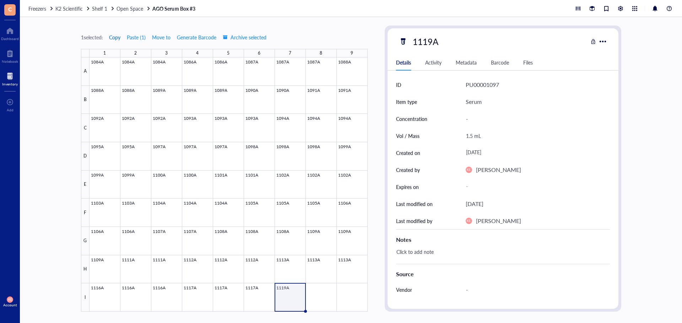
click at [118, 39] on span "Copy" at bounding box center [114, 37] width 11 height 6
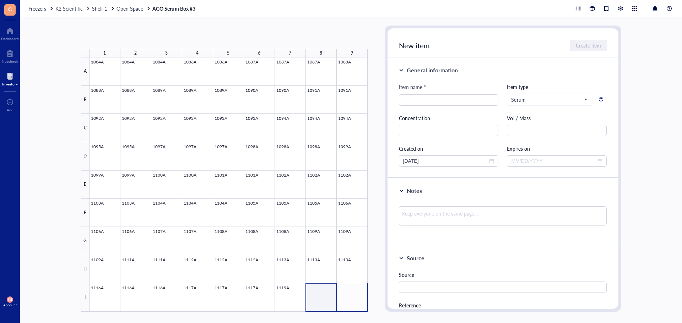
click at [357, 297] on div at bounding box center [228, 185] width 278 height 255
click at [118, 38] on button "Paste ( 1 )" at bounding box center [119, 37] width 20 height 11
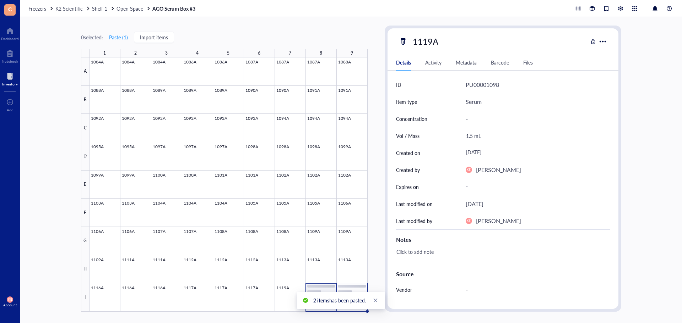
click at [353, 290] on div at bounding box center [228, 185] width 278 height 255
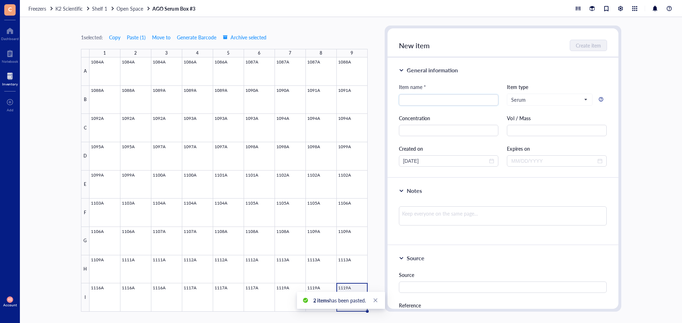
click at [358, 286] on div at bounding box center [228, 185] width 278 height 255
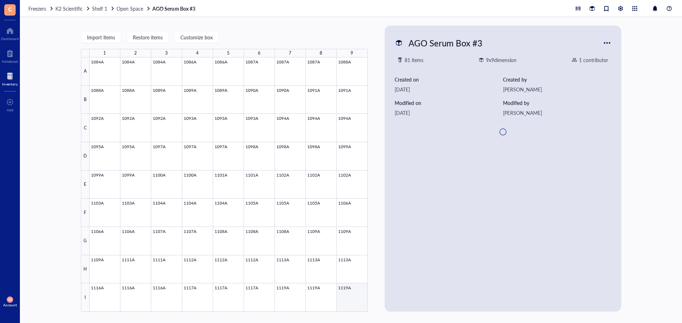
click at [351, 294] on div at bounding box center [228, 185] width 278 height 255
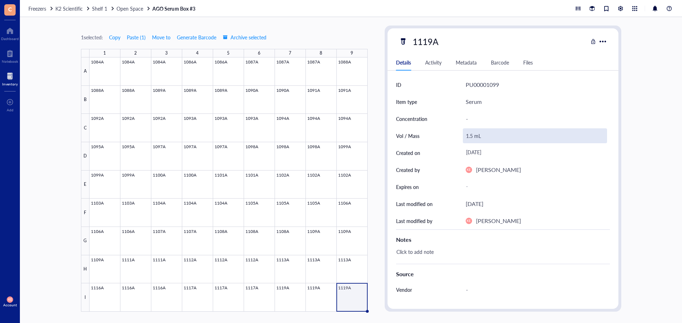
click at [474, 137] on div "1.5 mL" at bounding box center [535, 136] width 144 height 15
click at [470, 137] on input "1.5 mL" at bounding box center [534, 136] width 143 height 14
type input "0.75 mL"
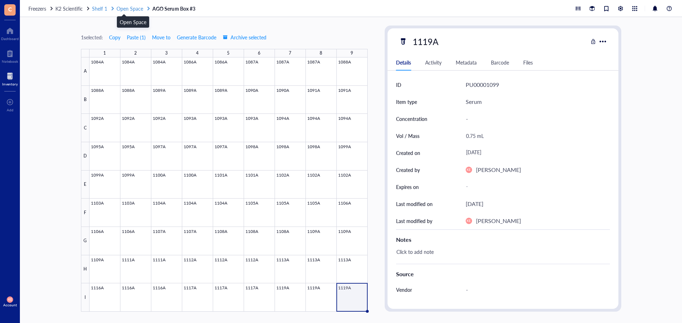
click at [140, 9] on span "Open Space" at bounding box center [129, 8] width 27 height 7
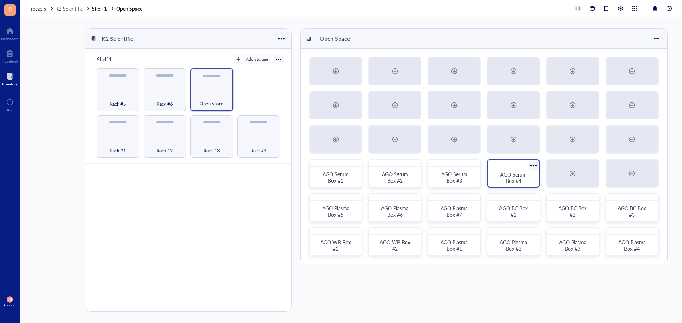
click at [507, 180] on span "AGO Serum Box #4" at bounding box center [514, 177] width 28 height 13
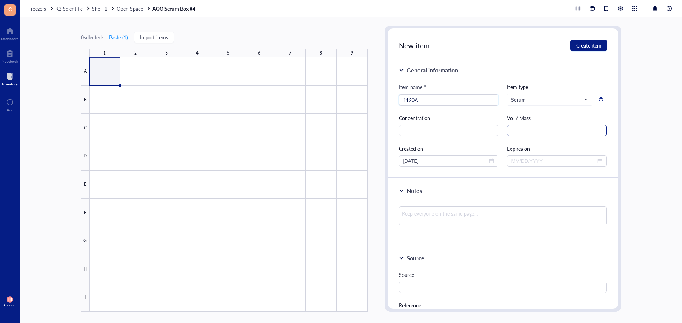
type input "1120A"
click at [515, 131] on input "text" at bounding box center [557, 130] width 100 height 11
type input "1.5 mL"
drag, startPoint x: 415, startPoint y: 161, endPoint x: 410, endPoint y: 163, distance: 5.6
click at [410, 163] on input "[DATE]" at bounding box center [445, 161] width 85 height 8
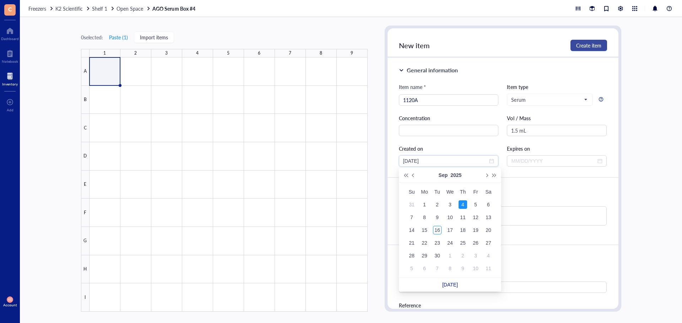
type input "09/04/2025"
click at [586, 47] on span "Create item" at bounding box center [588, 46] width 25 height 6
type input "[DATE]"
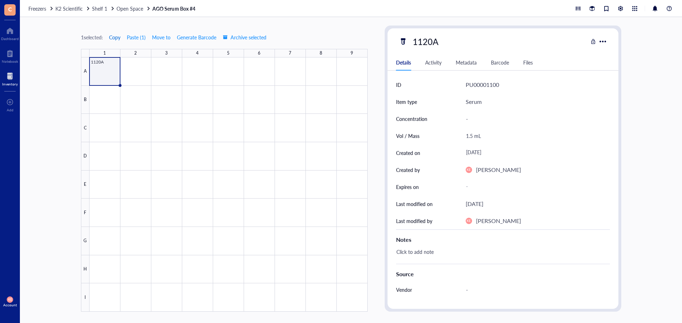
click at [114, 36] on span "Copy" at bounding box center [114, 37] width 11 height 6
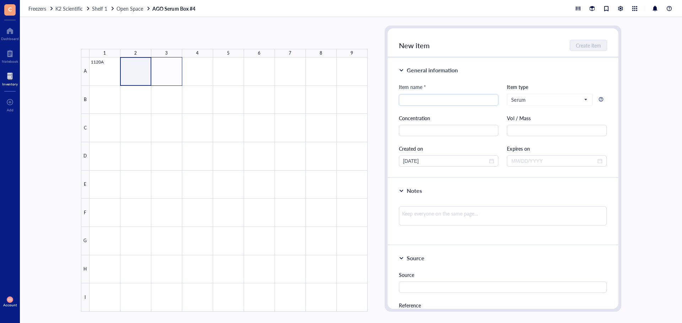
click at [171, 70] on div at bounding box center [228, 185] width 278 height 255
click at [119, 38] on button "Paste ( 1 )" at bounding box center [119, 37] width 20 height 11
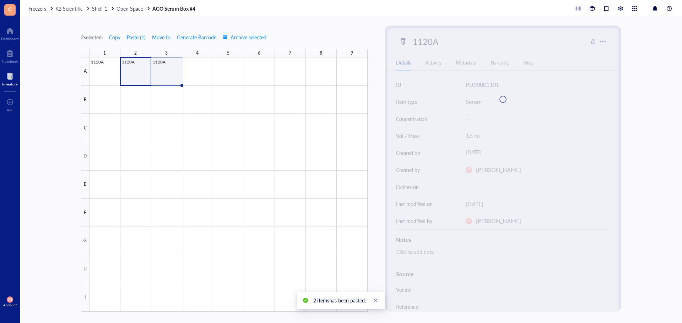
click at [165, 75] on div at bounding box center [228, 185] width 278 height 255
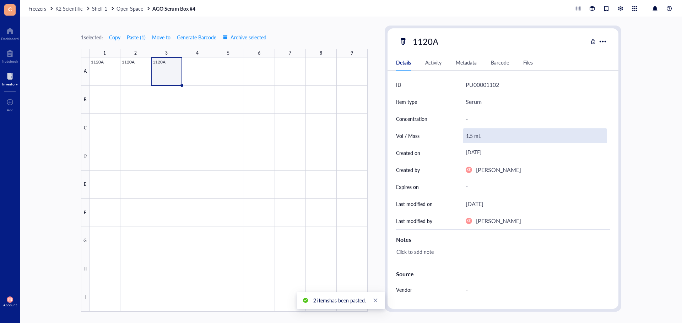
click at [472, 138] on div "1.5 mL" at bounding box center [535, 136] width 144 height 15
click at [472, 137] on input "1.5 mL" at bounding box center [534, 136] width 143 height 14
type input "1.0 mL"
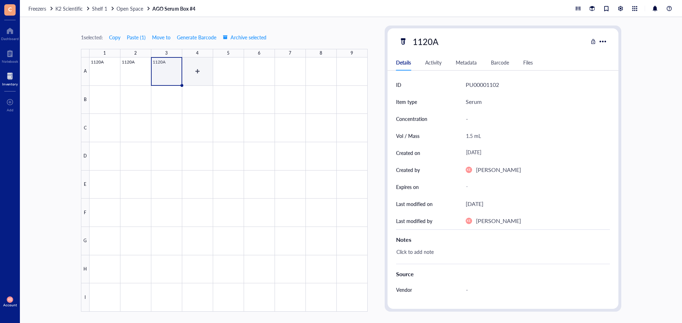
click at [202, 70] on div at bounding box center [228, 185] width 278 height 255
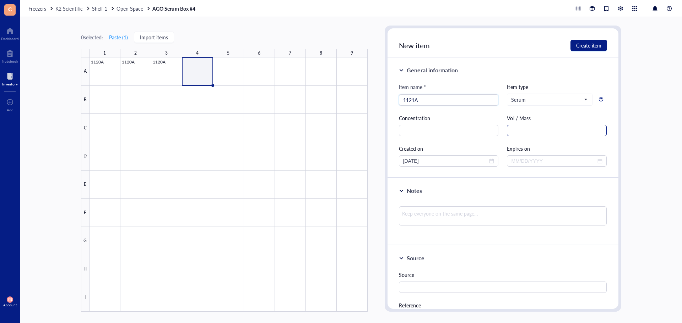
type input "1121A"
click at [562, 125] on input "text" at bounding box center [557, 130] width 100 height 11
type input "1.5 mL"
click at [414, 161] on input "[DATE]" at bounding box center [445, 161] width 85 height 8
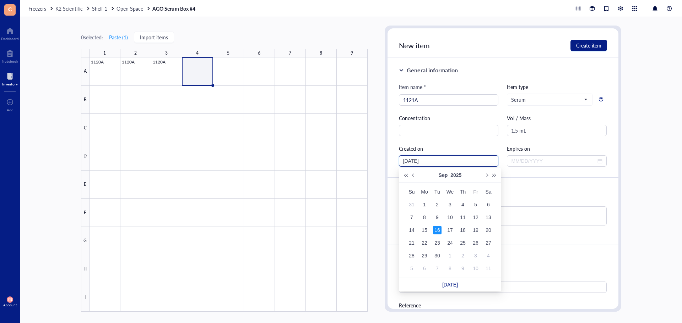
drag, startPoint x: 411, startPoint y: 162, endPoint x: 416, endPoint y: 163, distance: 4.7
click at [416, 163] on input "[DATE]" at bounding box center [445, 161] width 85 height 8
type input "09/05/2025"
click at [588, 46] on span "Create item" at bounding box center [588, 46] width 25 height 6
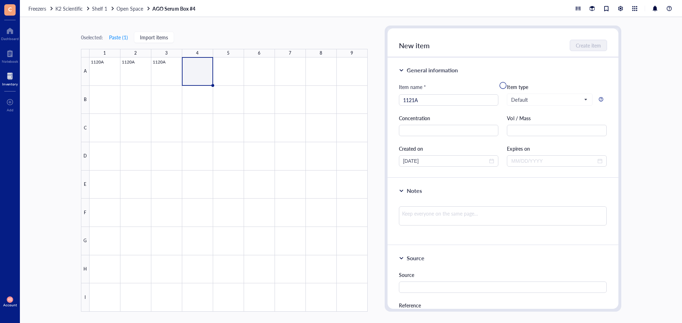
type input "[DATE]"
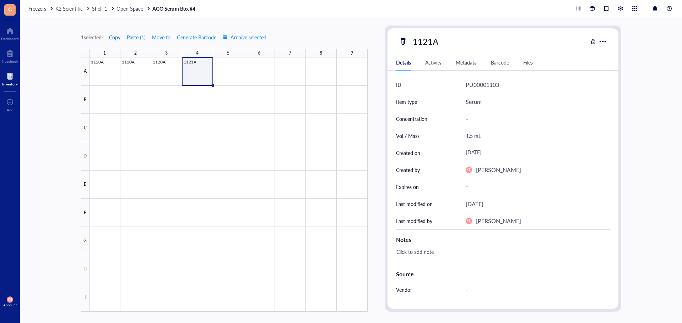
click at [116, 37] on span "Copy" at bounding box center [114, 37] width 11 height 6
click at [232, 75] on div at bounding box center [228, 185] width 278 height 255
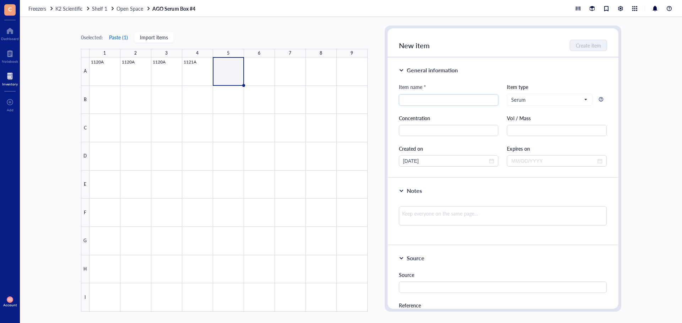
click at [121, 34] on button "Paste ( 1 )" at bounding box center [119, 37] width 20 height 11
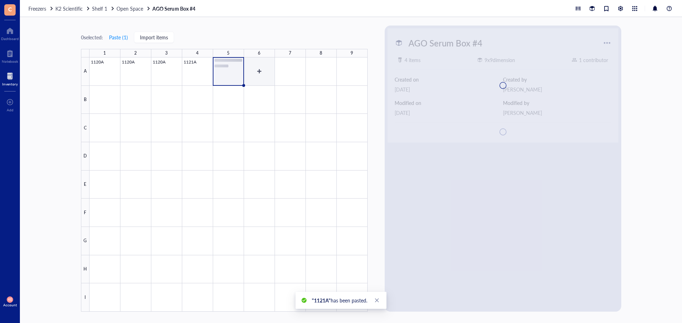
click at [254, 70] on div at bounding box center [228, 185] width 278 height 255
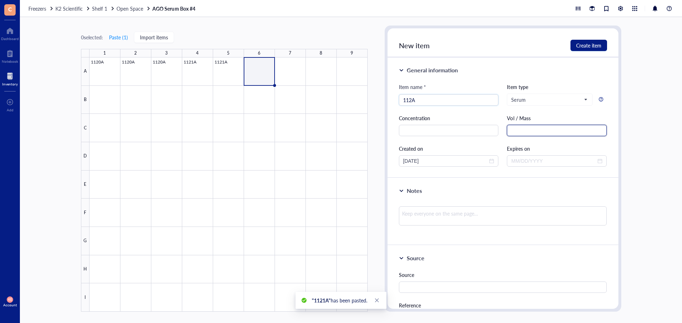
click at [540, 126] on input "text" at bounding box center [557, 130] width 100 height 11
click at [401, 100] on div "112A" at bounding box center [449, 99] width 100 height 11
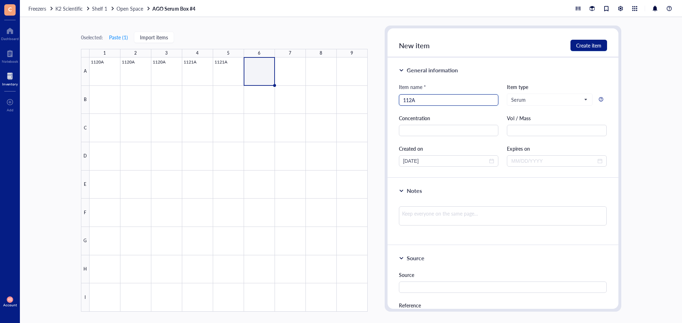
click at [403, 99] on input "112A" at bounding box center [448, 100] width 91 height 11
type input "1112A"
click at [531, 134] on input "text" at bounding box center [557, 130] width 100 height 11
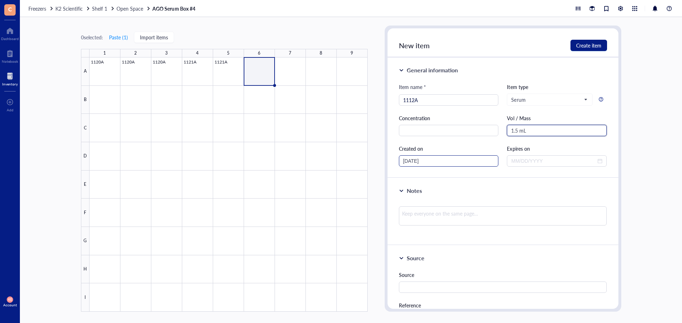
type input "1.5 mL"
drag, startPoint x: 410, startPoint y: 162, endPoint x: 414, endPoint y: 162, distance: 3.9
click at [414, 162] on input "[DATE]" at bounding box center [445, 161] width 85 height 8
type input "09/09/2025"
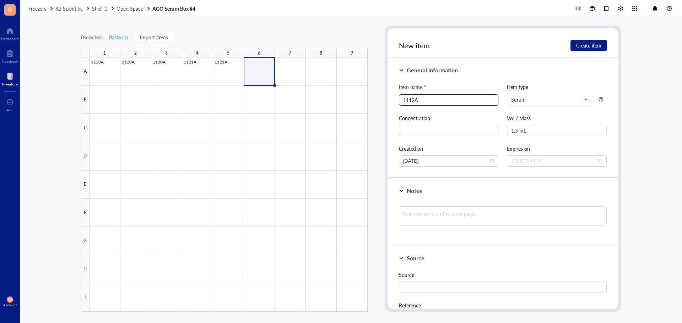
click at [409, 103] on input "1112A" at bounding box center [448, 100] width 91 height 11
type input "1122A"
click at [583, 46] on span "Create item" at bounding box center [588, 46] width 25 height 6
type input "[DATE]"
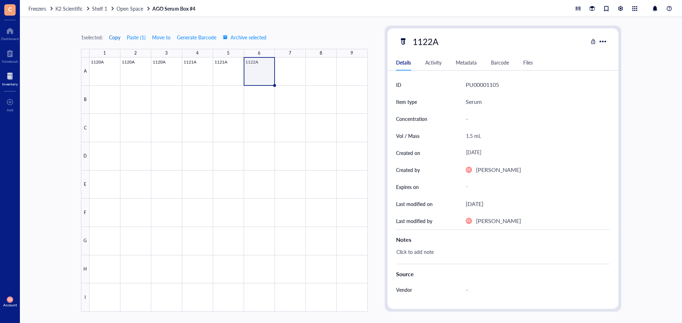
click at [116, 36] on span "Copy" at bounding box center [114, 37] width 11 height 6
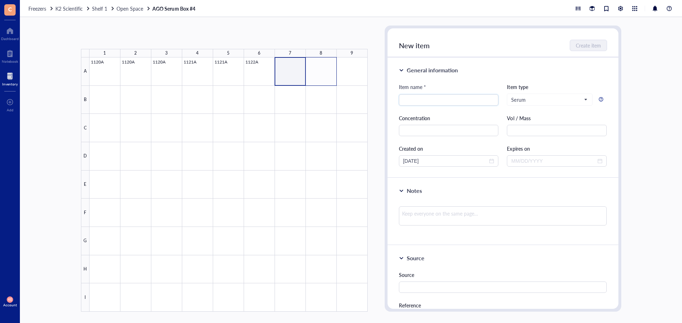
click at [323, 72] on div at bounding box center [228, 185] width 278 height 255
click at [121, 33] on button "Paste ( 1 )" at bounding box center [119, 37] width 20 height 11
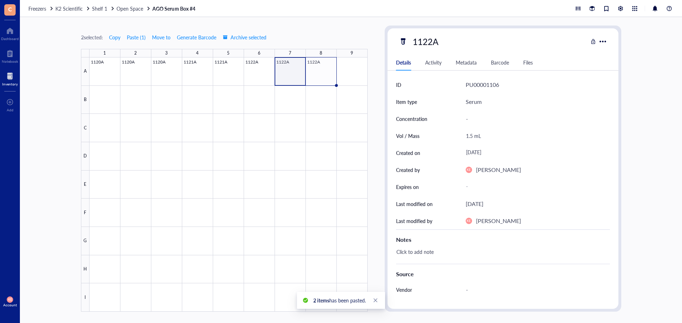
click at [349, 70] on div at bounding box center [228, 185] width 278 height 255
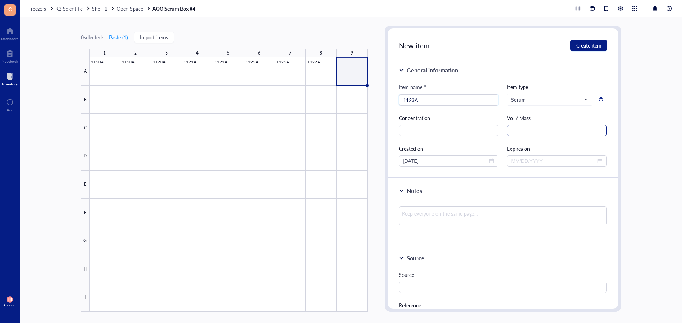
type input "1123A"
click at [526, 129] on input "text" at bounding box center [557, 130] width 100 height 11
type input "1.5 mL"
drag, startPoint x: 416, startPoint y: 161, endPoint x: 410, endPoint y: 164, distance: 6.0
click at [410, 164] on input "[DATE]" at bounding box center [445, 161] width 85 height 8
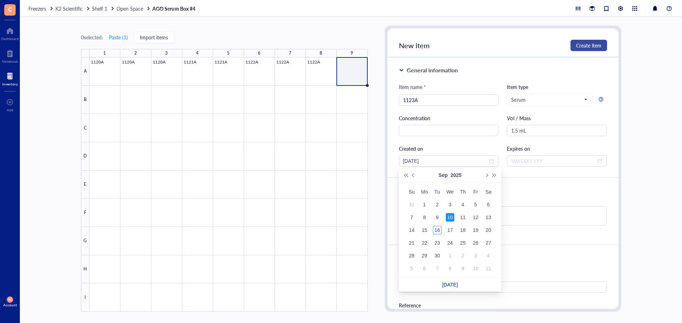
type input "09/10/2025"
click at [583, 45] on span "Create item" at bounding box center [588, 46] width 25 height 6
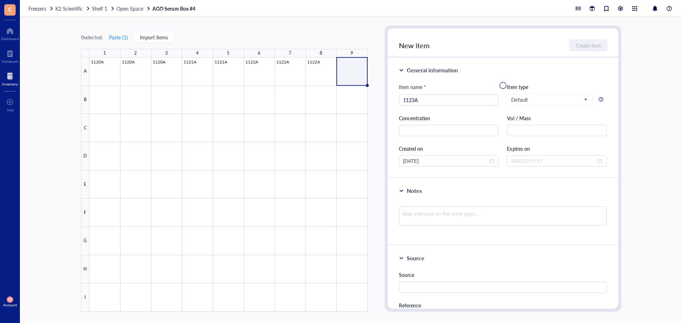
type input "[DATE]"
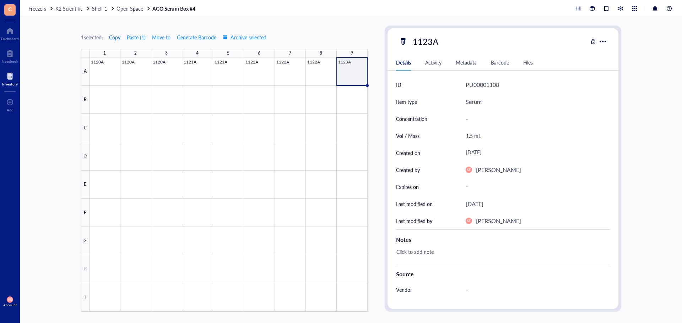
click at [118, 35] on span "Copy" at bounding box center [114, 37] width 11 height 6
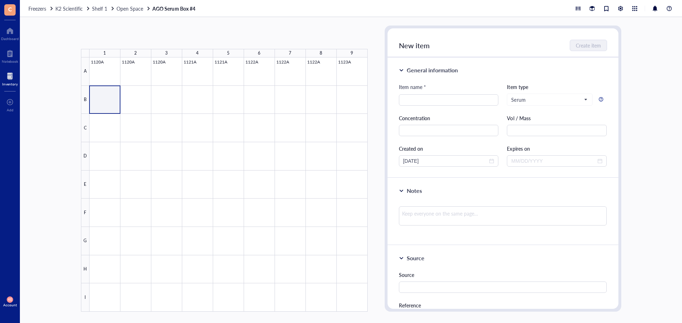
click at [147, 108] on div at bounding box center [228, 185] width 278 height 255
click at [127, 39] on button "Paste ( 1 )" at bounding box center [119, 37] width 20 height 11
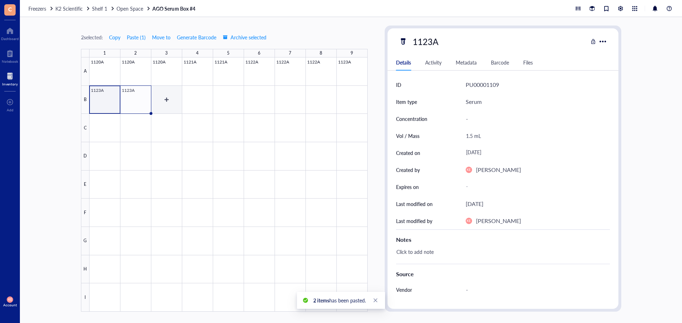
click at [173, 99] on div at bounding box center [228, 185] width 278 height 255
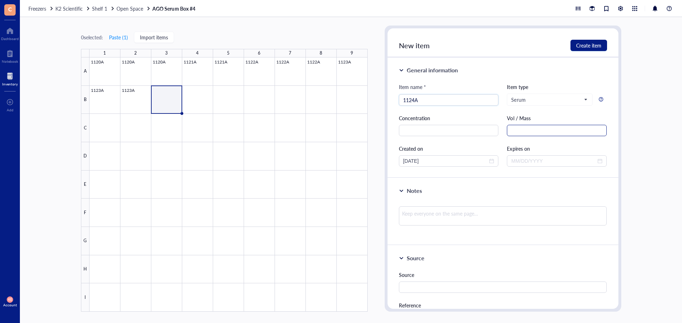
type input "1124A"
click at [527, 128] on input "text" at bounding box center [557, 130] width 100 height 11
type input "1.5 mL"
drag, startPoint x: 410, startPoint y: 159, endPoint x: 415, endPoint y: 160, distance: 4.7
click at [415, 160] on input "[DATE]" at bounding box center [445, 161] width 85 height 8
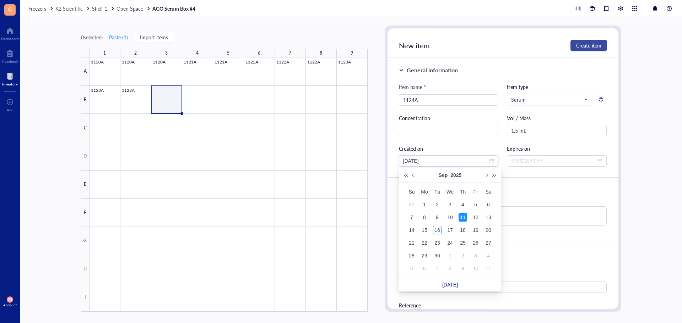
type input "09/11/2025"
click at [595, 43] on span "Create item" at bounding box center [588, 46] width 25 height 6
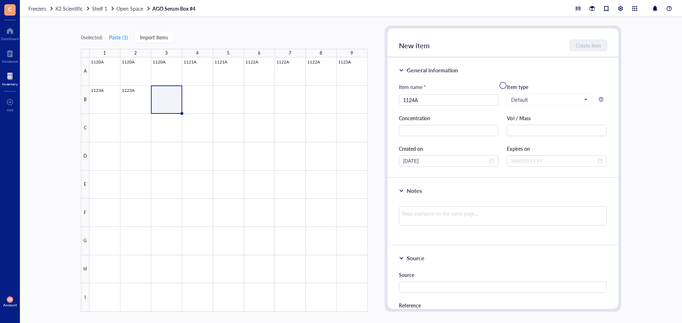
type input "[DATE]"
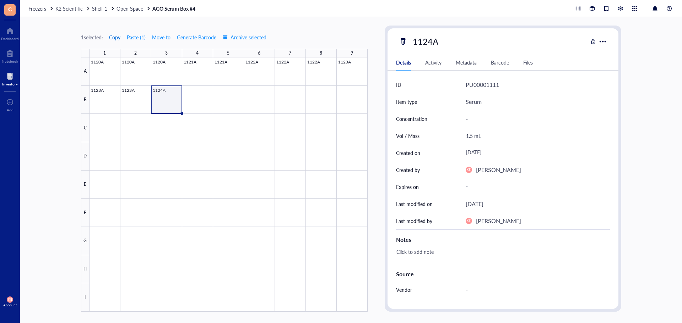
click at [112, 35] on span "Copy" at bounding box center [114, 37] width 11 height 6
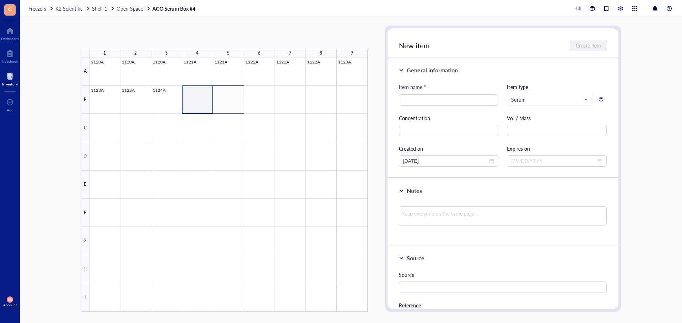
click at [232, 100] on div at bounding box center [228, 185] width 278 height 255
click at [126, 39] on button "Paste ( 1 )" at bounding box center [119, 37] width 20 height 11
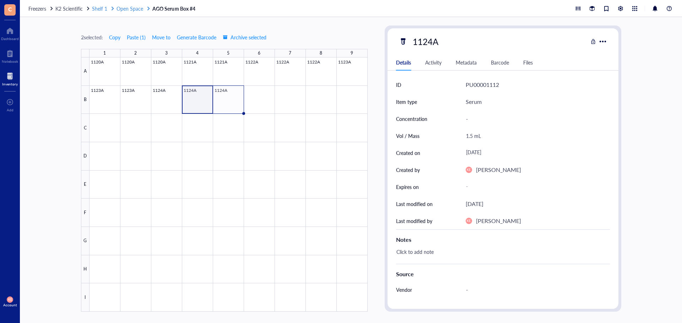
click at [129, 9] on span "Open Space" at bounding box center [129, 8] width 27 height 7
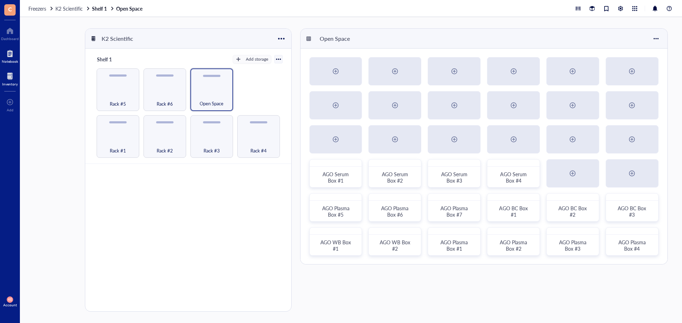
click at [11, 58] on div at bounding box center [10, 53] width 16 height 11
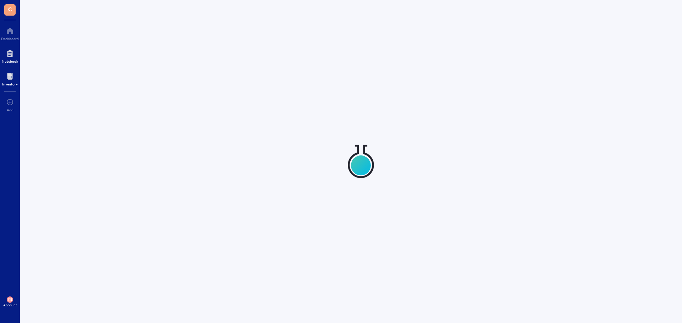
click at [13, 79] on div at bounding box center [10, 76] width 16 height 11
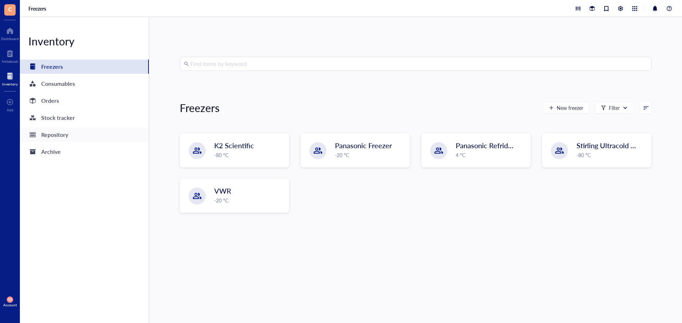
click at [60, 139] on div "Repository" at bounding box center [54, 135] width 27 height 10
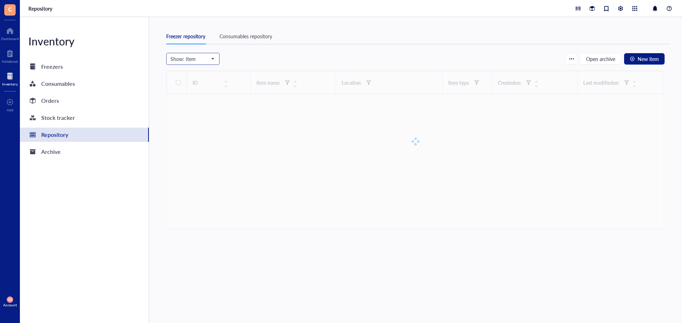
click at [201, 60] on span "Show: Item" at bounding box center [191, 59] width 43 height 6
click at [180, 119] on div "Box" at bounding box center [193, 117] width 44 height 8
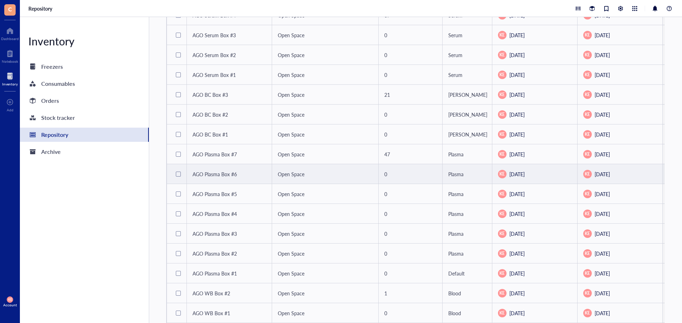
scroll to position [95, 0]
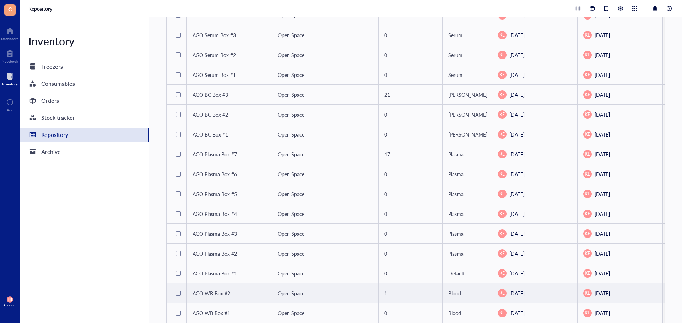
click at [389, 290] on div "1" at bounding box center [410, 294] width 52 height 8
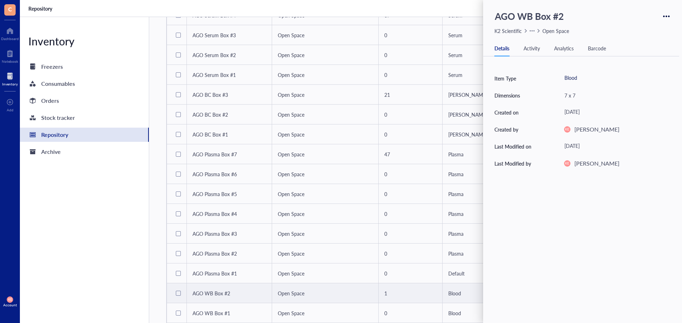
click at [207, 290] on span "AGO WB Box #2" at bounding box center [211, 293] width 38 height 7
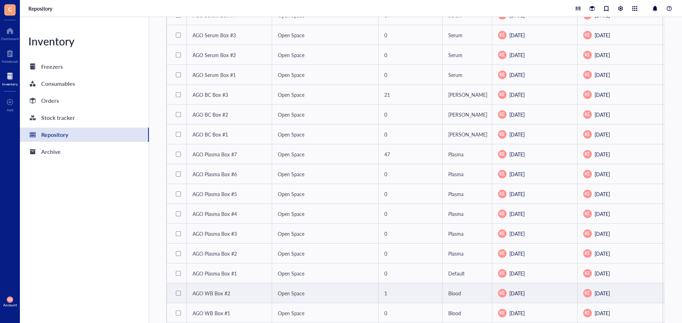
click at [209, 290] on span "AGO WB Box #2" at bounding box center [211, 293] width 38 height 7
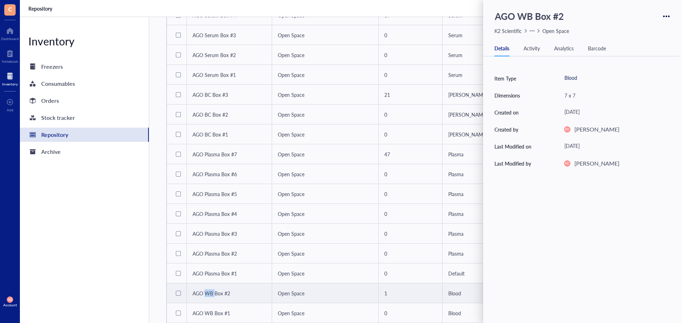
click at [209, 290] on span "AGO WB Box #2" at bounding box center [211, 293] width 38 height 7
click at [176, 291] on div at bounding box center [178, 293] width 5 height 5
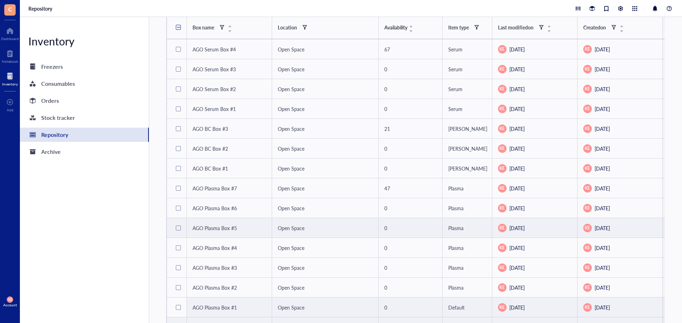
scroll to position [0, 0]
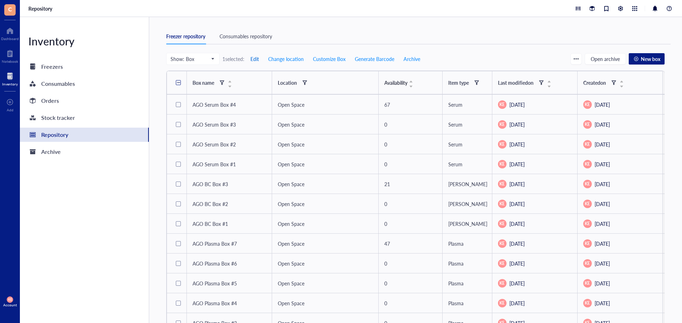
click at [259, 59] on span "Edit" at bounding box center [254, 59] width 9 height 6
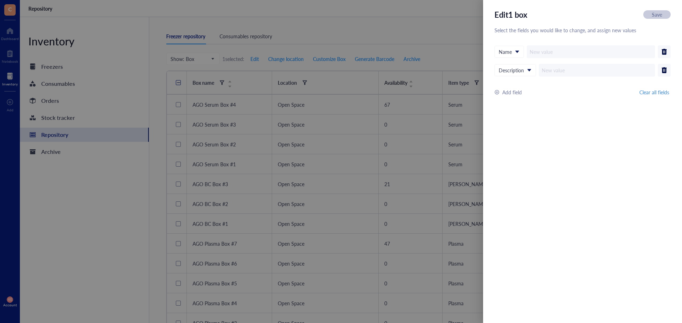
click at [457, 27] on div at bounding box center [341, 161] width 682 height 323
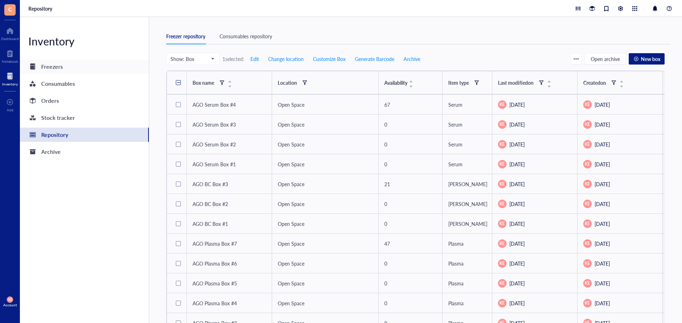
click at [59, 66] on div "Freezers" at bounding box center [52, 67] width 22 height 10
